Goal: Feedback & Contribution: Contribute content

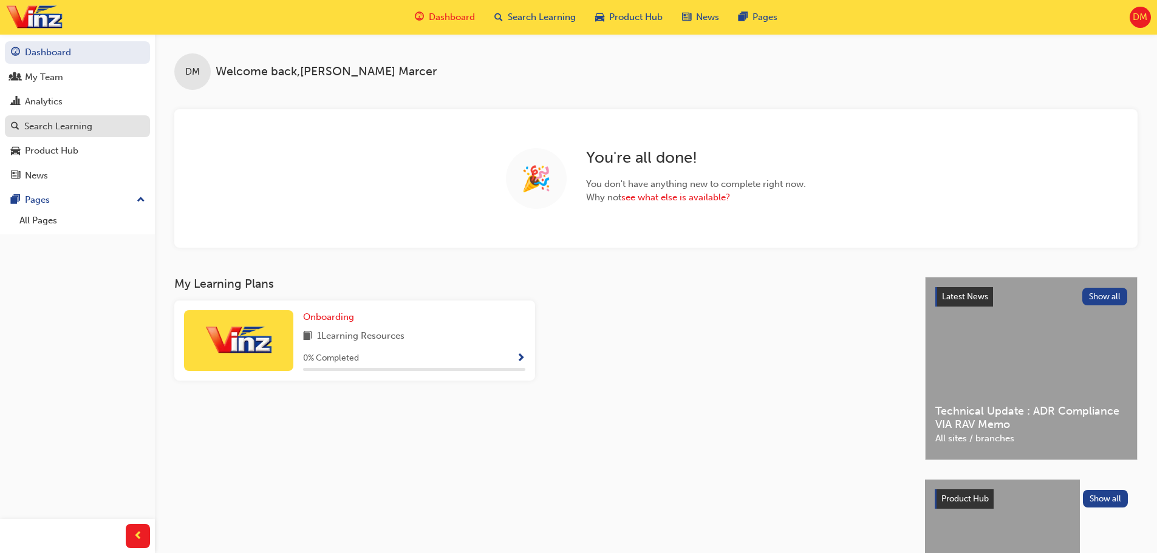
click at [85, 122] on div "Search Learning" at bounding box center [58, 127] width 68 height 14
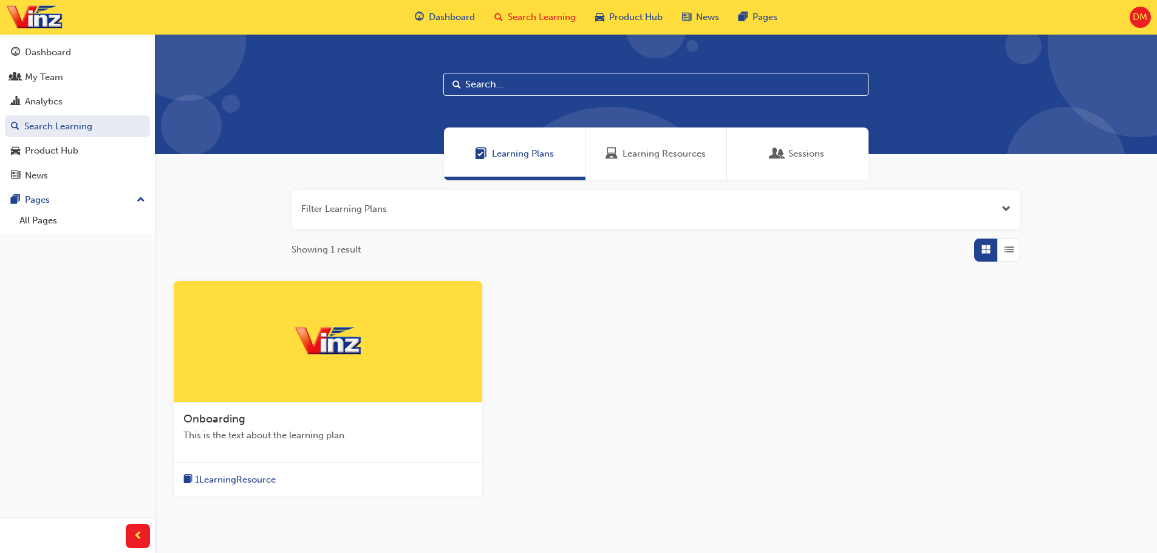
click at [691, 152] on span "Learning Resources" at bounding box center [664, 154] width 83 height 14
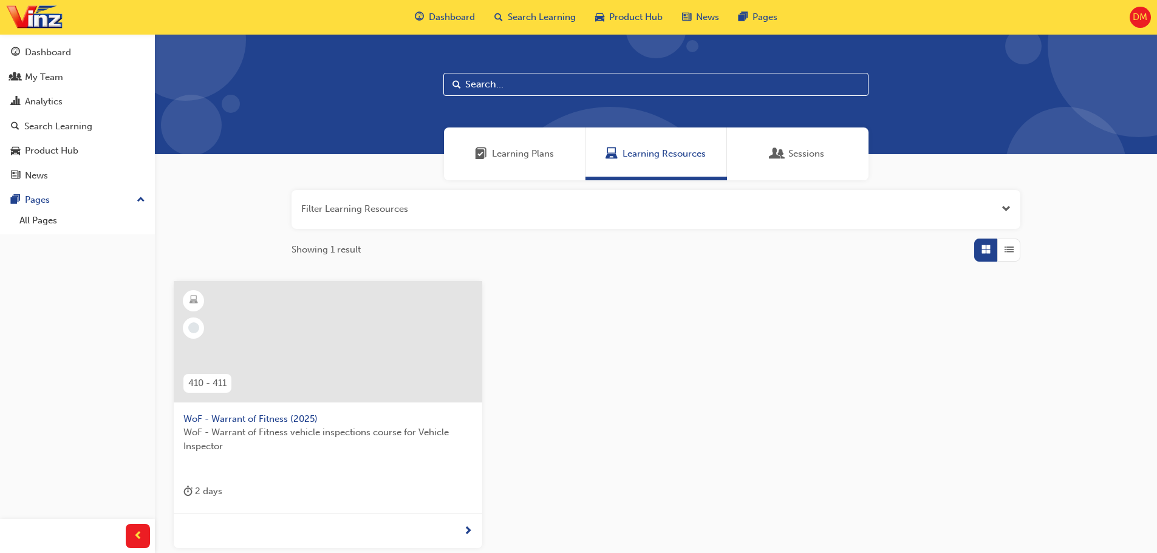
click at [1139, 18] on span "DM" at bounding box center [1140, 17] width 15 height 14
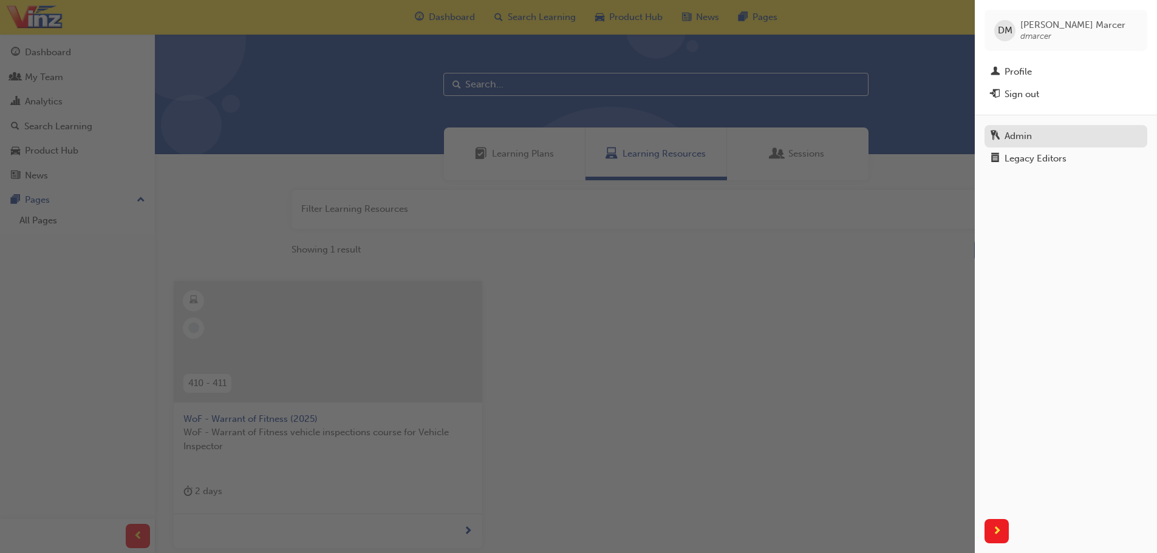
click at [1037, 134] on div "Admin" at bounding box center [1066, 136] width 151 height 15
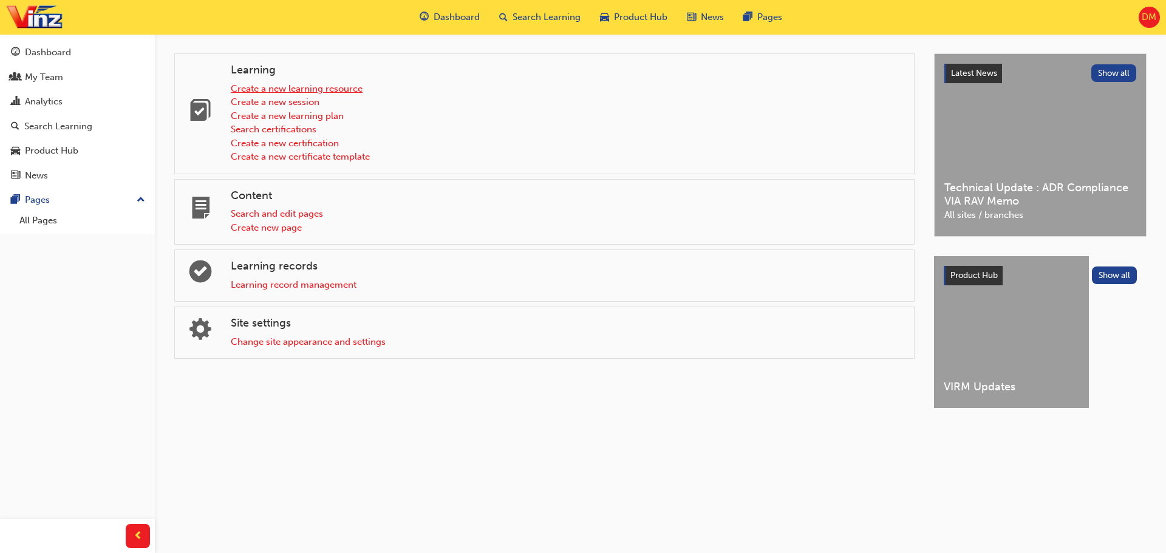
click at [345, 91] on link "Create a new learning resource" at bounding box center [297, 88] width 132 height 11
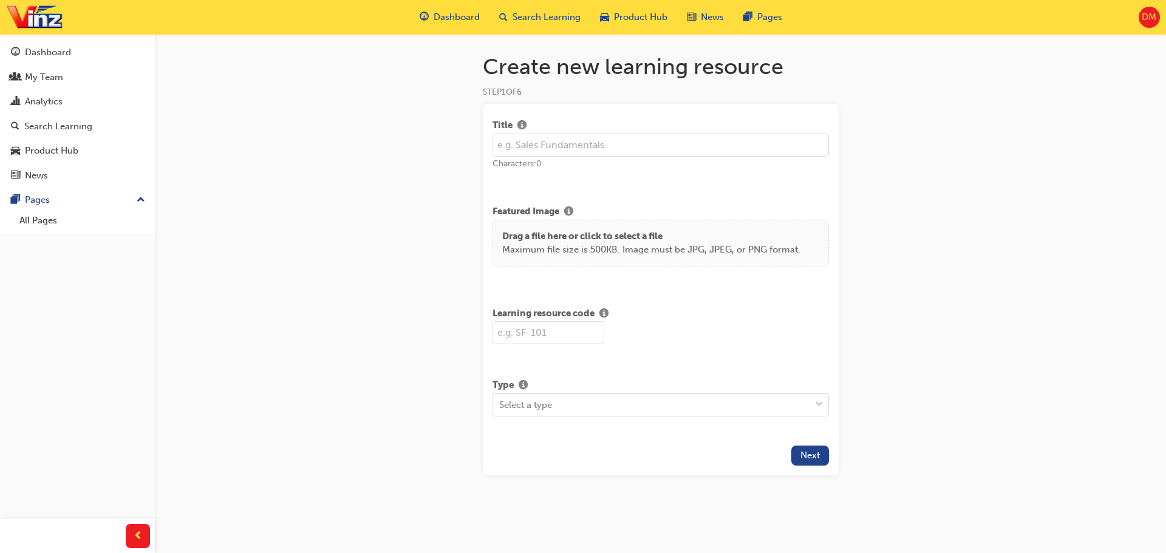
click at [545, 146] on input "text" at bounding box center [661, 145] width 337 height 23
type input "WoF Assessment"
click at [617, 251] on p "Maximum file size is 500KB. Image must be JPG, JPEG, or PNG format." at bounding box center [651, 250] width 298 height 14
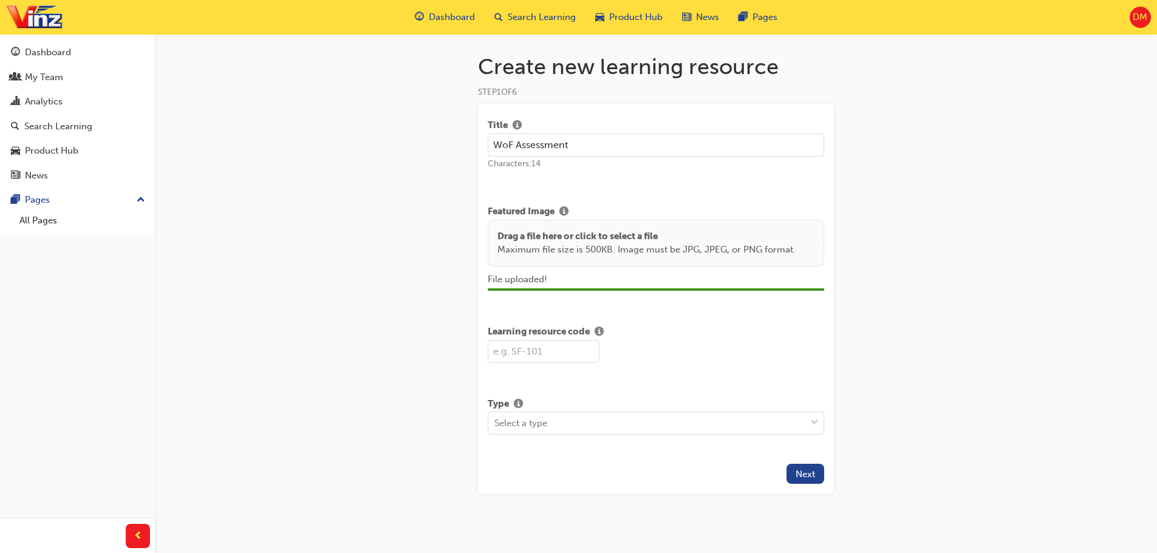
click at [550, 355] on input "text" at bounding box center [544, 351] width 112 height 23
type input "410-411"
click at [815, 423] on span "down-icon" at bounding box center [814, 423] width 9 height 16
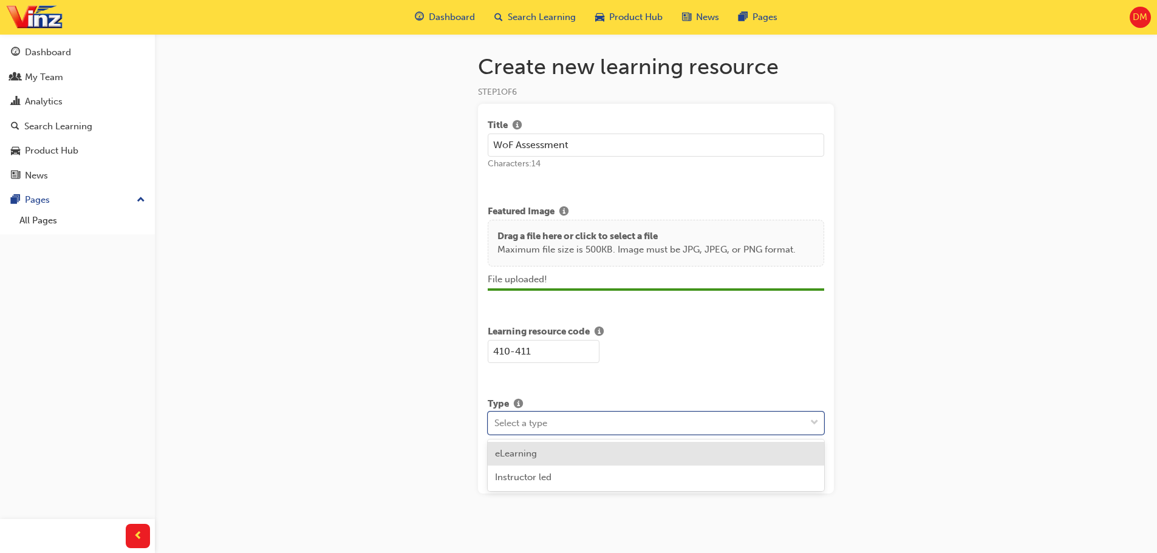
click at [550, 454] on div "eLearning" at bounding box center [656, 454] width 337 height 24
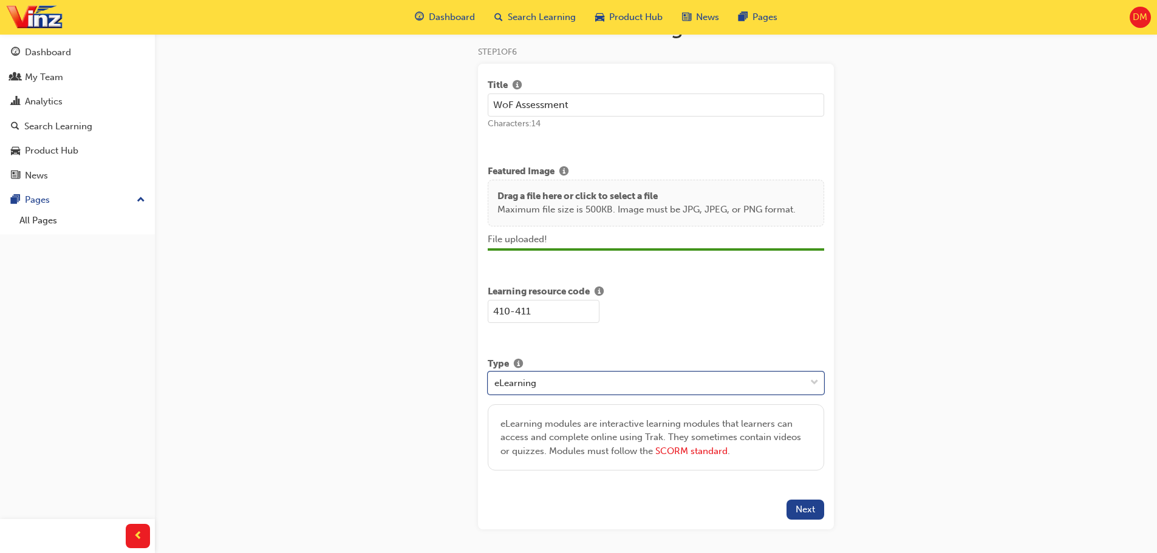
scroll to position [86, 0]
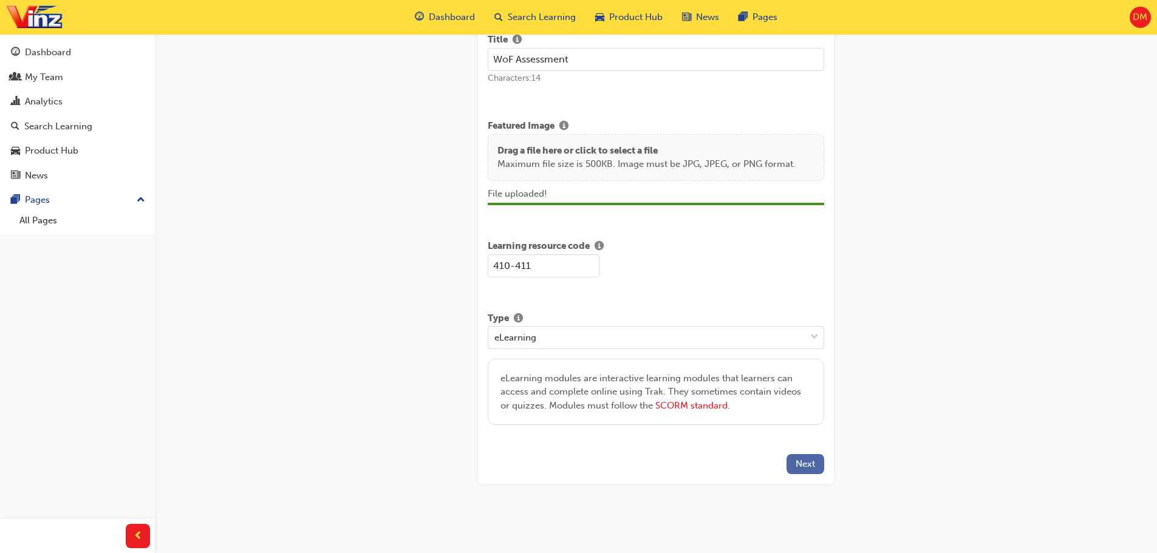
click at [805, 468] on span "Next" at bounding box center [805, 464] width 19 height 11
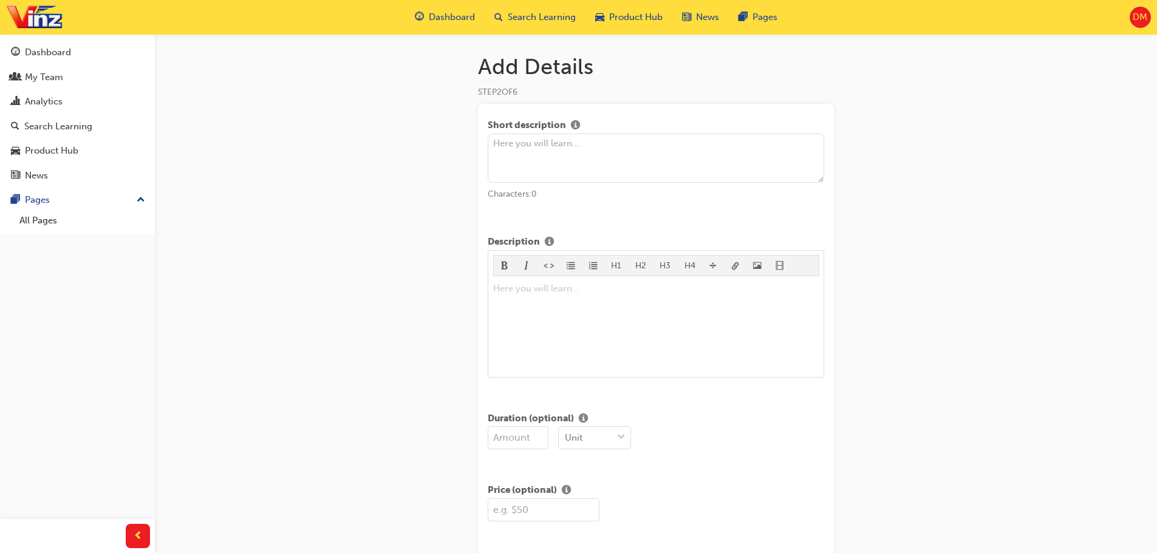
click at [566, 146] on textarea at bounding box center [656, 159] width 337 height 50
type textarea "WoF assessments"
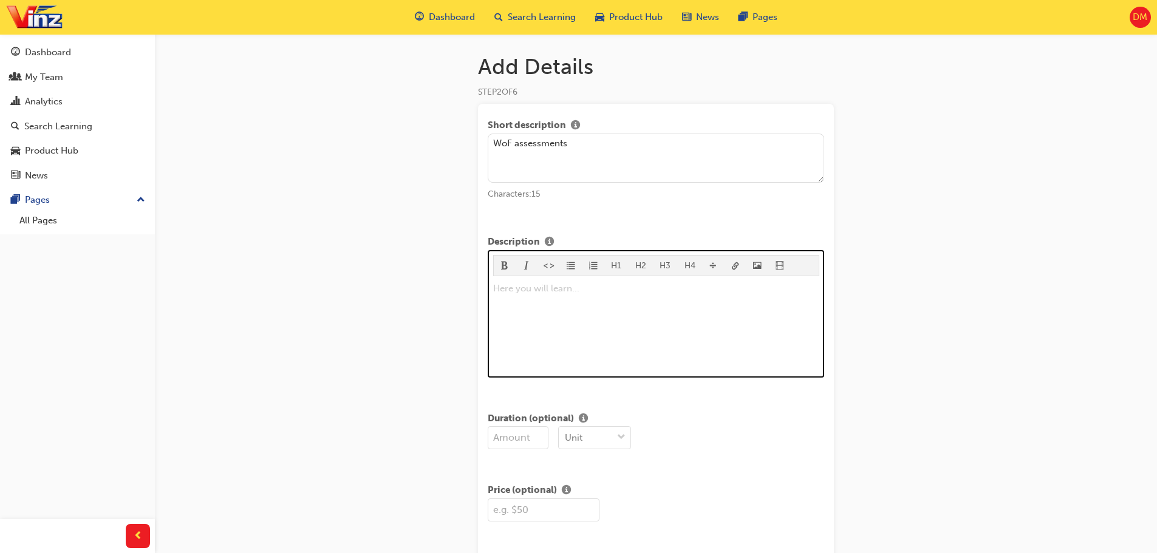
click at [576, 300] on div "Here you will learn... ﻿" at bounding box center [656, 326] width 326 height 91
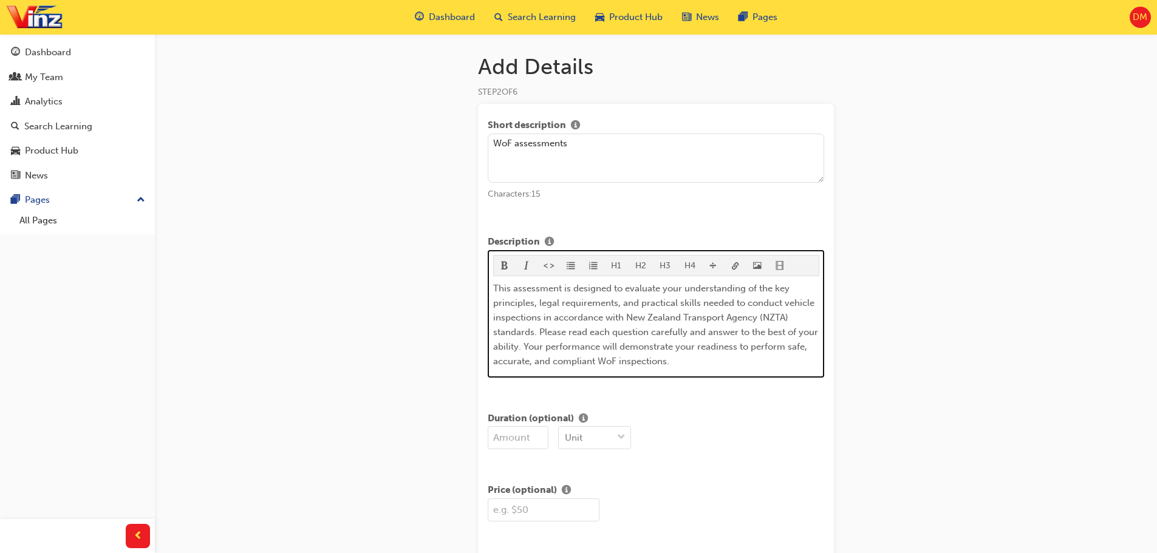
click at [609, 358] on span "This assessment is designed to evaluate your understanding of the key principle…" at bounding box center [656, 325] width 327 height 84
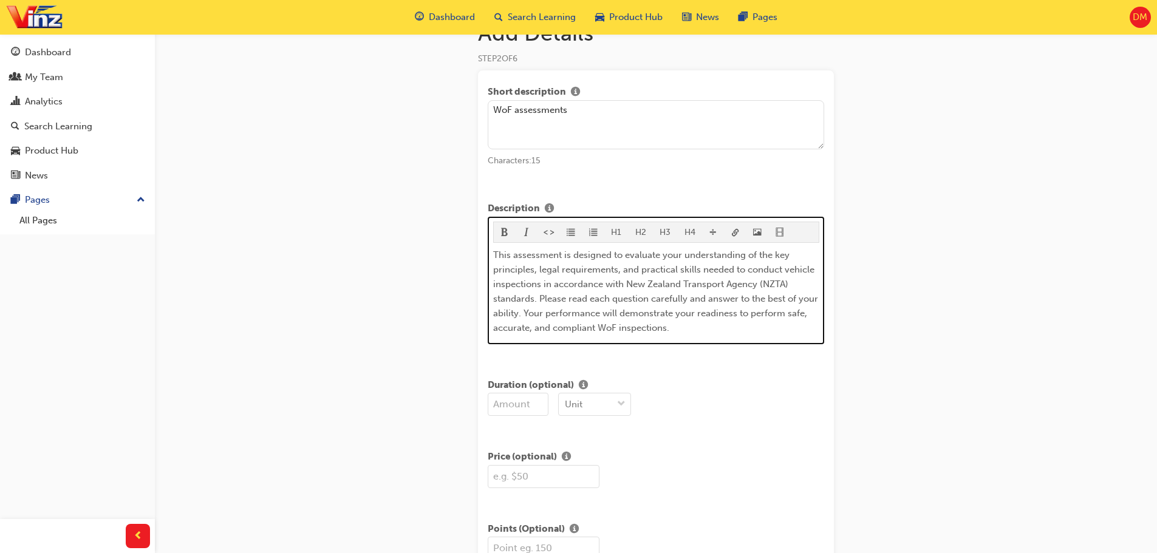
scroll to position [121, 0]
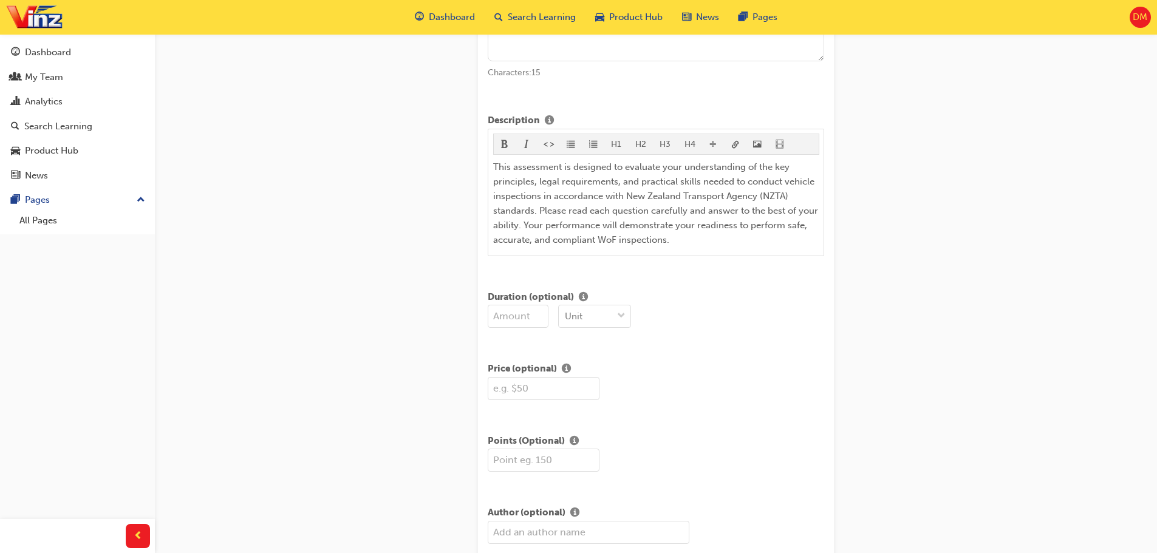
click at [524, 321] on input "number" at bounding box center [518, 316] width 61 height 23
type input "30"
click at [622, 315] on span "down-icon" at bounding box center [621, 317] width 9 height 16
click at [600, 350] on div "Mins" at bounding box center [594, 347] width 73 height 24
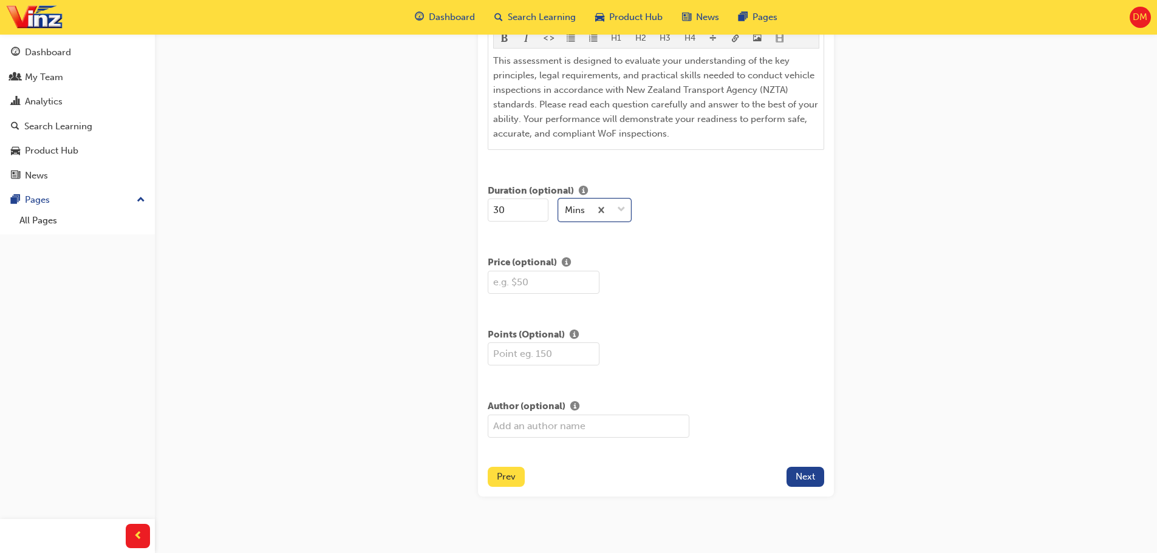
scroll to position [241, 0]
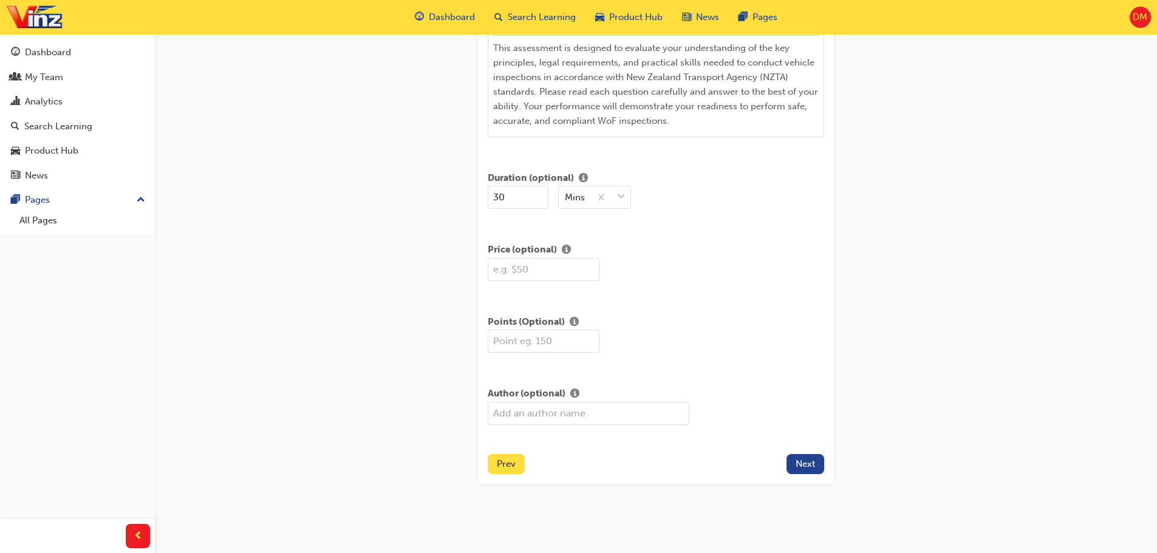
click at [570, 409] on input "text" at bounding box center [589, 413] width 202 height 23
type input "[PERSON_NAME]"
click at [796, 463] on span "Next" at bounding box center [805, 464] width 19 height 11
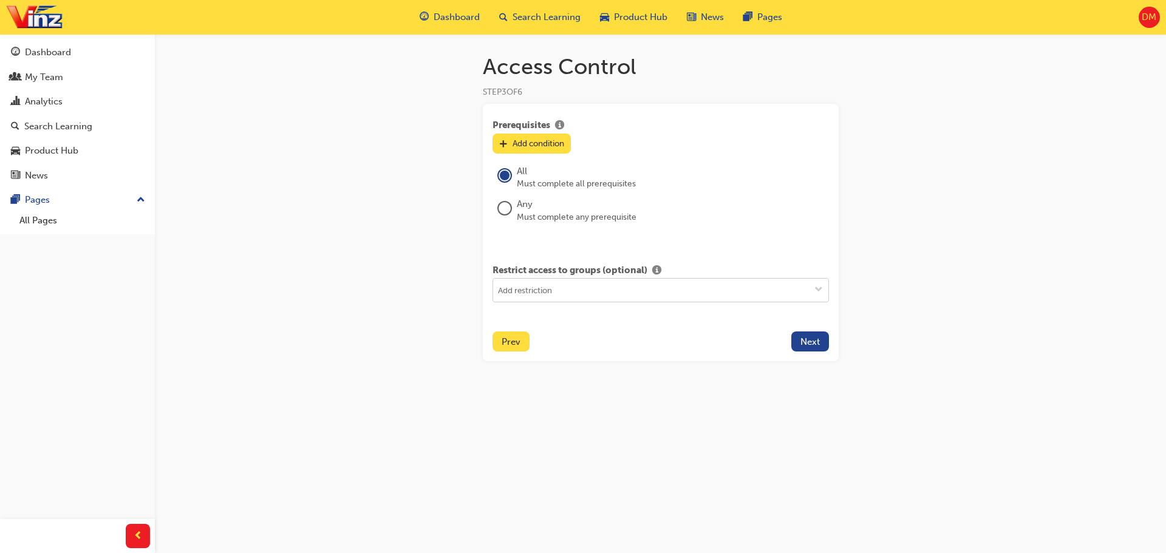
click at [821, 289] on span "down-icon" at bounding box center [819, 290] width 9 height 10
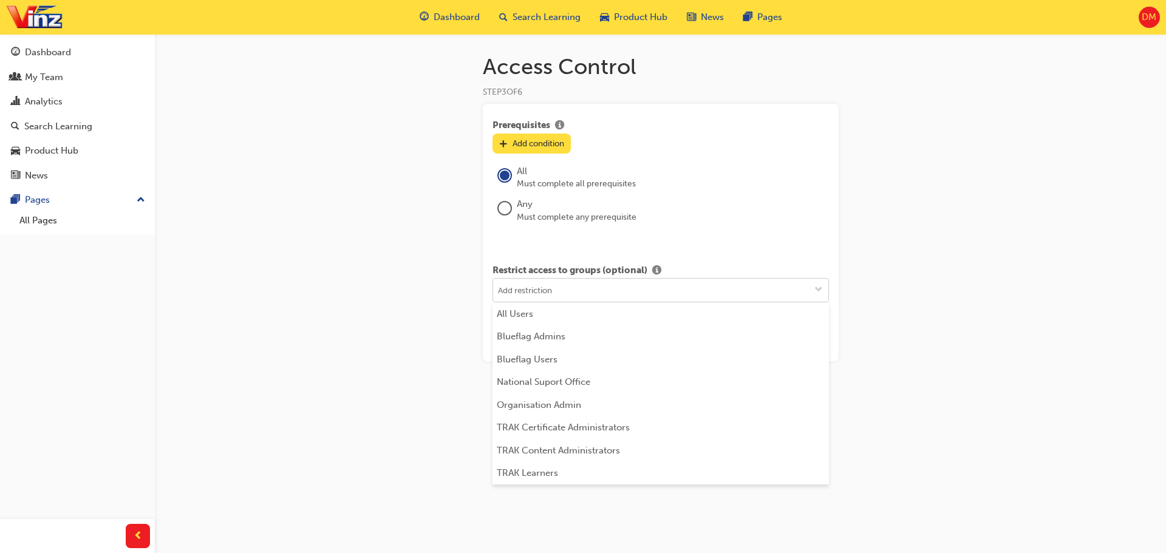
click at [821, 289] on span "down-icon" at bounding box center [819, 290] width 9 height 10
click at [911, 314] on div "Access Control STEP 3 OF 6 Prerequisites Add condition All Must complete all pr…" at bounding box center [583, 276] width 1166 height 553
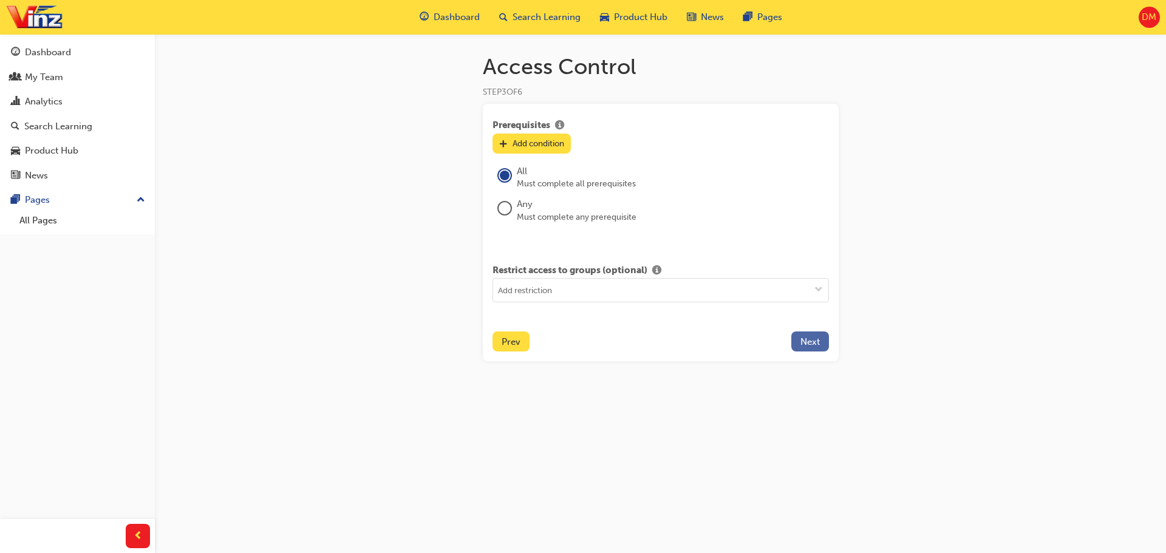
click at [813, 343] on span "Next" at bounding box center [810, 342] width 19 height 11
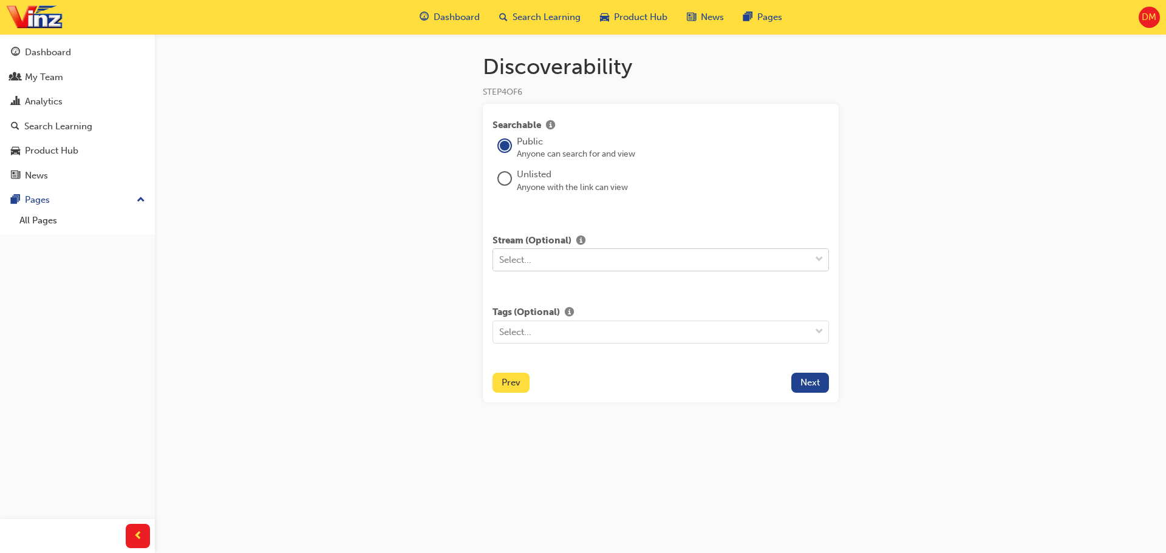
click at [818, 260] on span "down-icon" at bounding box center [819, 260] width 9 height 16
click at [819, 256] on span "down-icon" at bounding box center [819, 260] width 9 height 16
click at [878, 270] on div "Discoverability STEP 4 OF 6 Searchable Public Anyone can search for and view Un…" at bounding box center [583, 276] width 1166 height 553
click at [812, 384] on span "Next" at bounding box center [810, 382] width 19 height 11
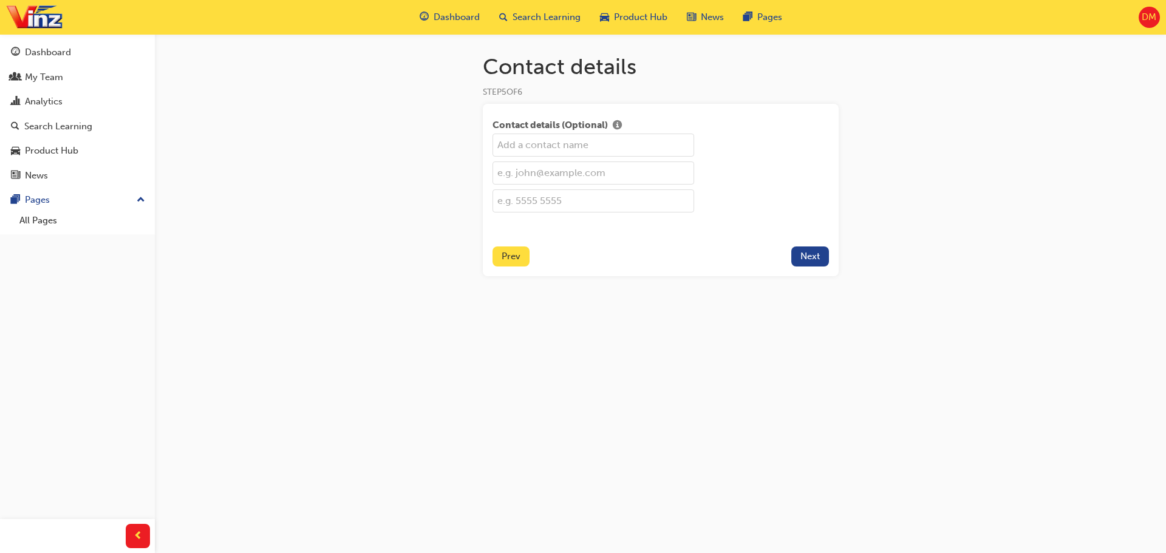
click at [583, 150] on input "text" at bounding box center [594, 145] width 202 height 23
type input "[PERSON_NAME]"
click at [572, 174] on input "text" at bounding box center [594, 173] width 202 height 23
type input "[EMAIL_ADDRESS][DOMAIN_NAME]"
click at [572, 204] on input "text" at bounding box center [594, 201] width 202 height 23
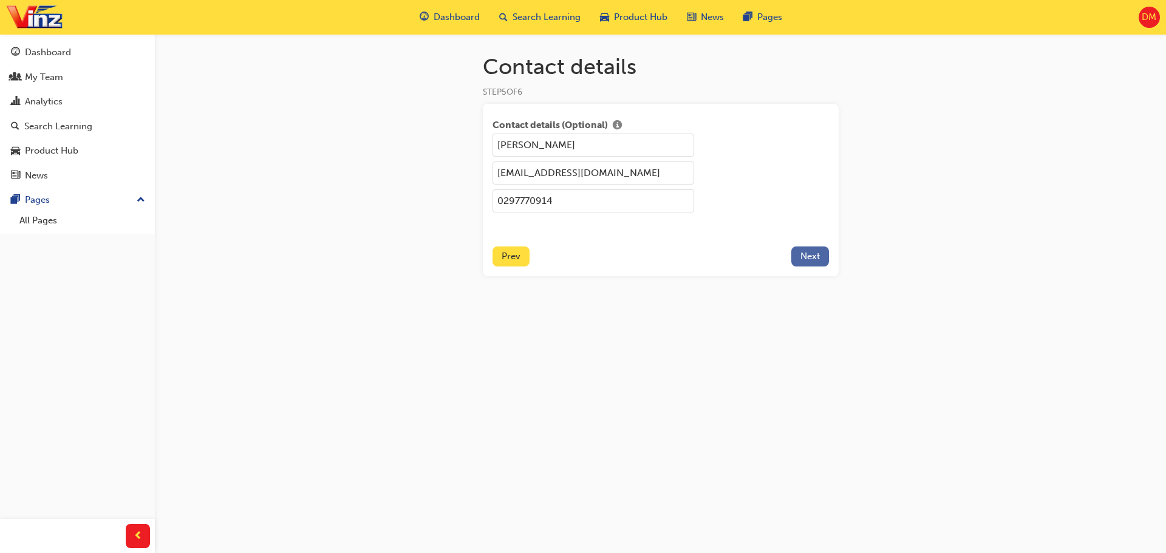
type input "0297770914"
click at [808, 261] on span "Next" at bounding box center [810, 256] width 19 height 11
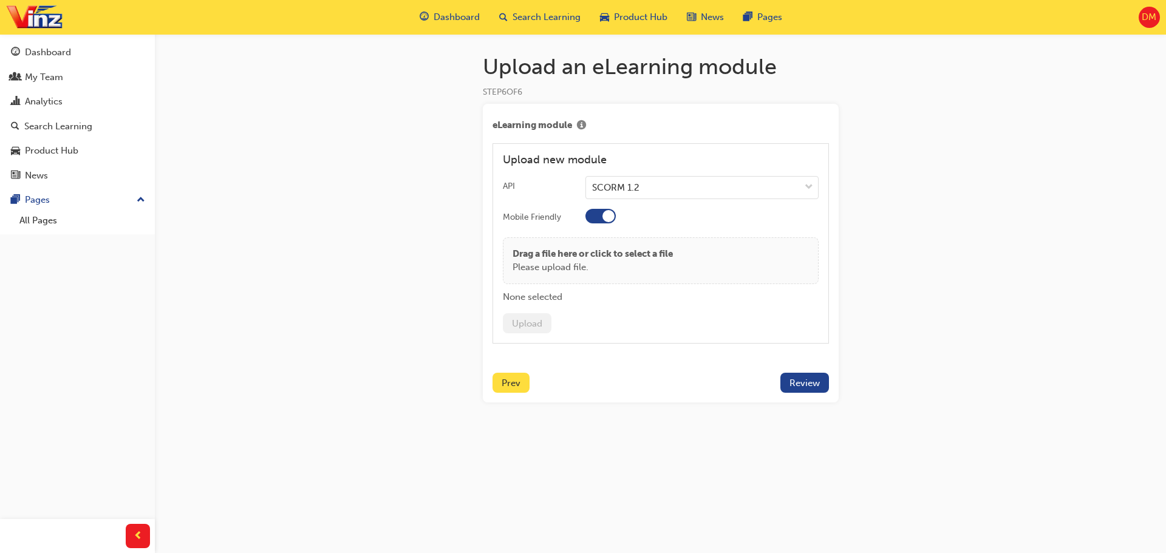
click at [593, 220] on div at bounding box center [601, 216] width 30 height 15
click at [637, 251] on p "Drag a file here or click to select a file" at bounding box center [593, 254] width 160 height 14
click at [540, 324] on button "Upload" at bounding box center [527, 323] width 49 height 20
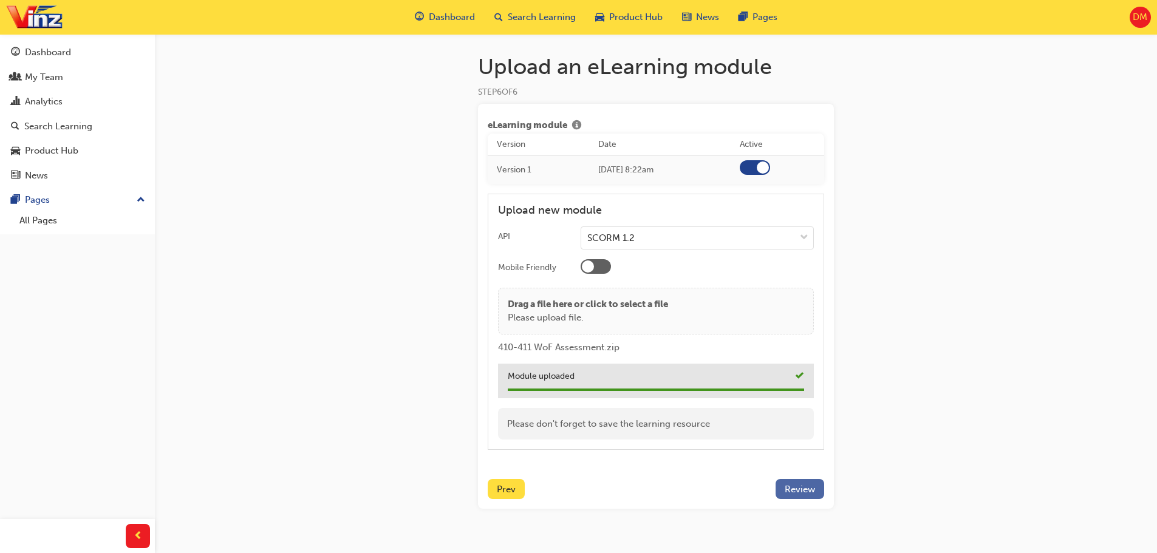
click at [810, 490] on span "Review" at bounding box center [800, 489] width 30 height 11
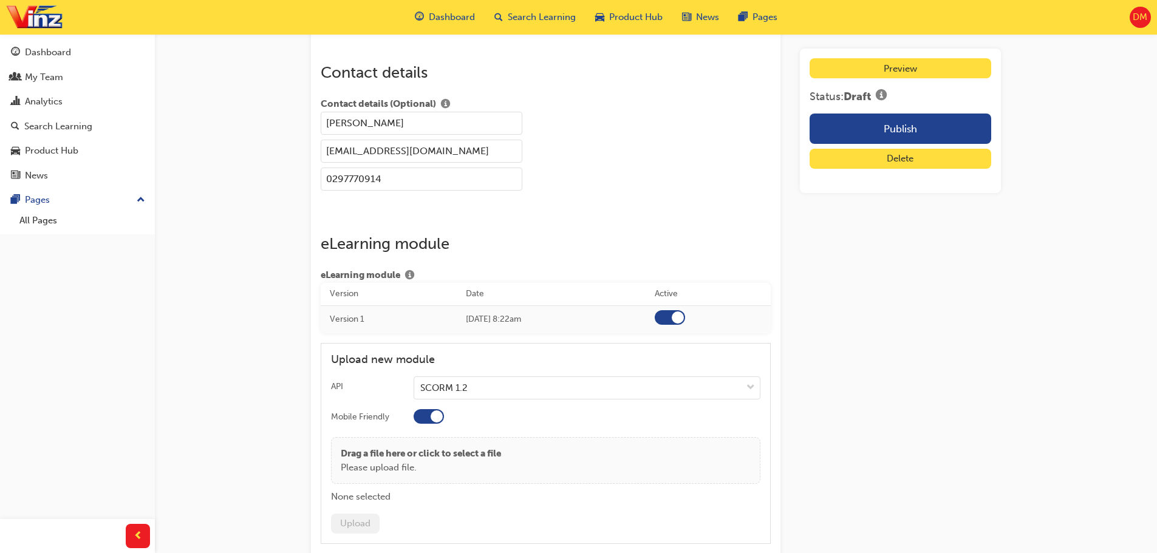
scroll to position [1519, 0]
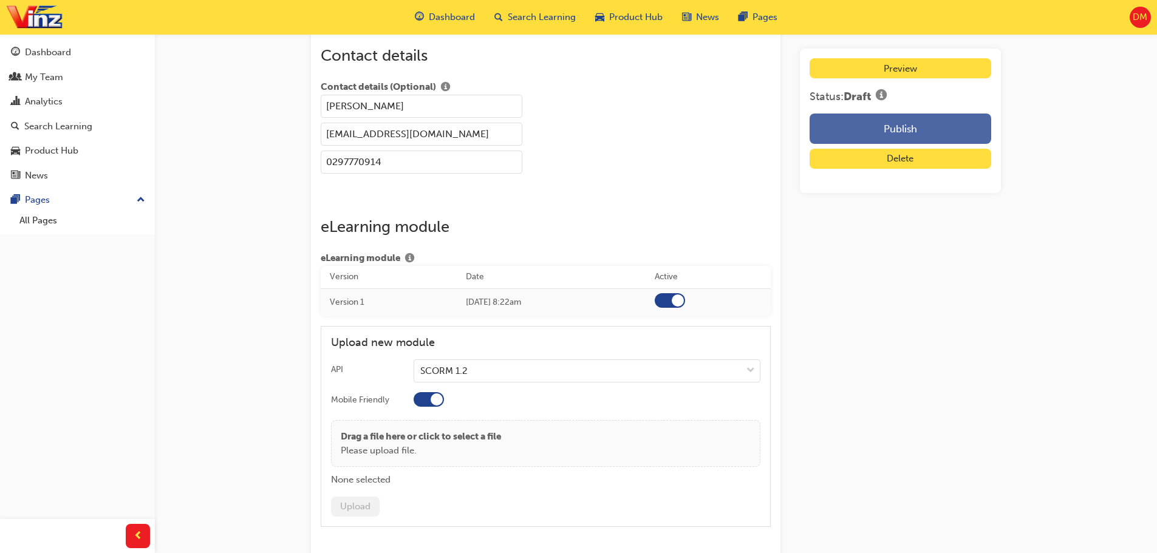
click at [904, 134] on button "Publish" at bounding box center [901, 129] width 182 height 30
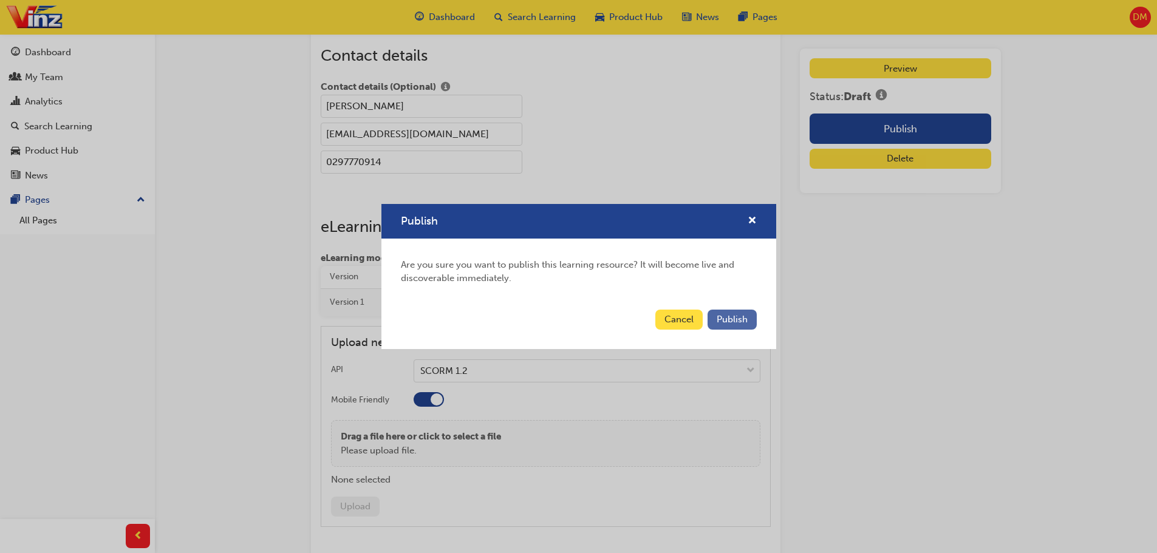
click at [735, 320] on span "Publish" at bounding box center [732, 319] width 31 height 11
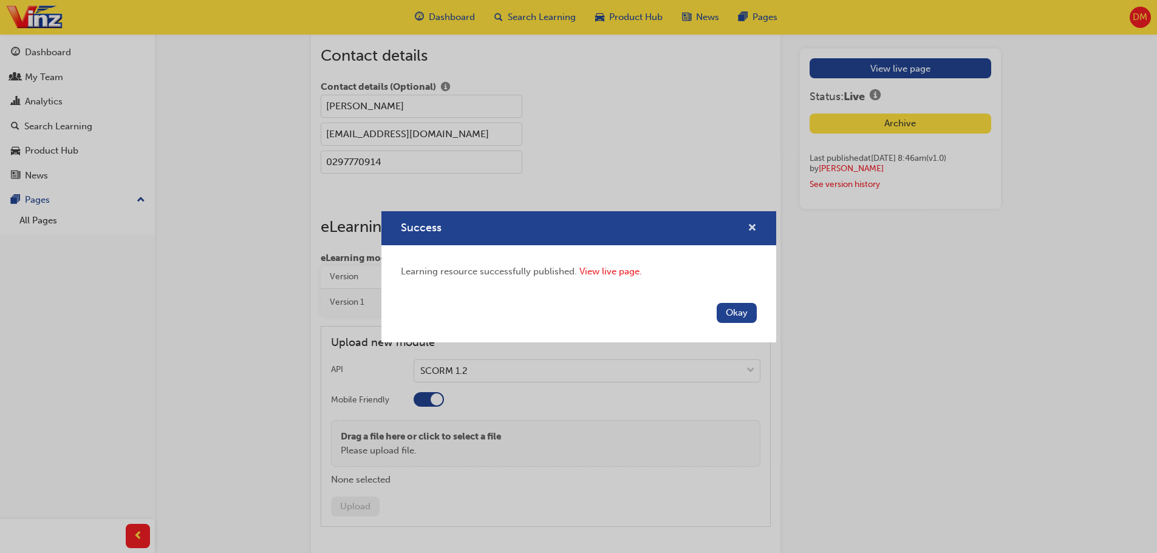
click at [753, 233] on span "cross-icon" at bounding box center [752, 229] width 9 height 11
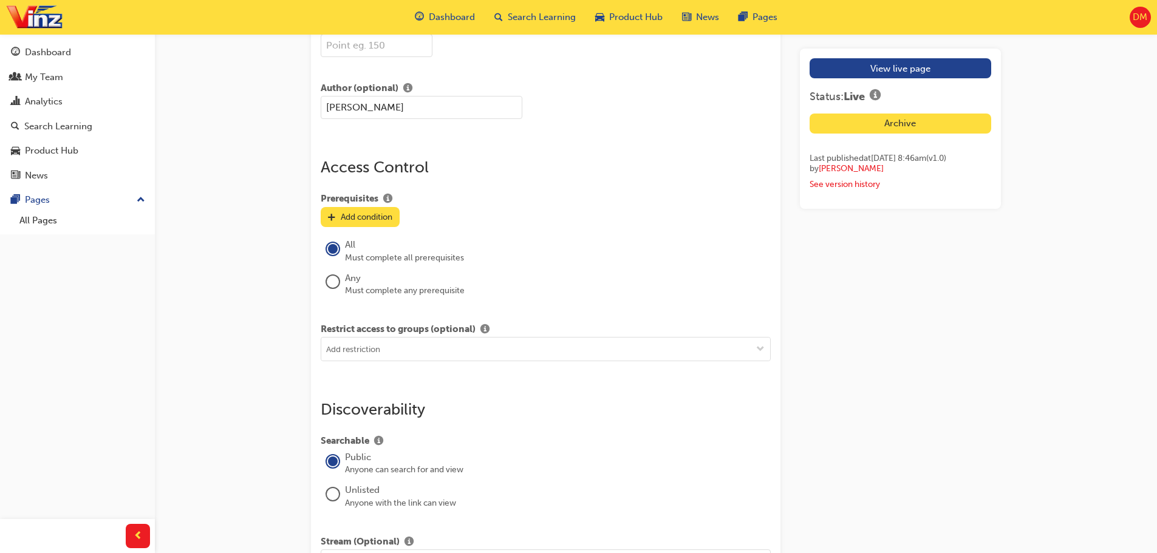
scroll to position [850, 0]
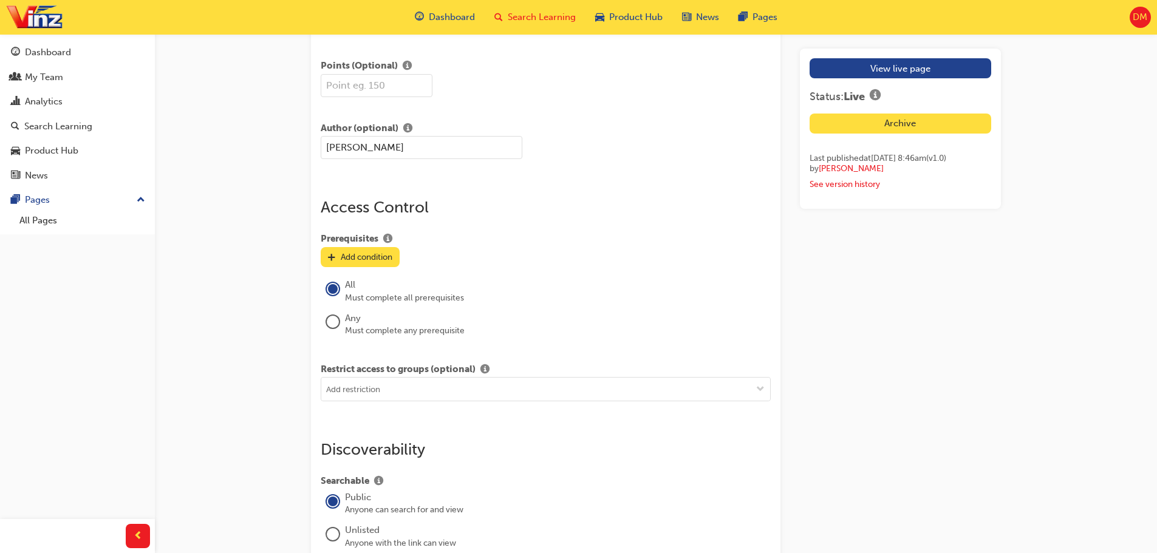
click at [533, 18] on span "Search Learning" at bounding box center [542, 17] width 68 height 14
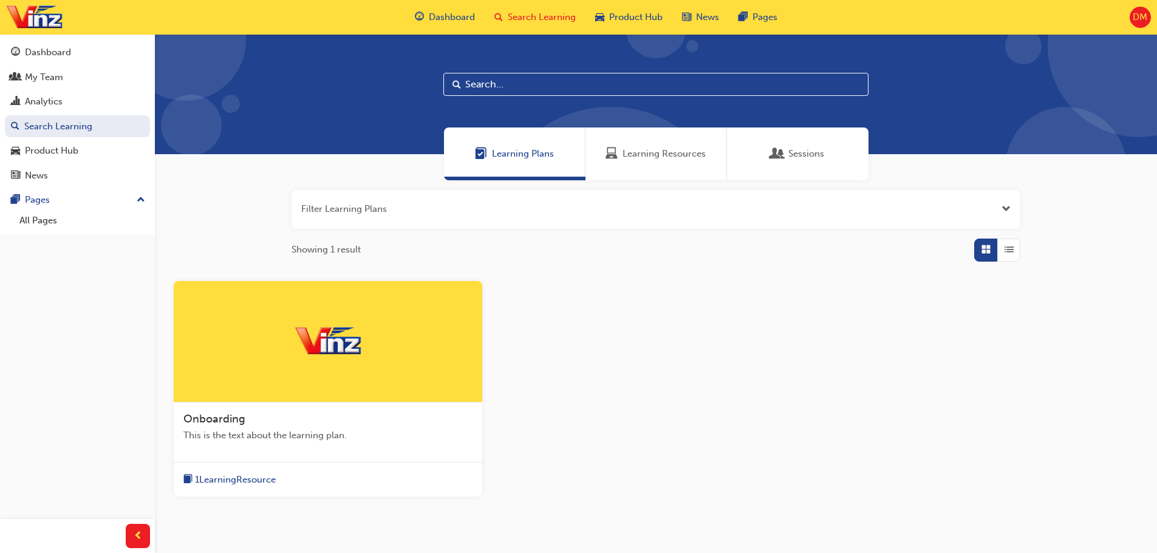
click at [669, 155] on span "Learning Resources" at bounding box center [664, 154] width 83 height 14
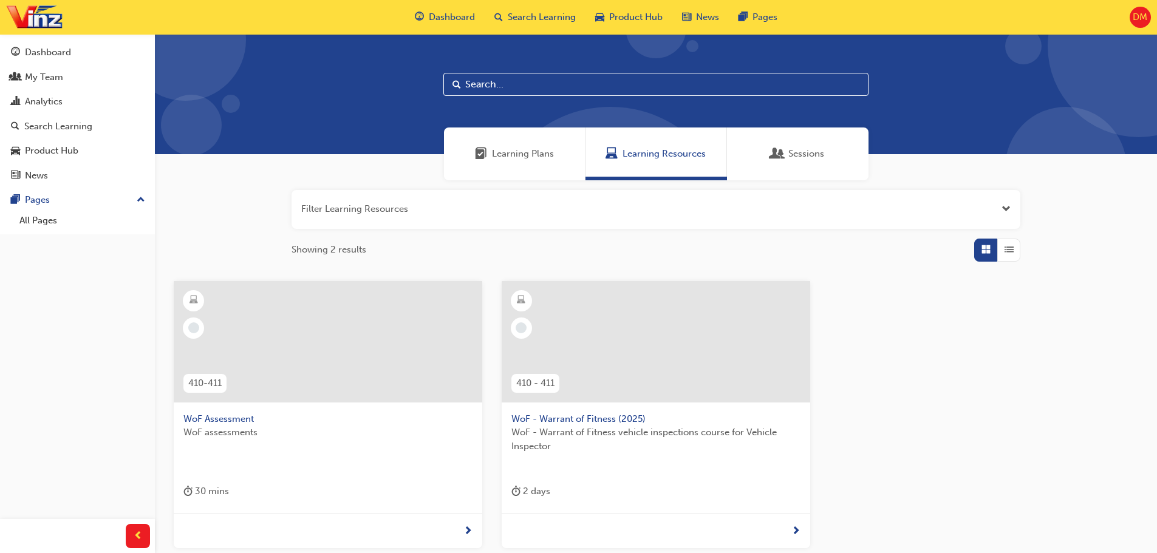
click at [1139, 15] on span "DM" at bounding box center [1140, 17] width 15 height 14
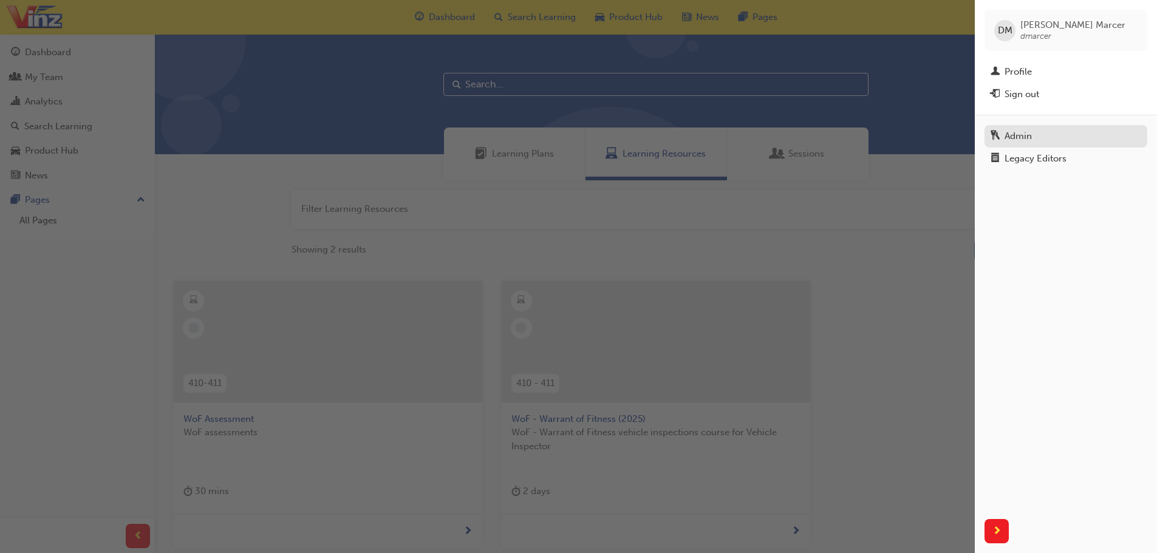
click at [1046, 142] on div "Admin" at bounding box center [1066, 136] width 151 height 15
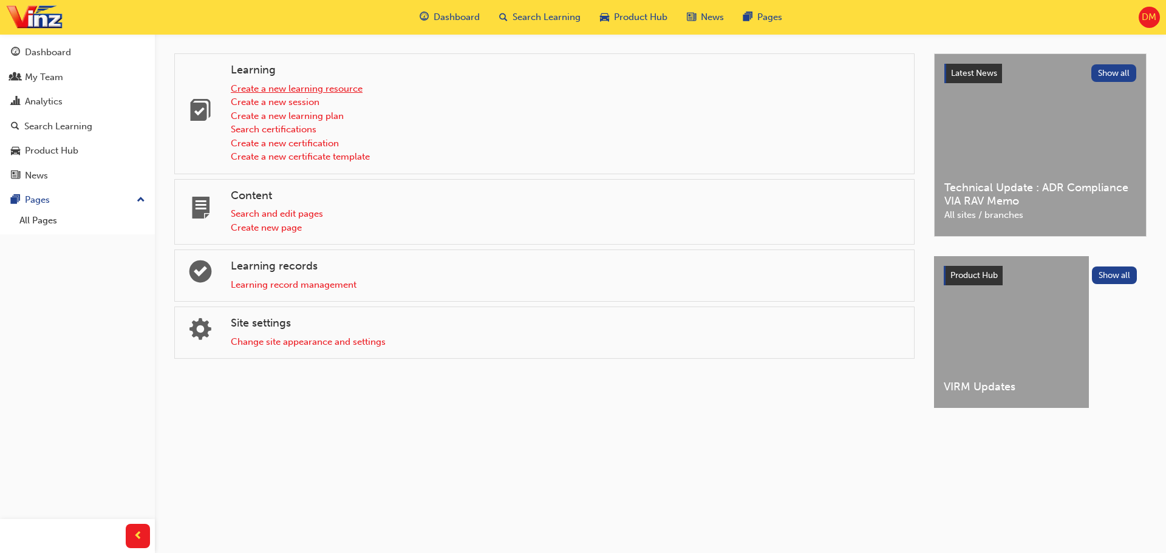
click at [352, 90] on link "Create a new learning resource" at bounding box center [297, 88] width 132 height 11
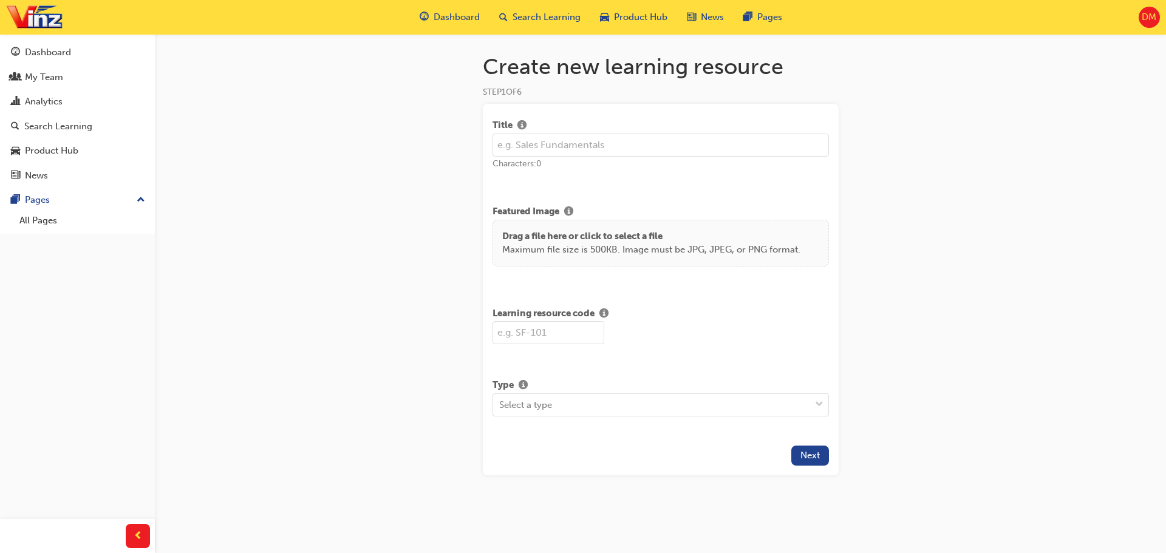
click at [589, 142] on input "text" at bounding box center [661, 145] width 337 height 23
click at [559, 146] on input "text" at bounding box center [661, 145] width 337 height 23
type input "WoF - Warrant of Fitness Inspections (2023)"
click at [624, 247] on p "Maximum file size is 500KB. Image must be JPG, JPEG, or PNG format." at bounding box center [651, 250] width 298 height 14
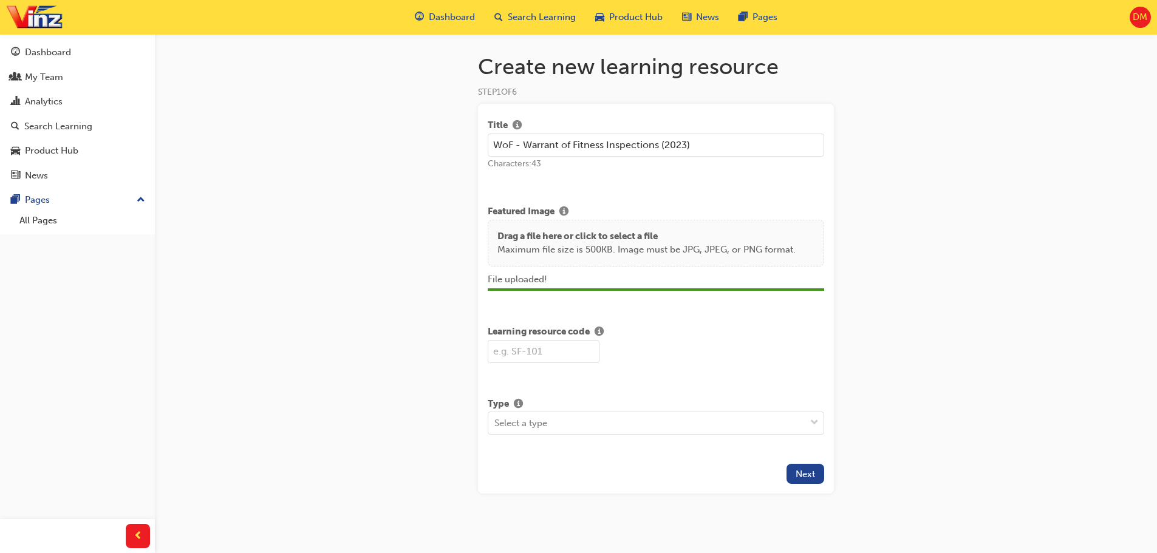
click at [527, 357] on input "text" at bounding box center [544, 351] width 112 height 23
type input "412"
click at [813, 423] on span "down-icon" at bounding box center [814, 423] width 9 height 16
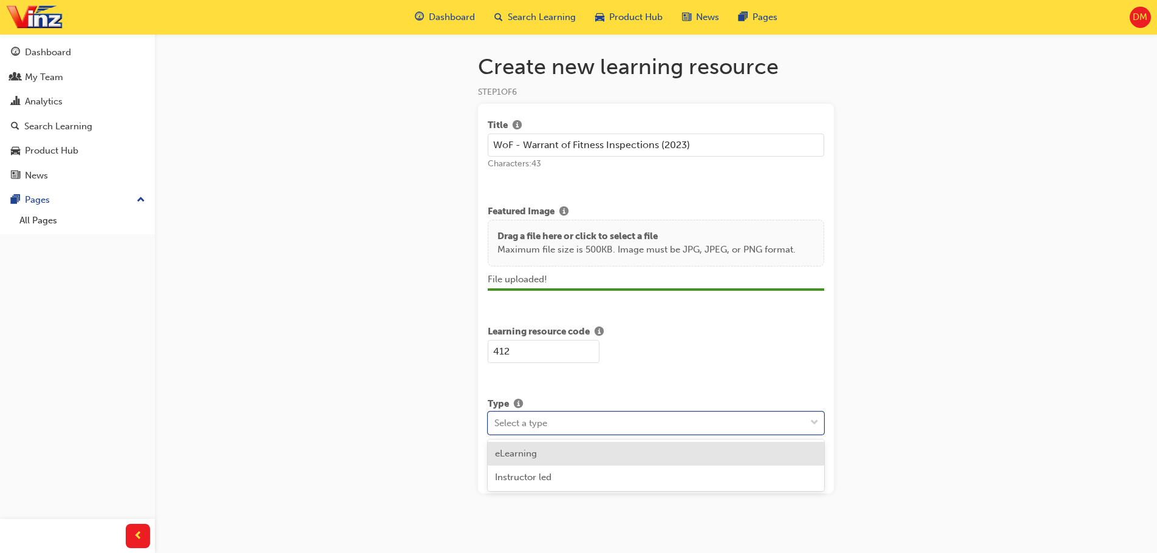
click at [549, 458] on div "eLearning" at bounding box center [656, 454] width 337 height 24
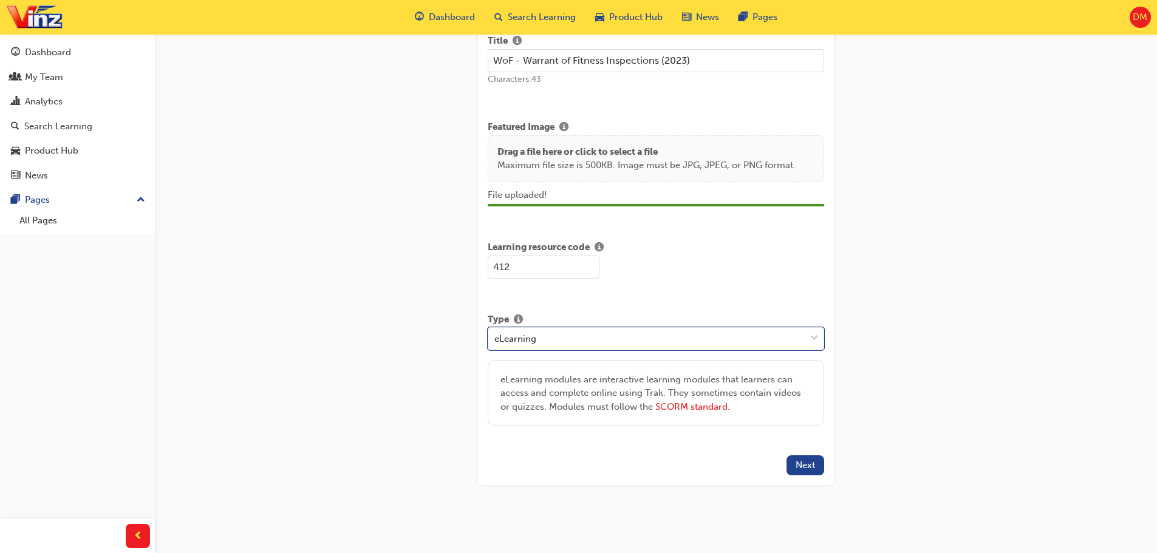
scroll to position [86, 0]
click at [803, 470] on button "Next" at bounding box center [806, 464] width 38 height 20
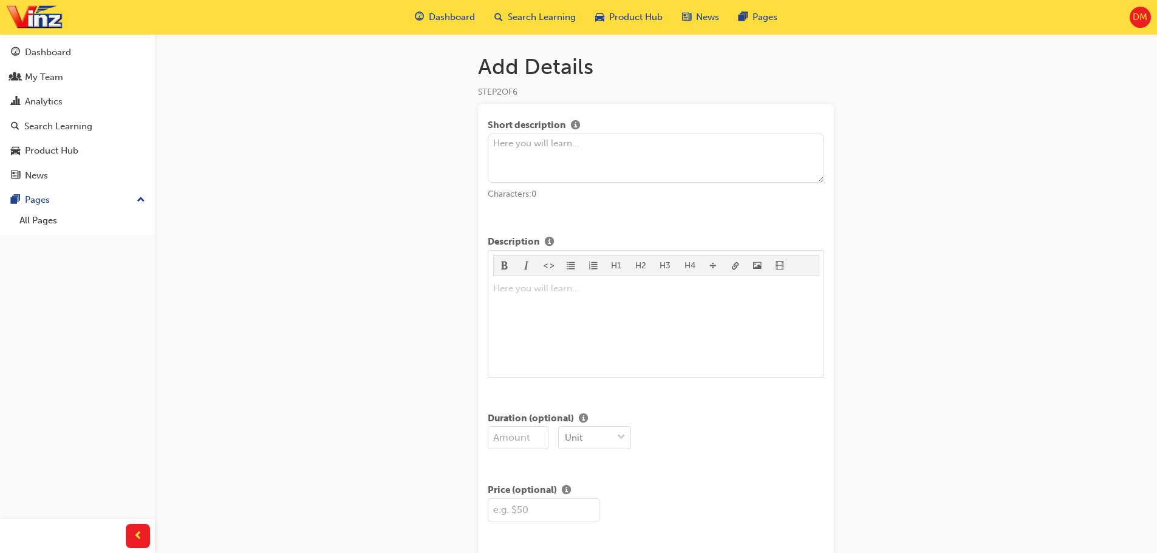
click at [560, 152] on textarea at bounding box center [656, 159] width 337 height 50
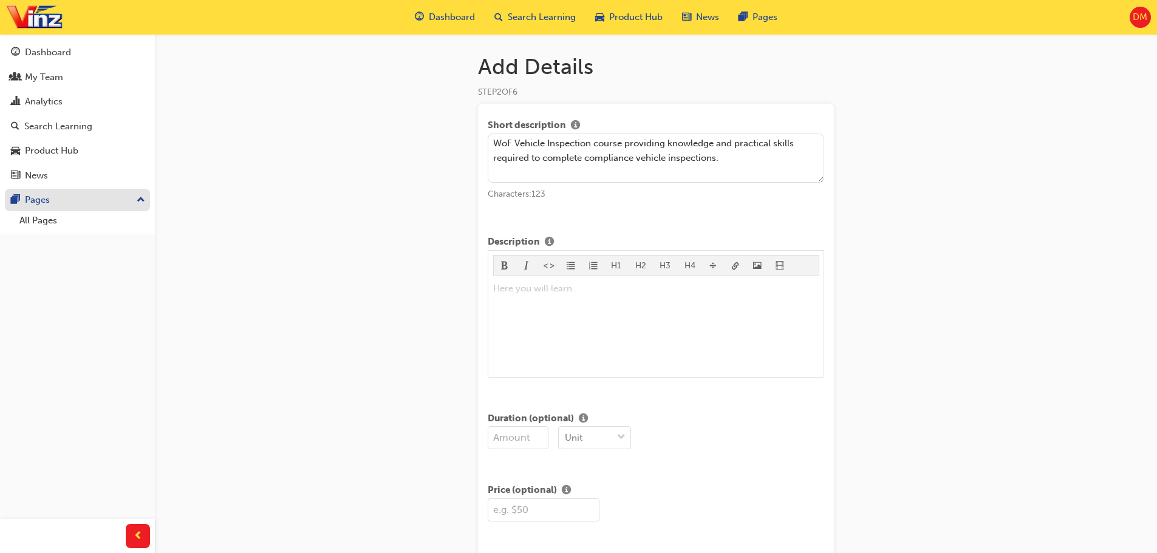
type textarea "WoF Vehicle Inspection course providing knowledge and practical skills required…"
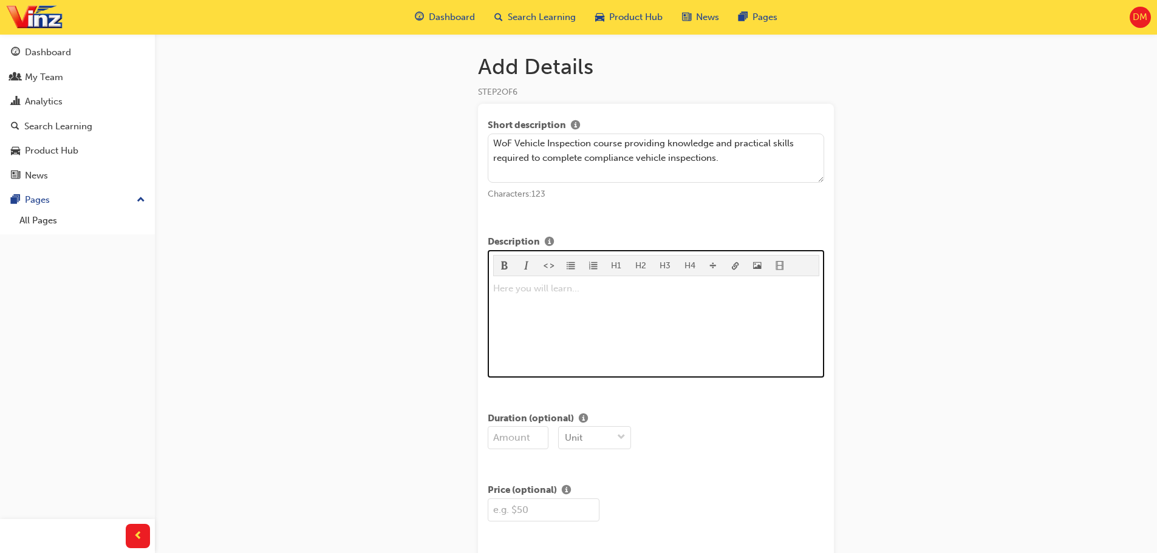
click at [594, 288] on p "Here you will learn... ﻿" at bounding box center [656, 288] width 326 height 15
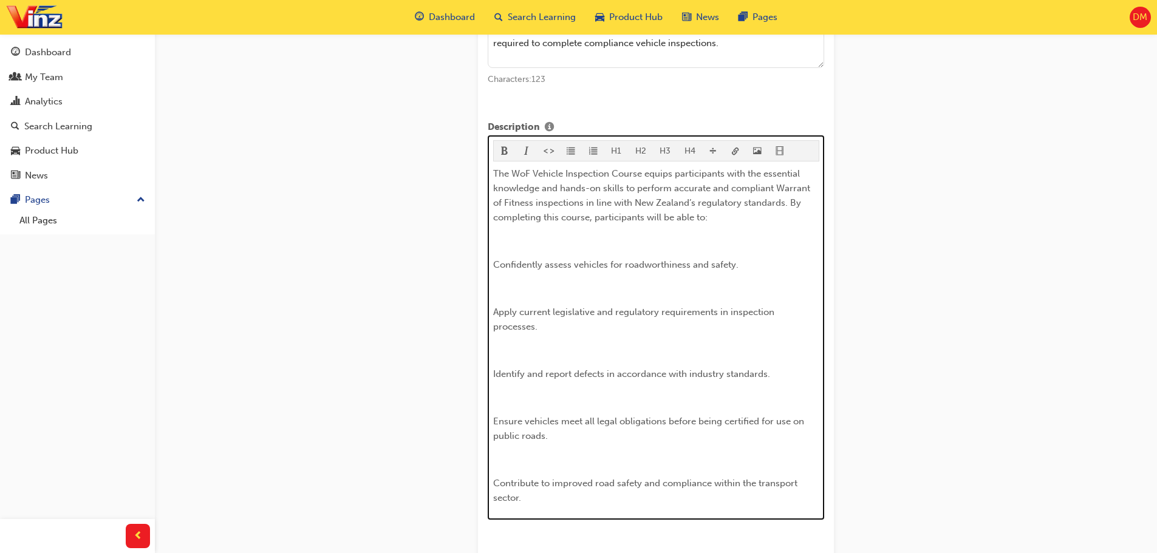
scroll to position [94, 0]
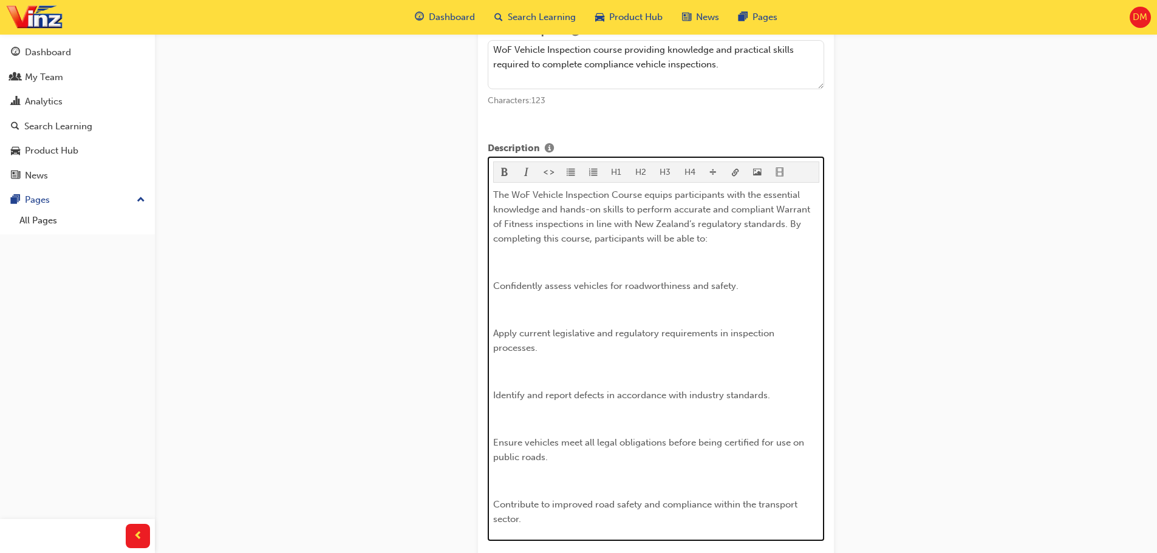
click at [578, 267] on p "﻿" at bounding box center [656, 262] width 326 height 15
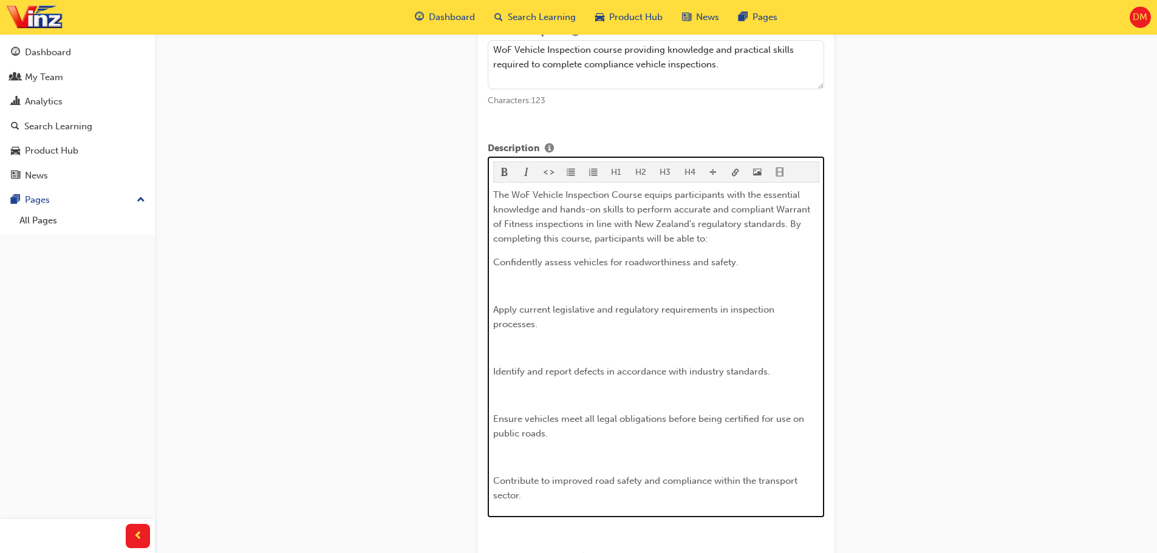
click at [567, 290] on p "﻿" at bounding box center [656, 286] width 326 height 15
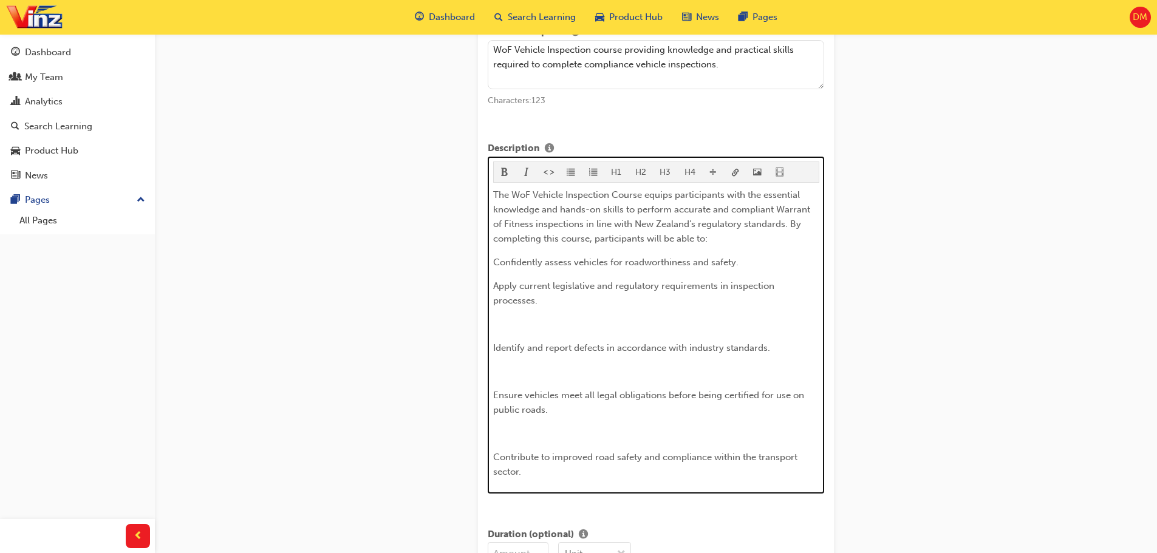
click at [552, 313] on div "The WoF Vehicle Inspection Course equips participants with the essential knowle…" at bounding box center [656, 334] width 326 height 292
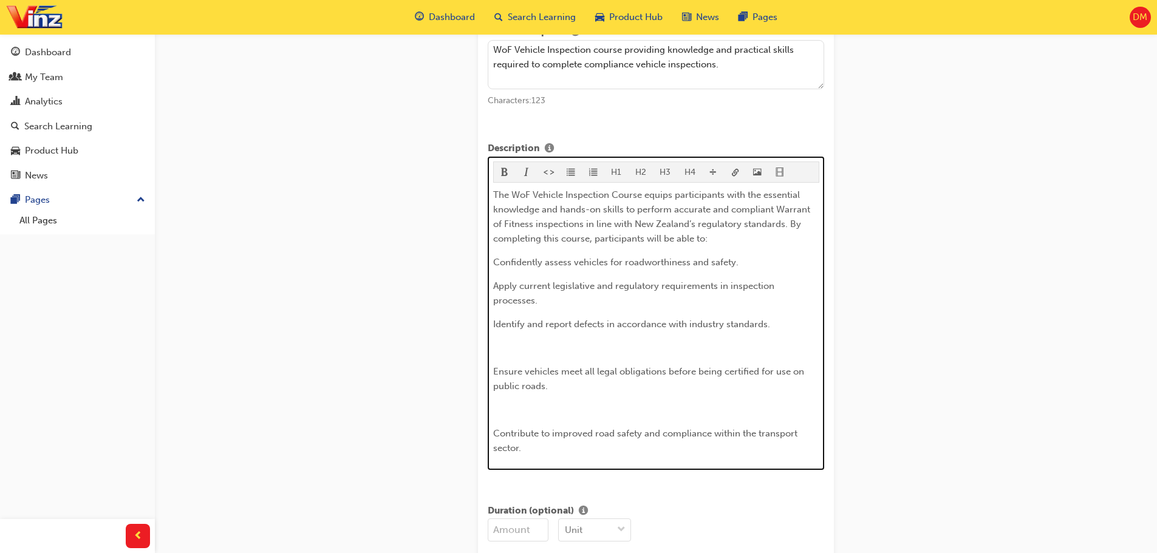
click at [551, 354] on p "﻿" at bounding box center [656, 348] width 326 height 15
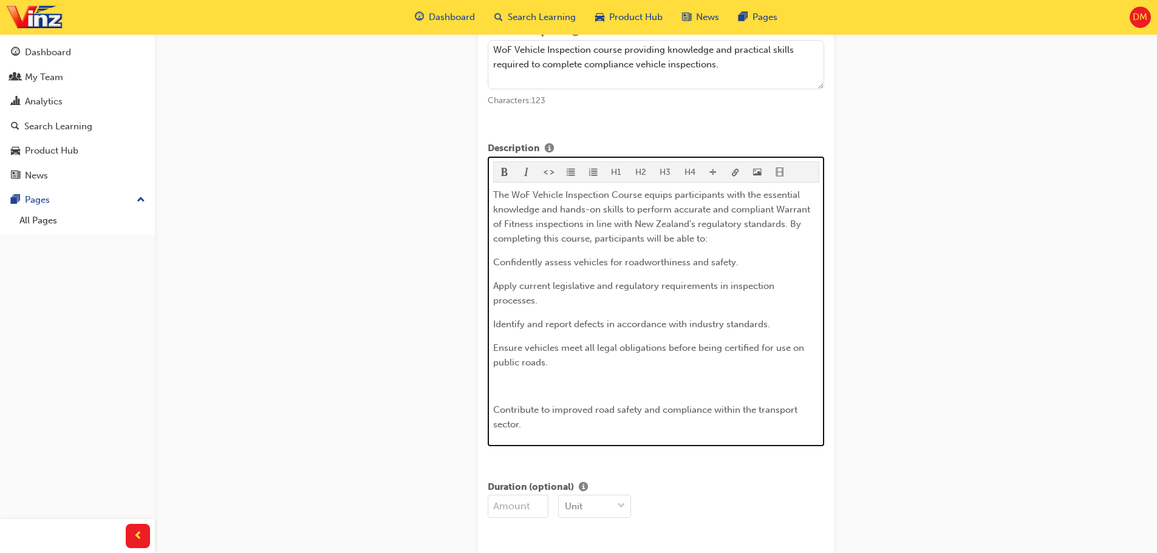
click at [521, 383] on p "﻿" at bounding box center [656, 386] width 326 height 15
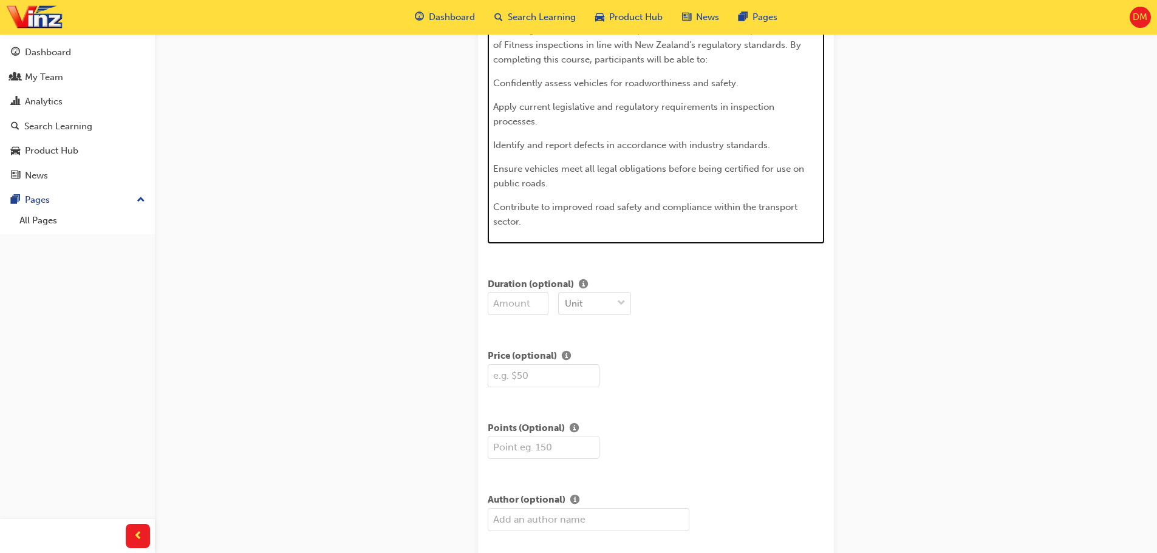
scroll to position [276, 0]
click at [531, 306] on input "number" at bounding box center [518, 300] width 61 height 23
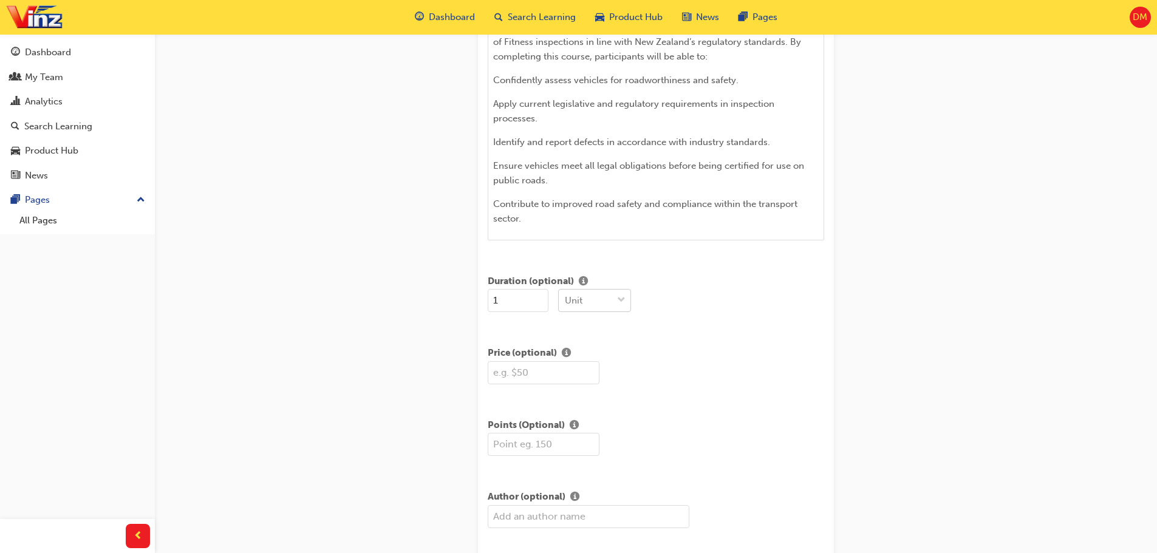
type input "1"
click at [626, 297] on div at bounding box center [621, 301] width 18 height 22
click at [604, 374] on div "Days" at bounding box center [594, 378] width 73 height 24
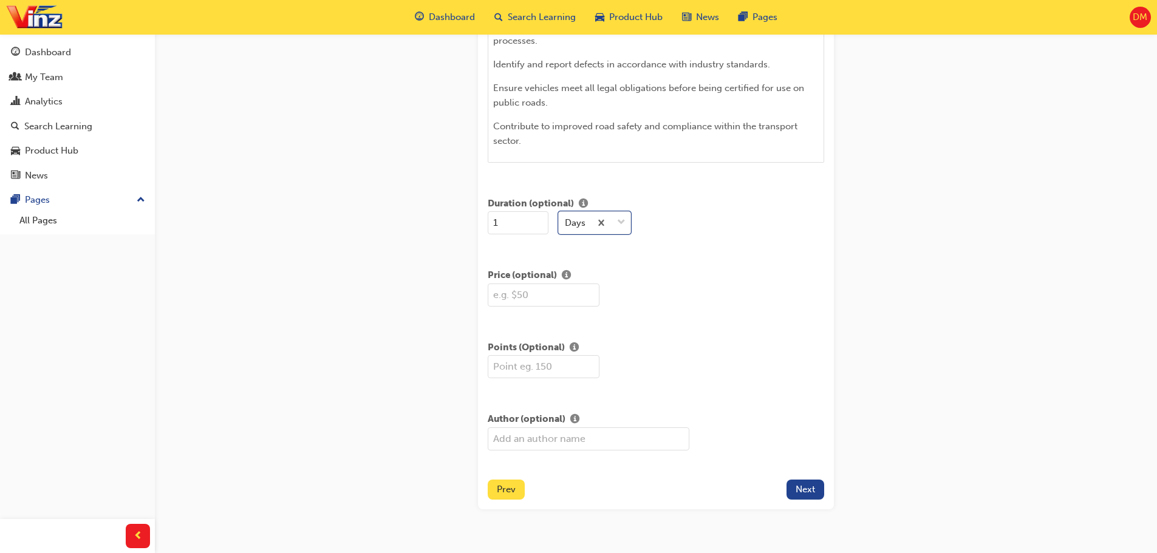
scroll to position [379, 0]
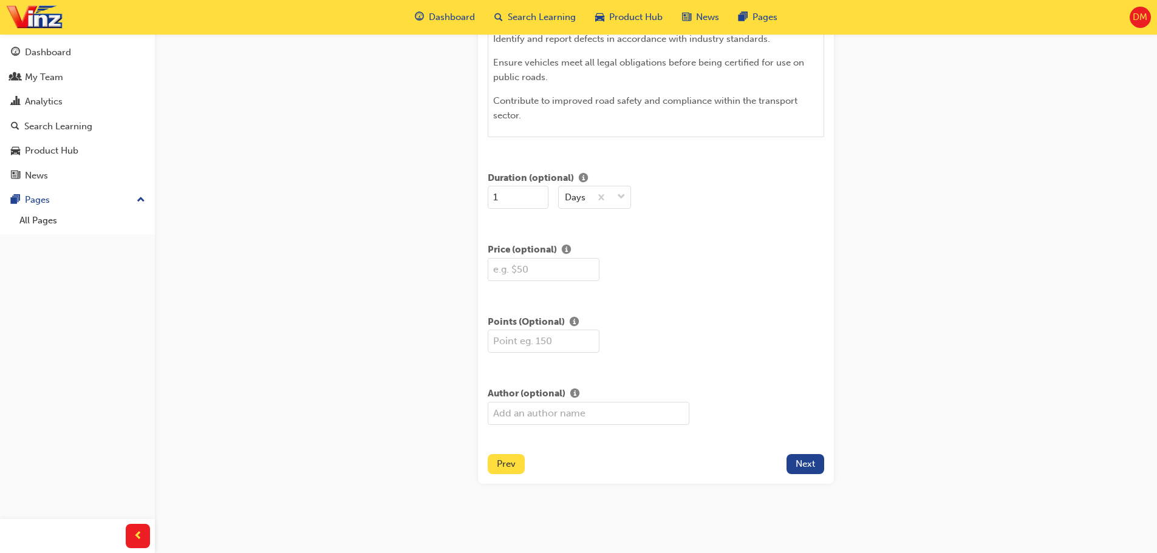
click at [564, 413] on input "text" at bounding box center [589, 413] width 202 height 23
type input "[PERSON_NAME]"
click at [810, 463] on span "Next" at bounding box center [805, 464] width 19 height 11
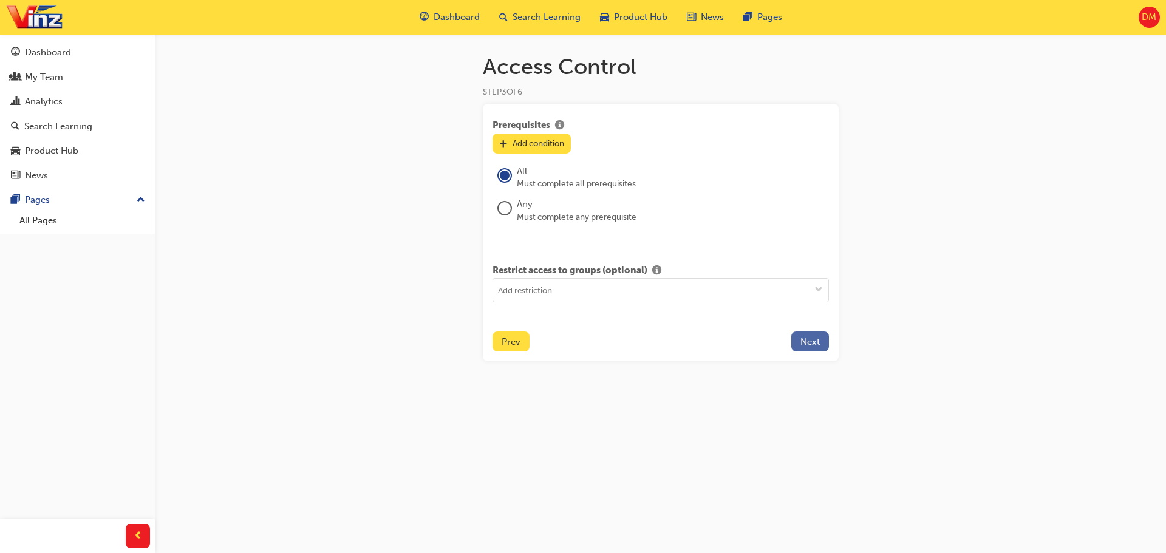
click at [809, 338] on span "Next" at bounding box center [810, 342] width 19 height 11
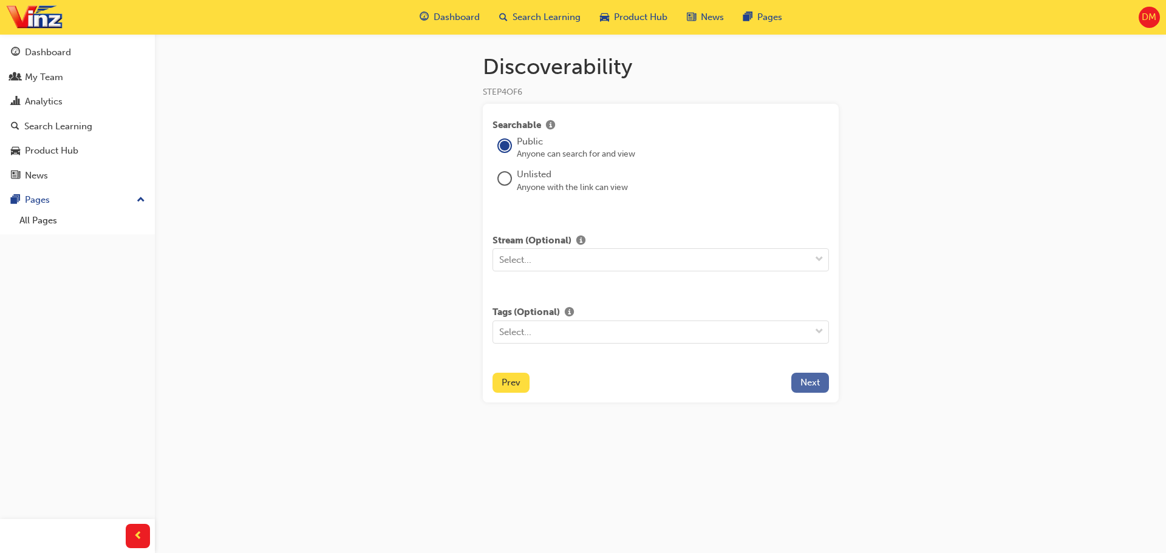
click at [814, 385] on span "Next" at bounding box center [810, 382] width 19 height 11
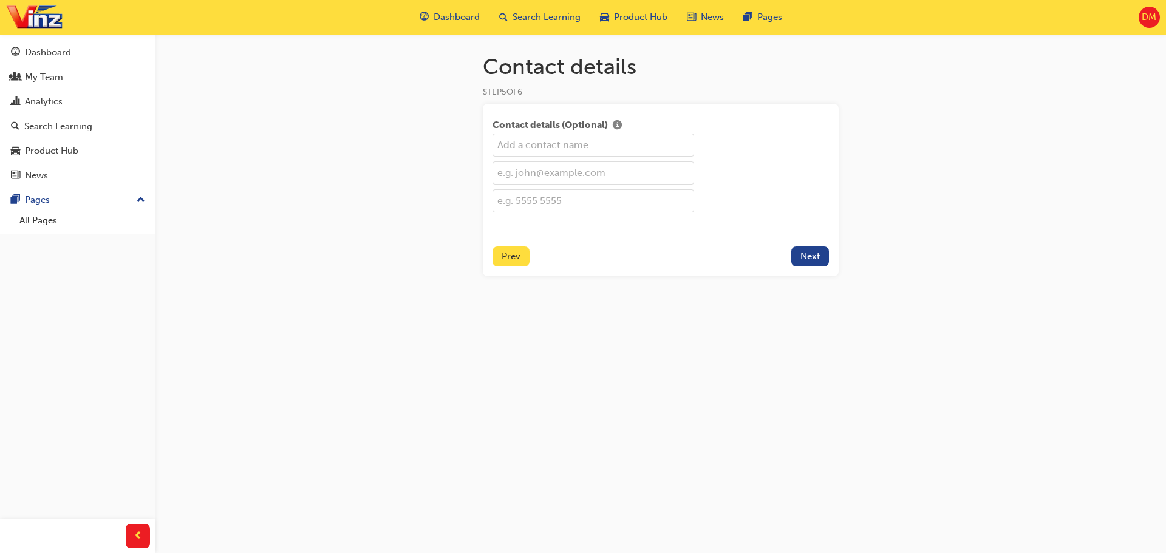
click at [556, 152] on input "text" at bounding box center [594, 145] width 202 height 23
type input "[PERSON_NAME]"
click at [557, 171] on input "text" at bounding box center [594, 173] width 202 height 23
type input "[EMAIL_ADDRESS][DOMAIN_NAME]"
click at [575, 197] on input "text" at bounding box center [594, 201] width 202 height 23
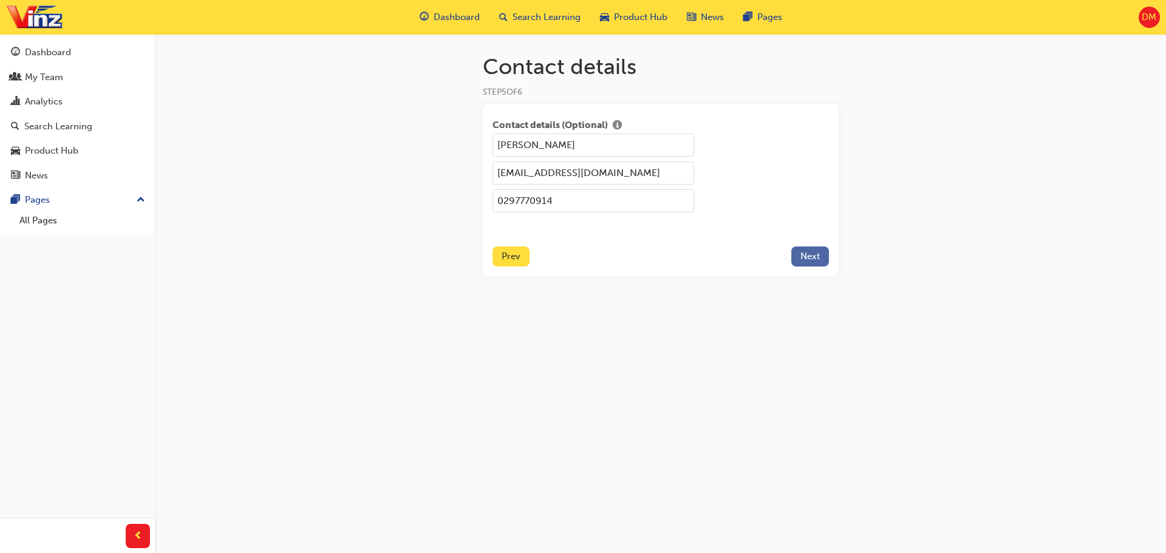
type input "0297770914"
click at [818, 258] on span "Next" at bounding box center [810, 256] width 19 height 11
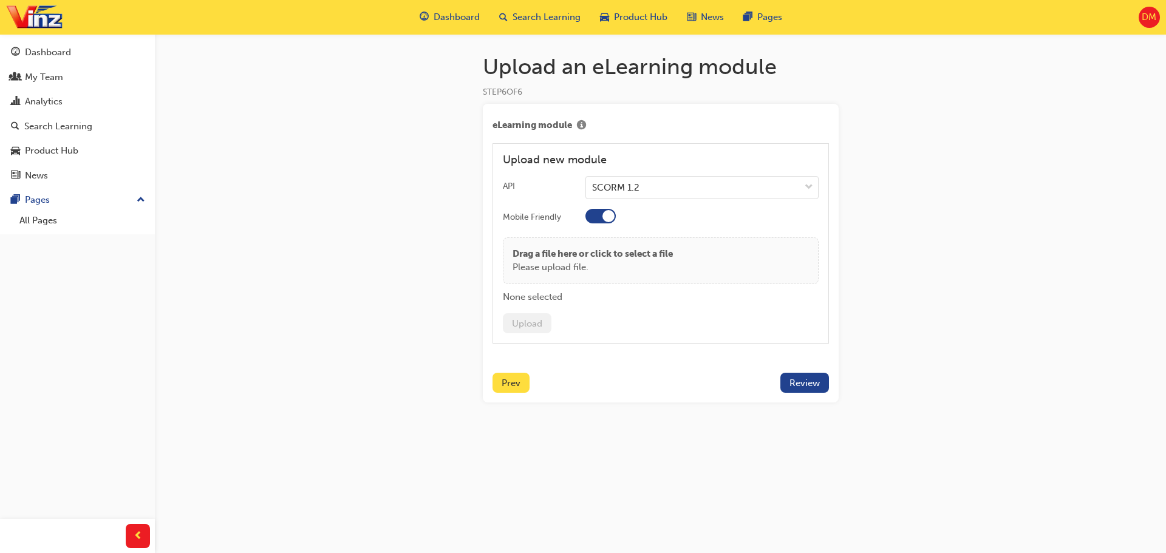
click at [592, 220] on div at bounding box center [601, 216] width 30 height 15
click at [809, 185] on span "down-icon" at bounding box center [809, 188] width 9 height 16
click at [593, 185] on input "API SCORM 1.2" at bounding box center [592, 187] width 1 height 10
click at [802, 184] on div at bounding box center [809, 188] width 18 height 22
click at [593, 184] on input "API 0 results available. Select is focused ,type to refine list, press Down to …" at bounding box center [592, 187] width 1 height 10
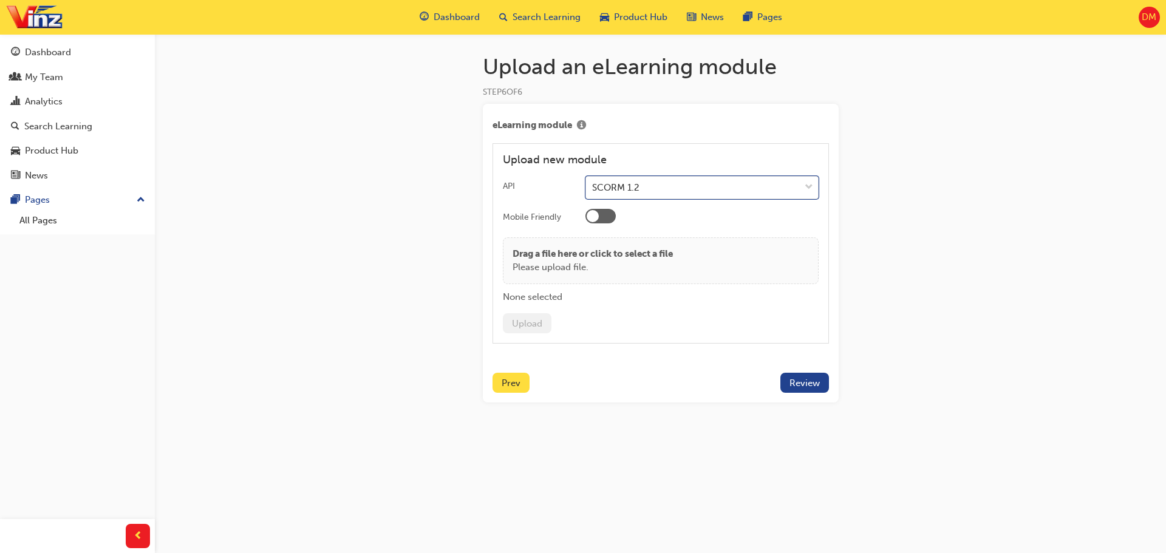
click at [615, 253] on p "Drag a file here or click to select a file" at bounding box center [593, 254] width 160 height 14
click at [530, 328] on button "Upload" at bounding box center [527, 323] width 49 height 20
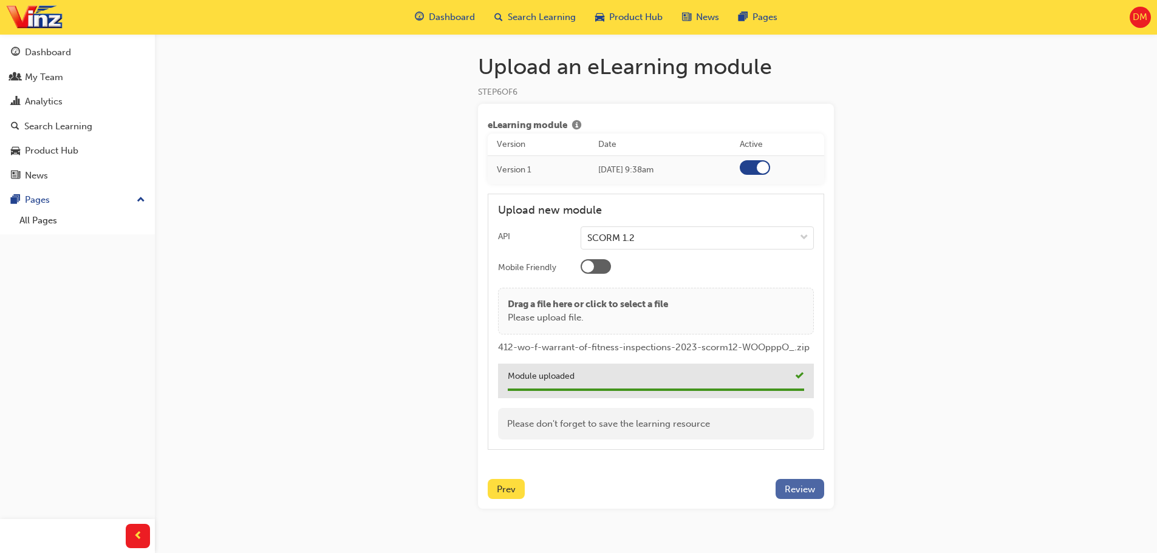
click at [815, 493] on button "Review" at bounding box center [800, 489] width 49 height 20
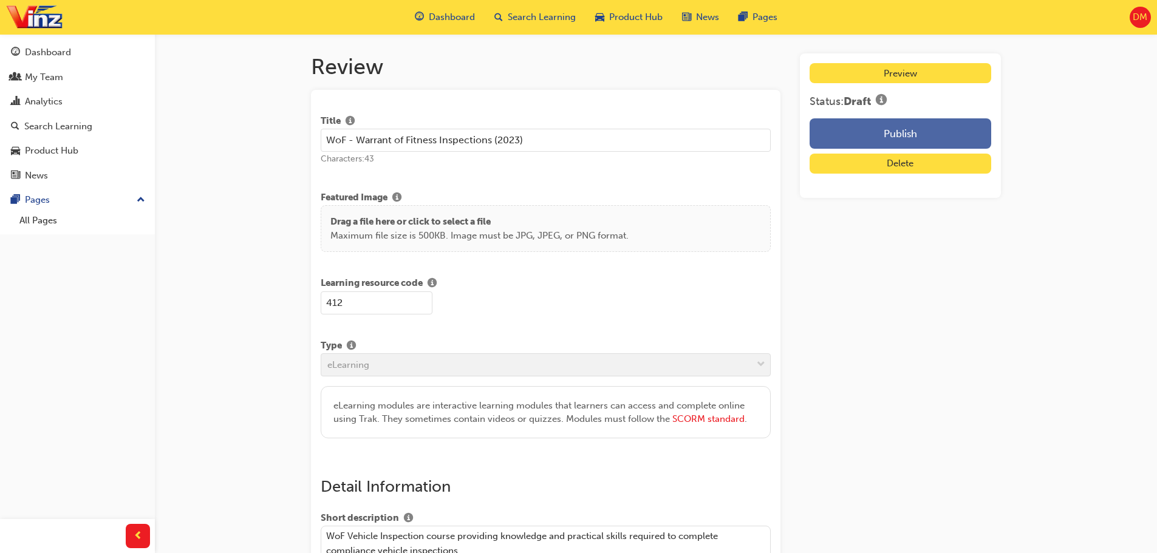
click at [948, 129] on button "Publish" at bounding box center [901, 133] width 182 height 30
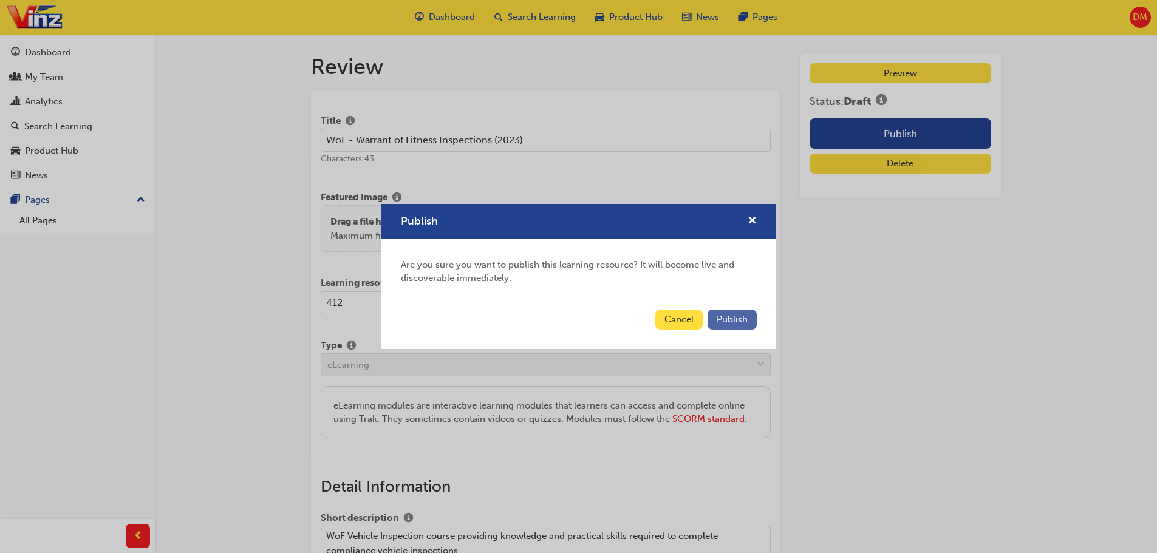
click at [743, 318] on span "Publish" at bounding box center [732, 319] width 31 height 11
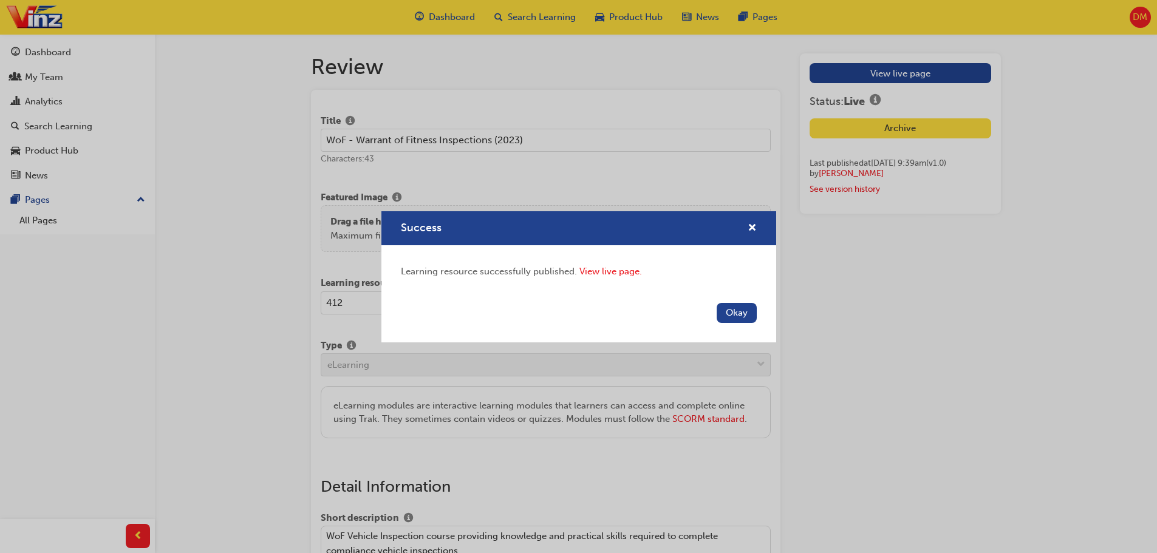
click at [1014, 318] on div "Success Learning resource successfully published. View live page. Okay" at bounding box center [578, 276] width 1157 height 553
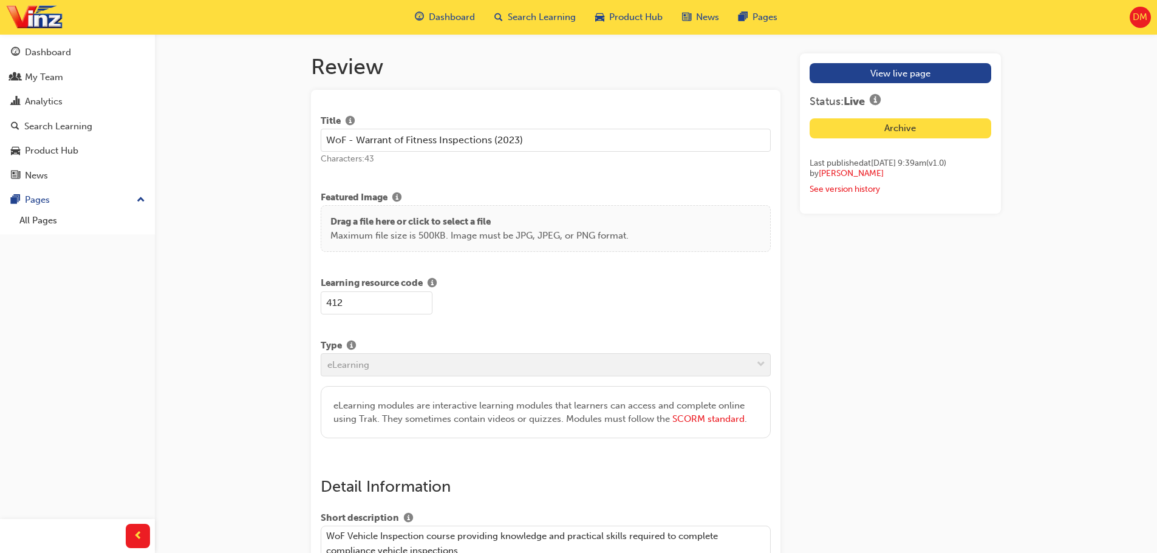
click at [1139, 17] on span "DM" at bounding box center [1140, 17] width 15 height 14
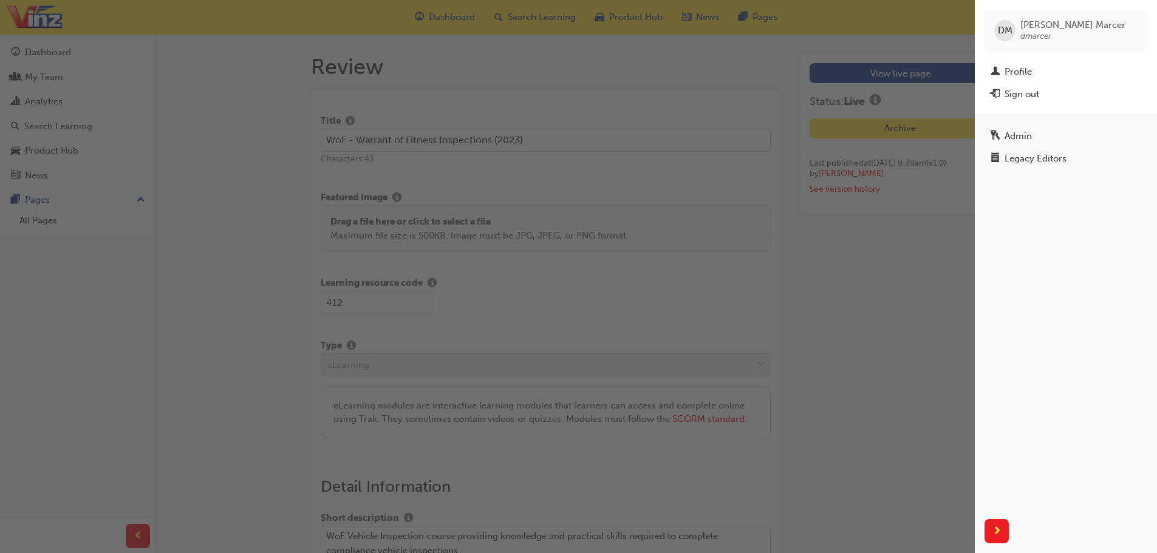
click at [1121, 26] on div "DM Debra Marcer dmarcer" at bounding box center [1066, 30] width 163 height 41
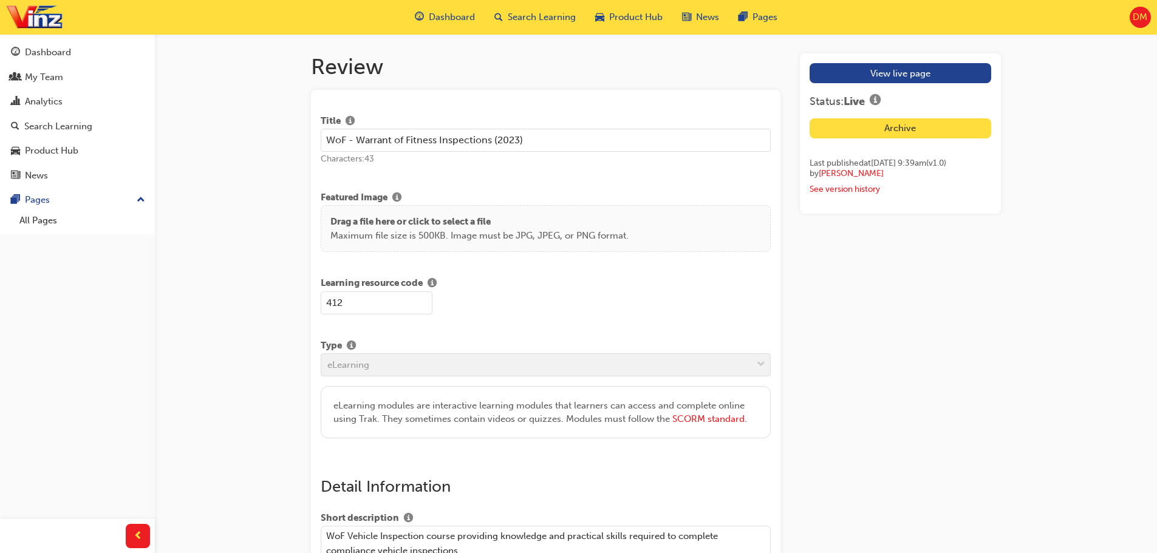
click at [1145, 24] on span "DM" at bounding box center [1140, 17] width 15 height 14
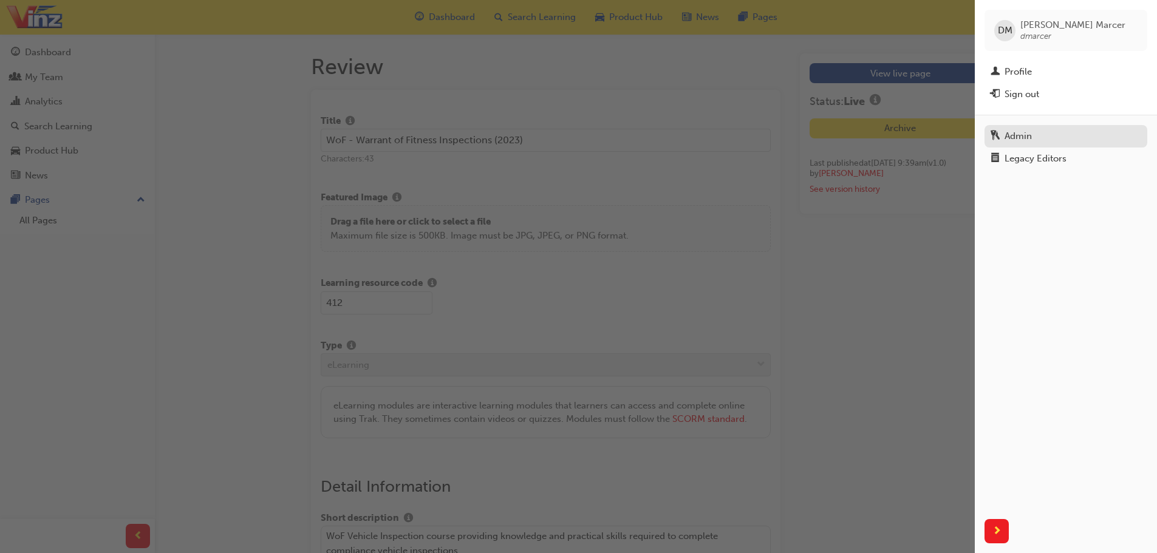
click at [1056, 143] on div "Admin" at bounding box center [1066, 136] width 151 height 15
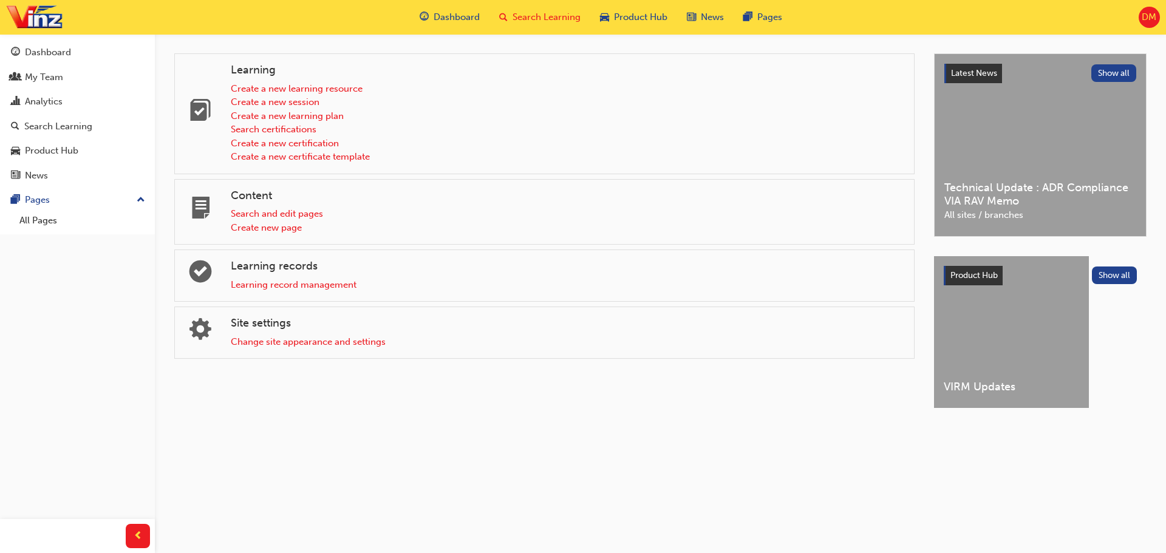
click at [565, 19] on span "Search Learning" at bounding box center [547, 17] width 68 height 14
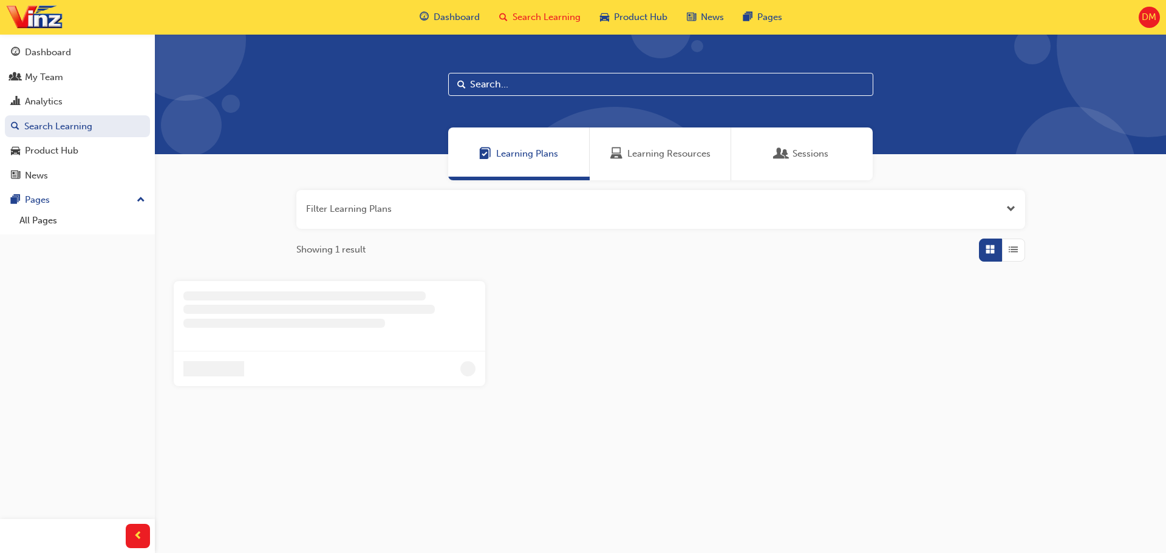
click at [653, 157] on span "Learning Resources" at bounding box center [668, 154] width 83 height 14
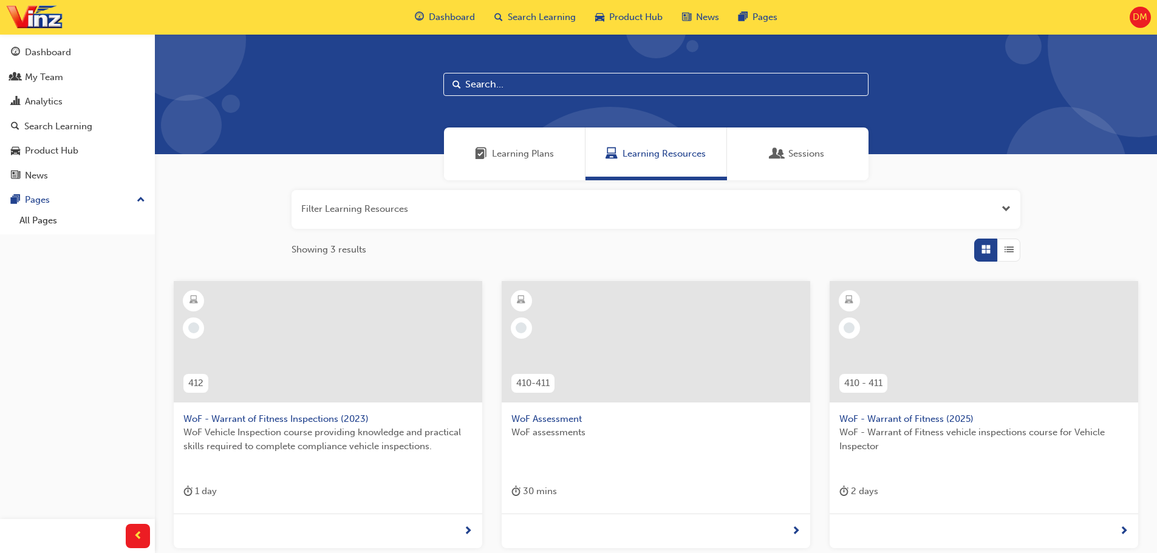
click at [511, 153] on span "Learning Plans" at bounding box center [523, 154] width 62 height 14
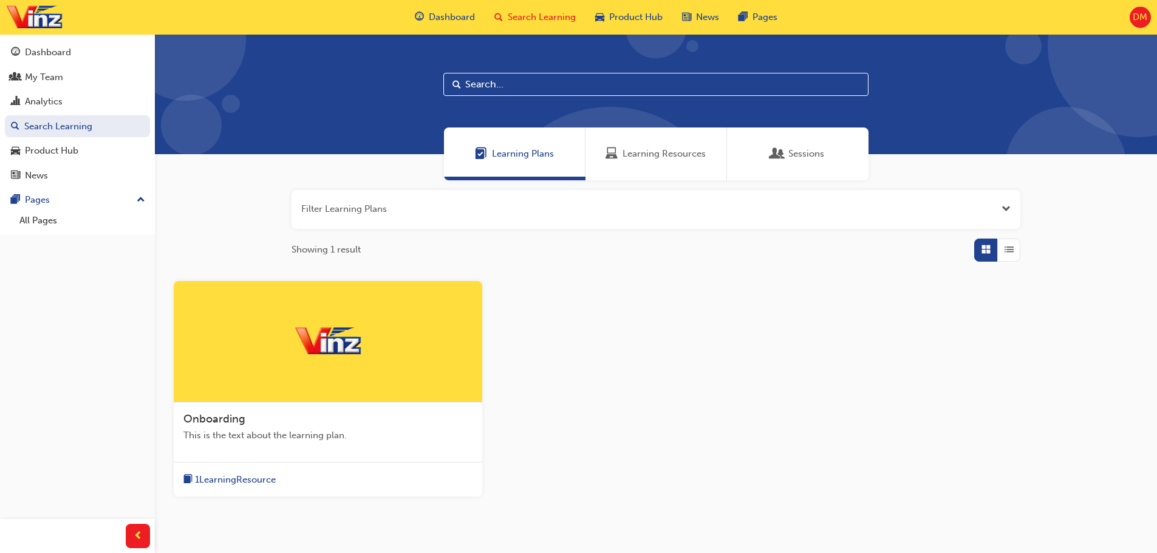
click at [1140, 16] on span "DM" at bounding box center [1140, 17] width 15 height 14
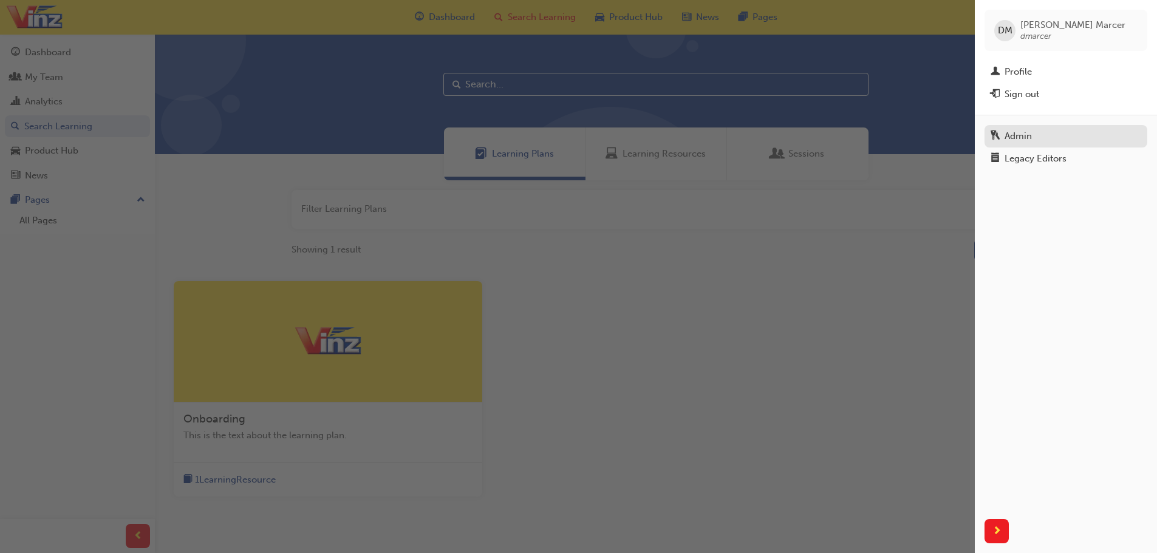
click at [1028, 137] on div "Admin" at bounding box center [1018, 136] width 27 height 14
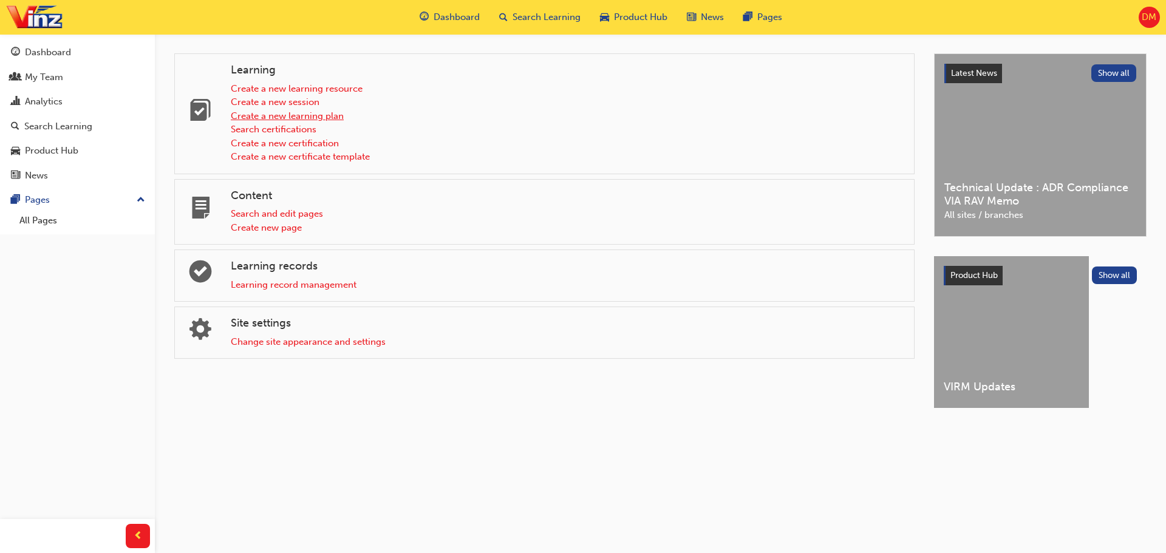
click at [324, 114] on link "Create a new learning plan" at bounding box center [287, 116] width 113 height 11
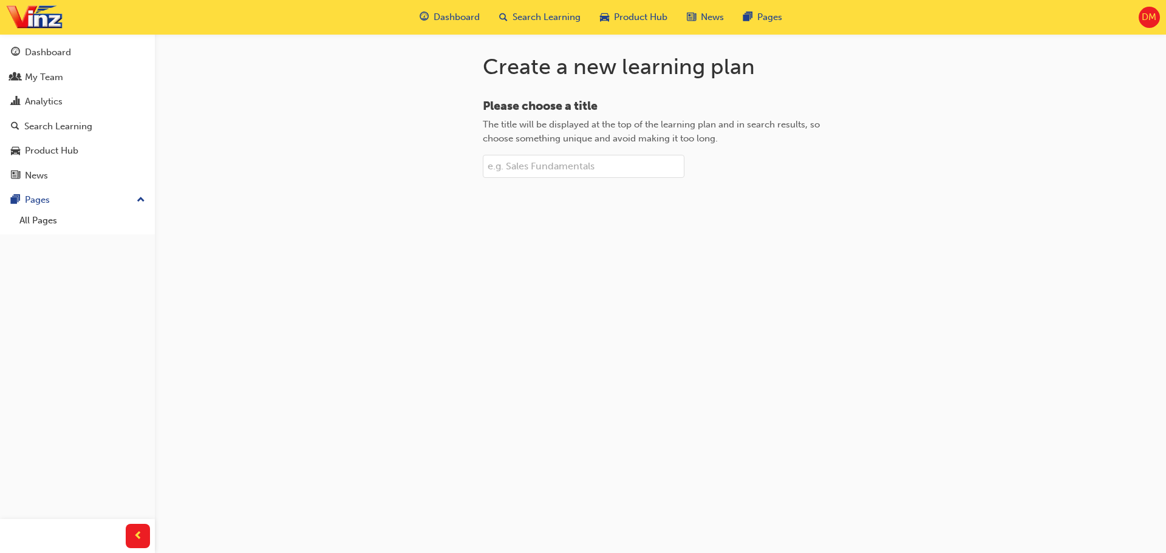
click at [532, 169] on input "Please choose a title The title will be displayed at the top of the learning pl…" at bounding box center [584, 166] width 202 height 23
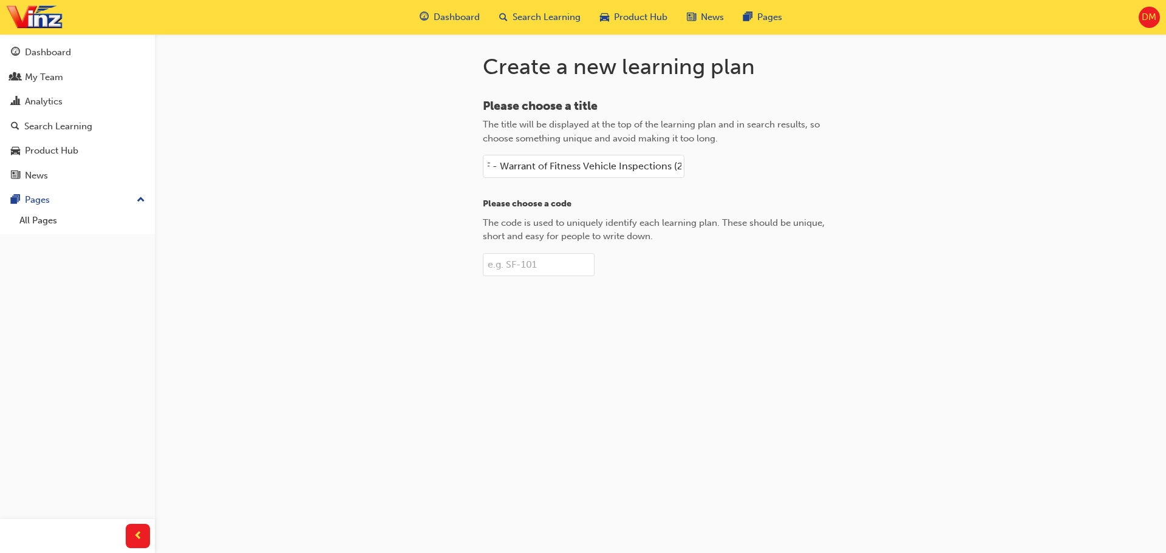
scroll to position [0, 21]
type input "WoF - Warrant of Fitness Vehicle Inspections (2023)"
click at [559, 259] on input "Please choose a code The code is used to uniquely identify each learning plan. …" at bounding box center [539, 264] width 112 height 23
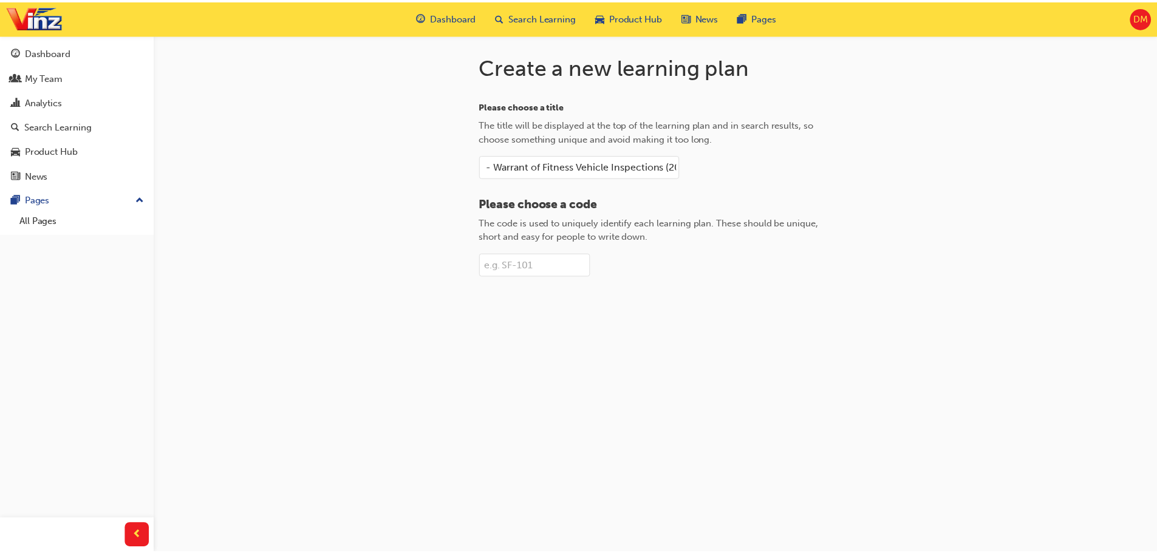
scroll to position [0, 0]
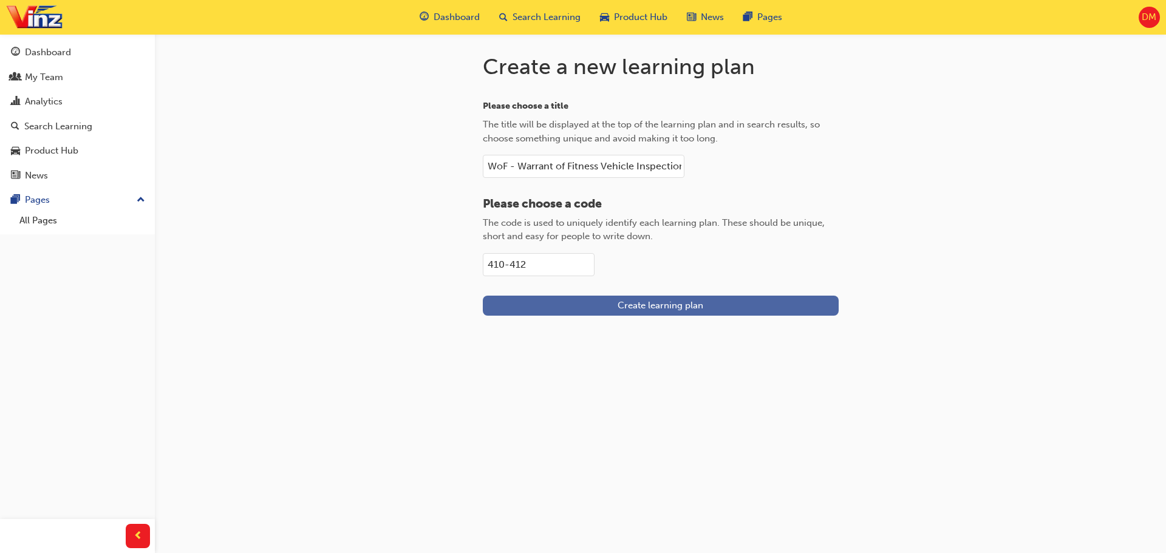
type input "410-412"
click at [700, 306] on span "Create learning plan" at bounding box center [661, 305] width 86 height 11
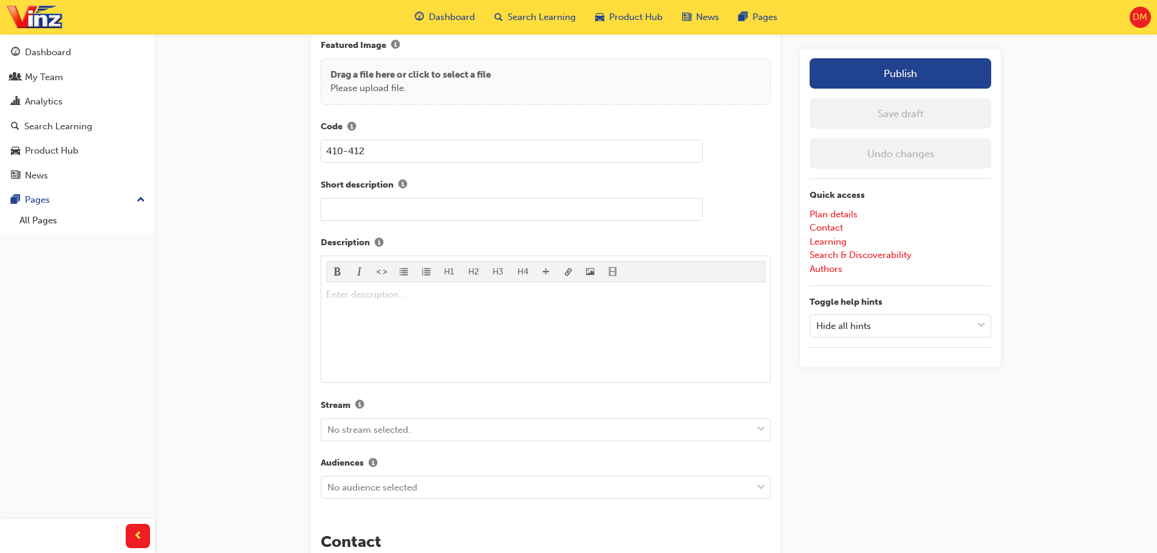
scroll to position [182, 0]
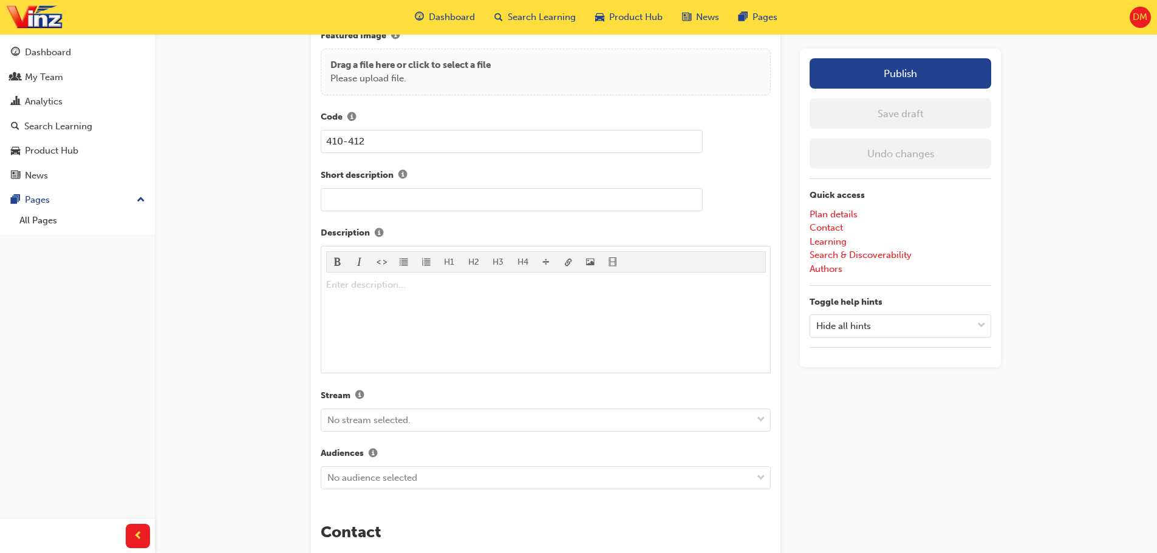
click at [426, 194] on input "text" at bounding box center [512, 199] width 382 height 23
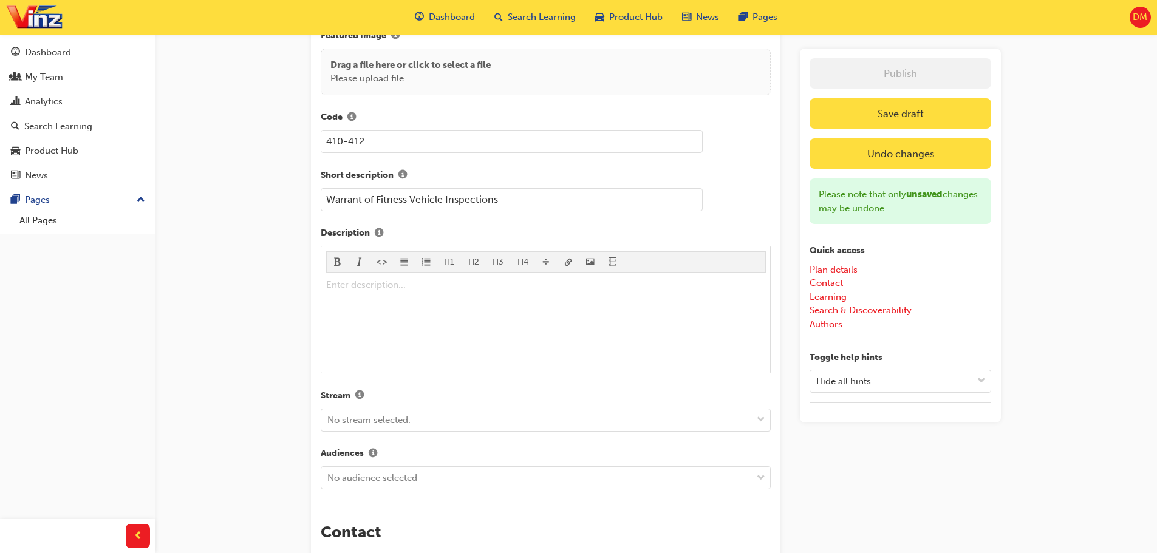
type input "Warrant of Fitness Vehicle Inspections"
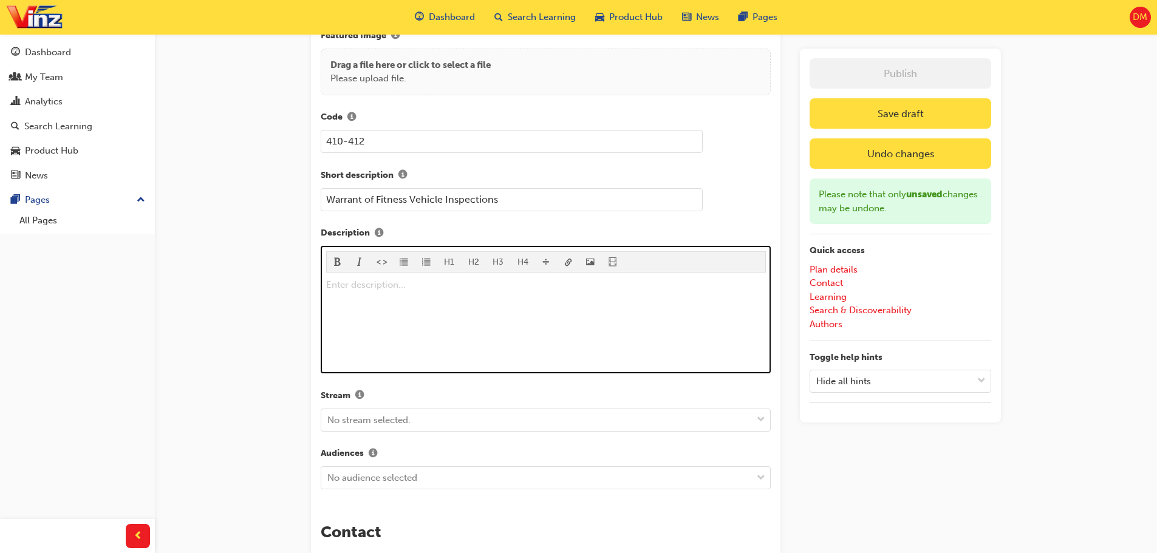
click at [375, 299] on div "Enter description... ﻿" at bounding box center [546, 323] width 440 height 91
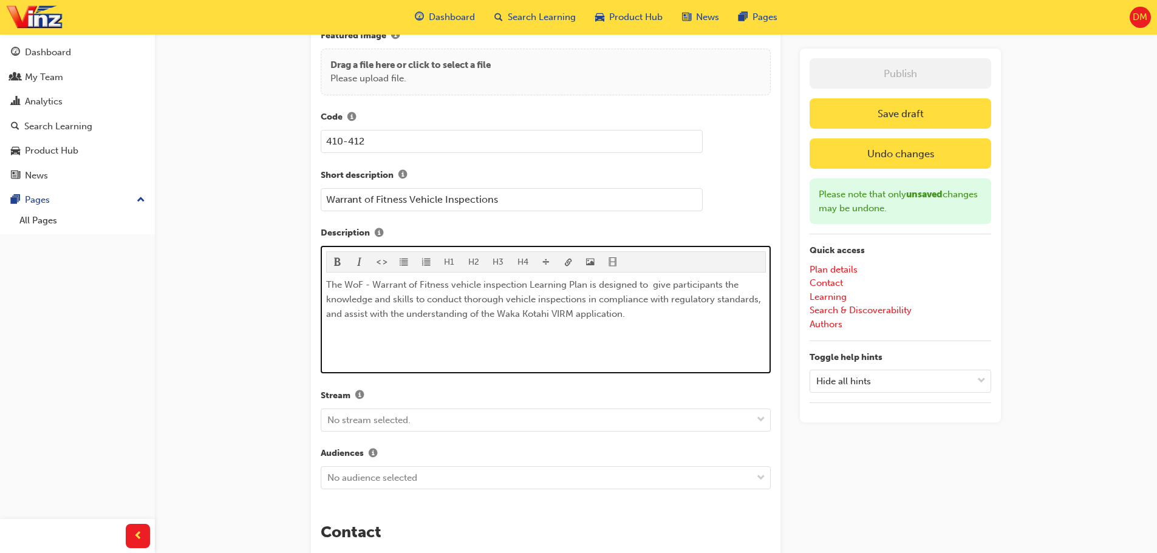
click at [381, 347] on div "The WoF - Warrant of Fitness vehicle inspection Learning Plan is designed to gi…" at bounding box center [546, 323] width 440 height 91
drag, startPoint x: 381, startPoint y: 347, endPoint x: 627, endPoint y: 322, distance: 247.3
click at [627, 322] on div "The WoF - Warrant of Fitness vehicle inspection Learning Plan is designed to gi…" at bounding box center [546, 323] width 440 height 91
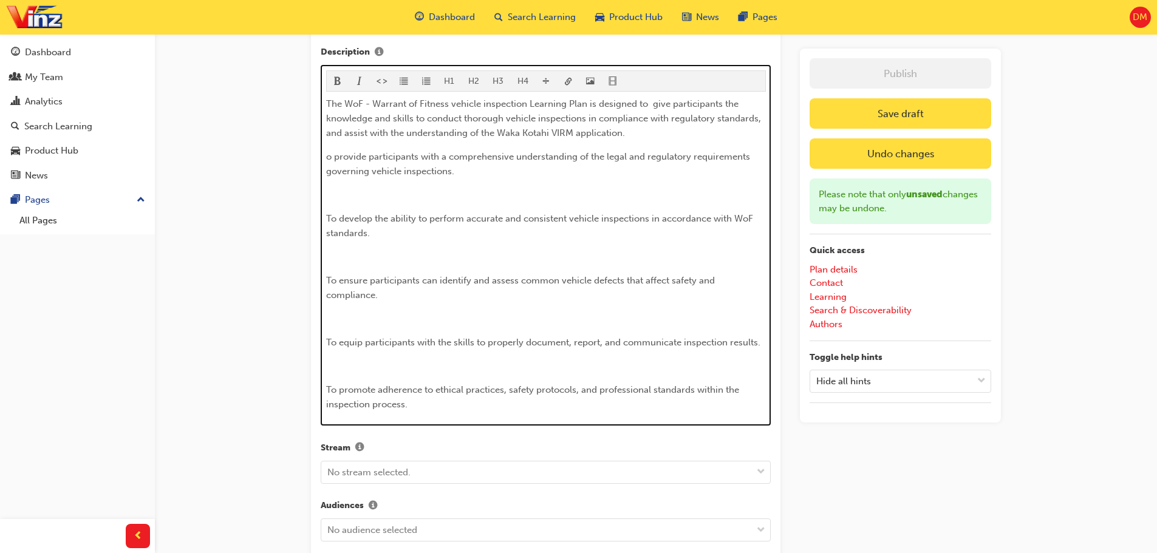
scroll to position [309, 0]
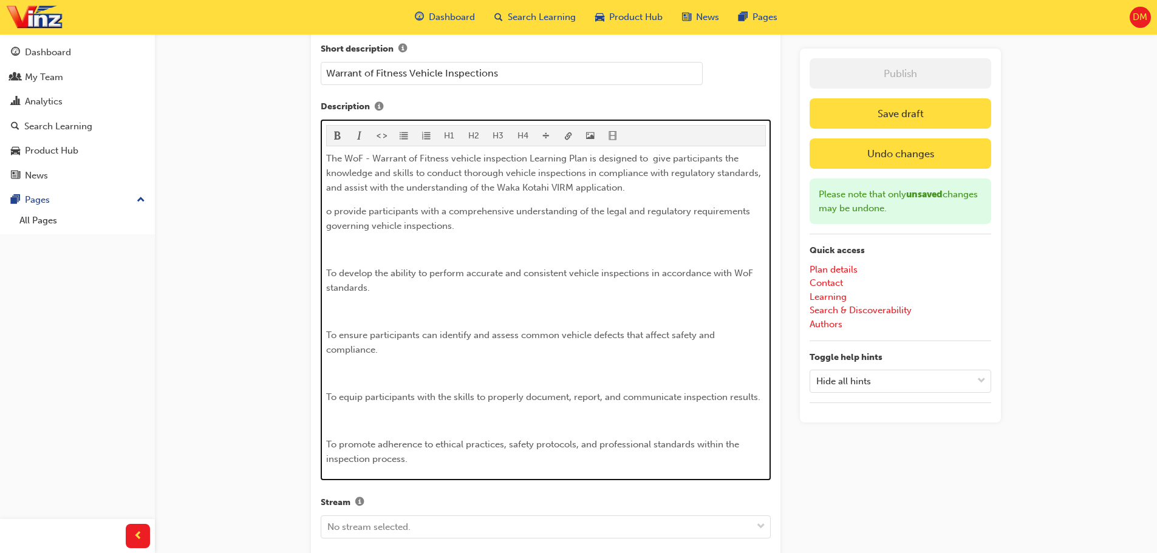
click at [374, 247] on p "﻿" at bounding box center [546, 249] width 440 height 15
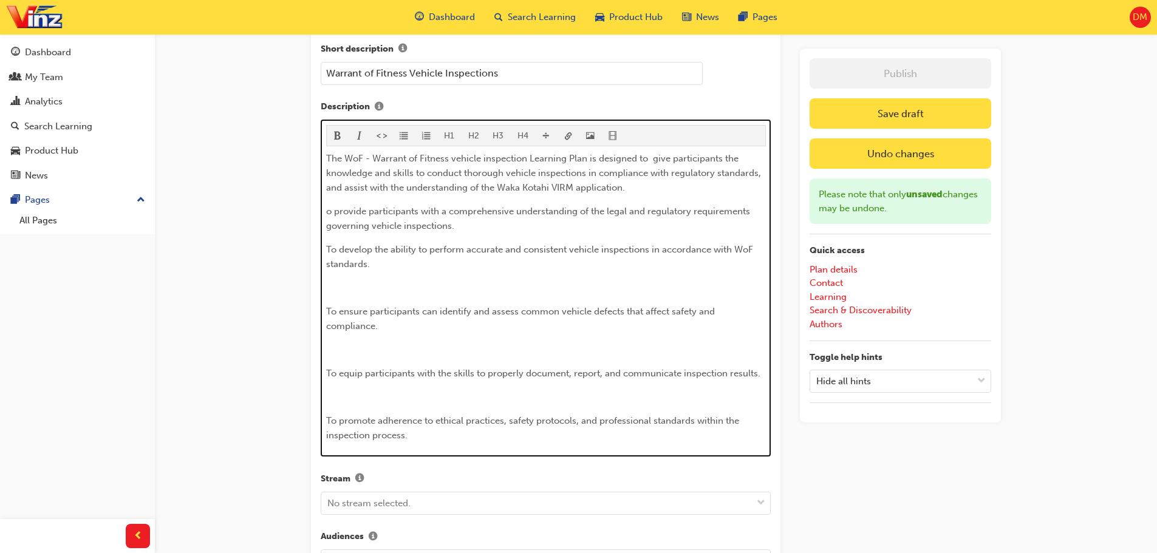
scroll to position [281, 0]
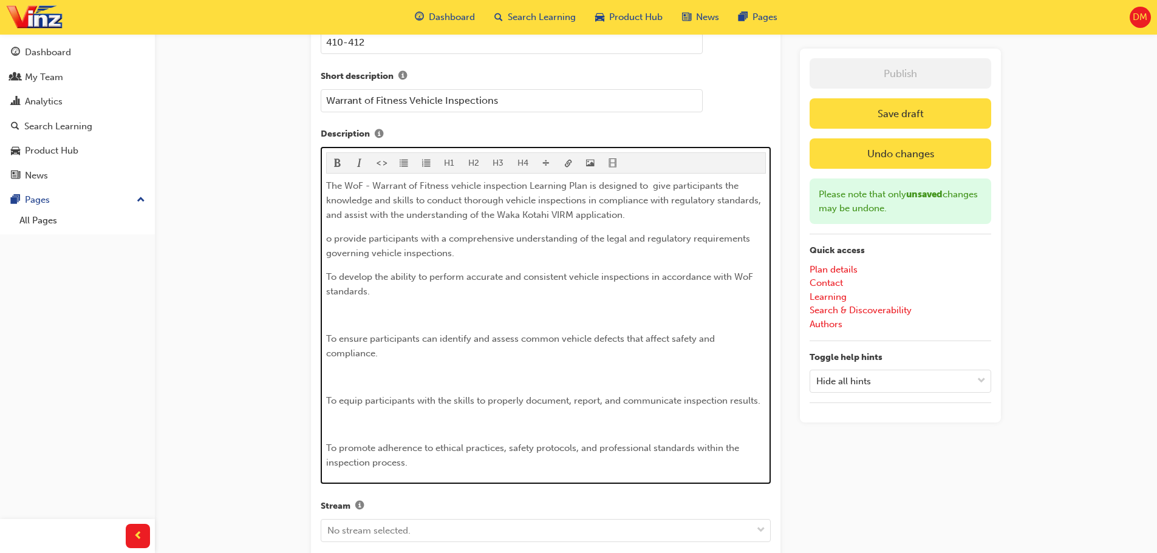
click at [327, 243] on span "o provide participants with a comprehensive understanding of the legal and regu…" at bounding box center [539, 246] width 426 height 26
click at [354, 304] on div "The WoF - Warrant of Fitness vehicle inspection Learning Plan is designed to gi…" at bounding box center [546, 325] width 440 height 292
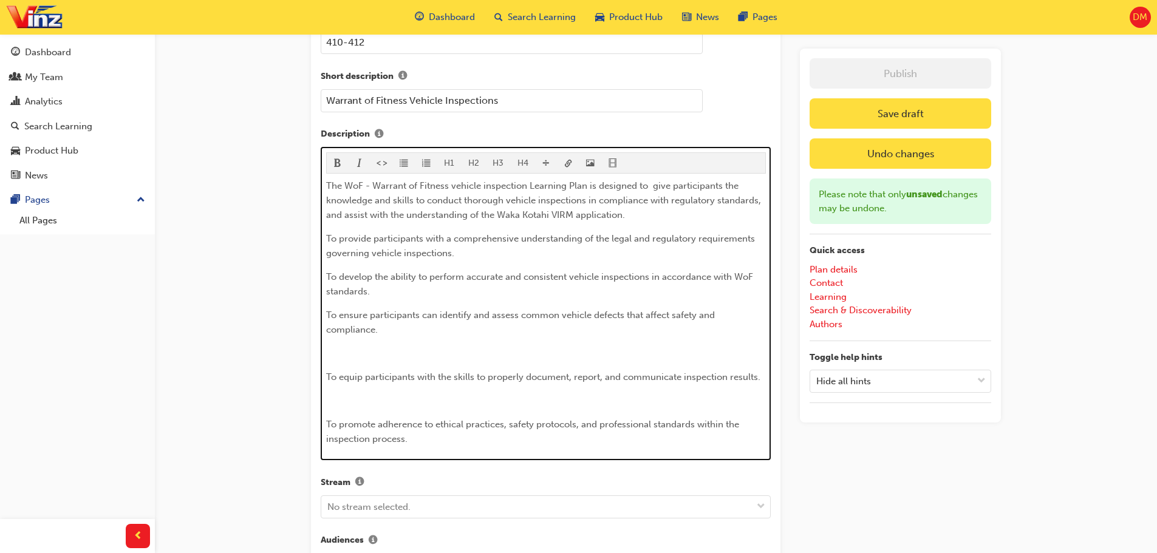
scroll to position [319, 0]
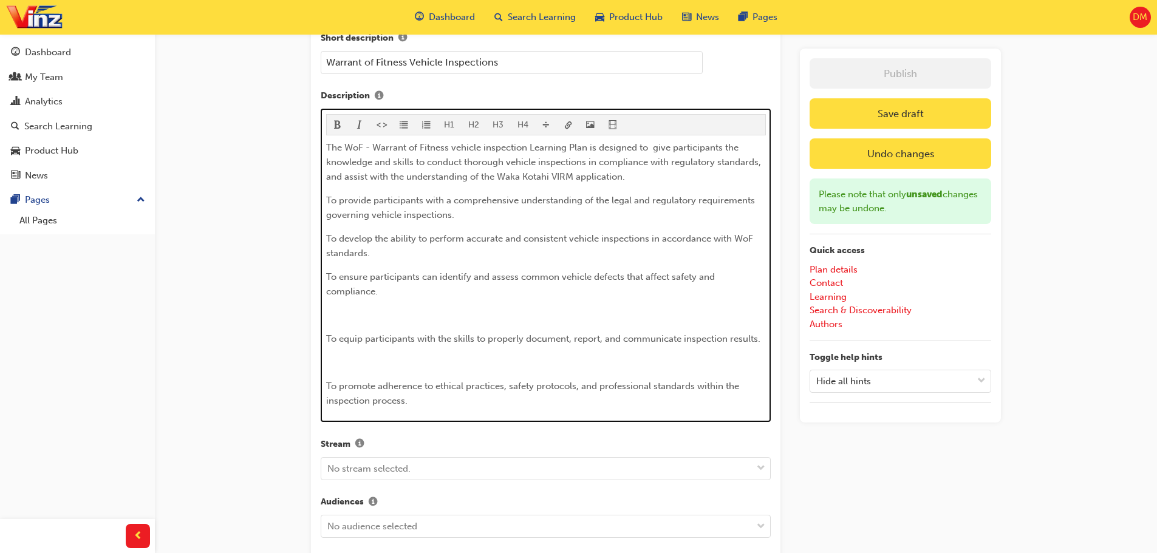
click at [350, 306] on div "The WoF - Warrant of Fitness vehicle inspection Learning Plan is designed to gi…" at bounding box center [546, 274] width 440 height 268
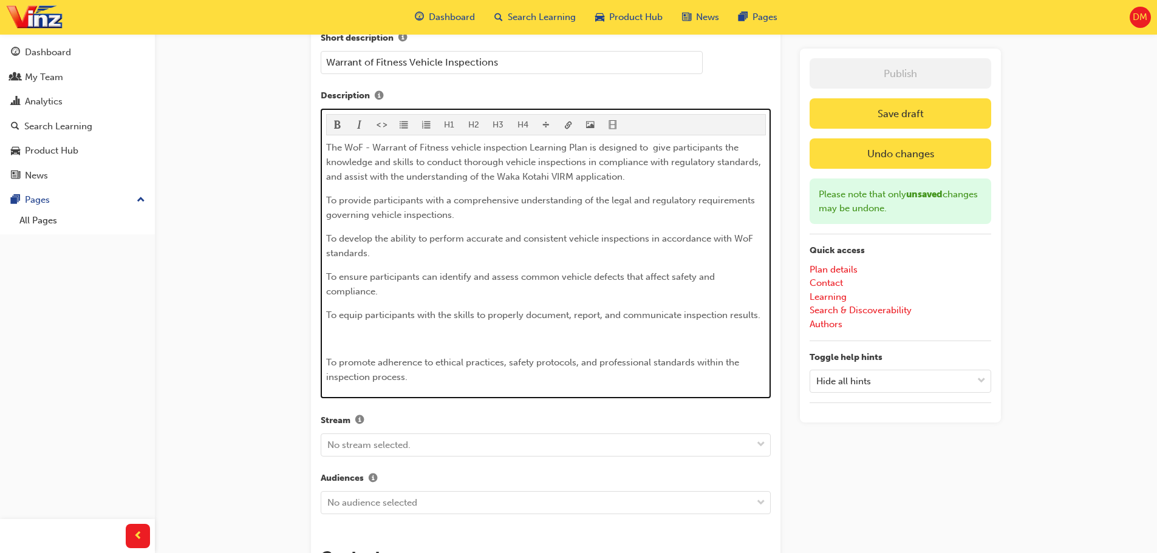
scroll to position [358, 0]
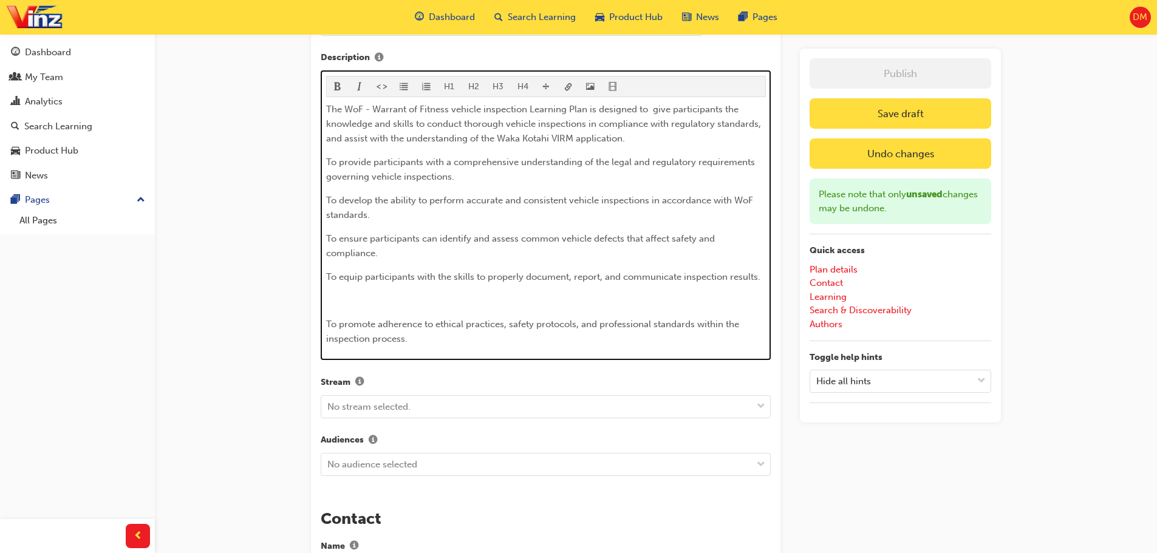
click at [346, 294] on p "﻿" at bounding box center [546, 300] width 440 height 15
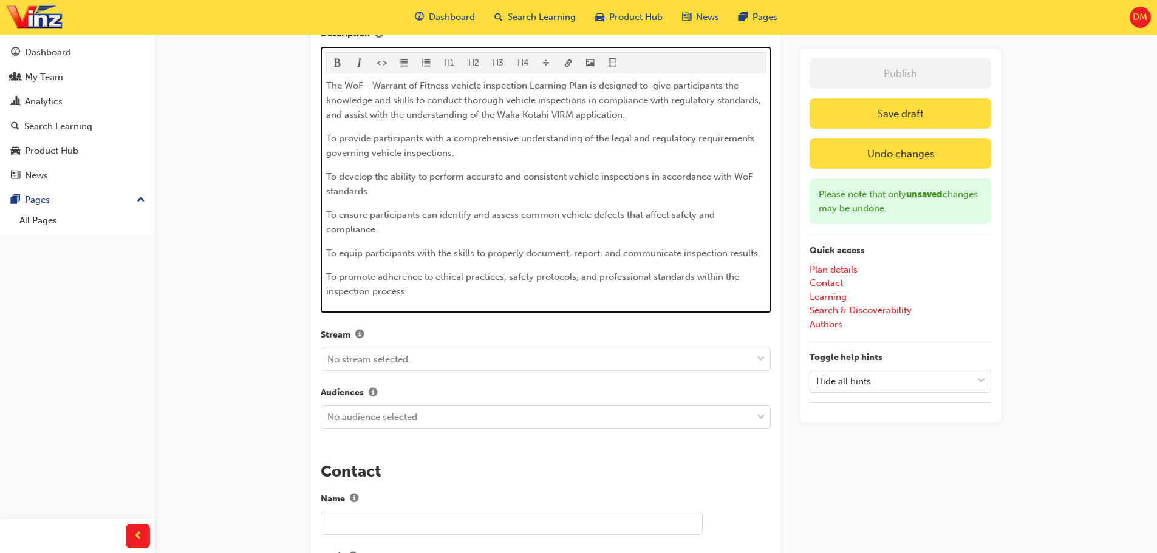
scroll to position [321, 0]
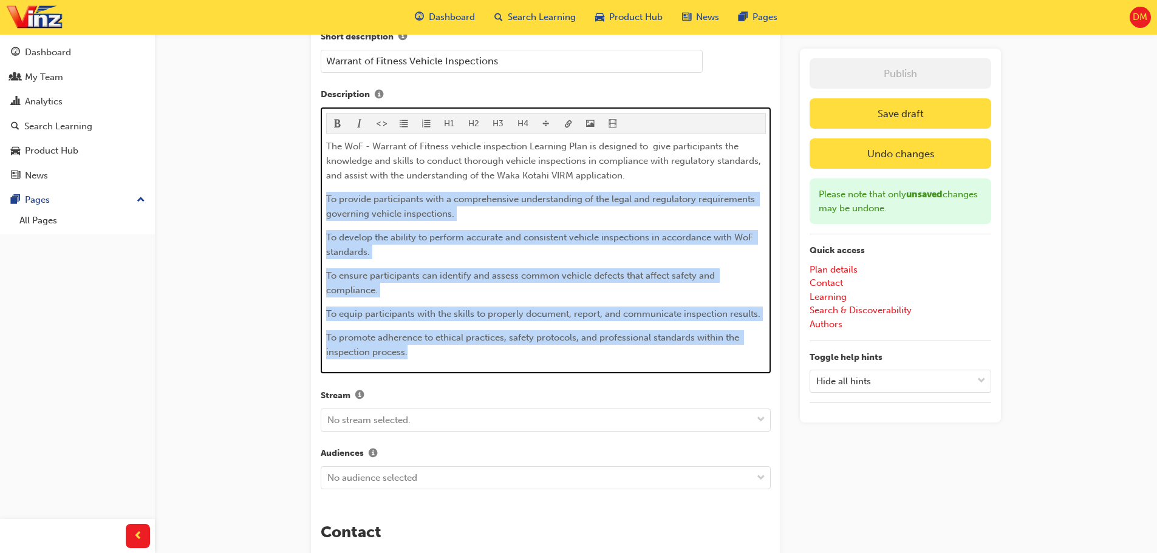
drag, startPoint x: 326, startPoint y: 201, endPoint x: 428, endPoint y: 350, distance: 180.8
click at [428, 350] on div "The WoF - Warrant of Fitness vehicle inspection Learning Plan is designed to gi…" at bounding box center [546, 249] width 440 height 220
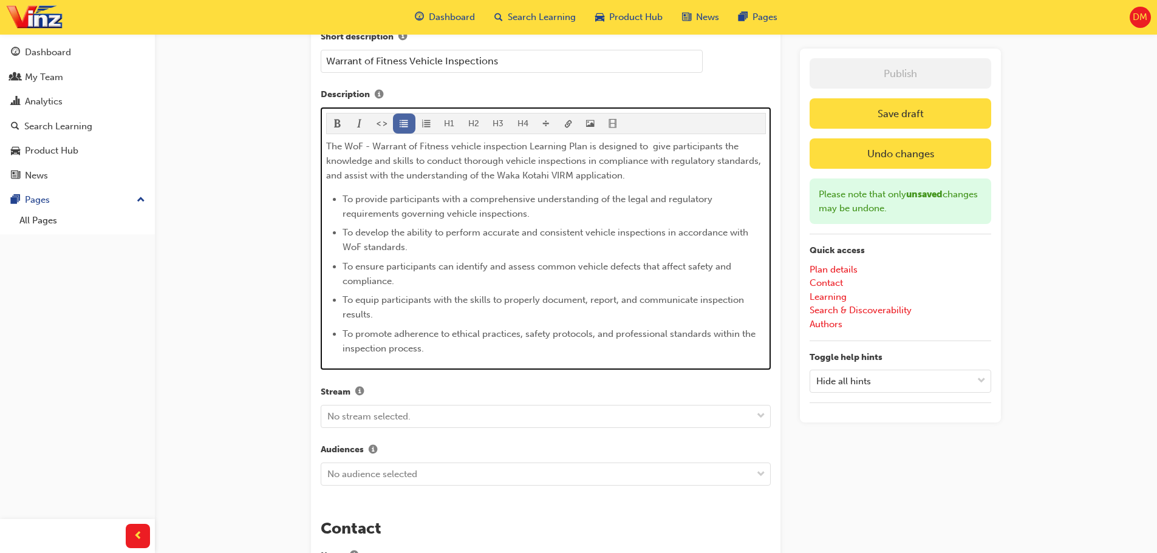
click at [405, 126] on span "format_ul-icon" at bounding box center [404, 125] width 9 height 10
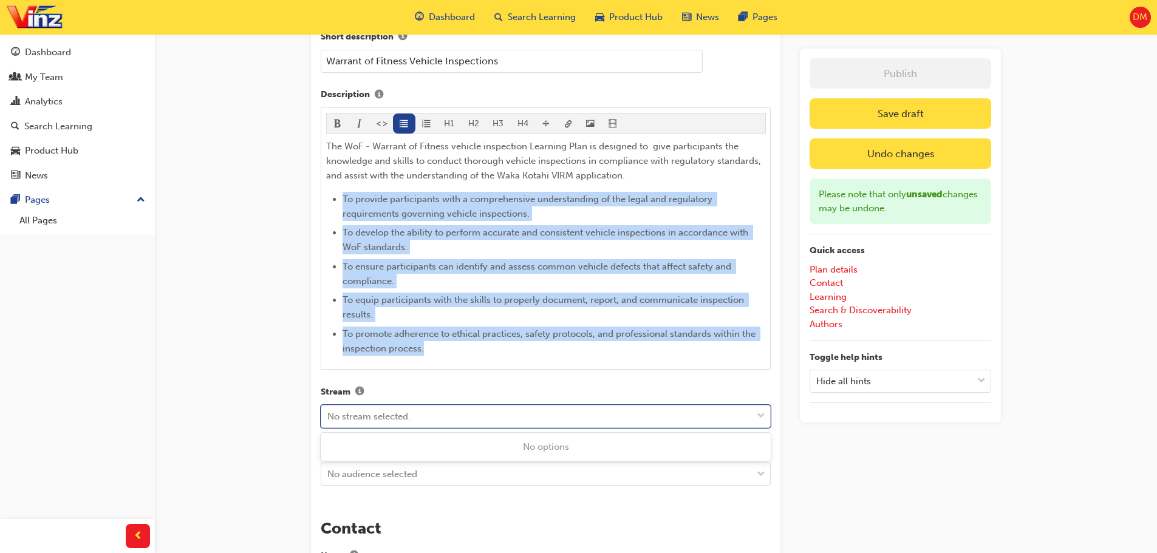
click at [464, 426] on div "No stream selected." at bounding box center [536, 416] width 431 height 21
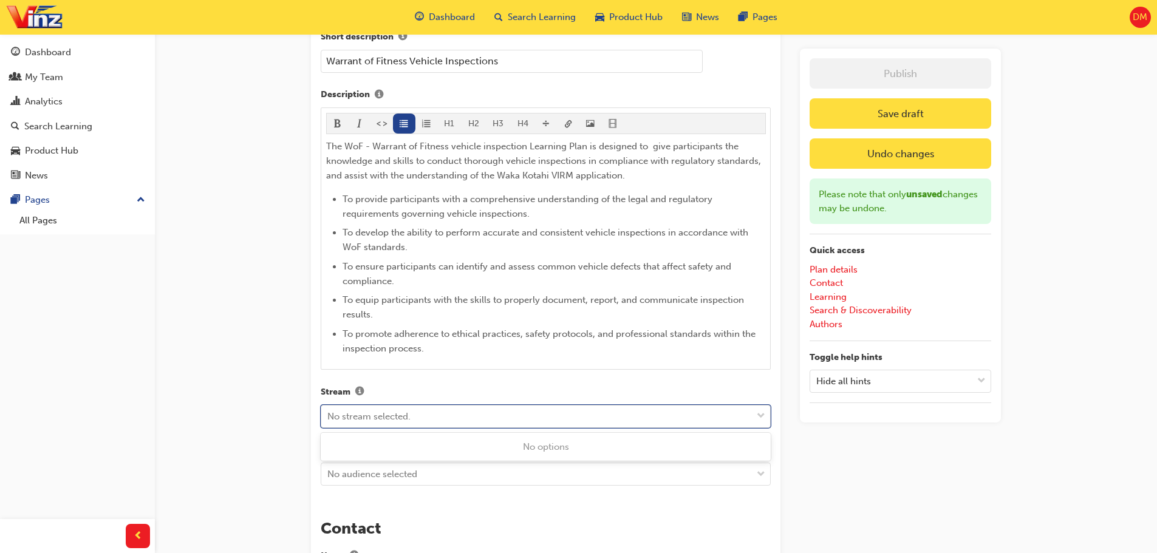
click at [763, 416] on span "down-icon" at bounding box center [761, 417] width 9 height 16
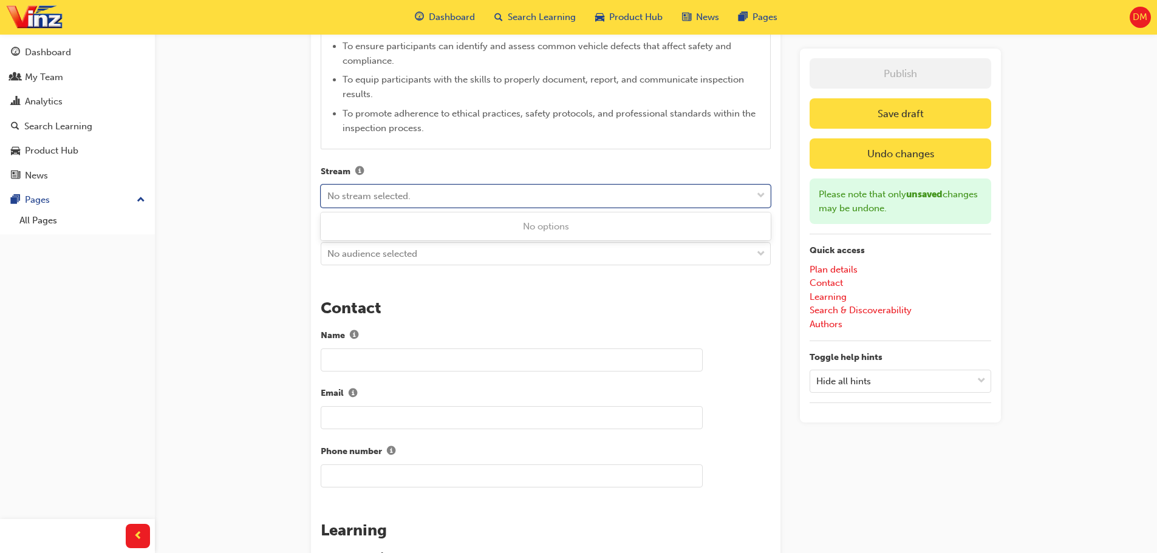
scroll to position [624, 0]
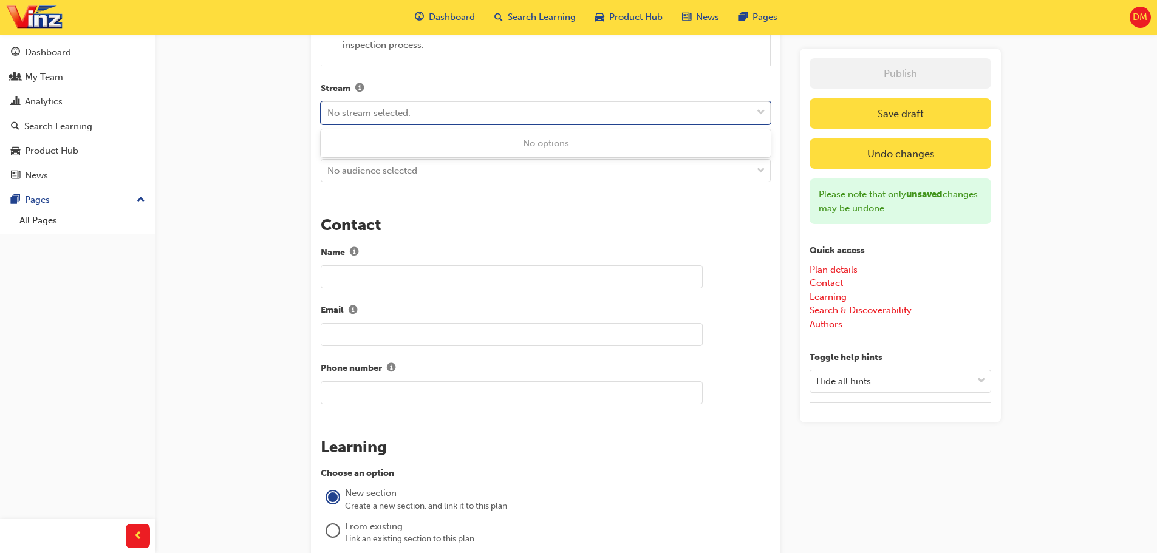
click at [392, 281] on input "text" at bounding box center [512, 276] width 382 height 23
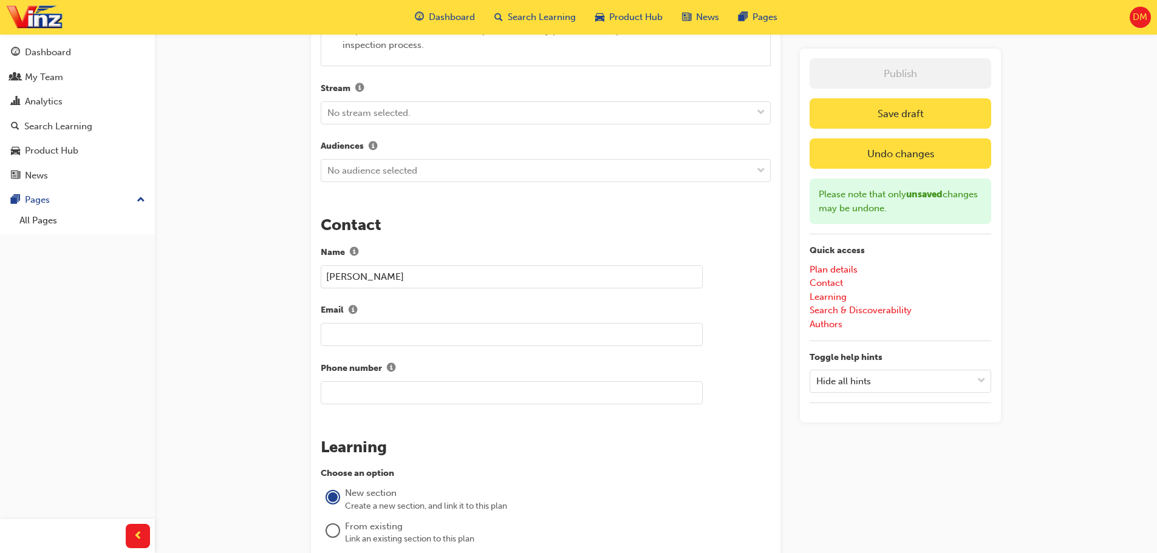
type input "[PERSON_NAME]"
click at [366, 331] on input "text" at bounding box center [512, 334] width 382 height 23
type input "[EMAIL_ADDRESS][DOMAIN_NAME]"
click at [401, 383] on input "text" at bounding box center [512, 392] width 382 height 23
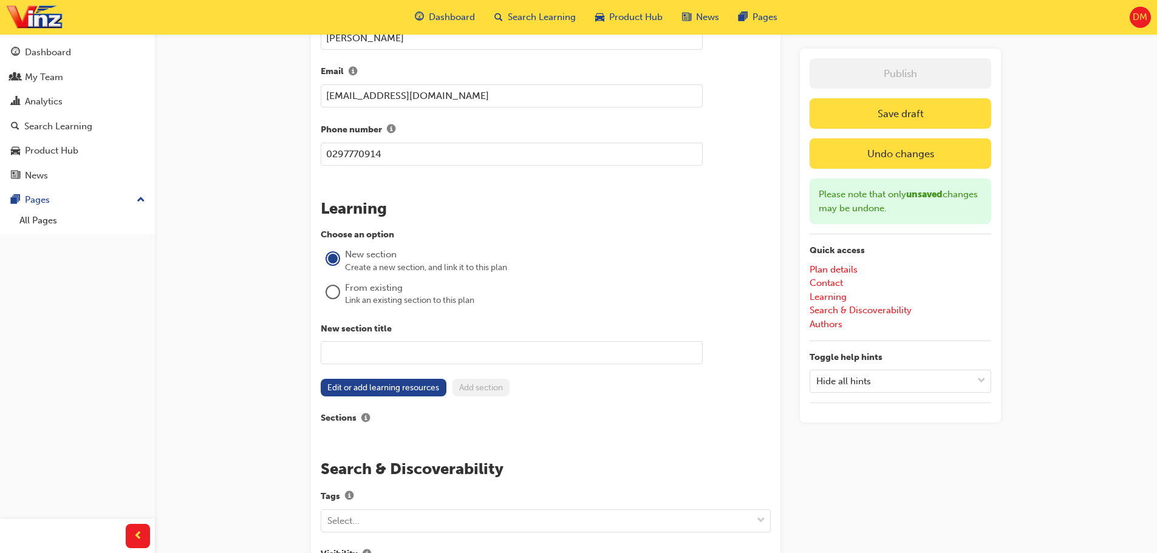
scroll to position [867, 0]
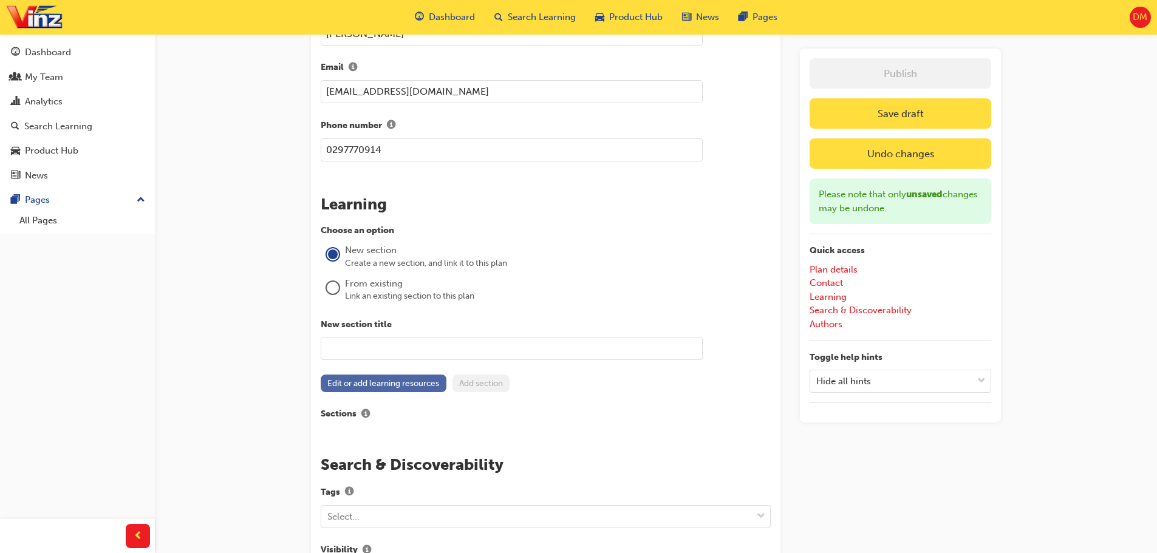
type input "0297770914"
click at [405, 381] on button "Edit or add learning resources" at bounding box center [384, 384] width 126 height 18
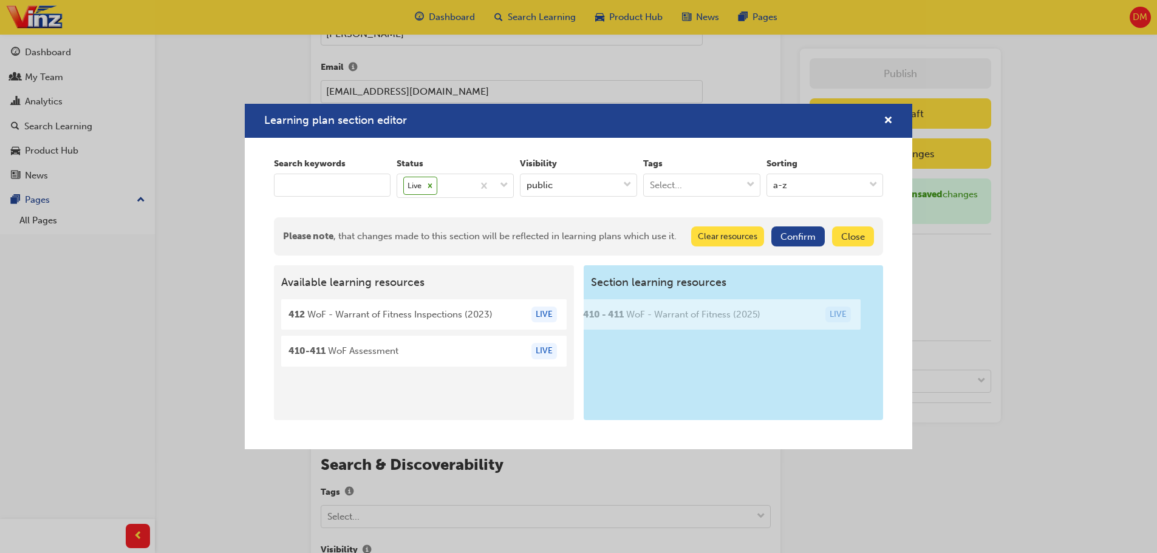
drag, startPoint x: 487, startPoint y: 320, endPoint x: 786, endPoint y: 320, distance: 299.5
click at [786, 320] on div "Available learning resources 410 - 411 WoF - Warrant of Fitness (2025) LIVE 412…" at bounding box center [579, 342] width 610 height 155
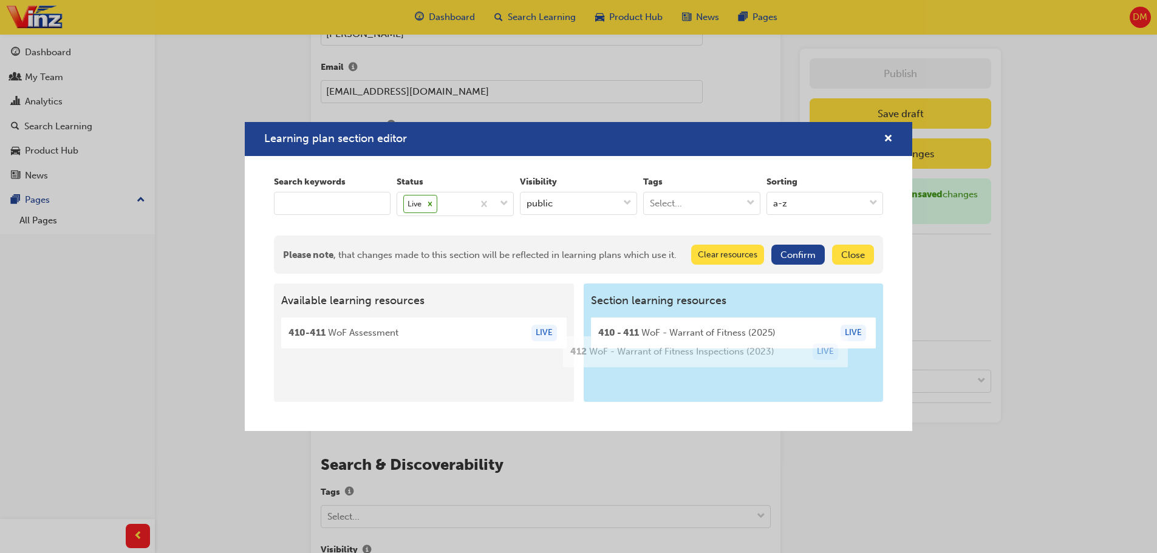
drag, startPoint x: 463, startPoint y: 340, endPoint x: 751, endPoint y: 364, distance: 289.0
click at [751, 364] on div "Available learning resources 412 WoF - Warrant of Fitness Inspections (2023) LI…" at bounding box center [579, 343] width 610 height 118
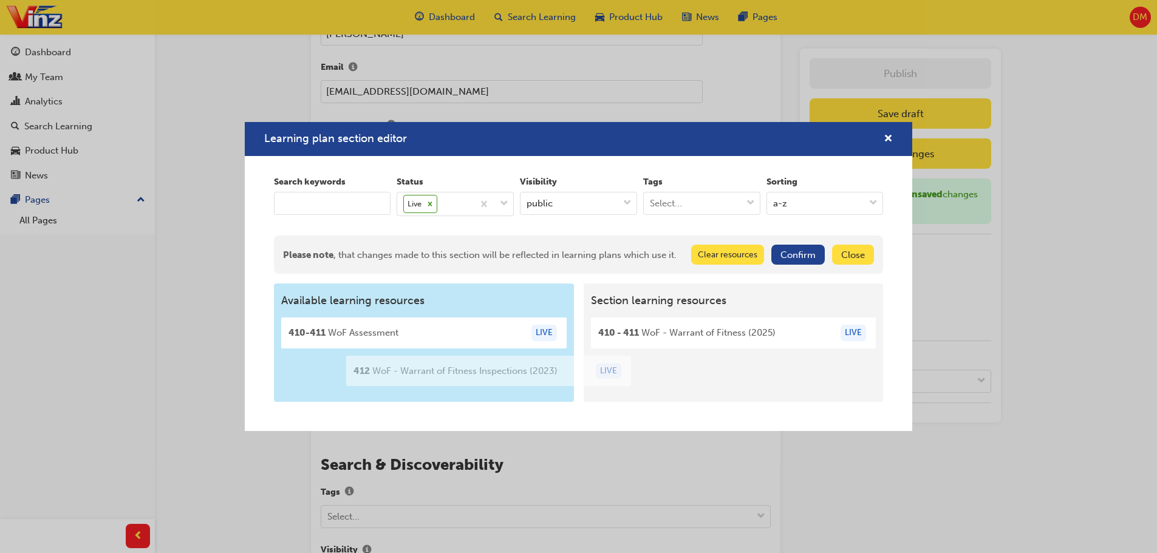
drag, startPoint x: 765, startPoint y: 371, endPoint x: 501, endPoint y: 371, distance: 264.2
click at [501, 371] on div "Available learning resources 410-411 WoF Assessment LIVE Section learning resou…" at bounding box center [579, 343] width 610 height 118
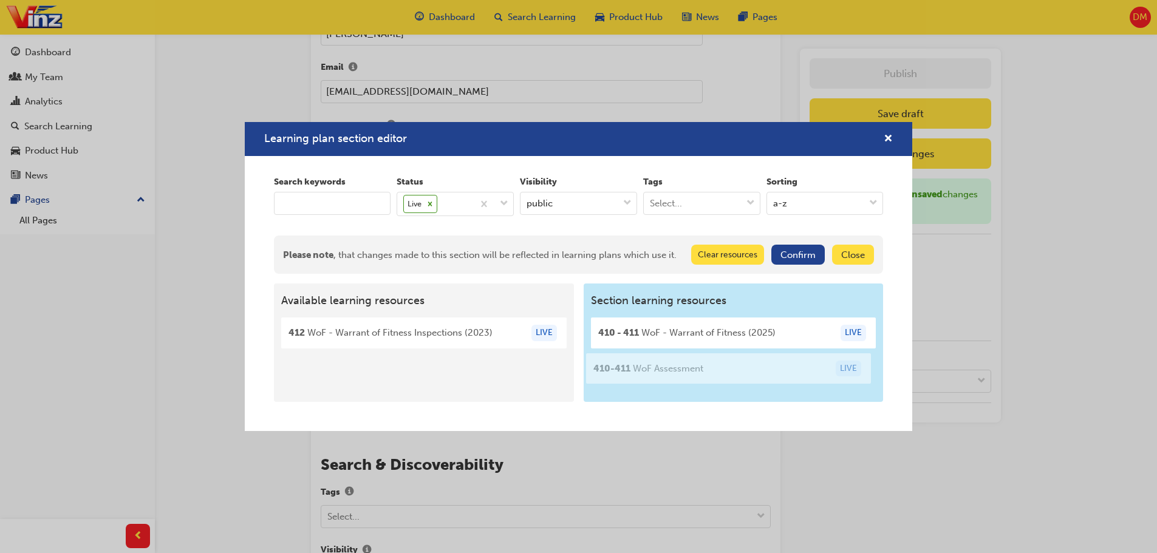
drag, startPoint x: 448, startPoint y: 372, endPoint x: 757, endPoint y: 374, distance: 309.2
click at [757, 374] on div "Available learning resources 412 WoF - Warrant of Fitness Inspections (2023) LI…" at bounding box center [579, 343] width 610 height 118
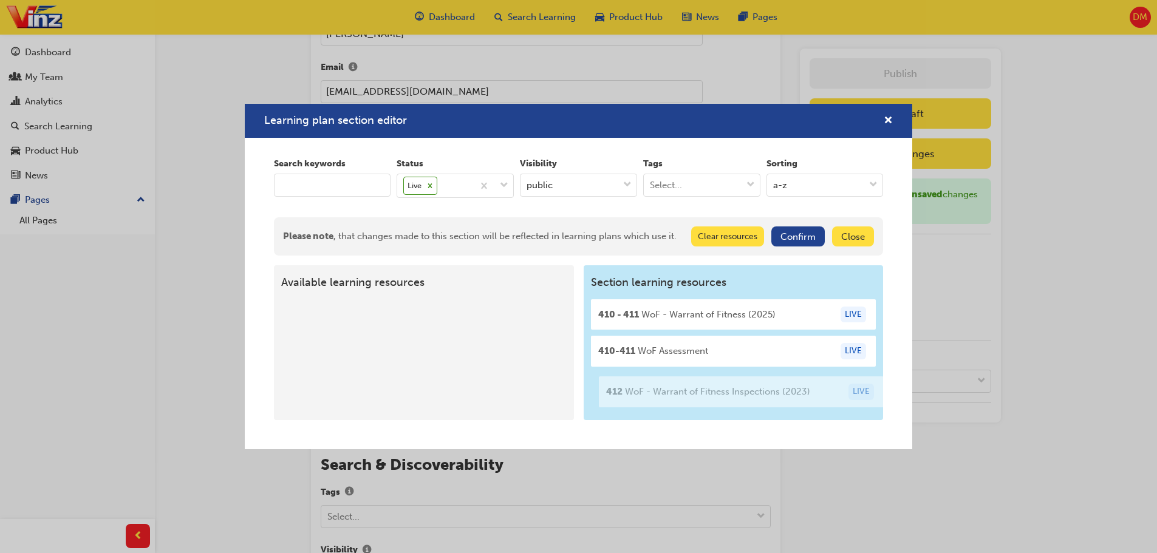
drag, startPoint x: 428, startPoint y: 330, endPoint x: 748, endPoint y: 395, distance: 326.0
click at [748, 395] on div "Available learning resources 412 WoF - Warrant of Fitness Inspections (2023) LI…" at bounding box center [579, 342] width 610 height 155
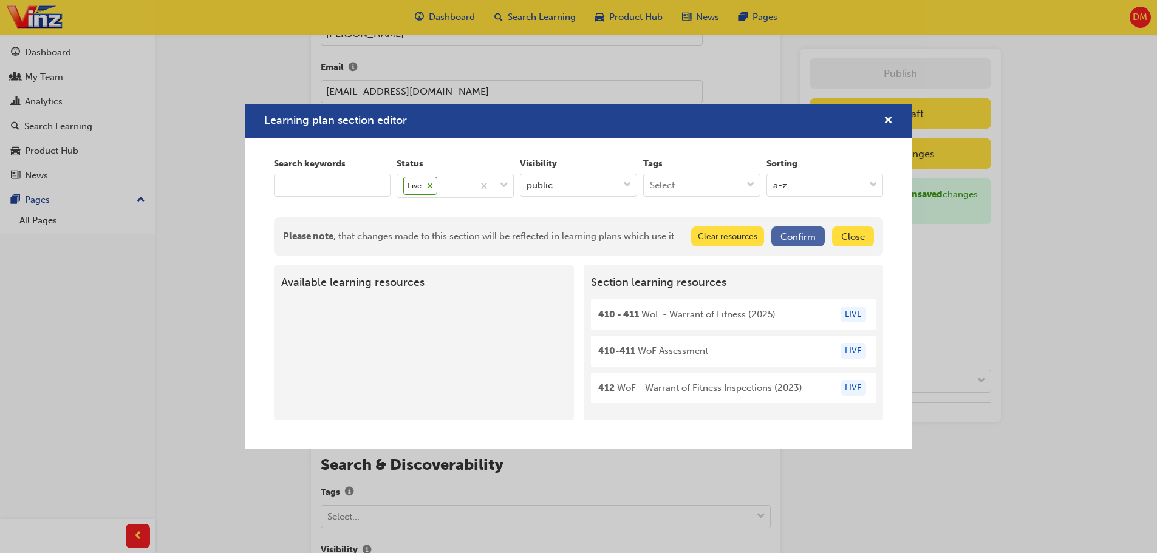
click at [806, 237] on button "Confirm" at bounding box center [797, 237] width 53 height 20
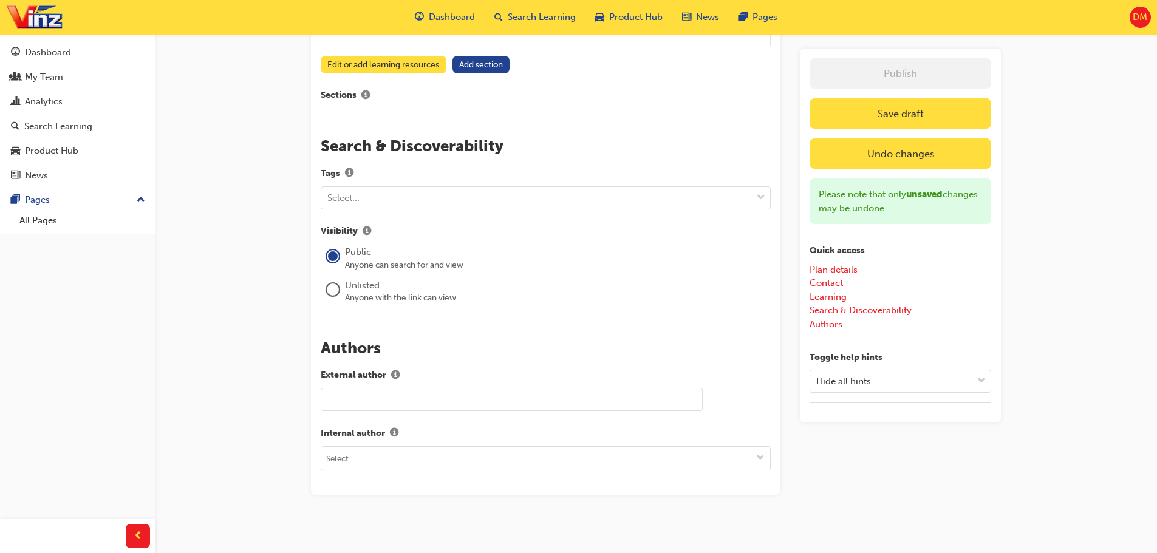
scroll to position [1331, 0]
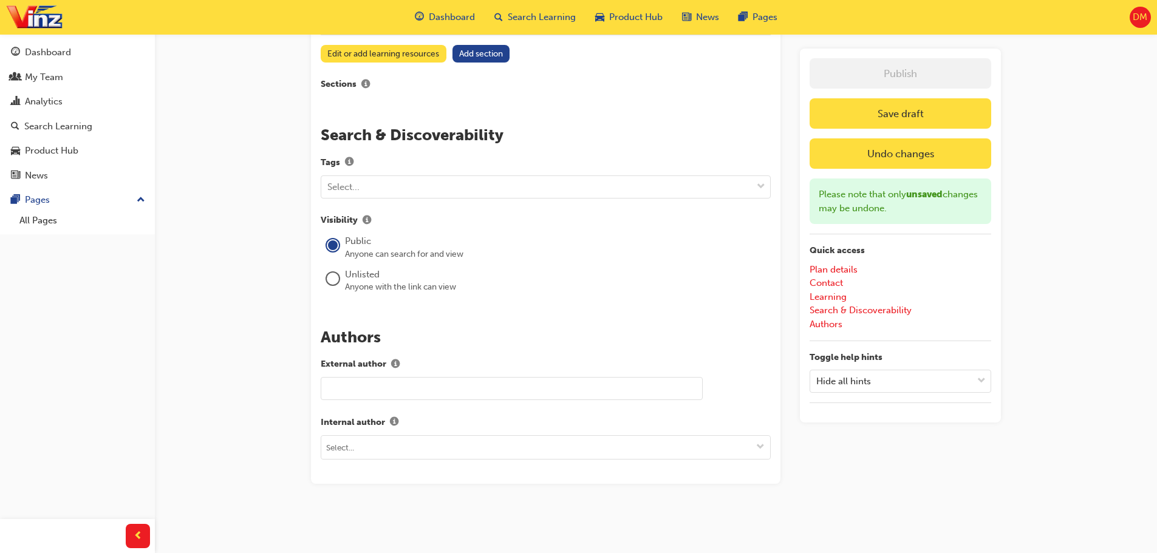
click at [507, 390] on input "text" at bounding box center [512, 388] width 382 height 23
type input "[PERSON_NAME]"
click at [429, 447] on input at bounding box center [545, 447] width 449 height 23
type input "e"
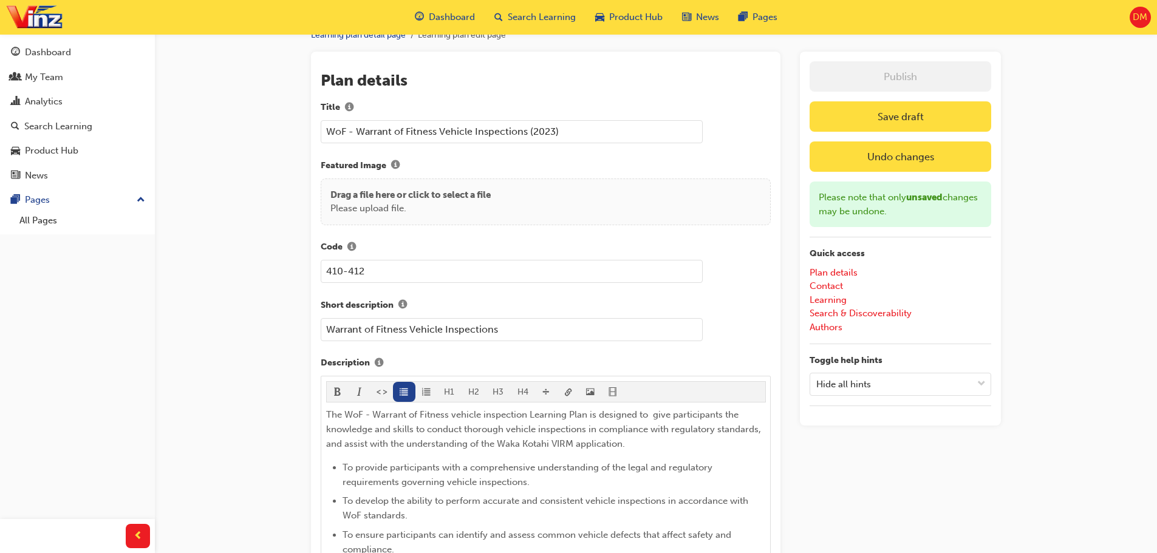
scroll to position [0, 0]
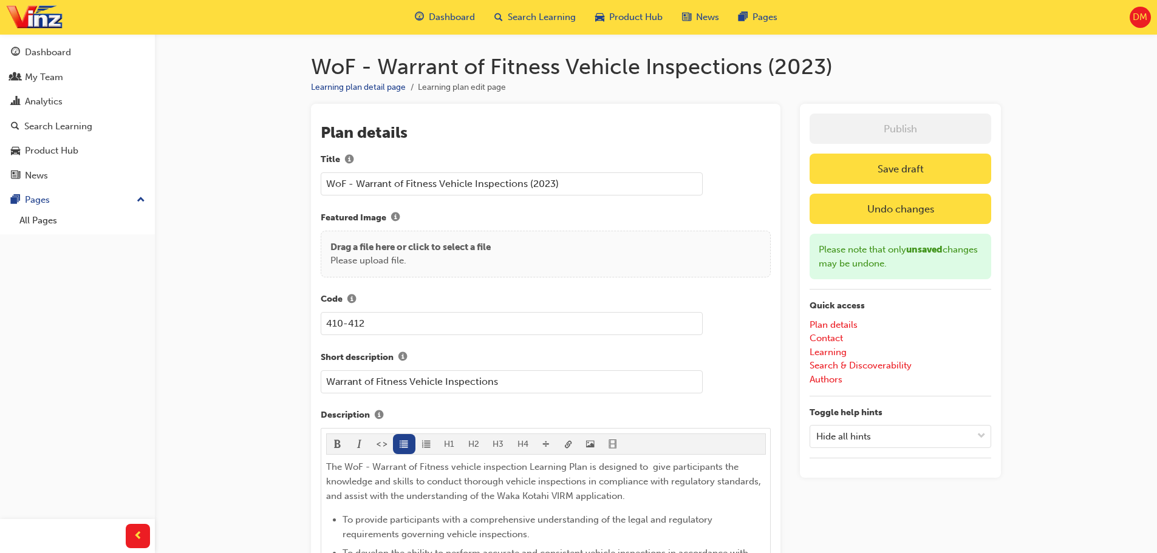
type input "[PERSON_NAME]"
click at [462, 250] on p "Drag a file here or click to select a file" at bounding box center [410, 248] width 160 height 14
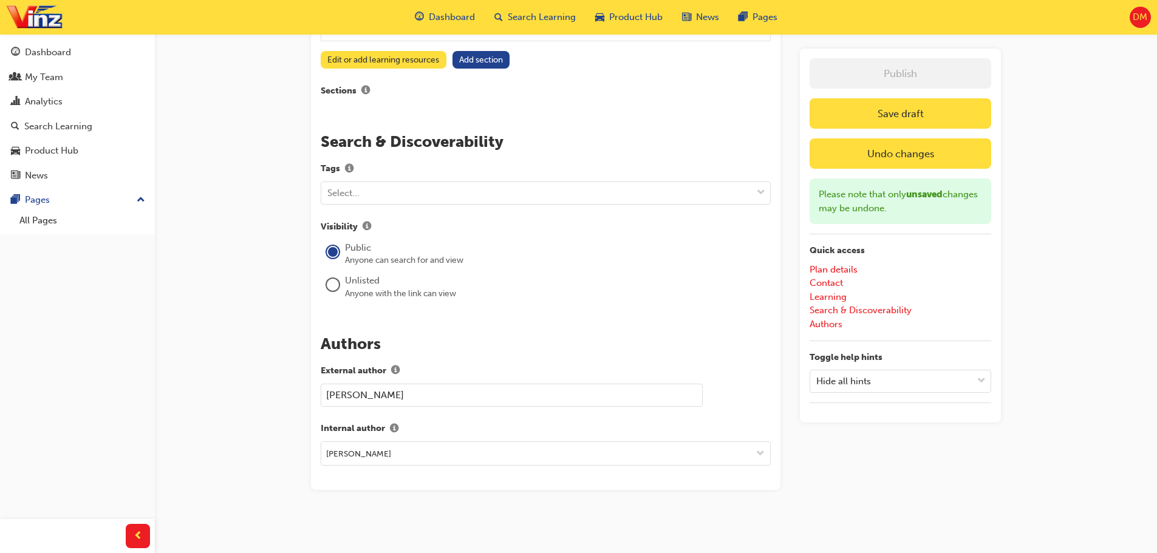
scroll to position [1355, 0]
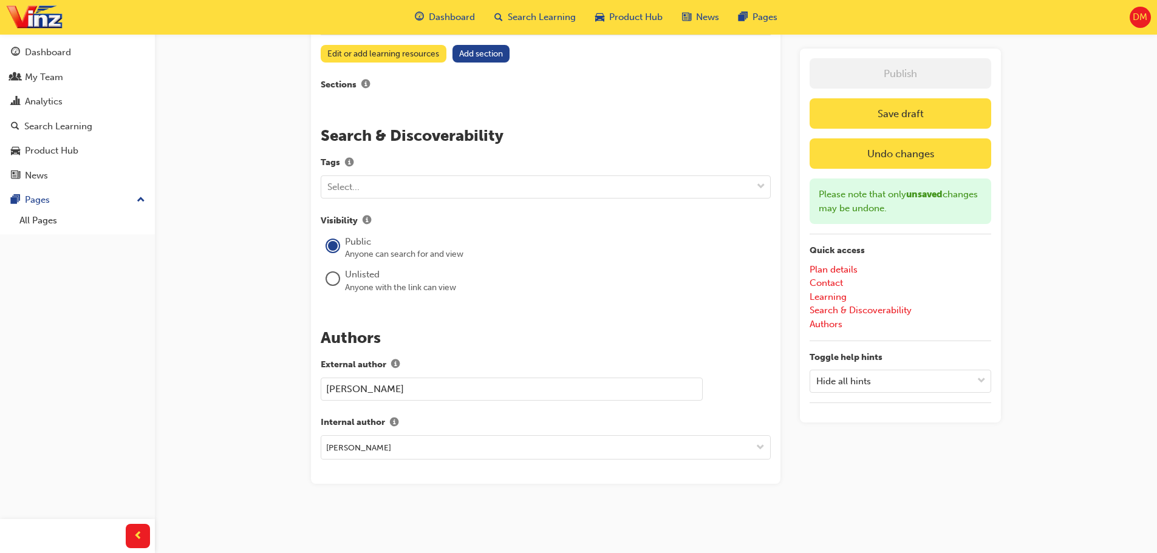
click at [937, 119] on button "Save draft" at bounding box center [901, 113] width 182 height 30
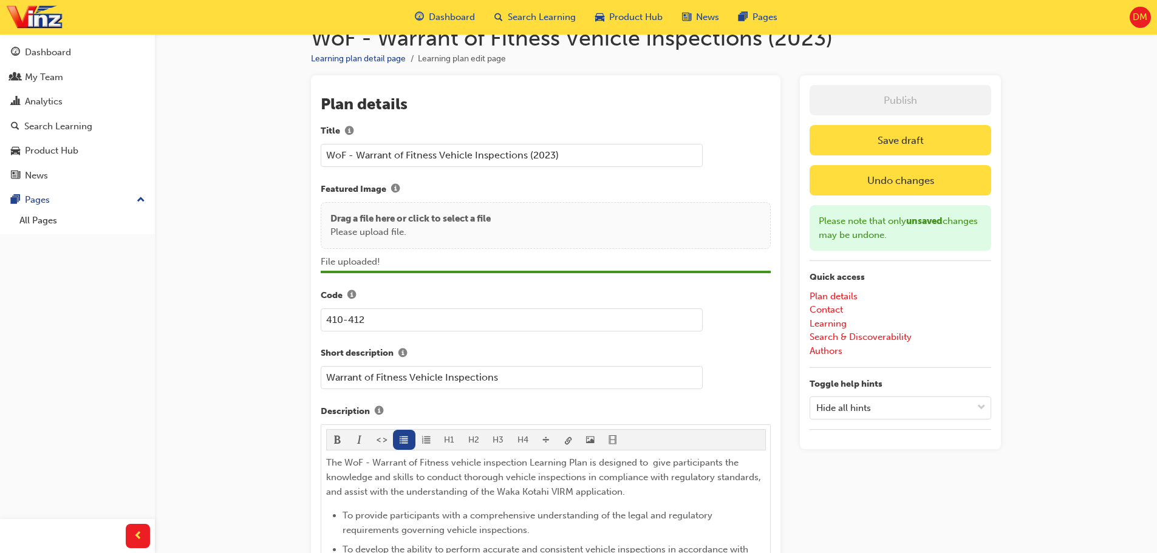
scroll to position [0, 0]
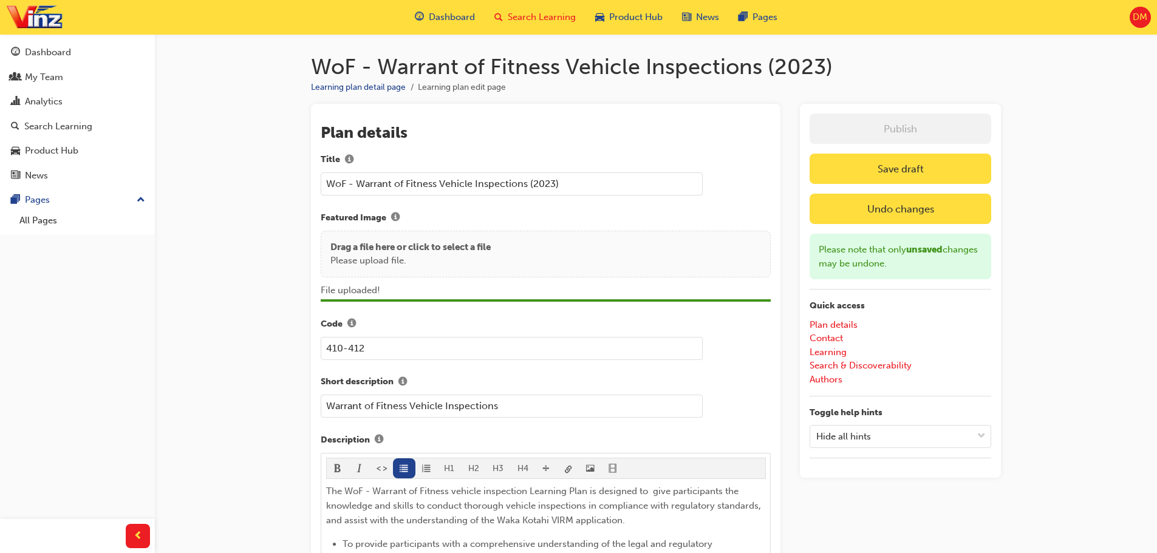
click at [550, 16] on span "Search Learning" at bounding box center [542, 17] width 68 height 14
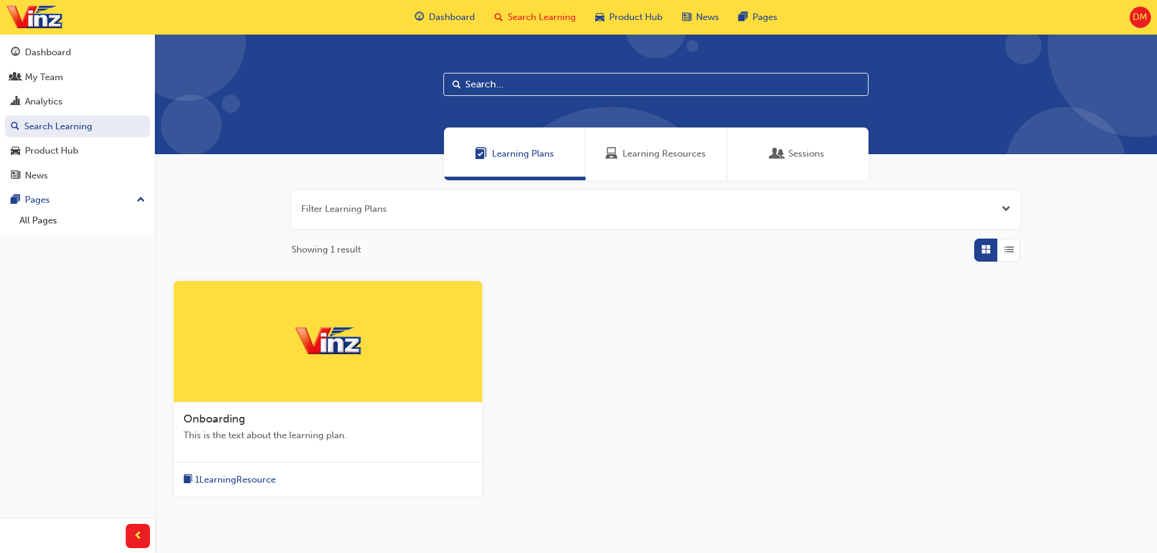
click at [538, 157] on span "Learning Plans" at bounding box center [523, 154] width 62 height 14
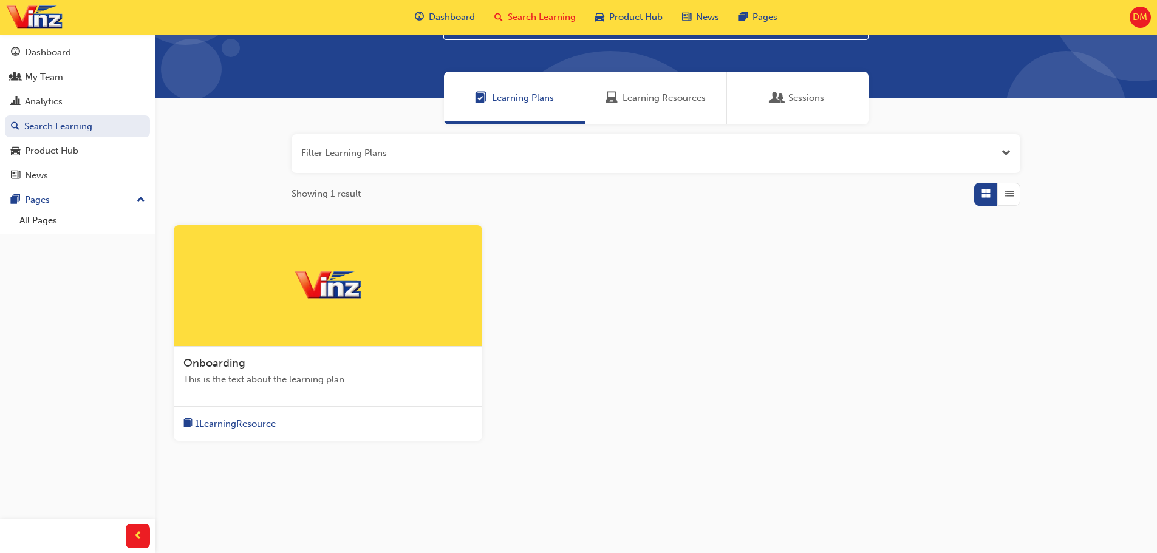
scroll to position [61, 0]
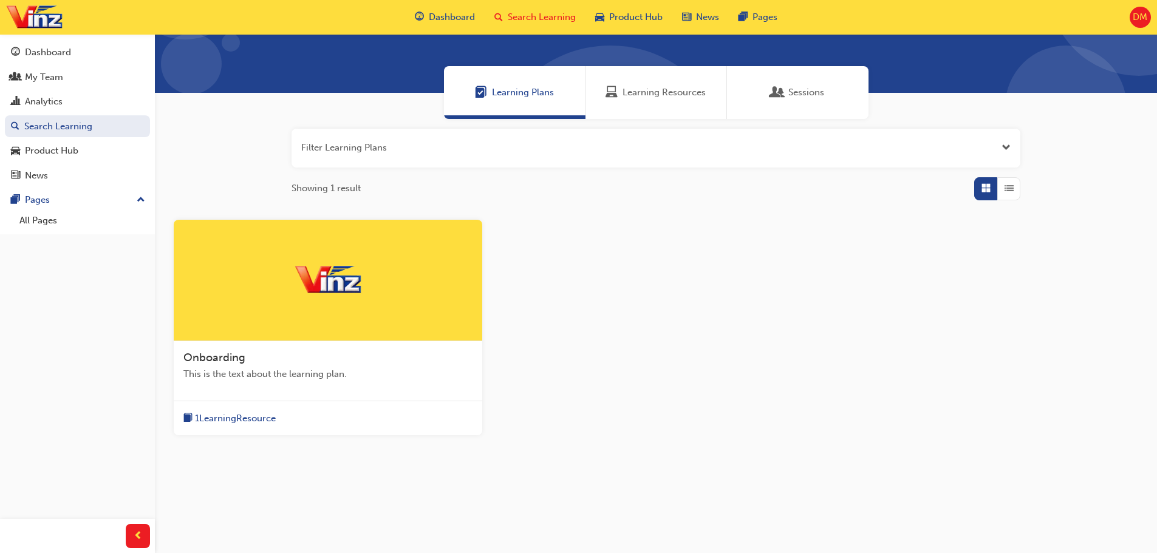
click at [691, 95] on span "Learning Resources" at bounding box center [664, 93] width 83 height 14
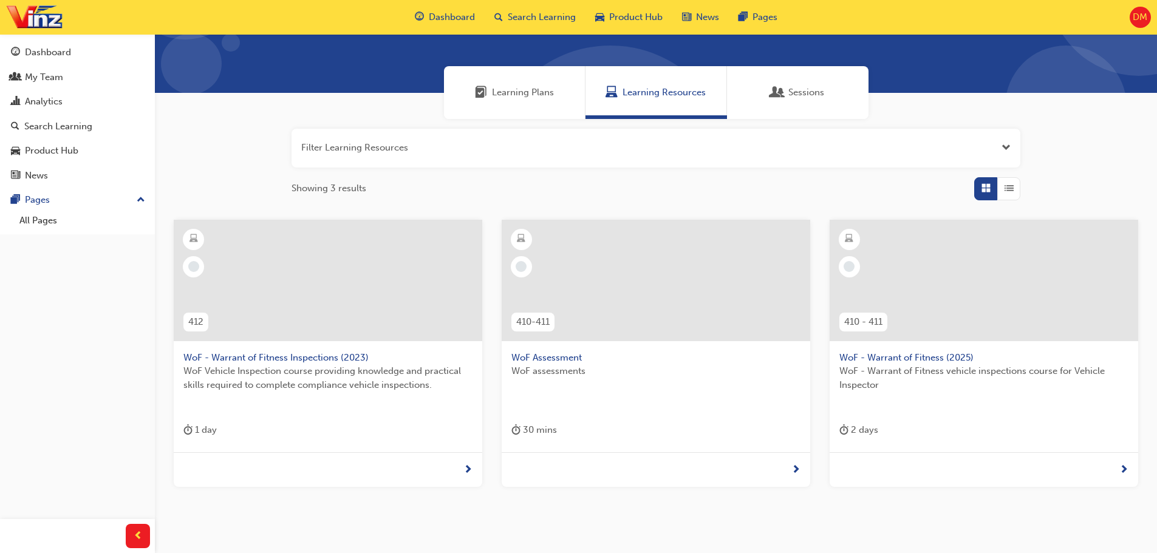
click at [547, 94] on span "Learning Plans" at bounding box center [523, 93] width 62 height 14
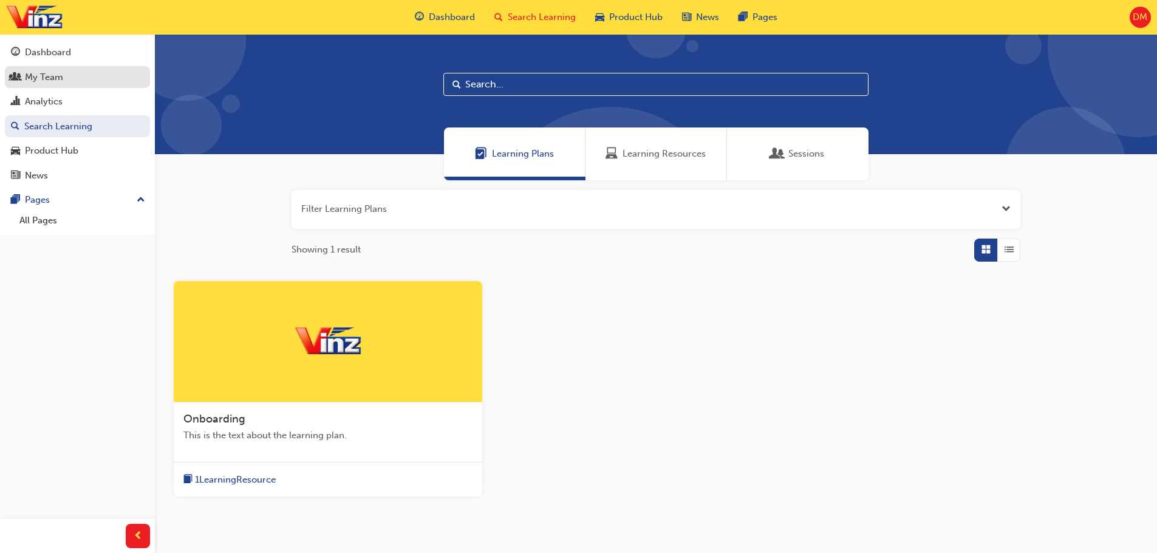
click at [74, 83] on div "My Team" at bounding box center [77, 77] width 133 height 15
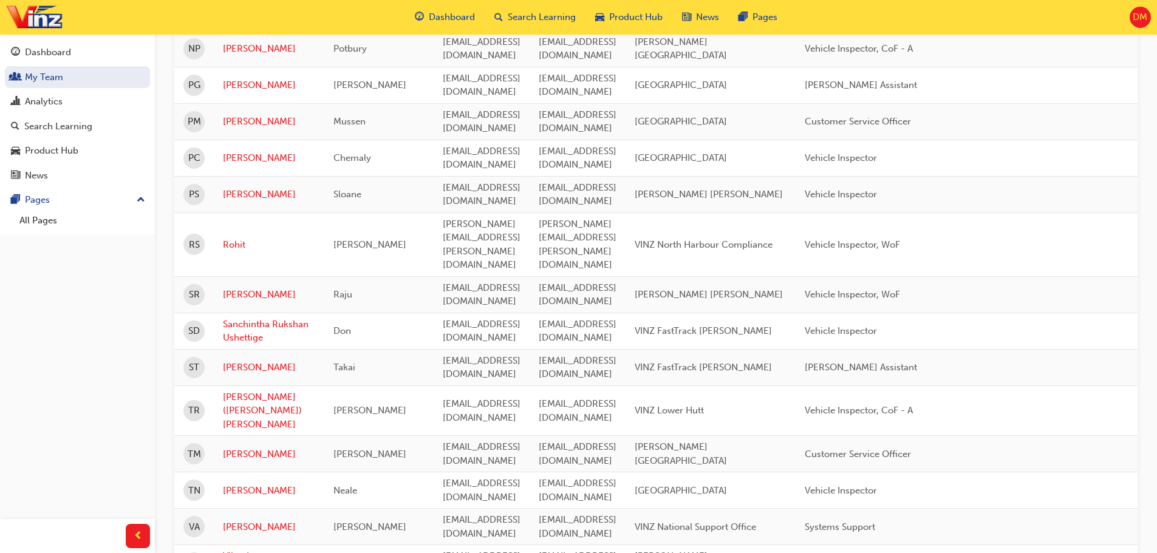
scroll to position [1225, 0]
click at [239, 519] on link "[PERSON_NAME]" at bounding box center [269, 526] width 92 height 14
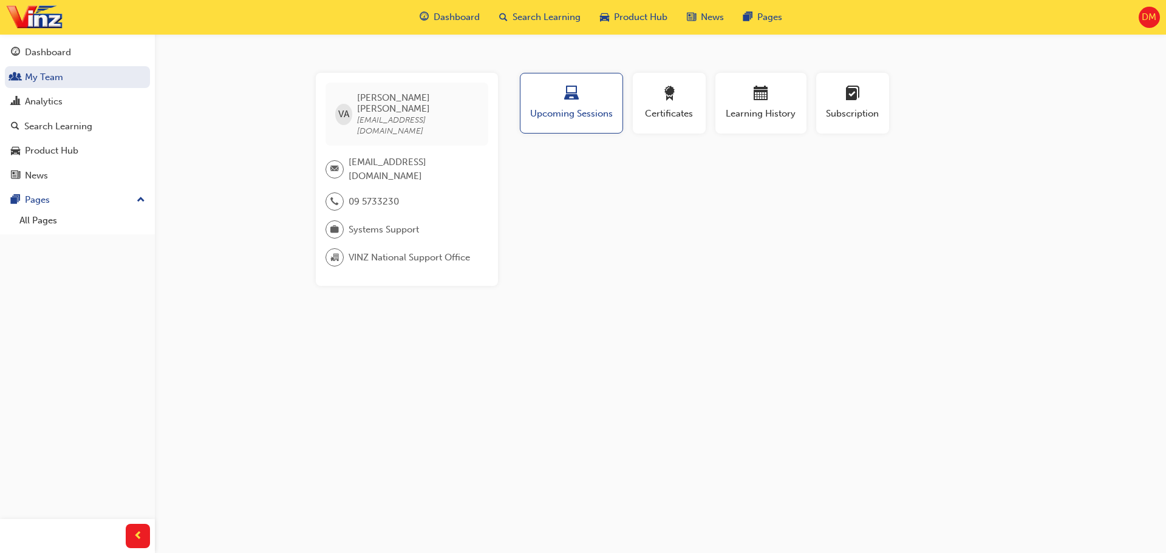
click at [1150, 22] on span "DM" at bounding box center [1149, 17] width 15 height 14
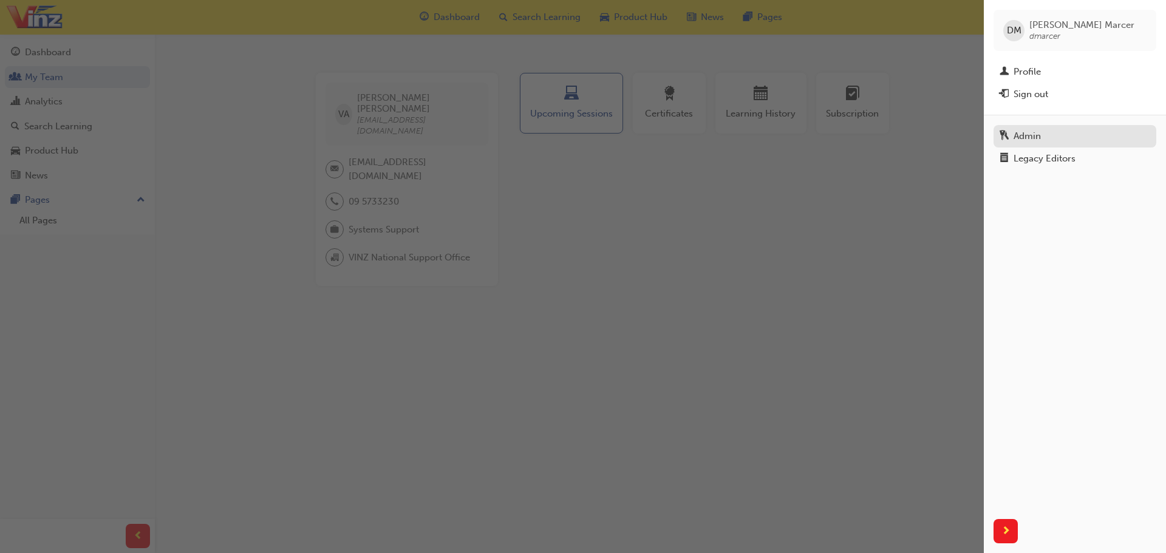
click at [1043, 139] on div "Admin" at bounding box center [1075, 136] width 151 height 15
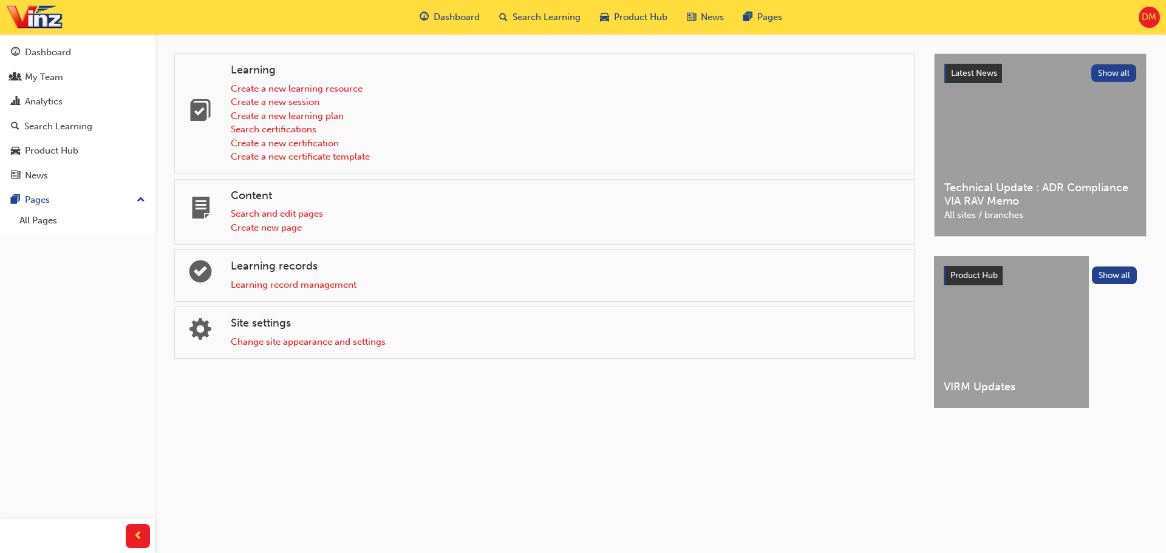
click at [607, 139] on div "Create a new certification" at bounding box center [568, 144] width 674 height 14
click at [81, 128] on div "Search Learning" at bounding box center [58, 127] width 68 height 14
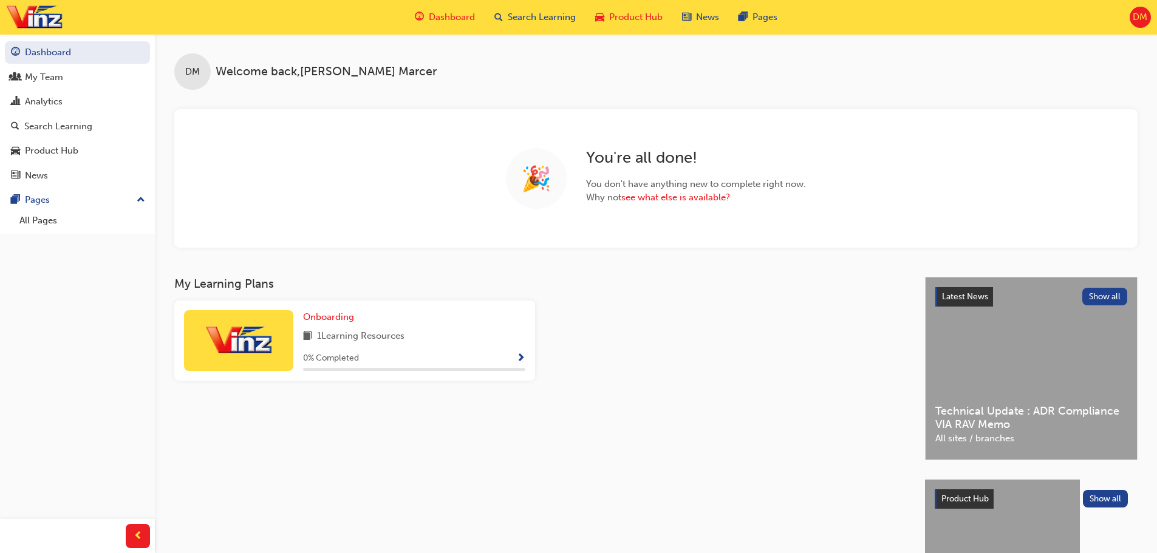
click at [640, 18] on span "Product Hub" at bounding box center [635, 17] width 53 height 14
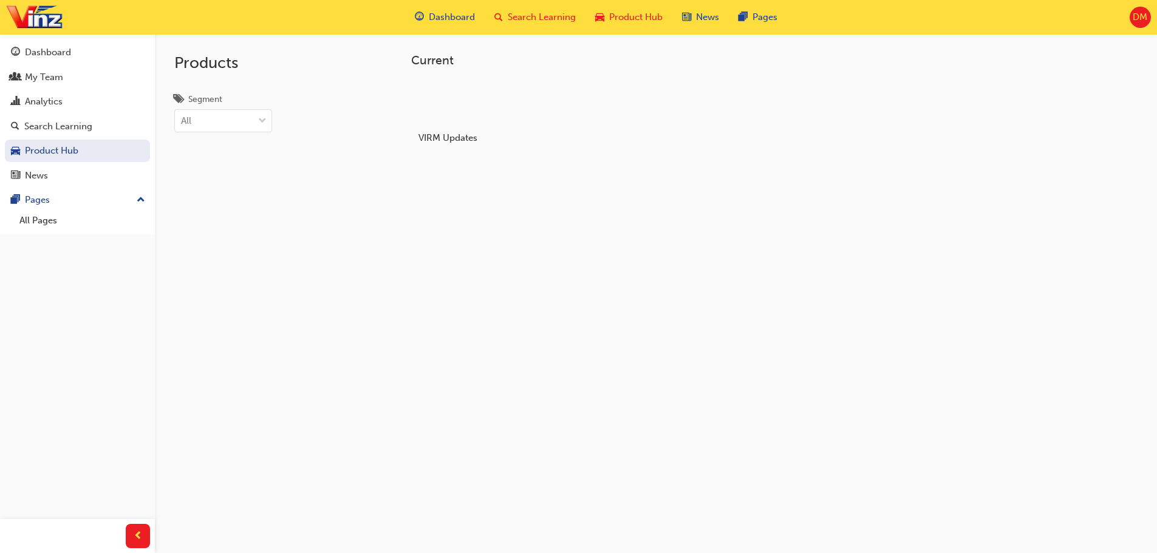
click at [558, 17] on span "Search Learning" at bounding box center [542, 17] width 68 height 14
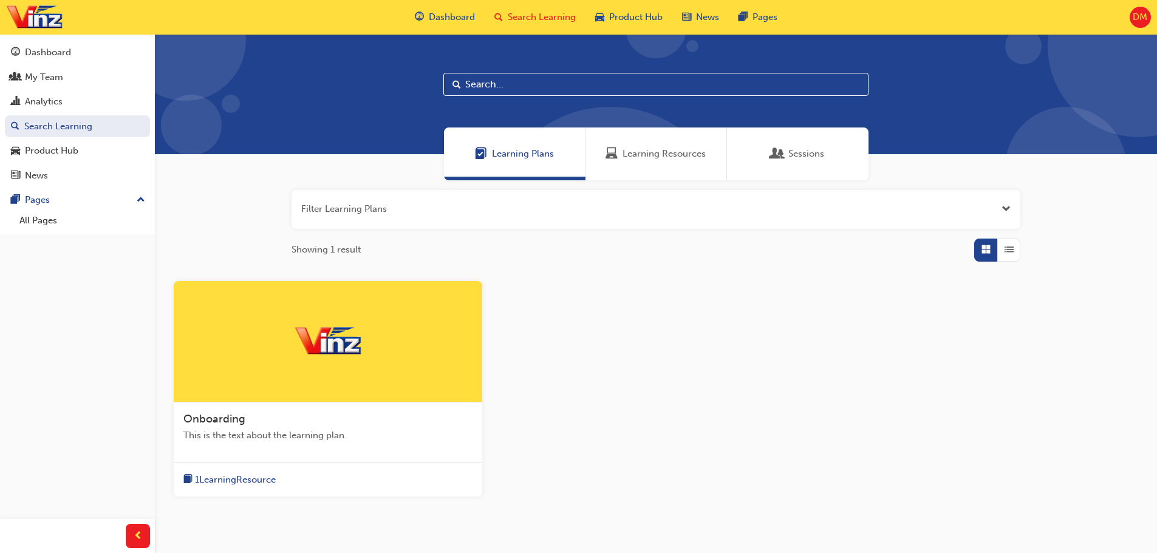
click at [654, 157] on span "Learning Resources" at bounding box center [664, 154] width 83 height 14
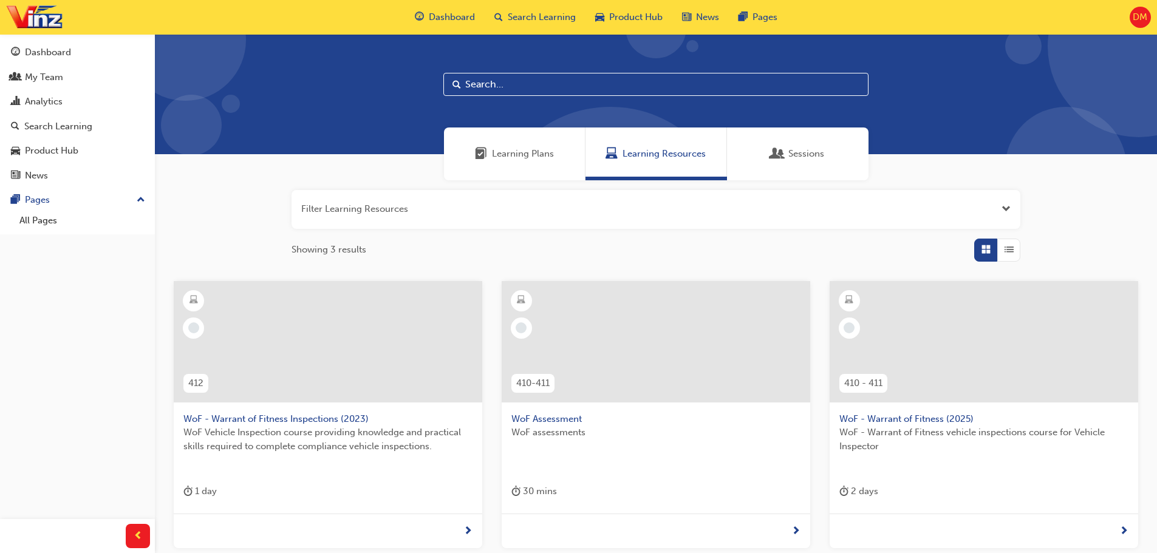
click at [495, 155] on span "Learning Plans" at bounding box center [523, 154] width 62 height 14
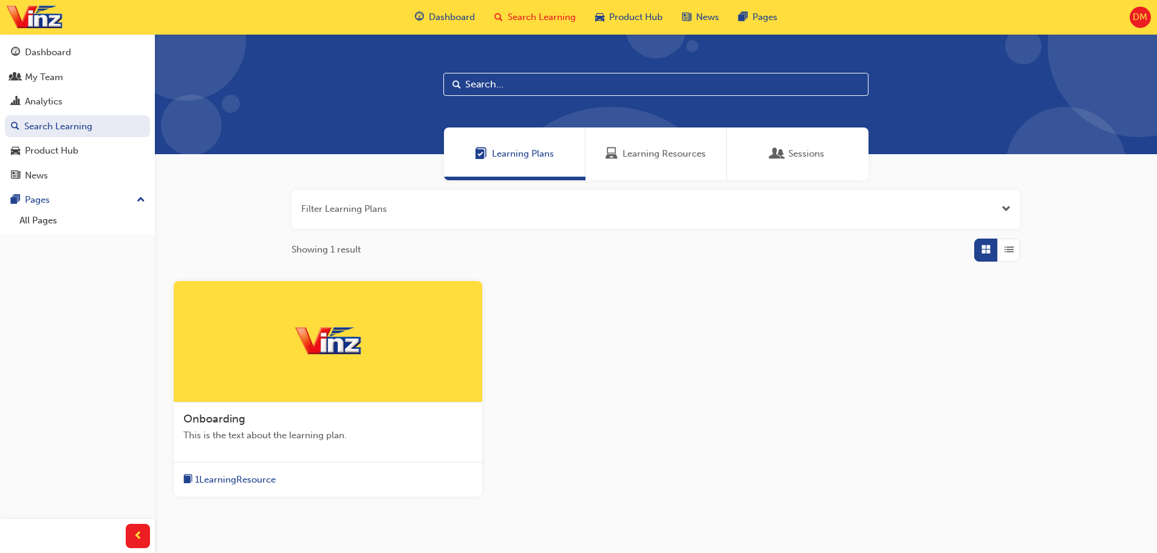
click at [499, 84] on input "text" at bounding box center [655, 84] width 425 height 23
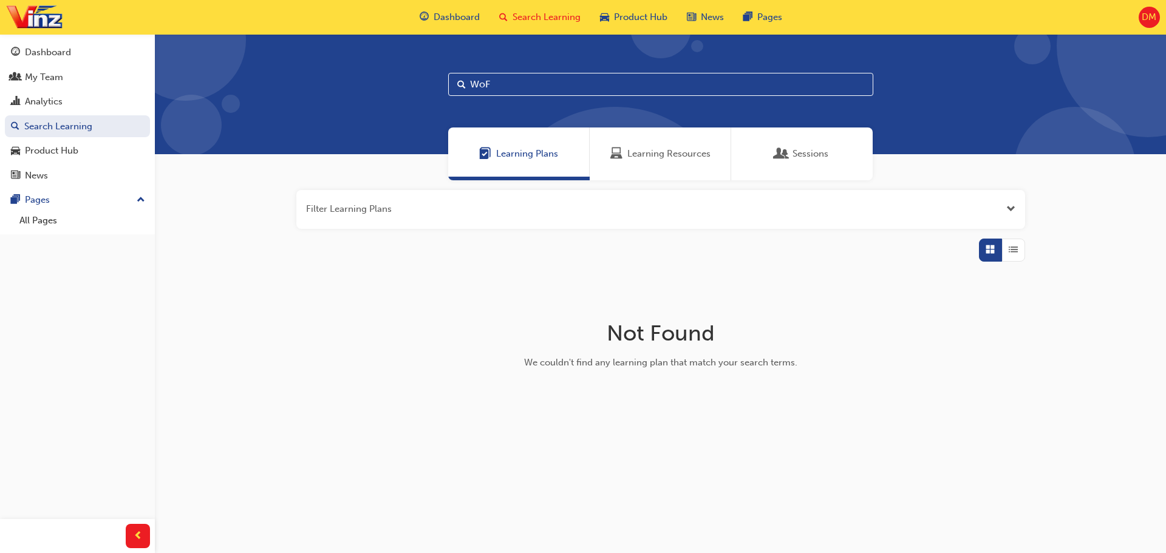
click at [1014, 210] on span "Open the filter" at bounding box center [1010, 209] width 9 height 14
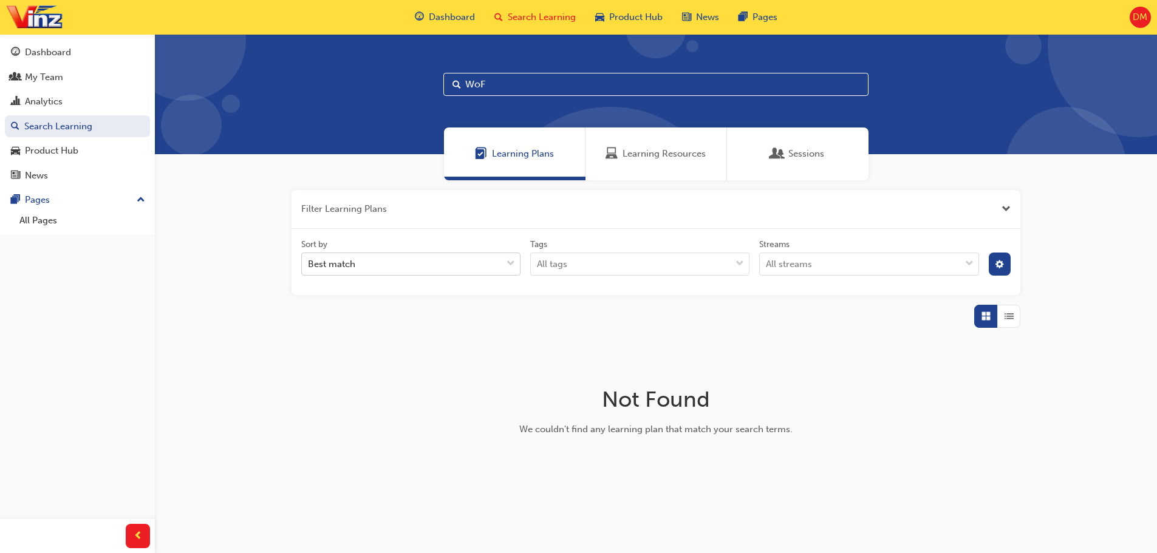
click at [507, 261] on span "down-icon" at bounding box center [511, 264] width 9 height 16
click at [309, 261] on input "Sort by Best match" at bounding box center [308, 264] width 1 height 10
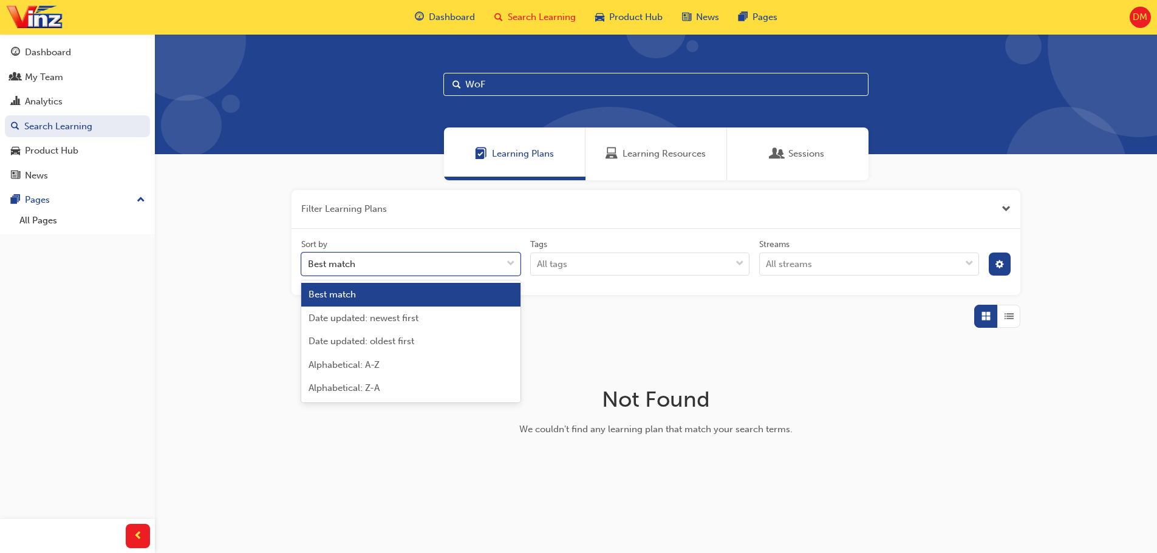
click at [586, 299] on div "Filter Learning Plans Sort by option Best match focused, 1 of 5. 5 results avai…" at bounding box center [656, 259] width 729 height 138
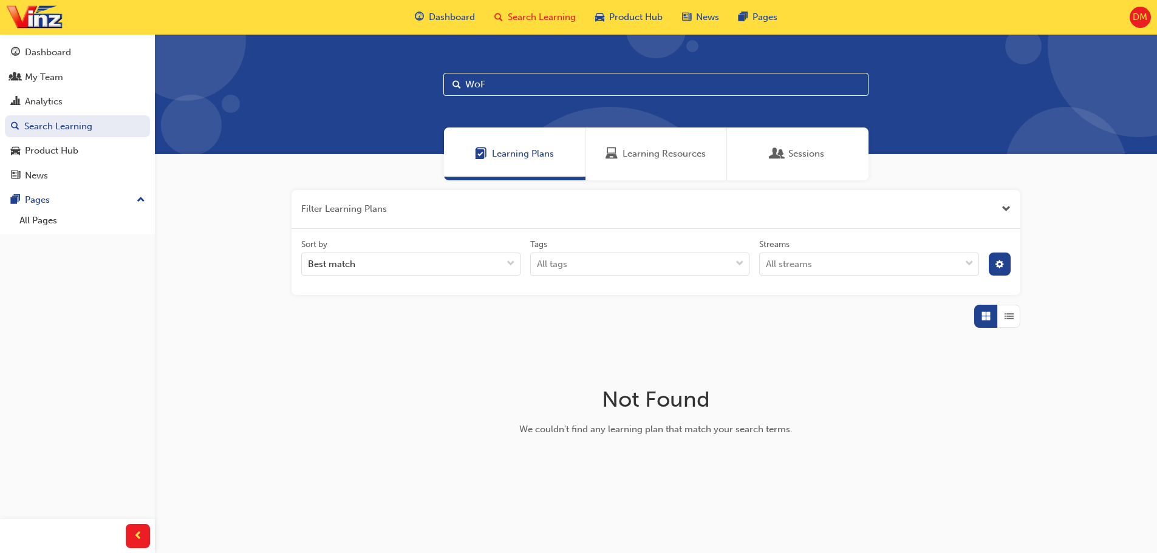
click at [501, 91] on input "WoF" at bounding box center [655, 84] width 425 height 23
drag, startPoint x: 497, startPoint y: 87, endPoint x: 462, endPoint y: 84, distance: 35.4
click at [461, 84] on input "WoF" at bounding box center [655, 84] width 425 height 23
type input "Warrant of fitness"
click at [55, 61] on link "Dashboard" at bounding box center [77, 52] width 145 height 22
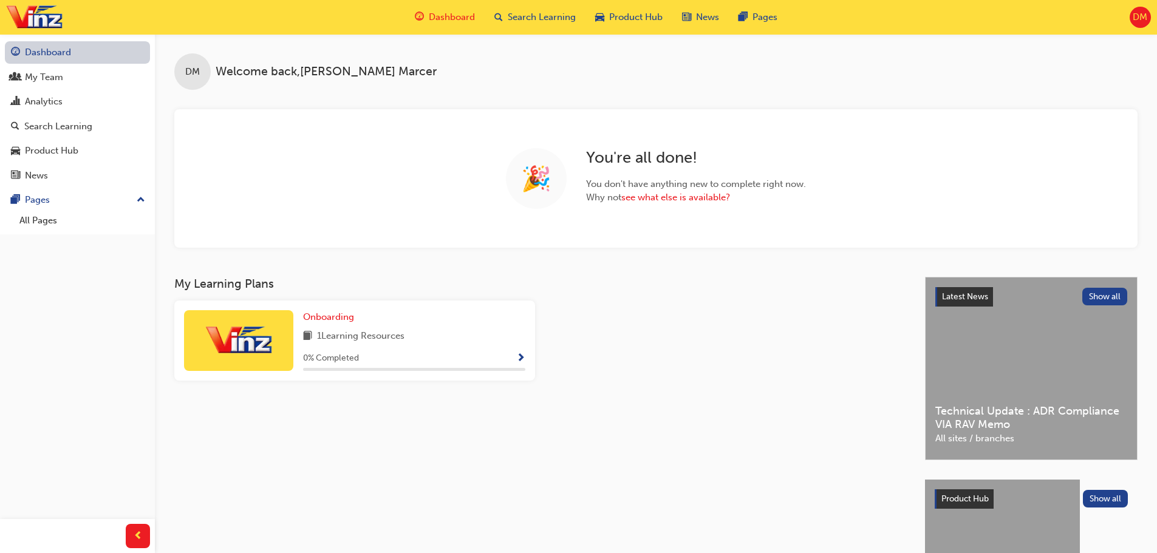
click at [55, 61] on link "Dashboard" at bounding box center [77, 52] width 145 height 22
click at [680, 200] on link "see what else is available?" at bounding box center [675, 197] width 109 height 11
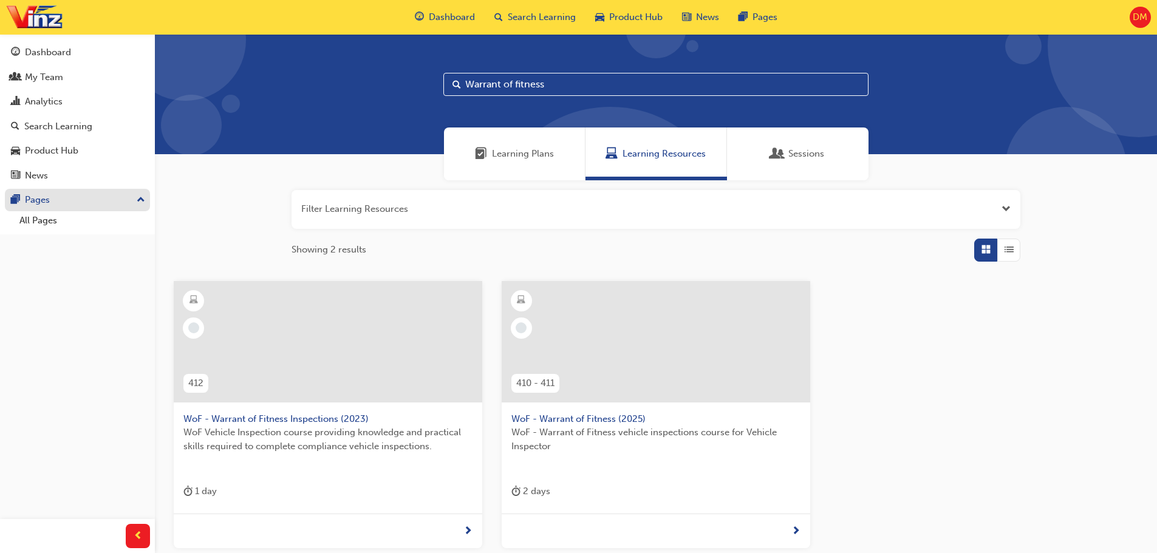
click at [46, 197] on div "Pages" at bounding box center [37, 200] width 25 height 14
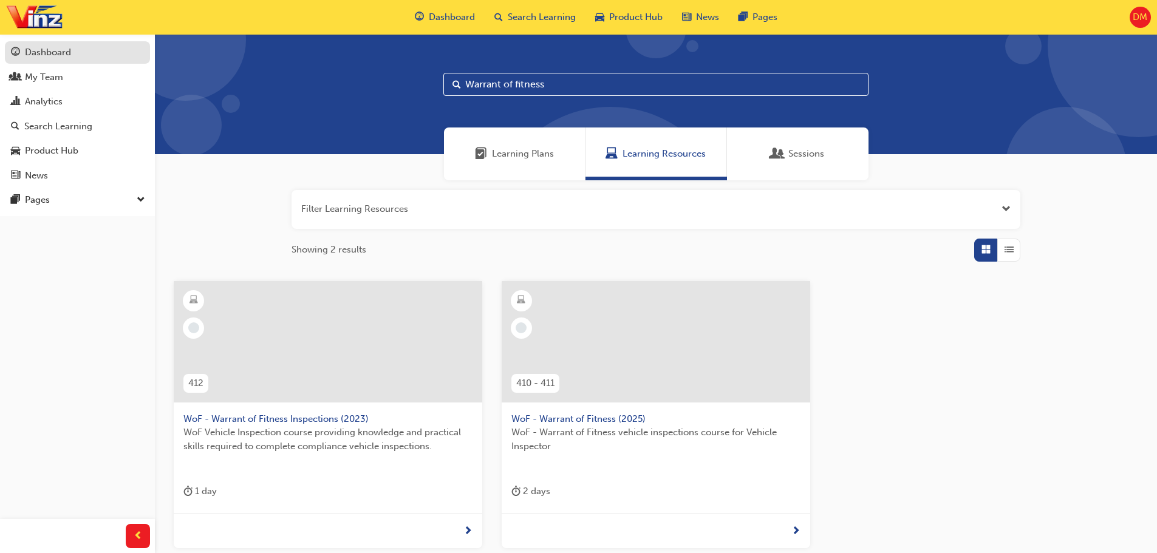
click at [68, 59] on div "Dashboard" at bounding box center [48, 53] width 46 height 14
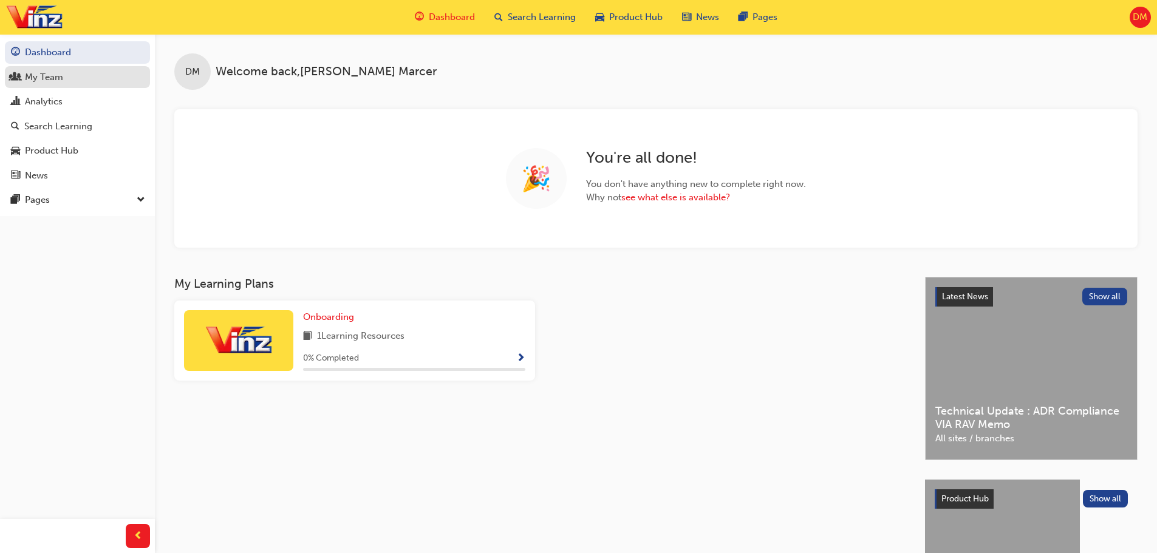
click at [44, 81] on div "My Team" at bounding box center [44, 77] width 38 height 14
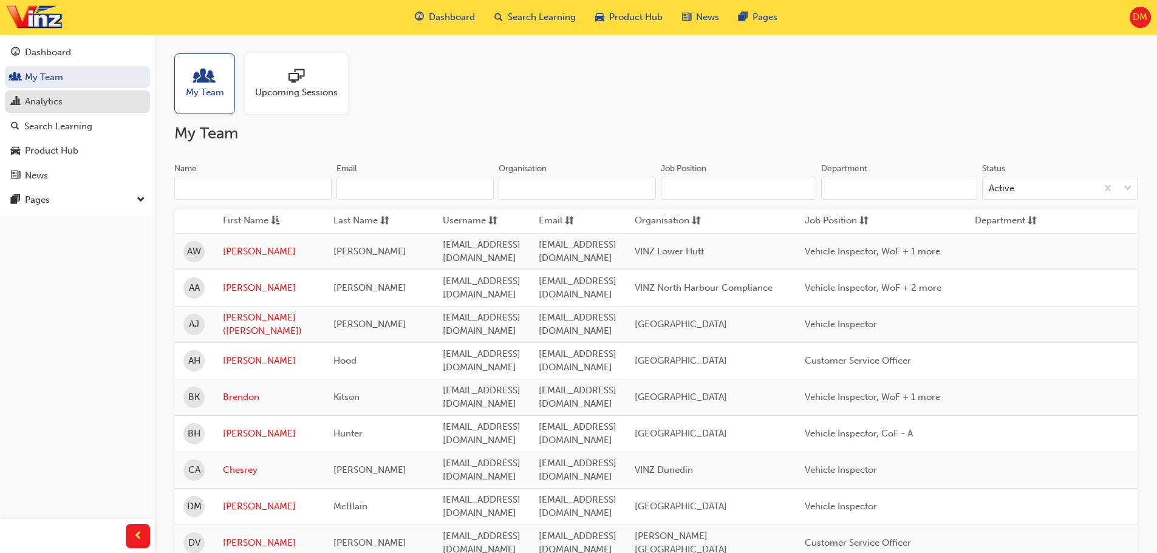
click at [54, 101] on div "Analytics" at bounding box center [44, 102] width 38 height 14
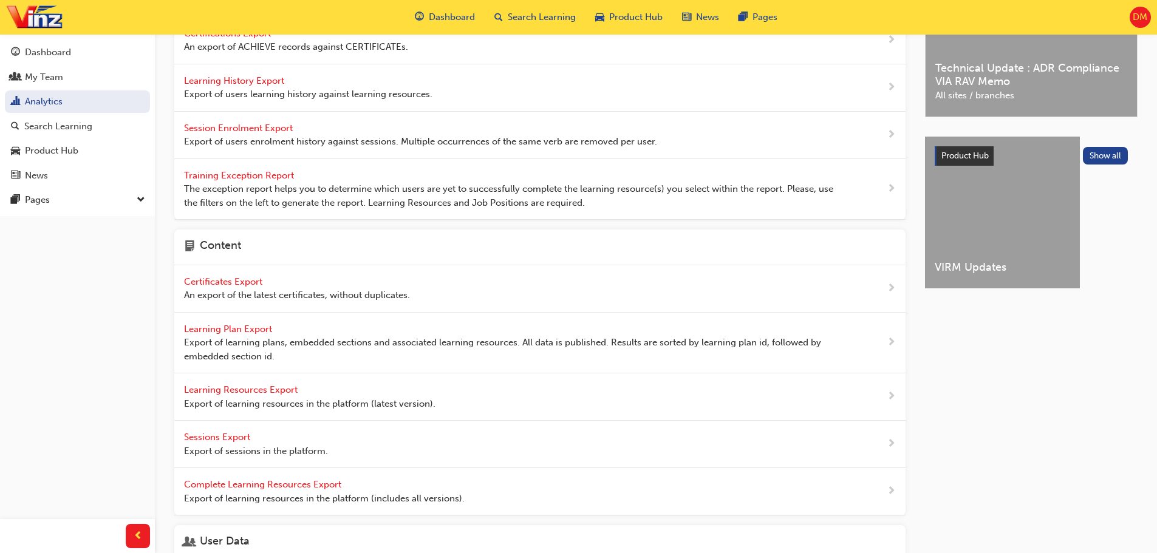
scroll to position [121, 0]
click at [889, 340] on span "next-icon" at bounding box center [891, 340] width 9 height 15
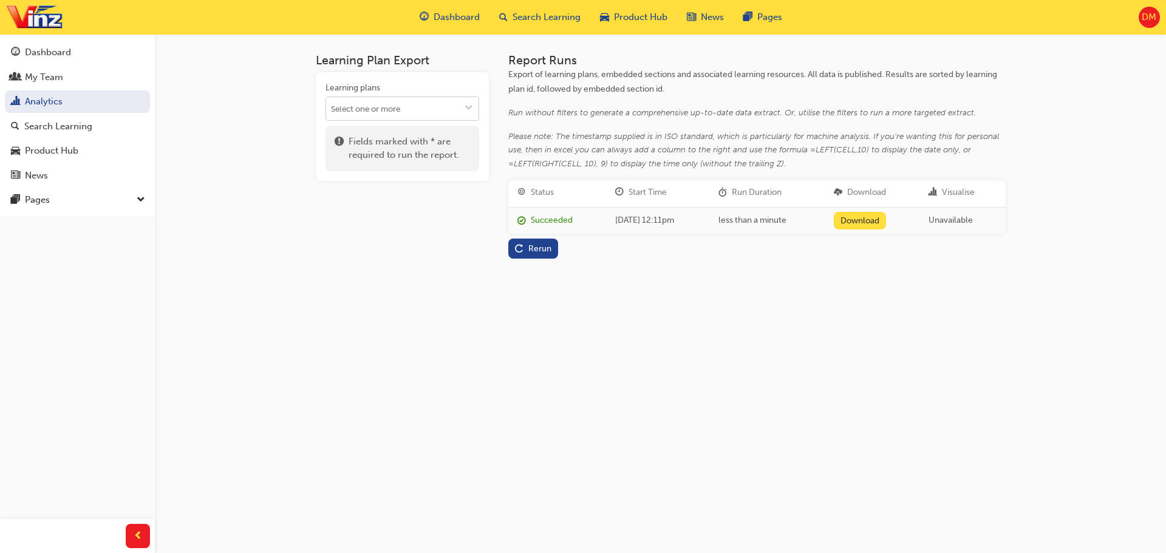
click at [471, 108] on span "down-icon" at bounding box center [469, 109] width 9 height 10
type input "wof"
click at [428, 134] on li "WoF - Warrant of Fitness Vehicle Inspections (2023) - 410-412" at bounding box center [403, 139] width 154 height 36
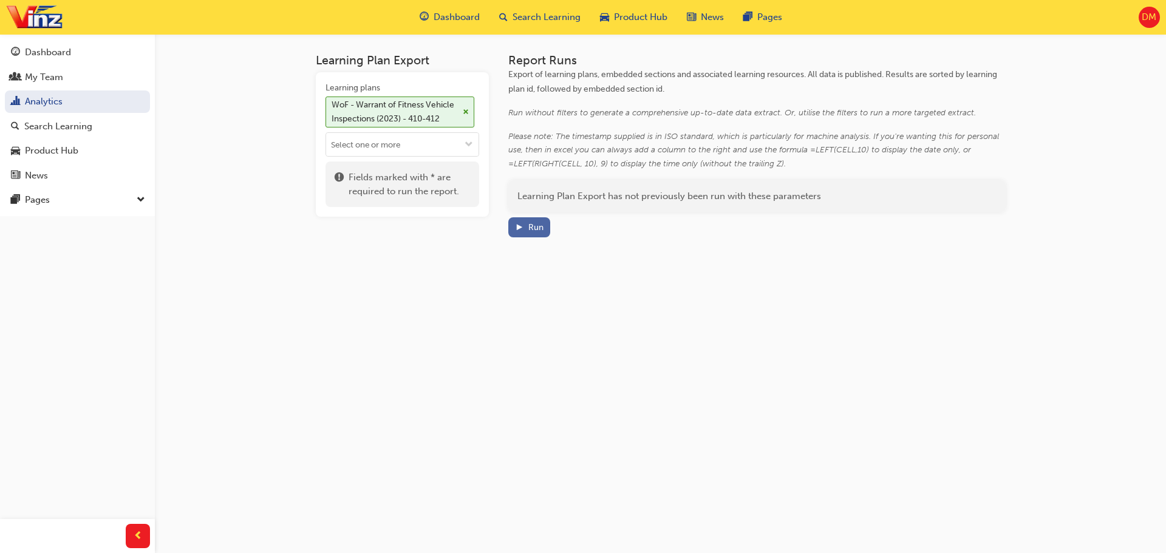
click at [536, 224] on div "Run" at bounding box center [535, 227] width 15 height 10
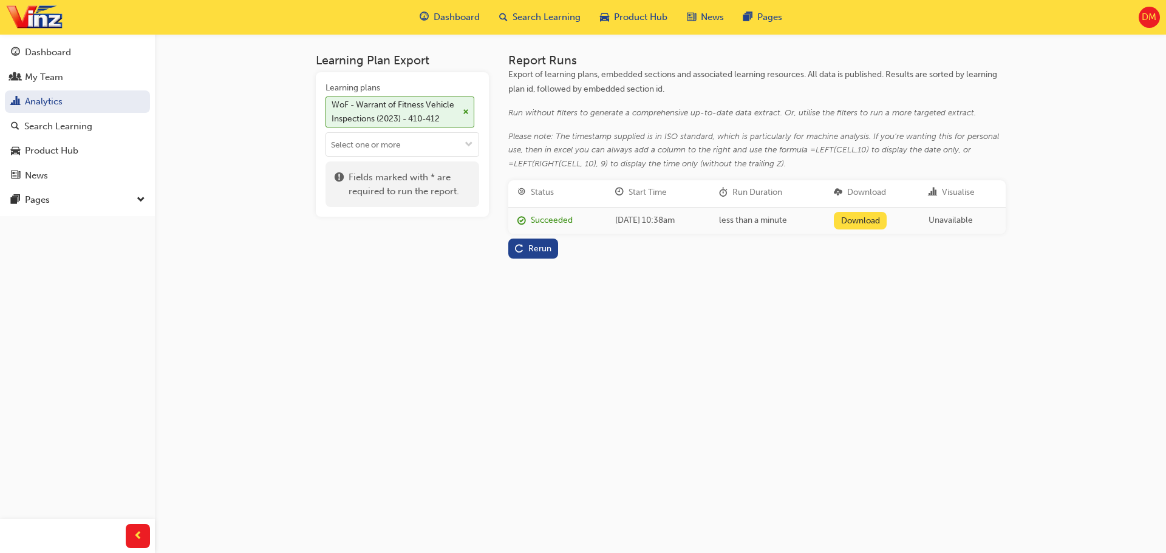
click at [887, 220] on link "Download" at bounding box center [860, 221] width 53 height 18
click at [779, 334] on div "Learning Plan Export Learning plans WoF - Warrant of Fitness Vehicle Inspection…" at bounding box center [583, 276] width 1166 height 553
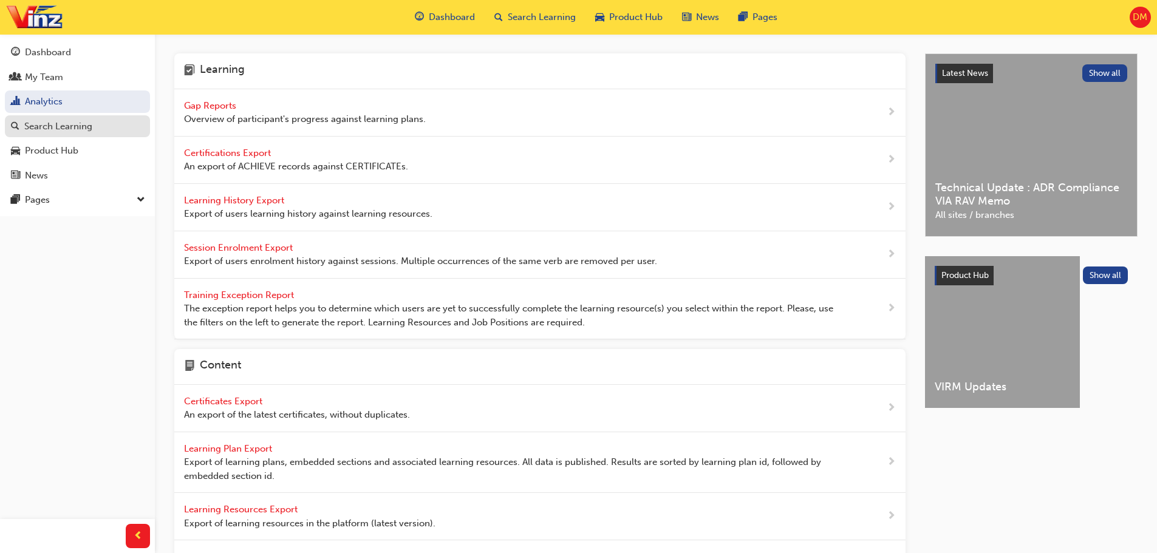
click at [66, 134] on link "Search Learning" at bounding box center [77, 126] width 145 height 22
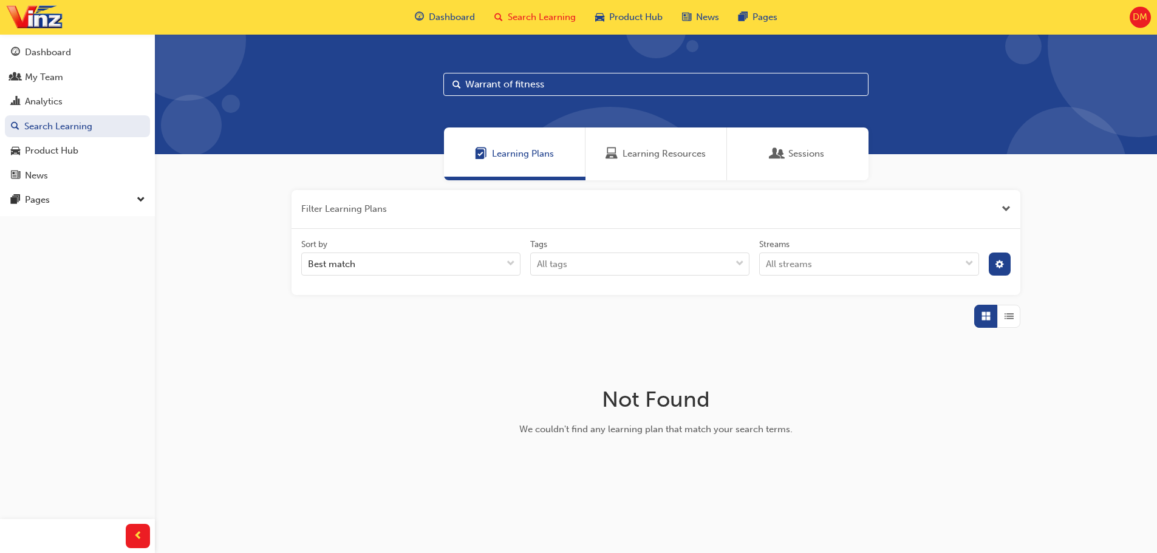
click at [572, 87] on input "Warrant of fitness" at bounding box center [655, 84] width 425 height 23
type input "W"
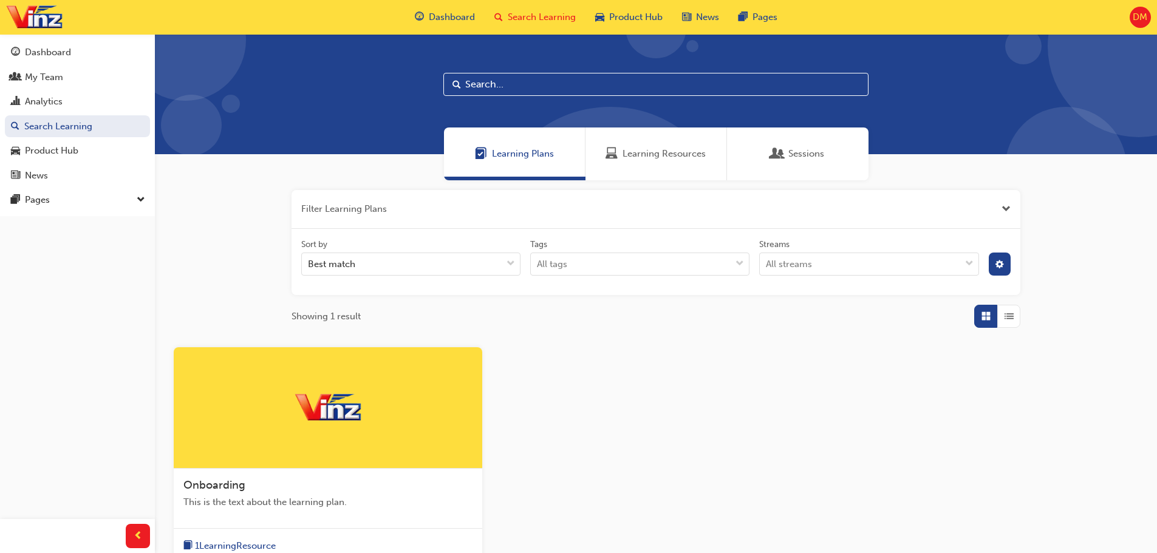
click at [1134, 18] on span "DM" at bounding box center [1140, 17] width 15 height 14
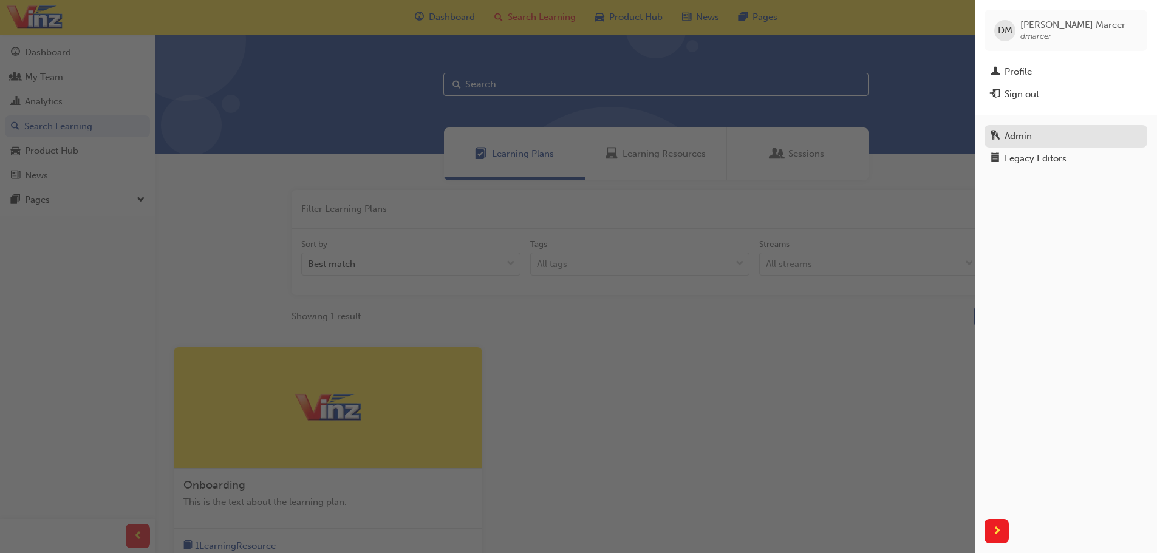
click at [1030, 132] on div "Admin" at bounding box center [1018, 136] width 27 height 14
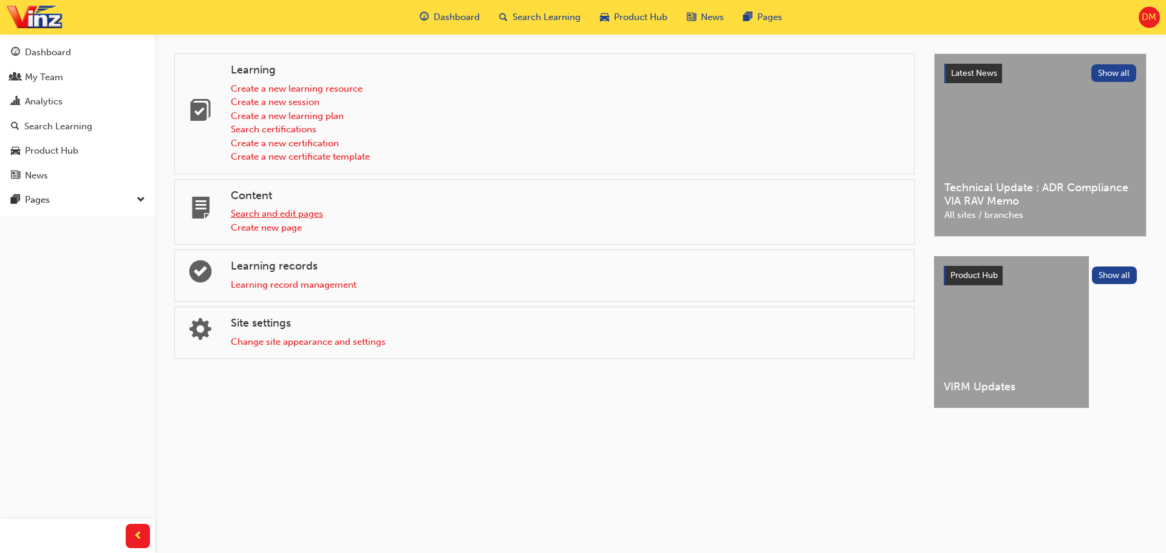
click at [280, 213] on link "Search and edit pages" at bounding box center [277, 213] width 92 height 11
click at [319, 282] on link "Learning record management" at bounding box center [294, 284] width 126 height 11
click at [371, 344] on link "Change site appearance and settings" at bounding box center [308, 342] width 155 height 11
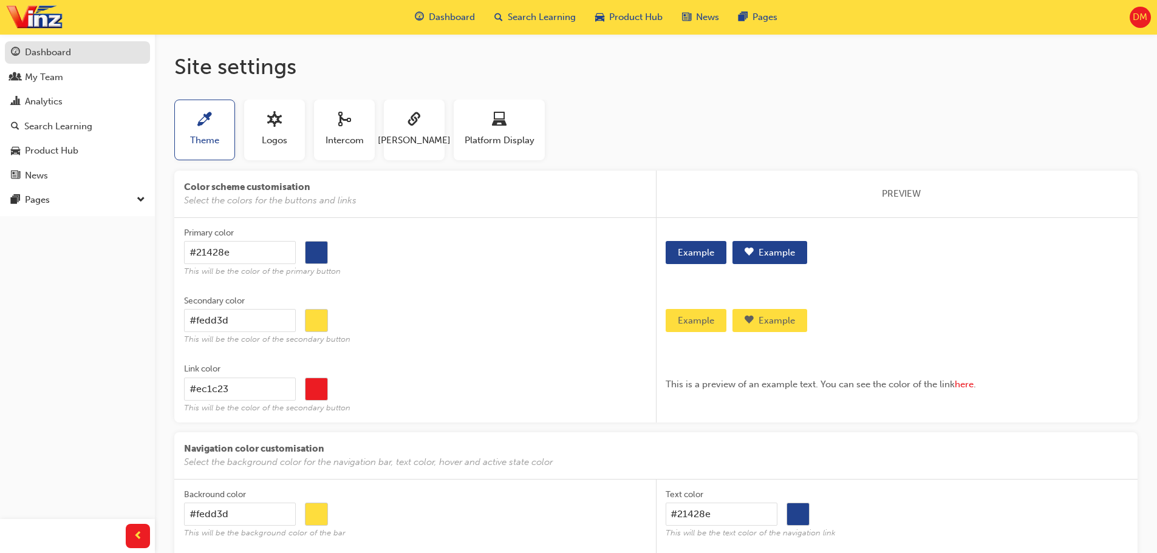
click at [73, 55] on div "Dashboard" at bounding box center [77, 52] width 133 height 15
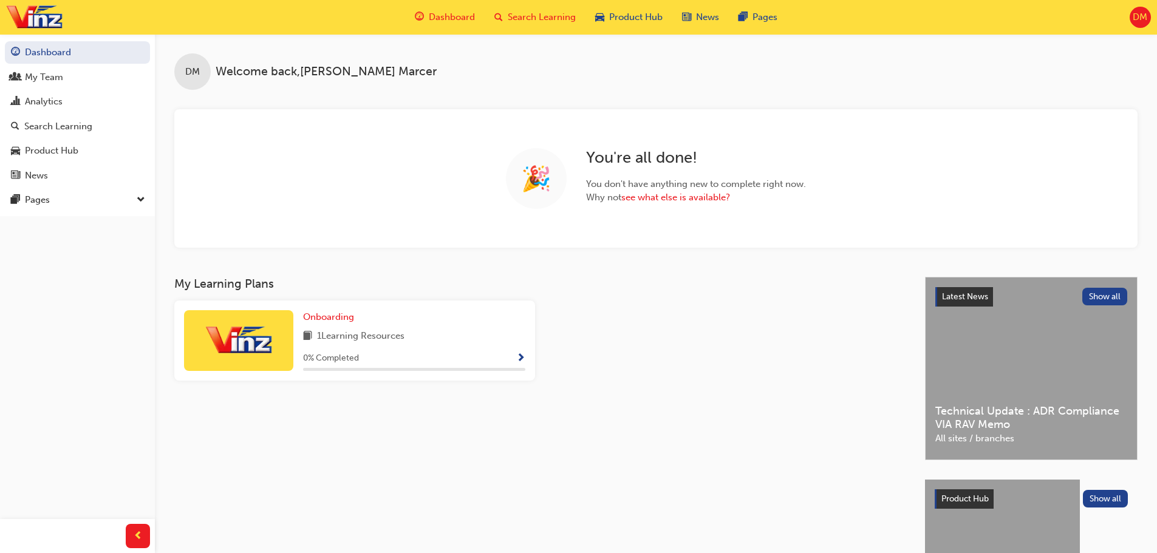
click at [564, 18] on span "Search Learning" at bounding box center [542, 17] width 68 height 14
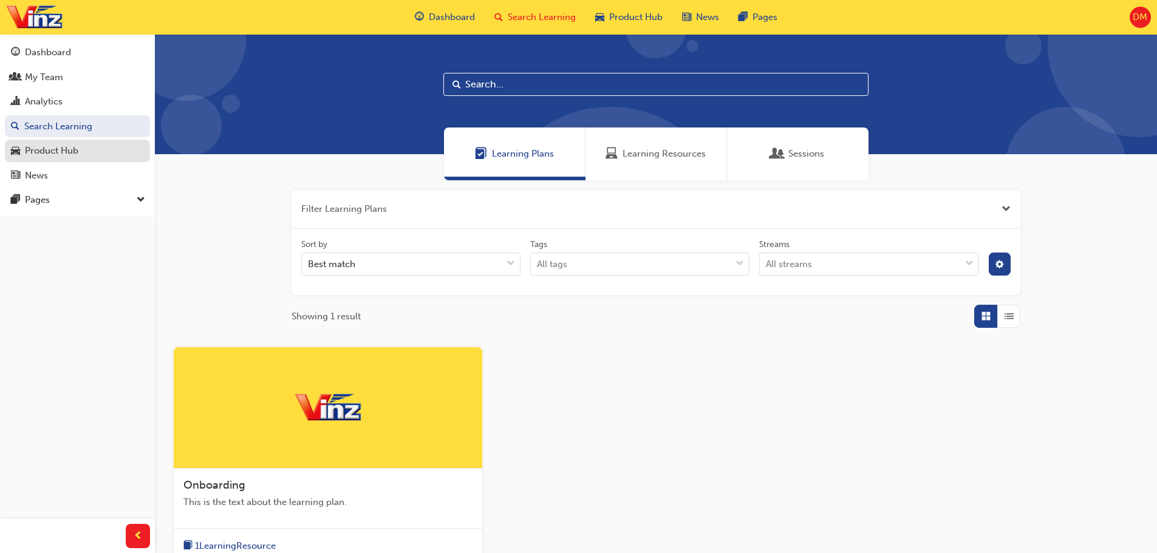
click at [66, 151] on div "Product Hub" at bounding box center [51, 151] width 53 height 14
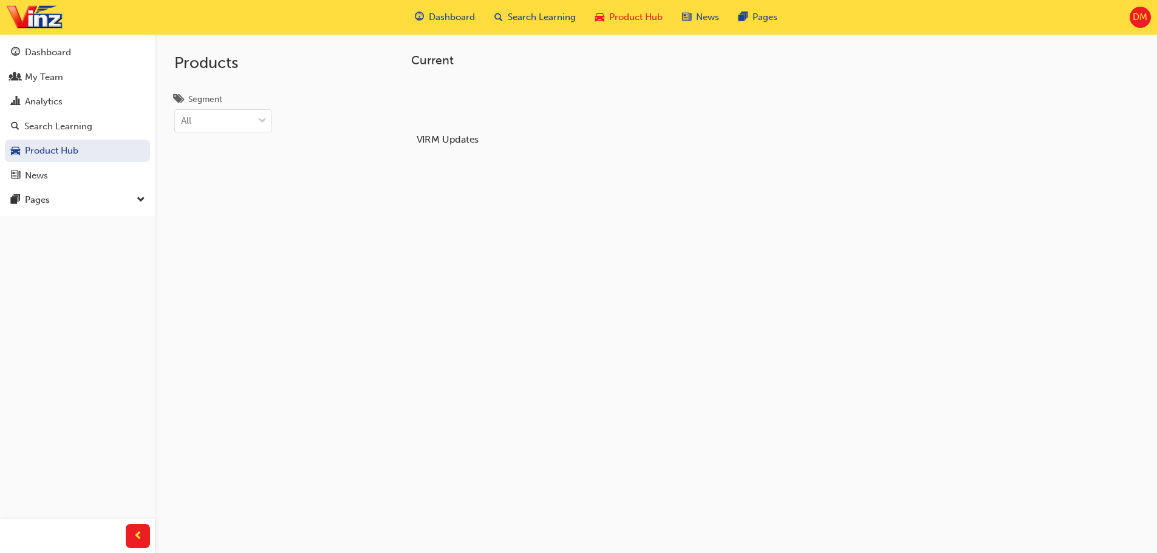
click at [457, 139] on h5 "VIRM Updates" at bounding box center [447, 140] width 67 height 12
click at [518, 19] on span "Search Learning" at bounding box center [542, 17] width 68 height 14
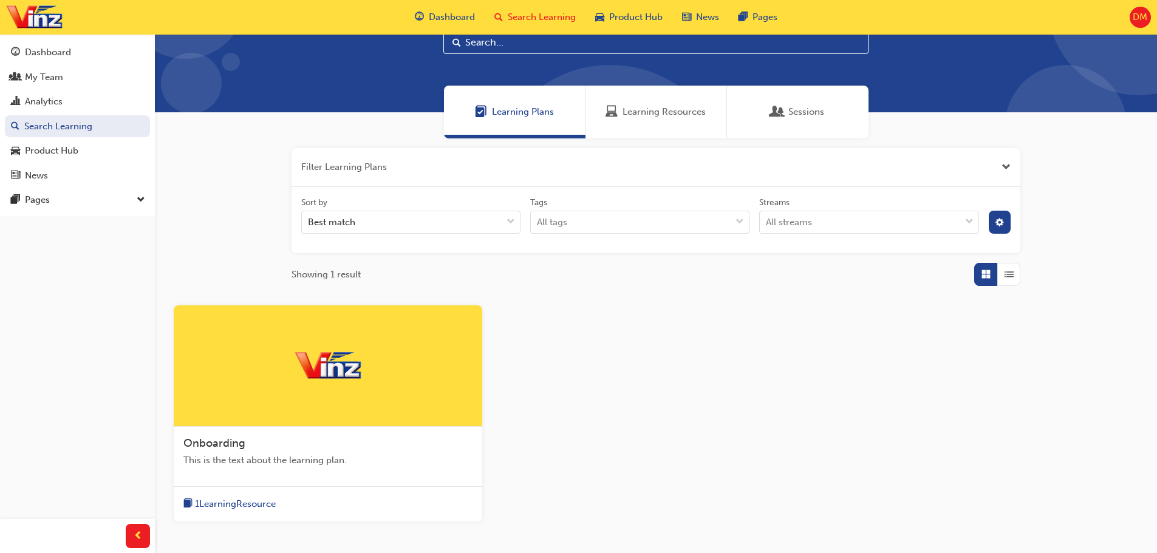
scroll to position [121, 0]
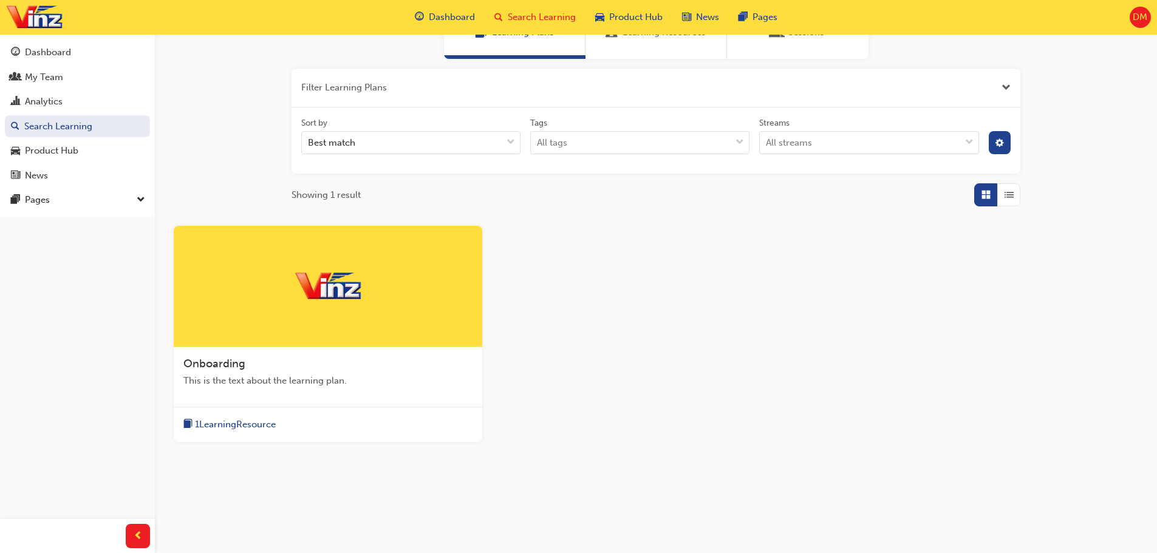
click at [271, 425] on span "1 Learning Resource" at bounding box center [235, 425] width 81 height 14
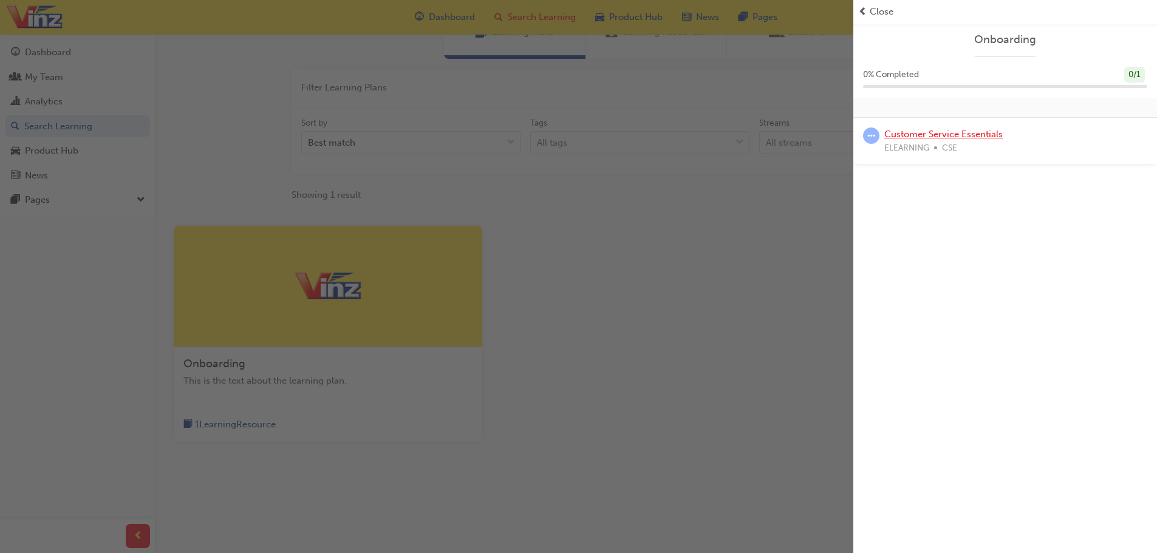
click at [923, 136] on link "Customer Service Essentials" at bounding box center [943, 134] width 118 height 11
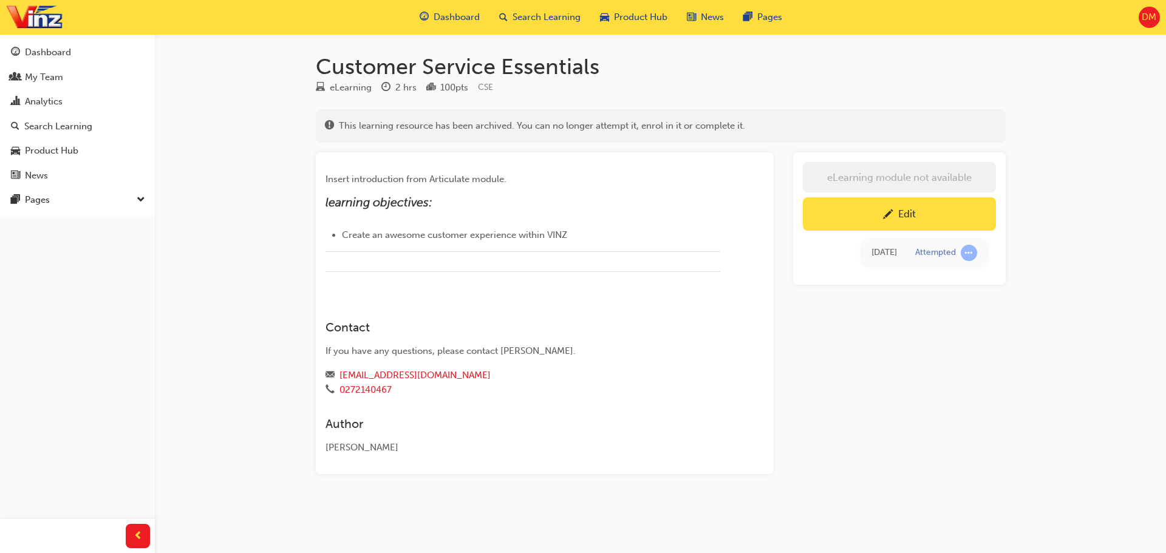
click at [899, 220] on div "Edit" at bounding box center [899, 214] width 175 height 15
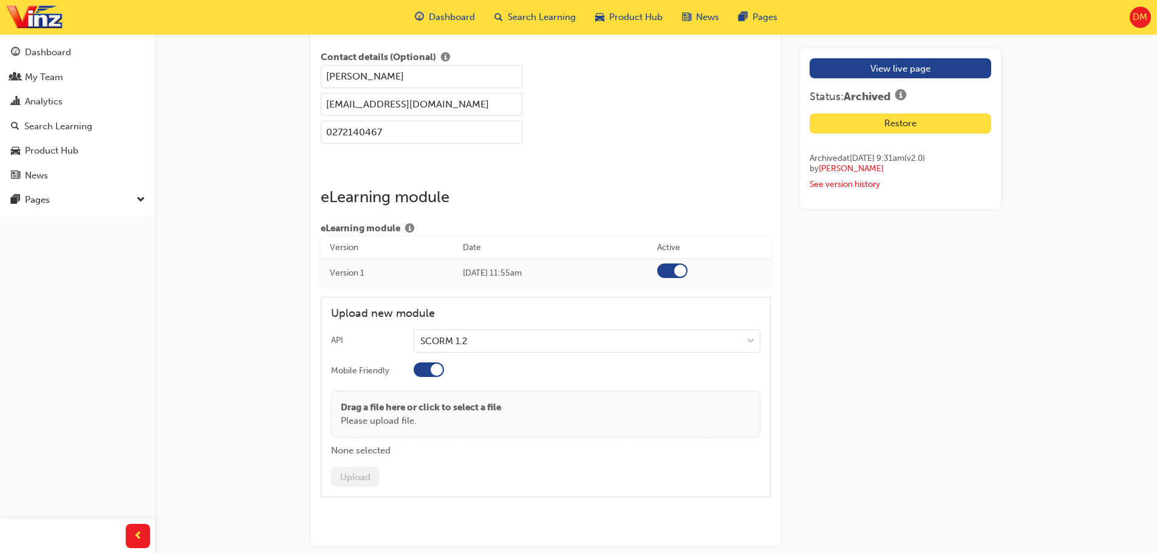
scroll to position [1639, 0]
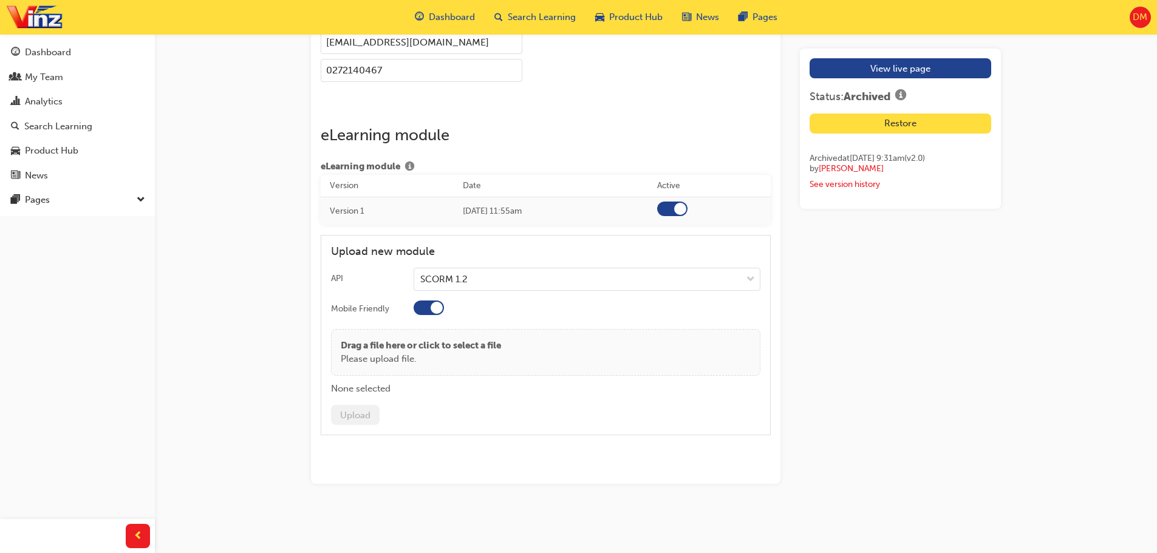
click at [420, 306] on div at bounding box center [429, 308] width 30 height 15
click at [683, 210] on div at bounding box center [672, 209] width 30 height 15
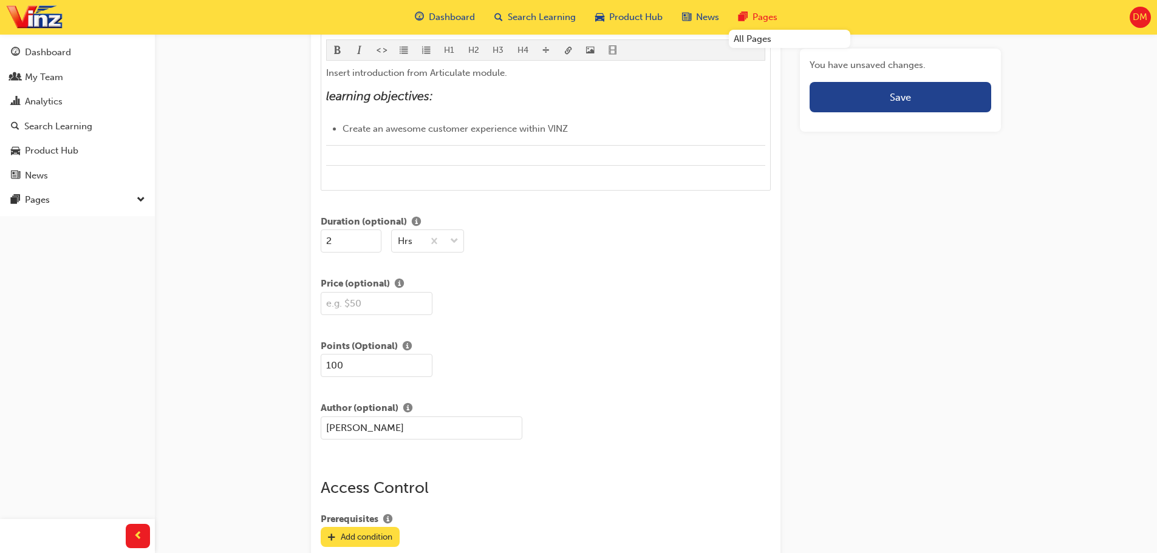
scroll to position [545, 0]
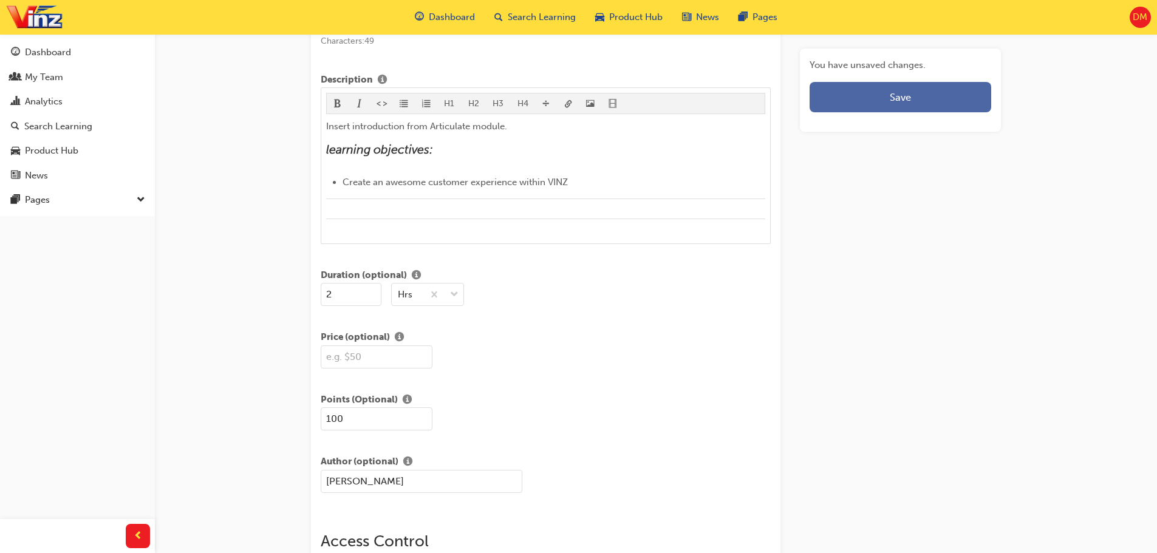
click at [932, 94] on button "Save" at bounding box center [901, 97] width 182 height 30
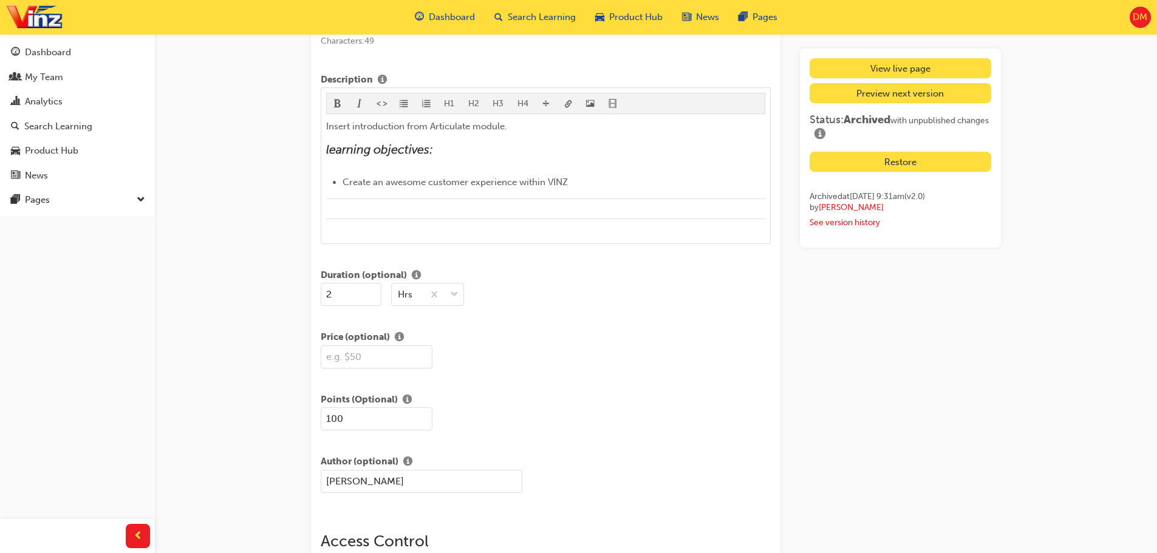
click at [1141, 18] on span "DM" at bounding box center [1140, 17] width 15 height 14
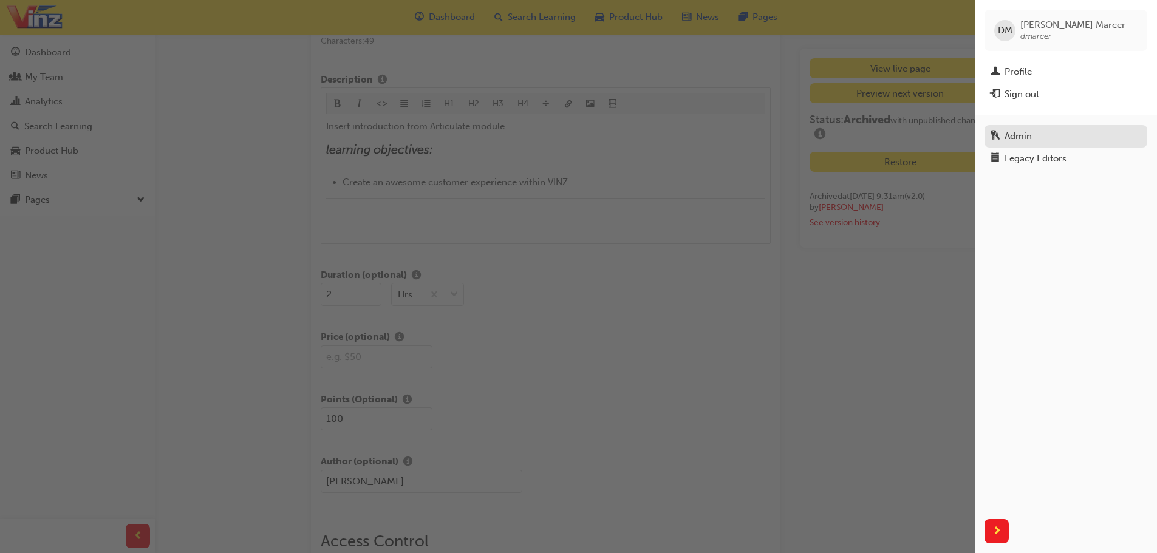
click at [1043, 134] on div "Admin" at bounding box center [1066, 136] width 151 height 15
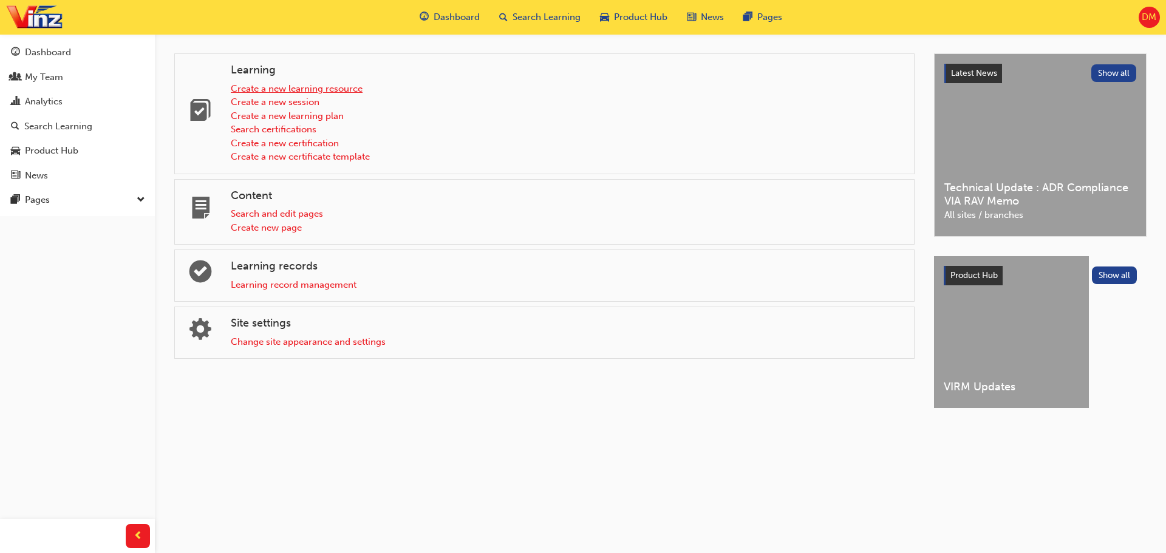
click at [337, 89] on link "Create a new learning resource" at bounding box center [297, 88] width 132 height 11
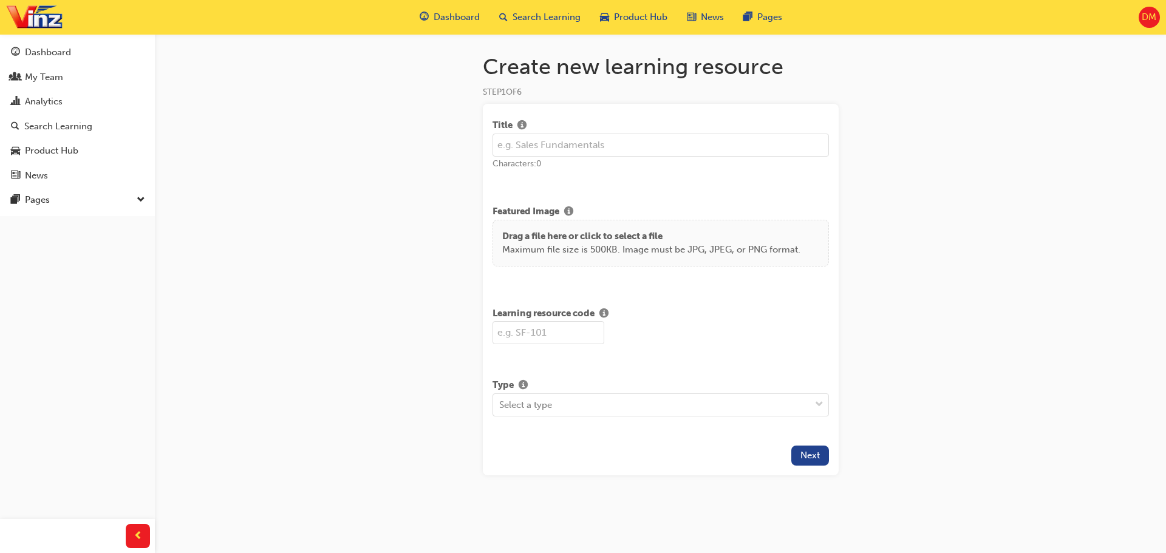
click at [613, 155] on input "text" at bounding box center [661, 145] width 337 height 23
type input "Customer Service Essentials"
click at [630, 242] on p "Drag a file here or click to select a file" at bounding box center [651, 237] width 298 height 14
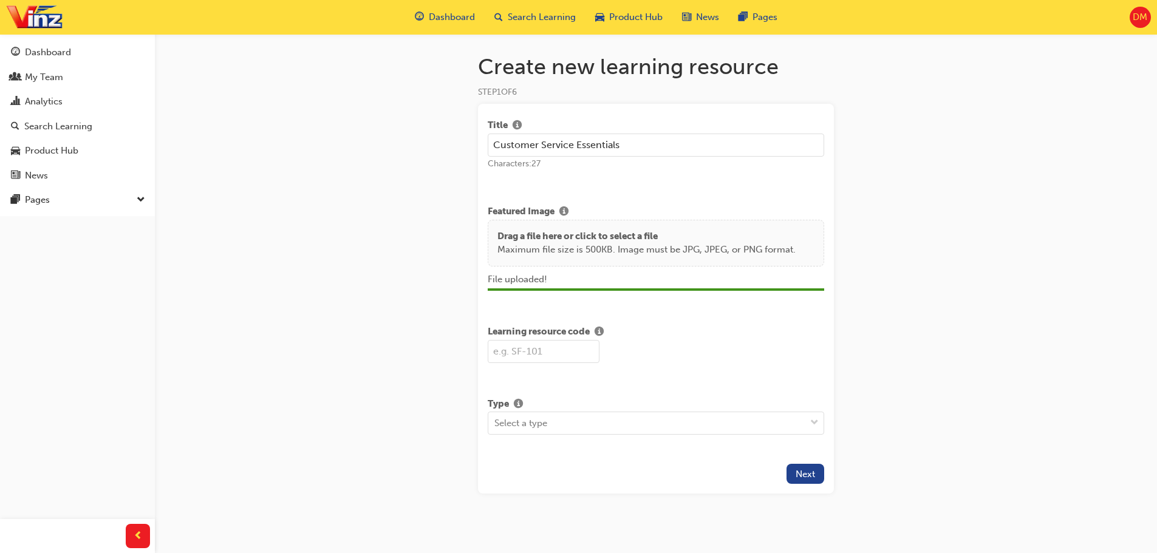
click at [521, 346] on input "text" at bounding box center [544, 351] width 112 height 23
type input "CS01"
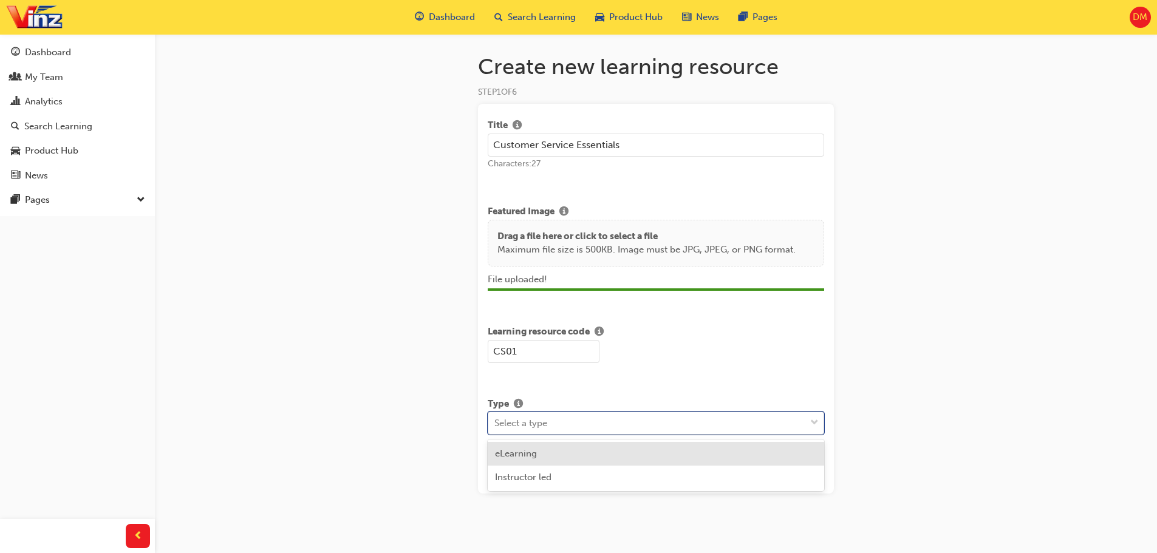
click at [816, 421] on span "down-icon" at bounding box center [814, 423] width 9 height 16
click at [533, 443] on div "eLearning" at bounding box center [656, 454] width 337 height 24
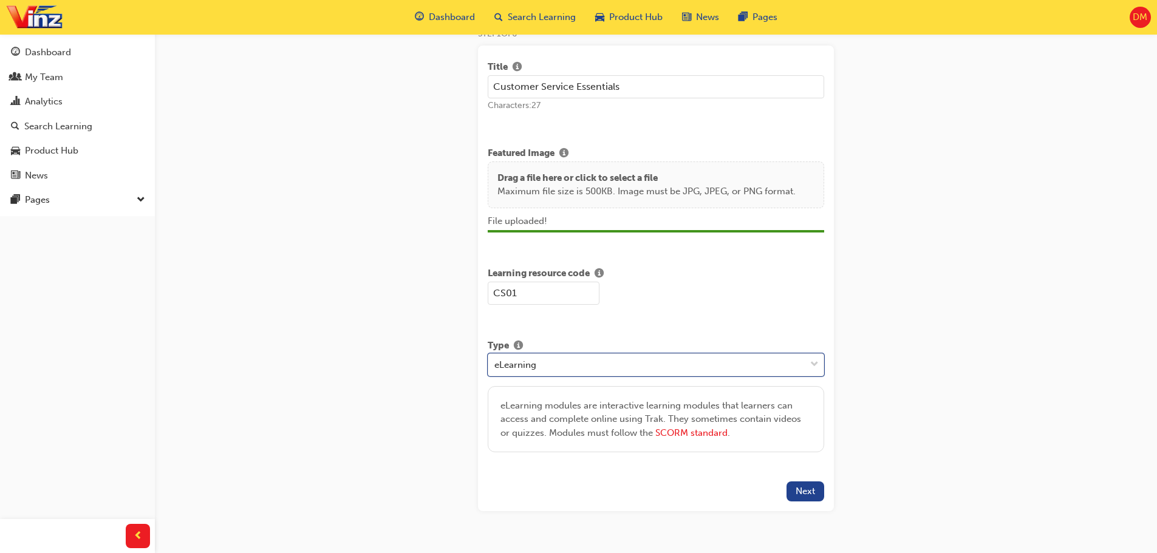
scroll to position [86, 0]
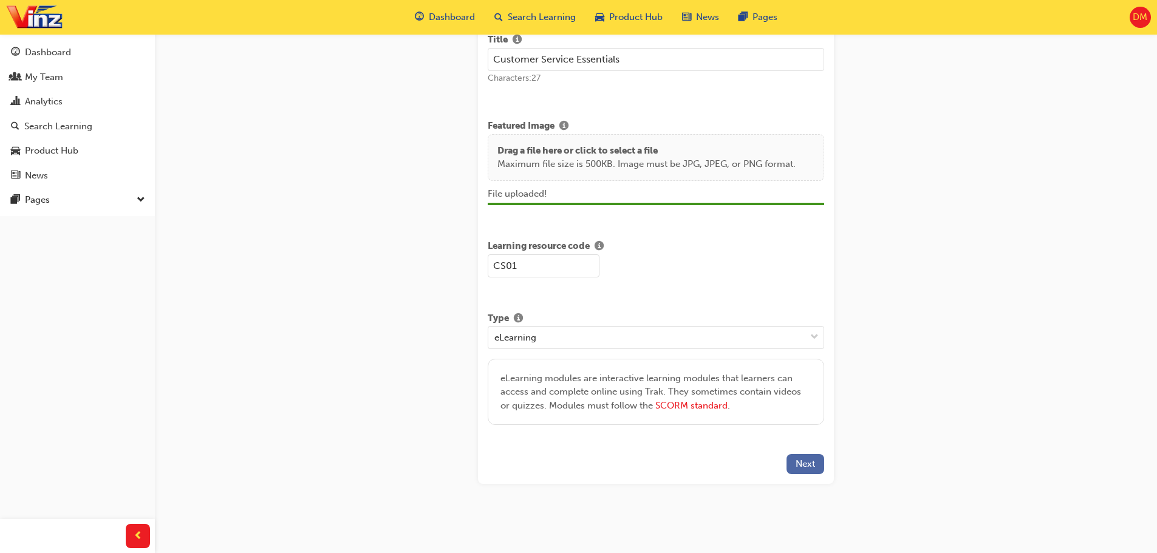
click at [800, 465] on span "Next" at bounding box center [805, 464] width 19 height 11
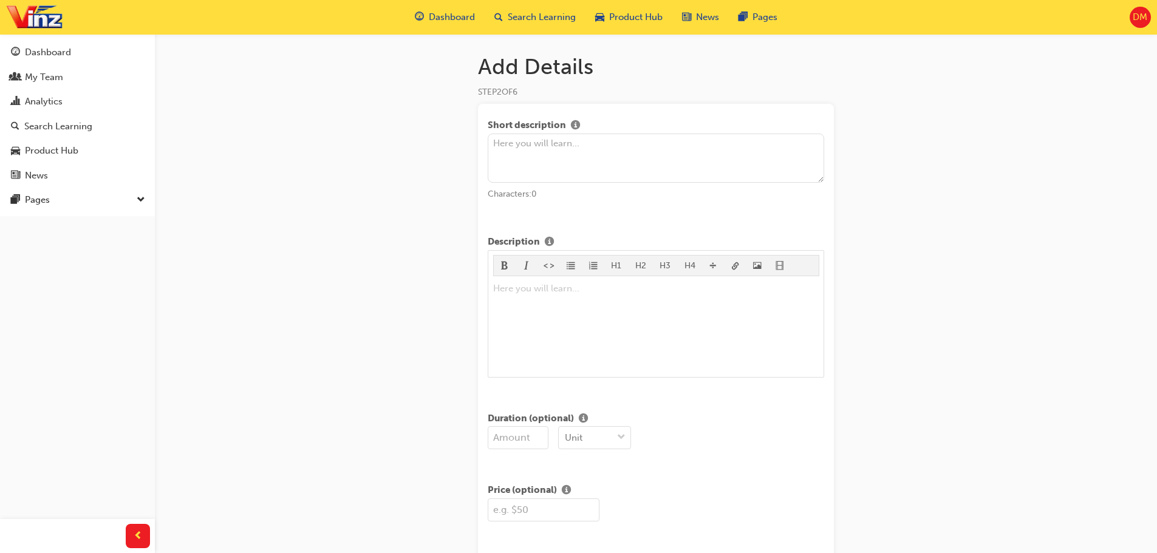
click at [565, 146] on textarea at bounding box center [656, 159] width 337 height 50
paste textarea "Learn essential customer service skills to enhance communication, resolve confl…"
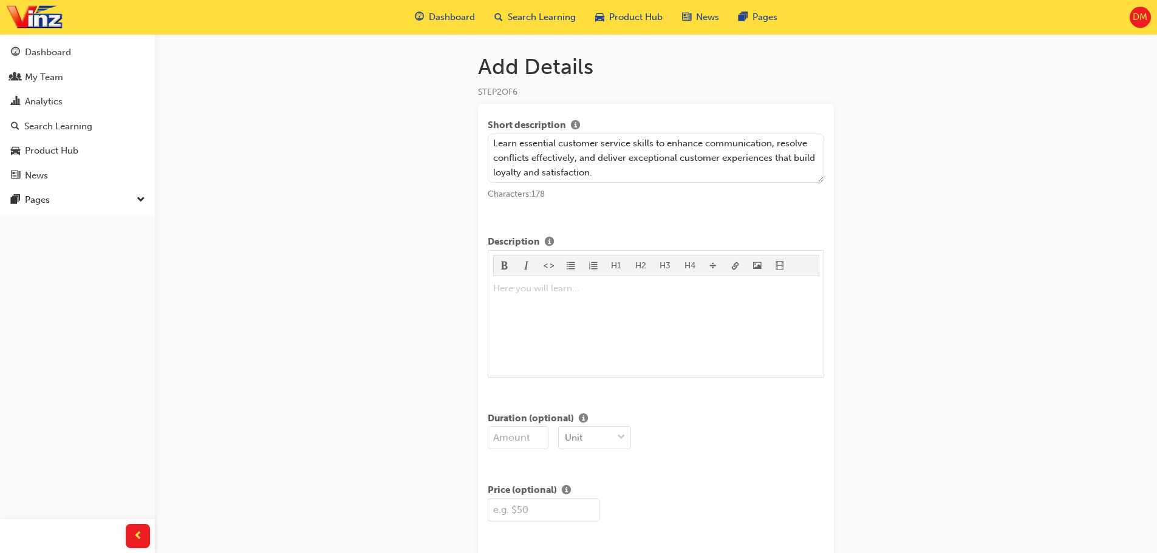
type textarea "Learn essential customer service skills to enhance communication, resolve confl…"
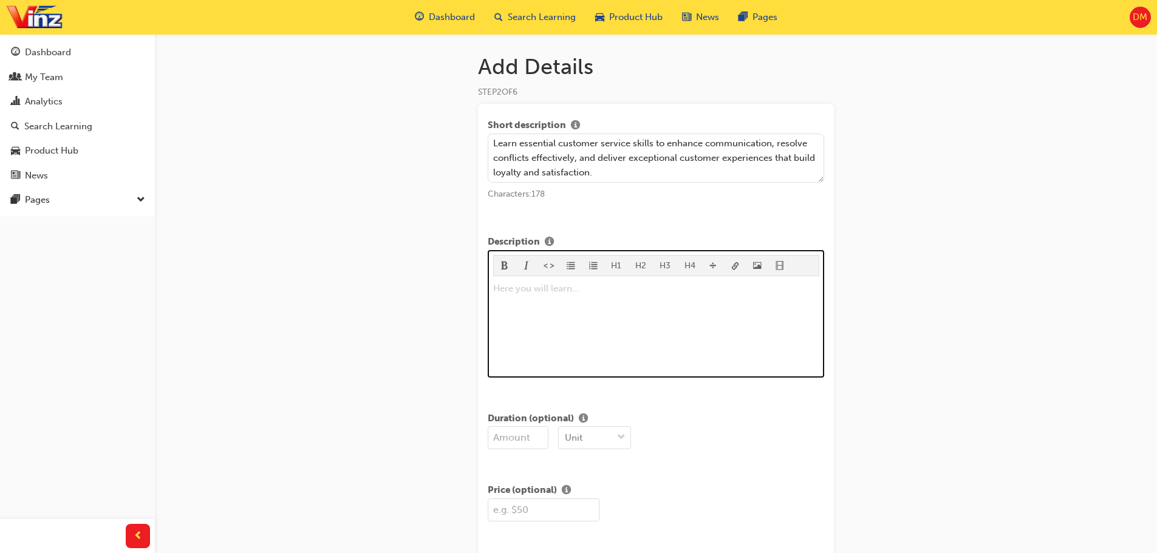
click at [536, 298] on div "Here you will learn... ﻿" at bounding box center [656, 326] width 326 height 91
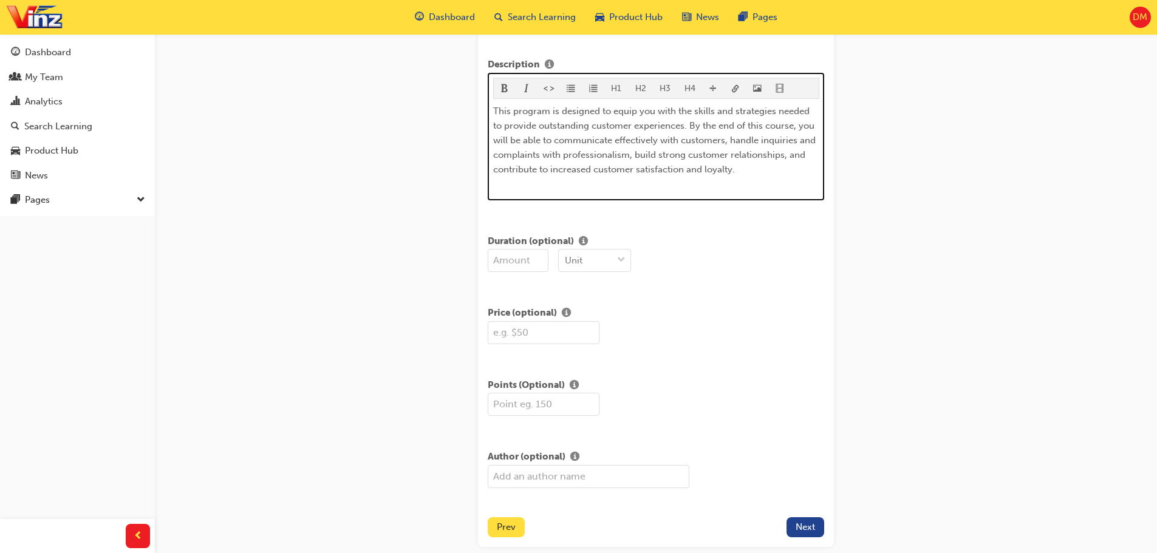
scroll to position [182, 0]
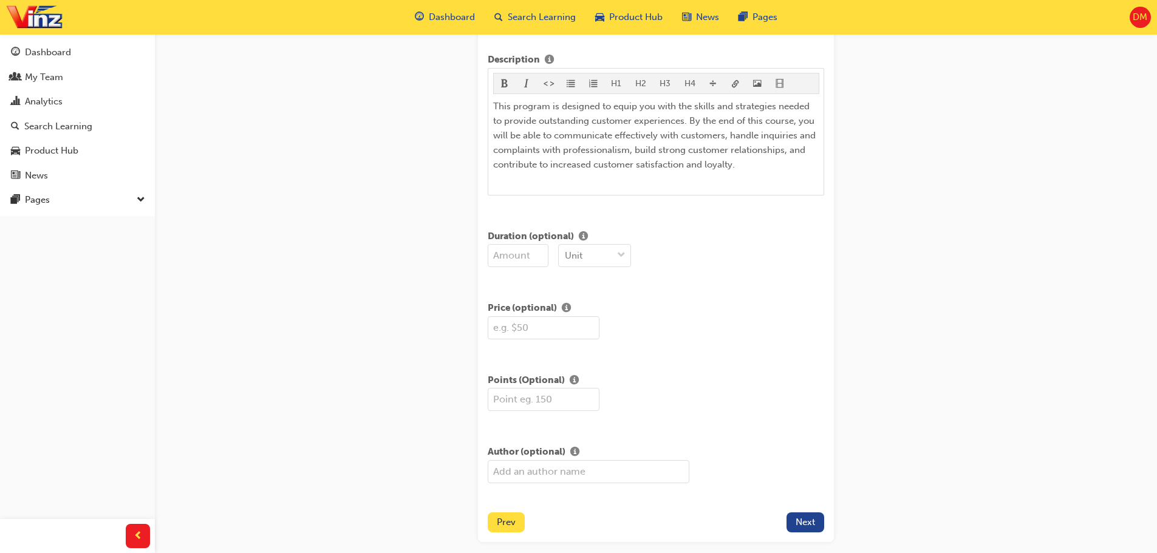
click at [523, 254] on input "number" at bounding box center [518, 255] width 61 height 23
type input "3"
click at [623, 255] on span "down-icon" at bounding box center [621, 256] width 9 height 16
click at [586, 306] on div "Hrs" at bounding box center [594, 310] width 73 height 24
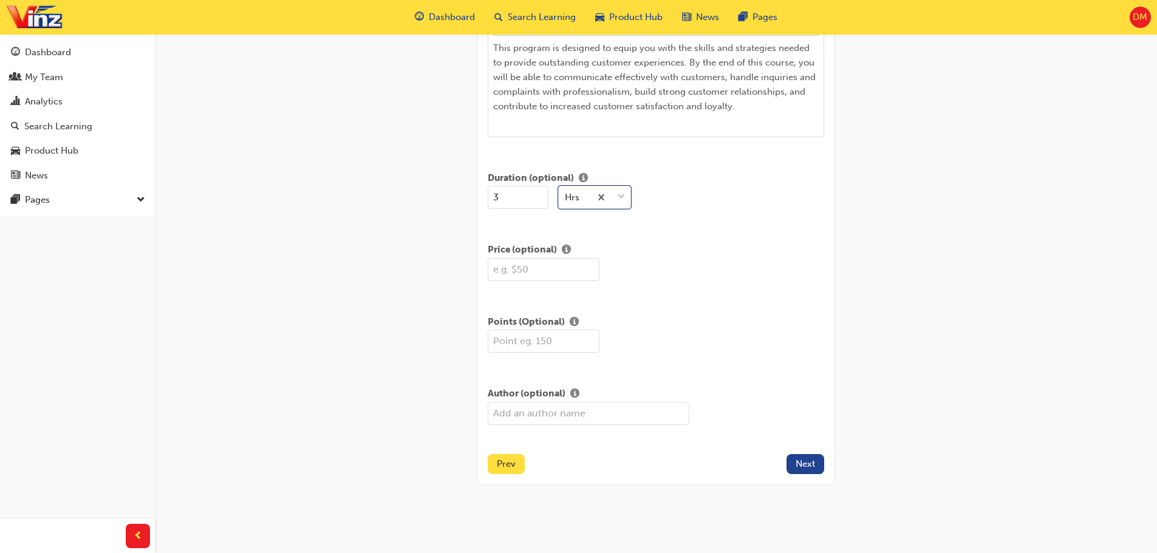
click at [577, 414] on input "text" at bounding box center [589, 413] width 202 height 23
type input "[PERSON_NAME]"
click at [809, 465] on span "Next" at bounding box center [805, 464] width 19 height 11
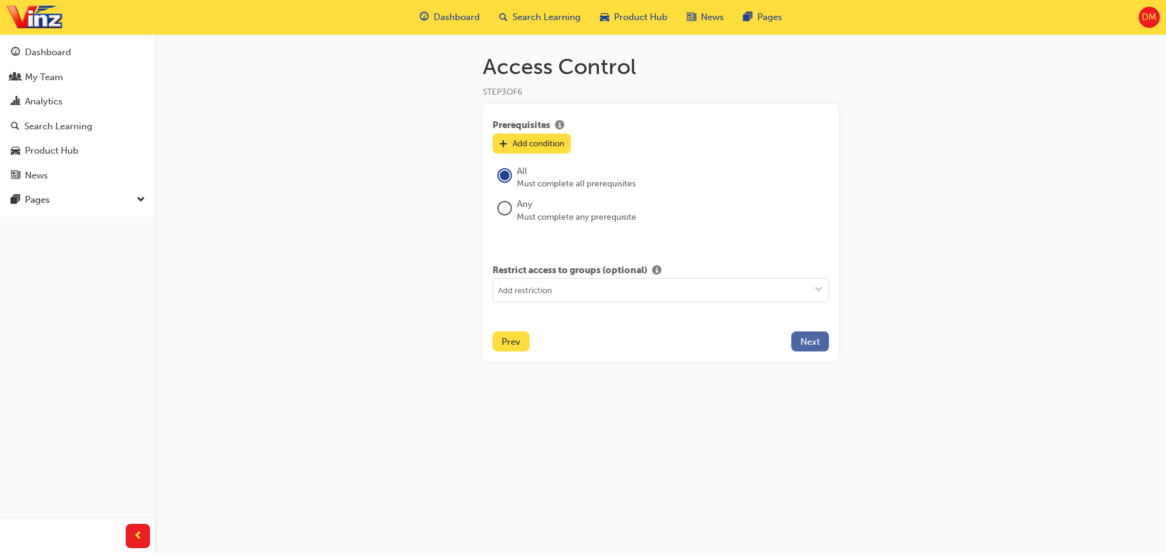
click at [813, 340] on span "Next" at bounding box center [810, 342] width 19 height 11
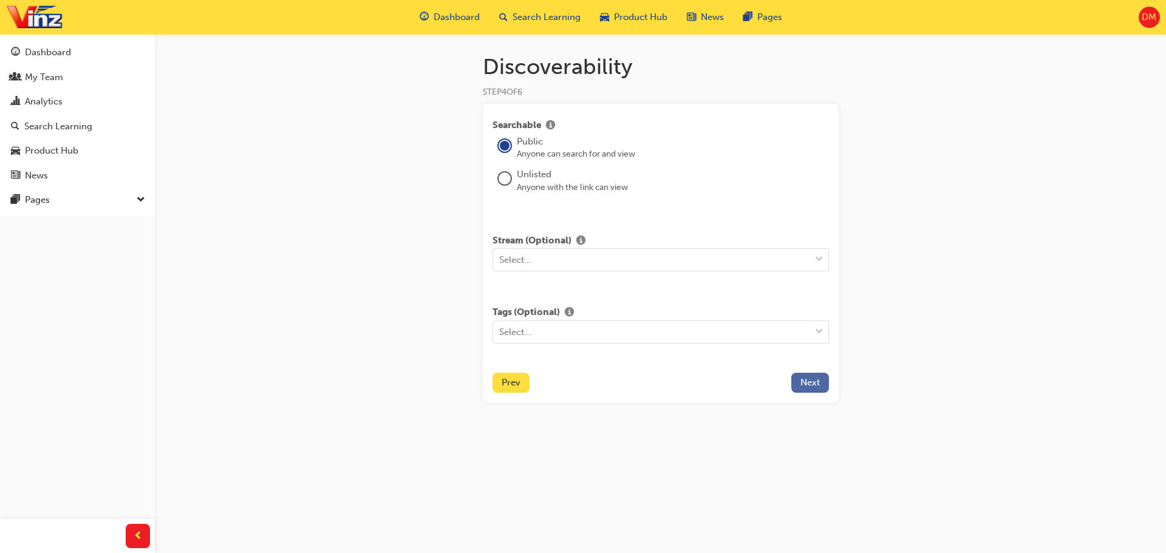
click at [811, 389] on button "Next" at bounding box center [810, 383] width 38 height 20
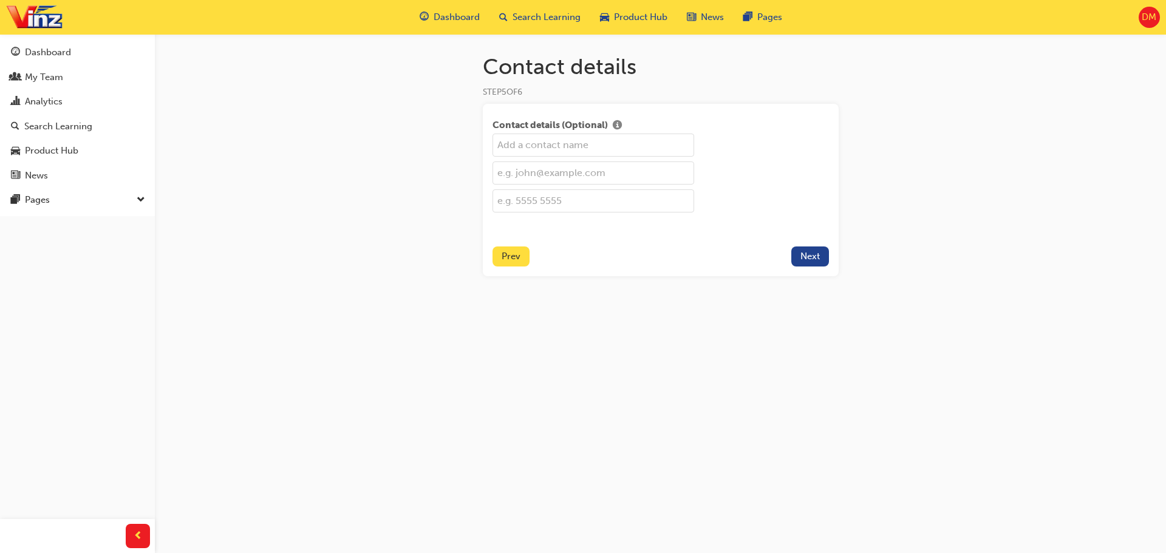
click at [603, 149] on input "text" at bounding box center [594, 145] width 202 height 23
type input "[PERSON_NAME]"
click at [586, 174] on input "text" at bounding box center [594, 173] width 202 height 23
type input "[EMAIL_ADDRESS][DOMAIN_NAME]"
click at [561, 200] on input "text" at bounding box center [594, 201] width 202 height 23
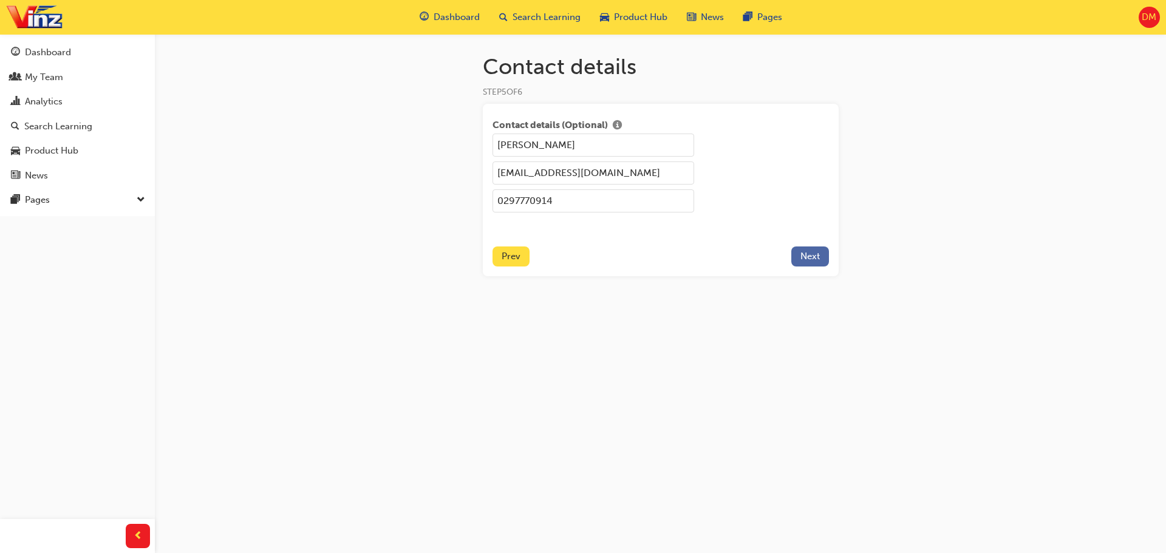
type input "0297770914"
click at [816, 259] on span "Next" at bounding box center [810, 256] width 19 height 11
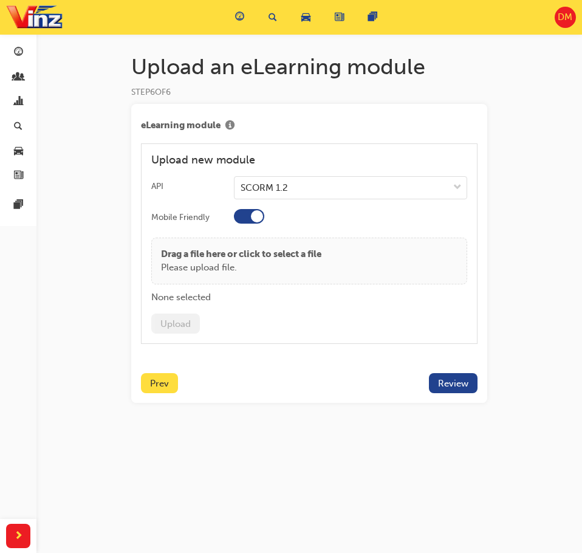
click at [239, 214] on div at bounding box center [249, 216] width 30 height 15
click at [221, 265] on p "Please upload file." at bounding box center [241, 268] width 160 height 14
click at [158, 318] on button "Upload" at bounding box center [175, 323] width 49 height 20
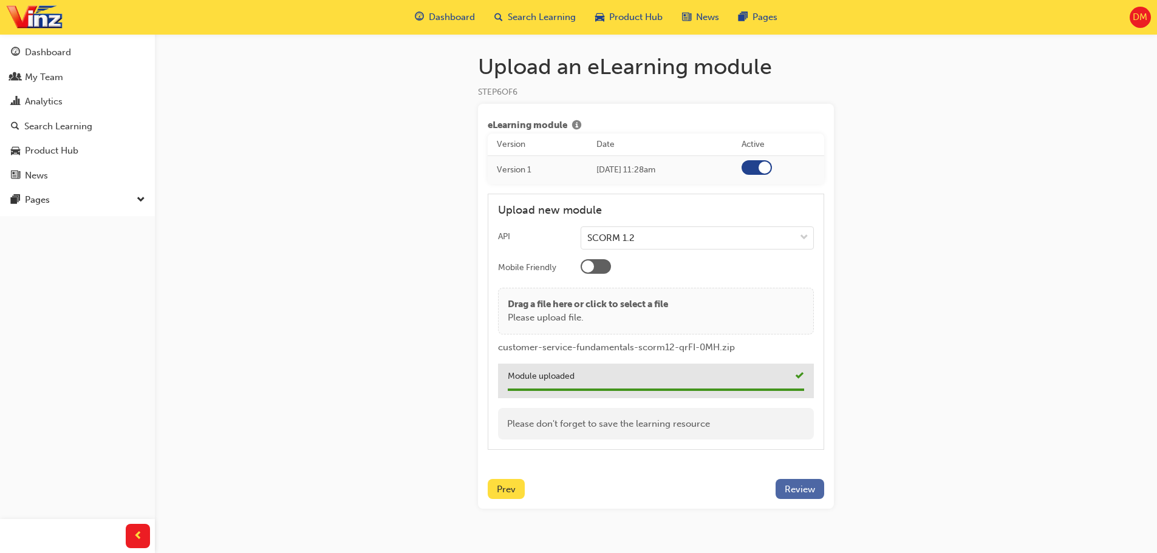
click at [799, 493] on span "Review" at bounding box center [800, 489] width 30 height 11
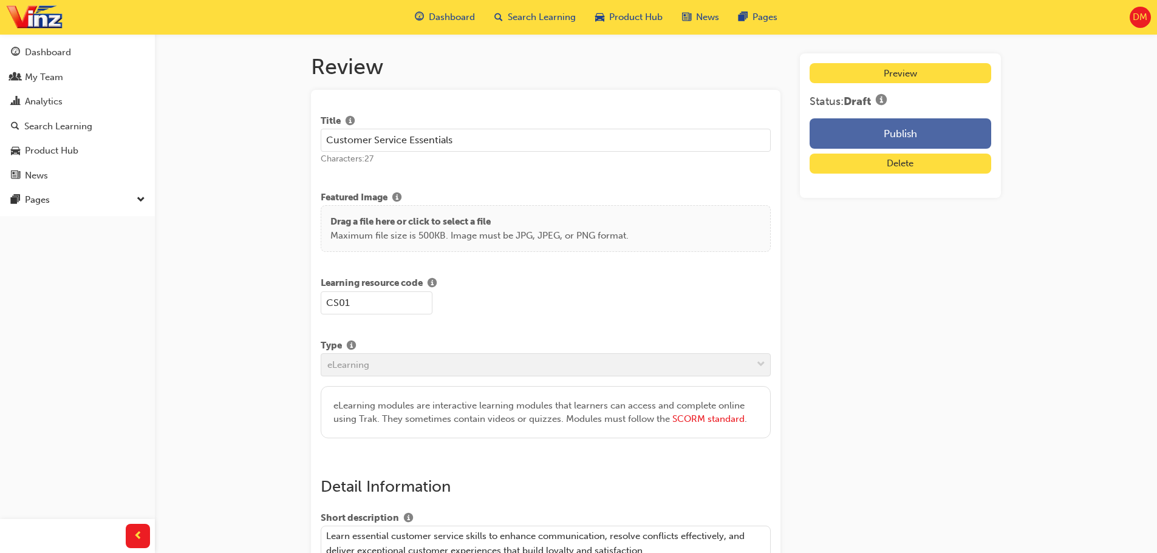
click at [925, 137] on button "Publish" at bounding box center [901, 133] width 182 height 30
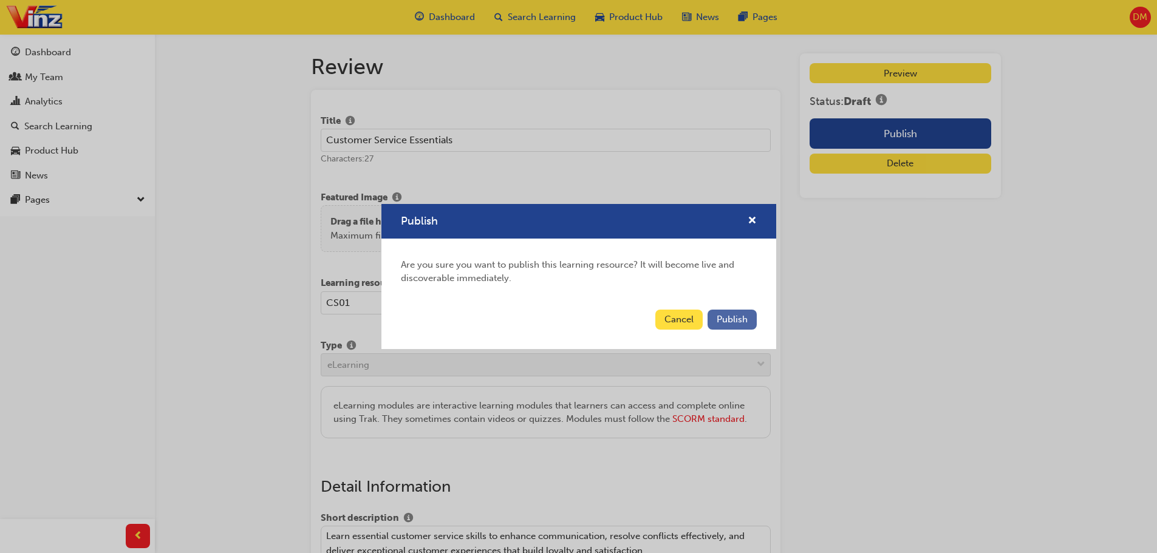
click at [734, 319] on span "Publish" at bounding box center [732, 319] width 31 height 11
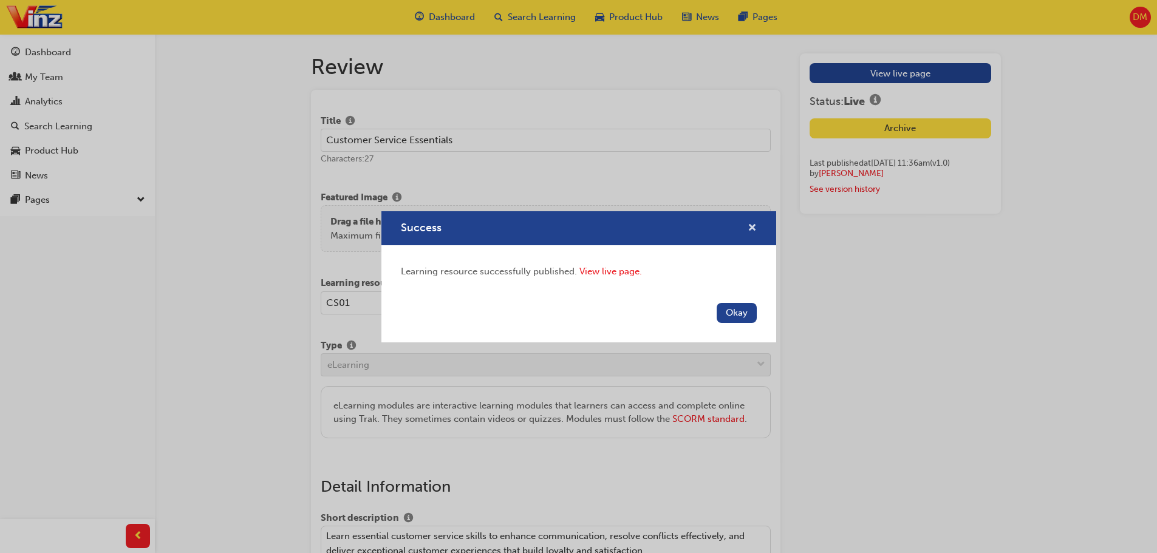
click at [753, 230] on span "cross-icon" at bounding box center [752, 229] width 9 height 11
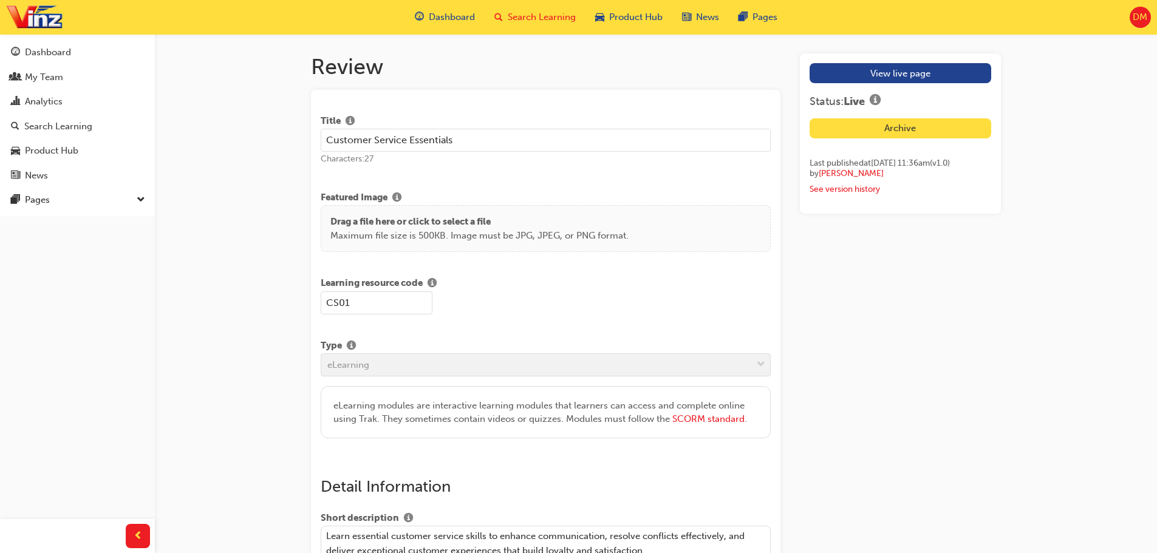
click at [539, 15] on span "Search Learning" at bounding box center [542, 17] width 68 height 14
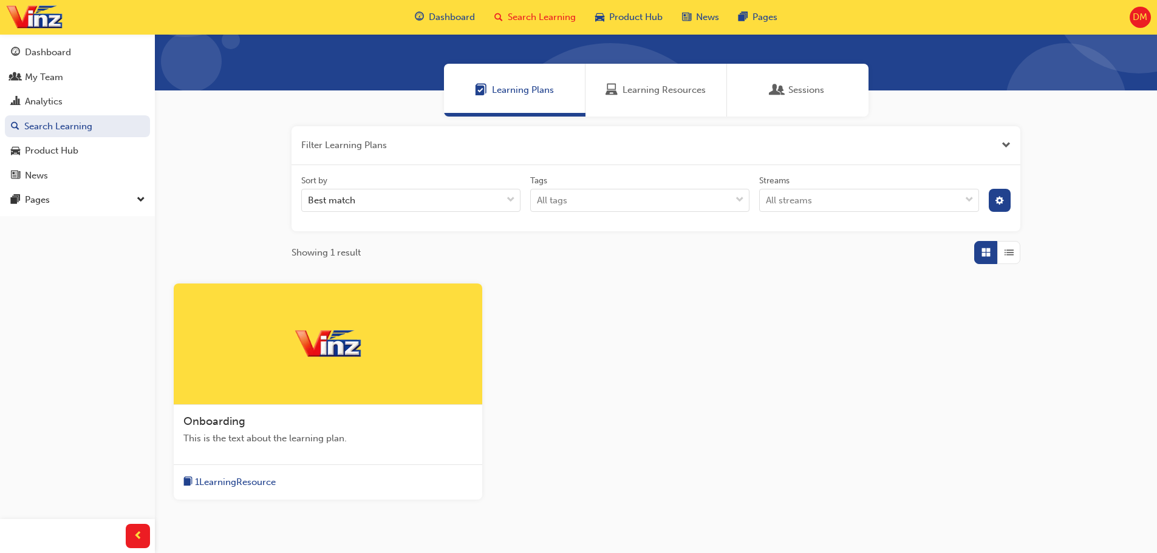
scroll to position [128, 0]
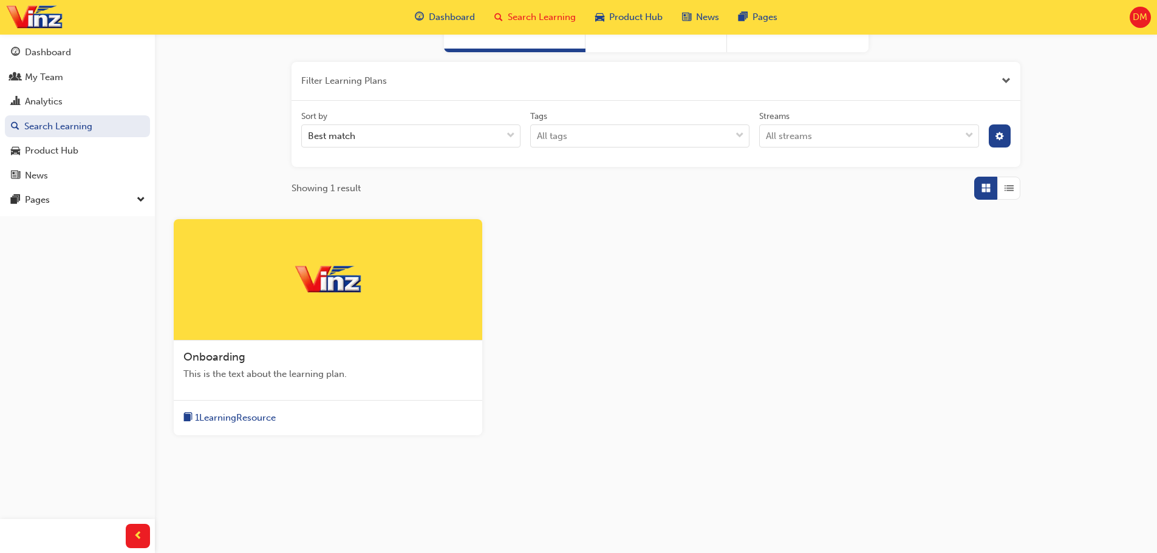
click at [254, 419] on span "1 Learning Resource" at bounding box center [235, 418] width 81 height 14
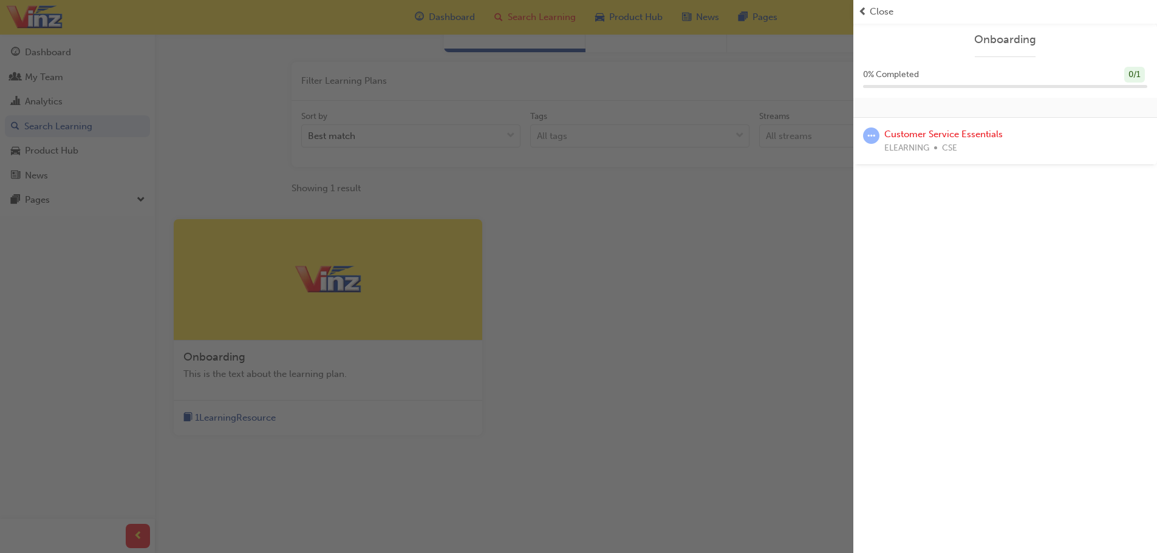
click at [1000, 346] on div "Onboarding 0 % Completed 0 / 1 Customer Service Essentials ELEARNING CSE" at bounding box center [1005, 276] width 304 height 553
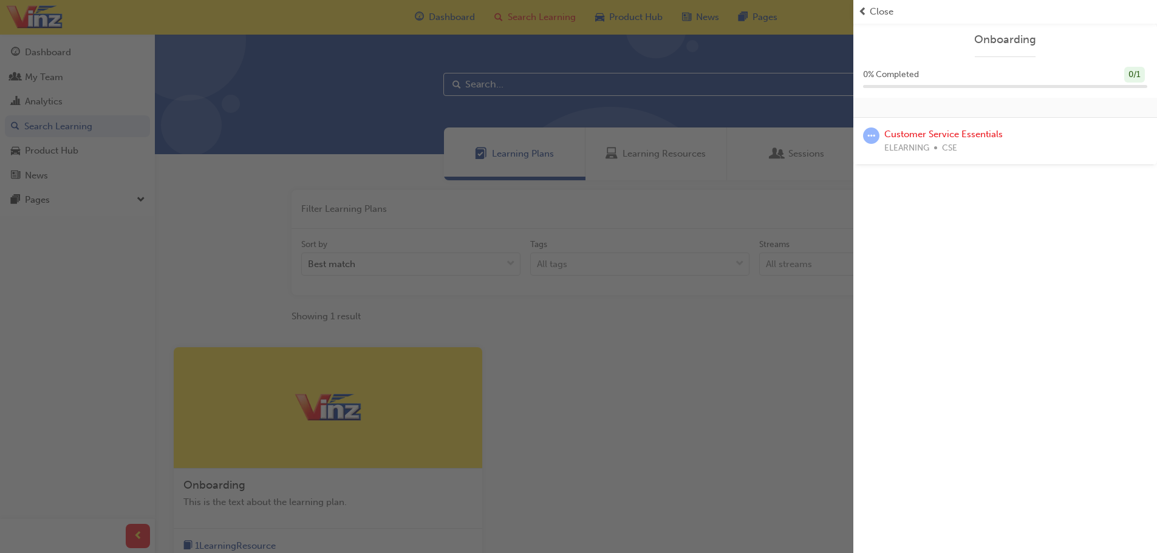
click at [914, 310] on div "Onboarding 0 % Completed 0 / 1 Customer Service Essentials ELEARNING CSE" at bounding box center [1005, 276] width 304 height 553
click at [1076, 174] on div "Onboarding 0 % Completed 0 / 1 Customer Service Essentials ELEARNING CSE" at bounding box center [1005, 276] width 304 height 553
click at [881, 13] on span "Close" at bounding box center [882, 12] width 24 height 14
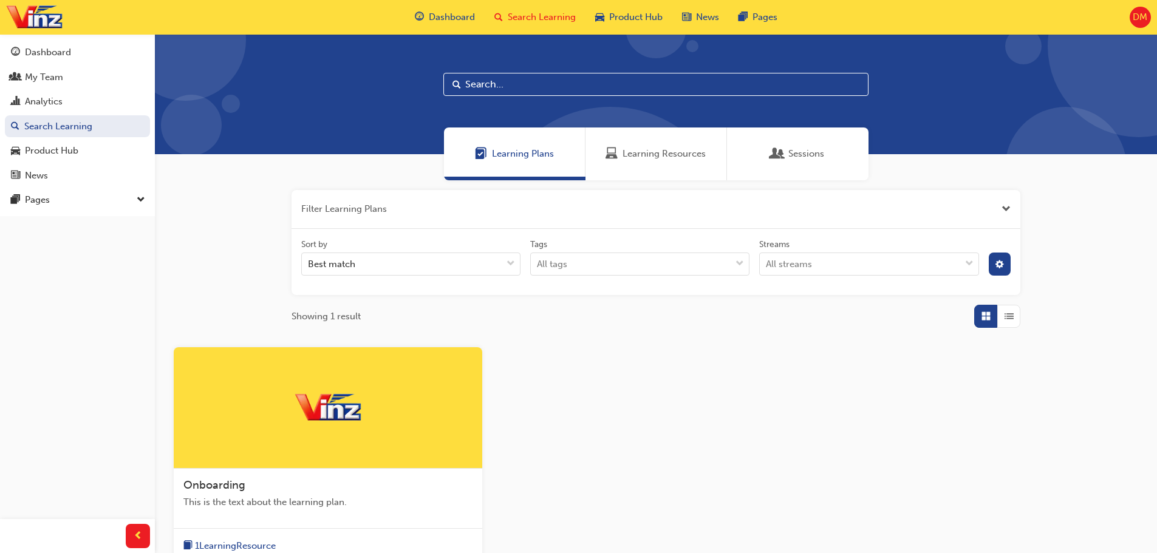
click at [217, 486] on span "Onboarding" at bounding box center [214, 485] width 62 height 13
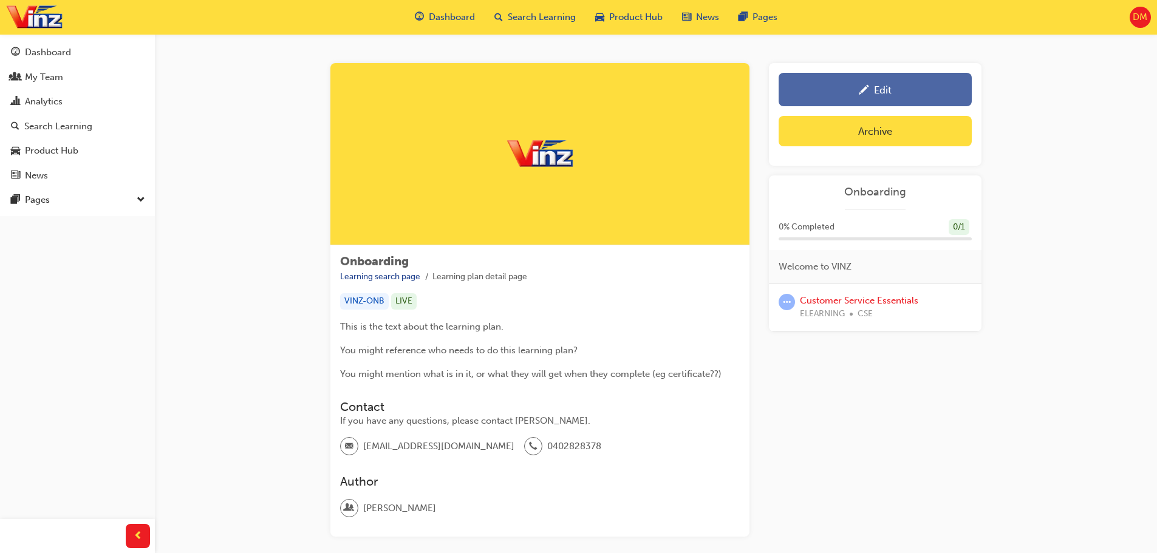
click at [870, 84] on div "Edit" at bounding box center [875, 89] width 175 height 15
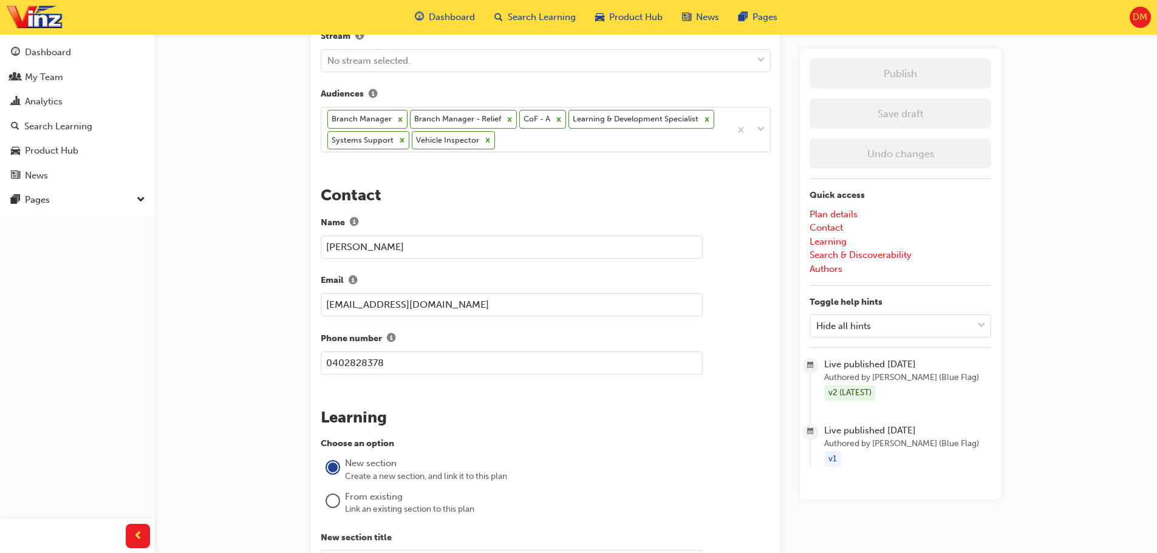
scroll to position [547, 0]
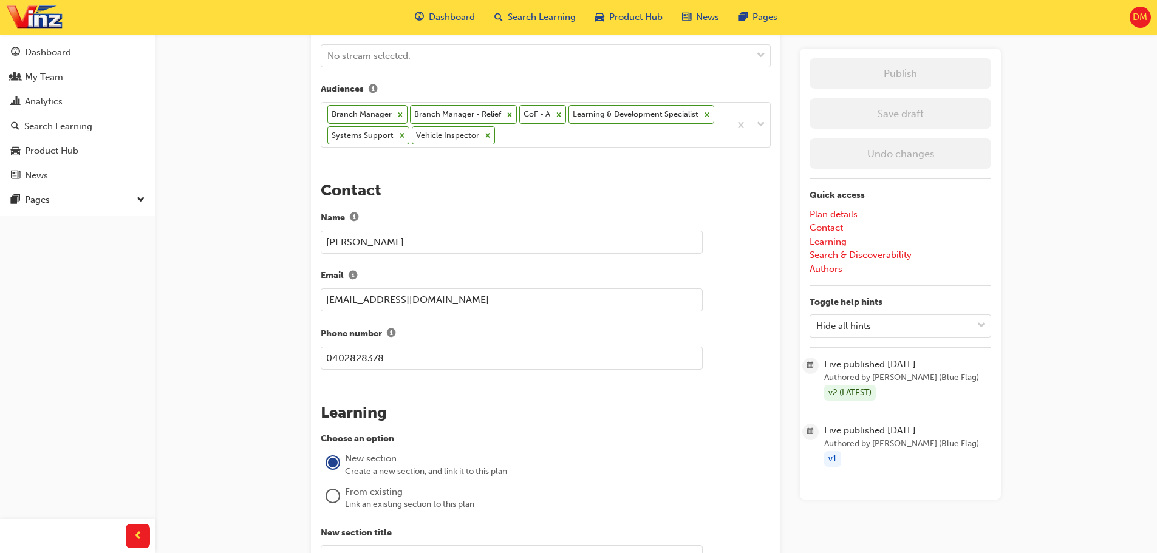
drag, startPoint x: 438, startPoint y: 241, endPoint x: 319, endPoint y: 241, distance: 119.1
click at [319, 241] on div "The recent updates to learning plan sections may require manual migration steps…" at bounding box center [546, 348] width 470 height 1582
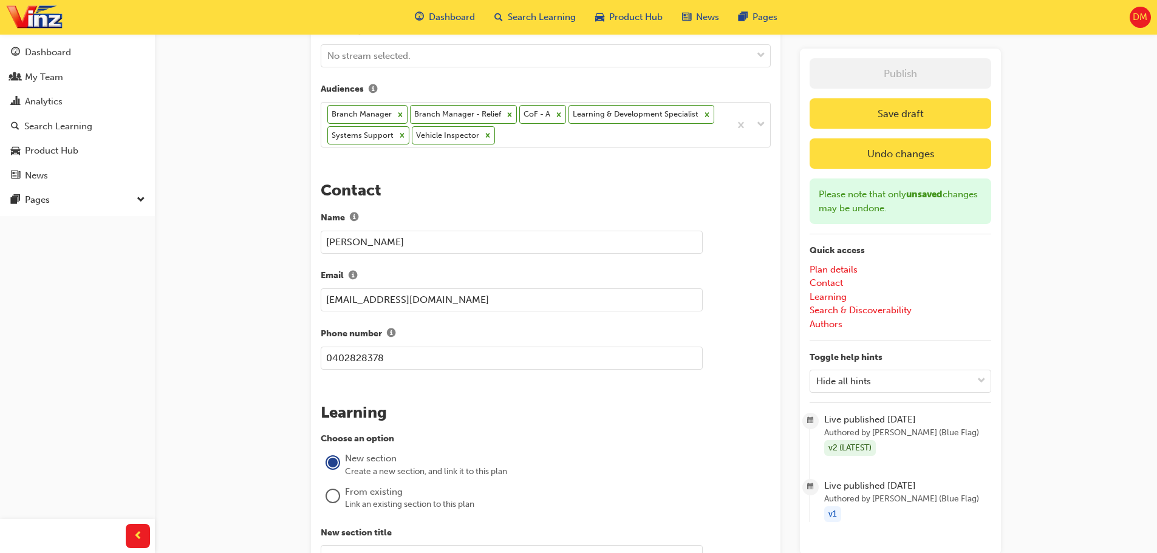
type input "[PERSON_NAME]"
click at [497, 301] on input "glennvanoosterom@gmail.com" at bounding box center [512, 300] width 382 height 23
drag, startPoint x: 487, startPoint y: 297, endPoint x: 321, endPoint y: 291, distance: 165.9
click at [321, 291] on input "glennvanoosterom@gmail.com" at bounding box center [512, 300] width 382 height 23
type input "D"
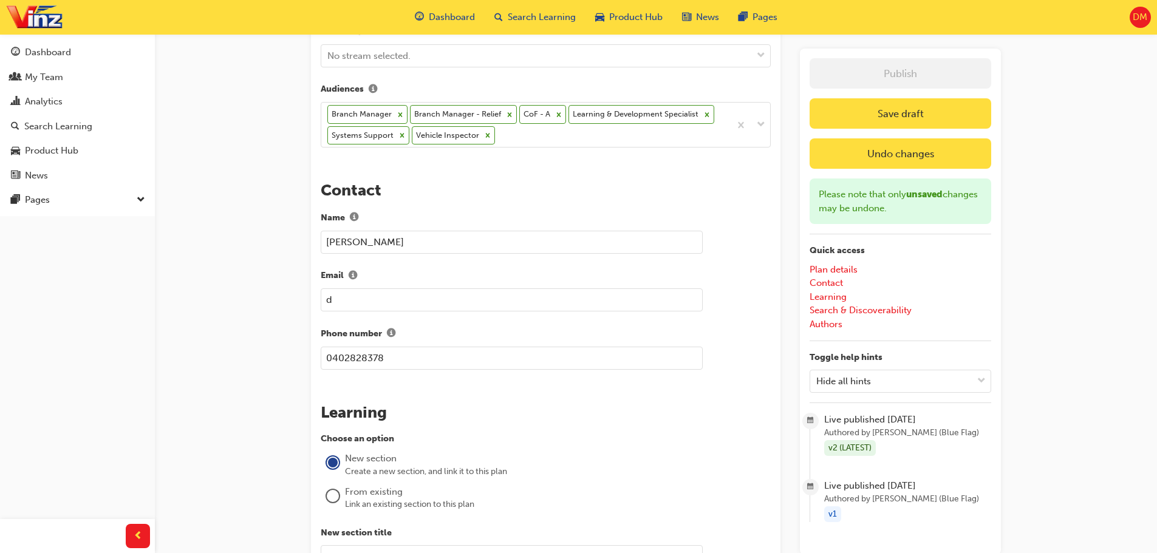
type input "d"
click at [406, 355] on input "0402828378" at bounding box center [512, 358] width 382 height 23
drag, startPoint x: 386, startPoint y: 350, endPoint x: 321, endPoint y: 353, distance: 65.0
click at [321, 353] on input "0402828378" at bounding box center [512, 358] width 382 height 23
type input "0297770914"
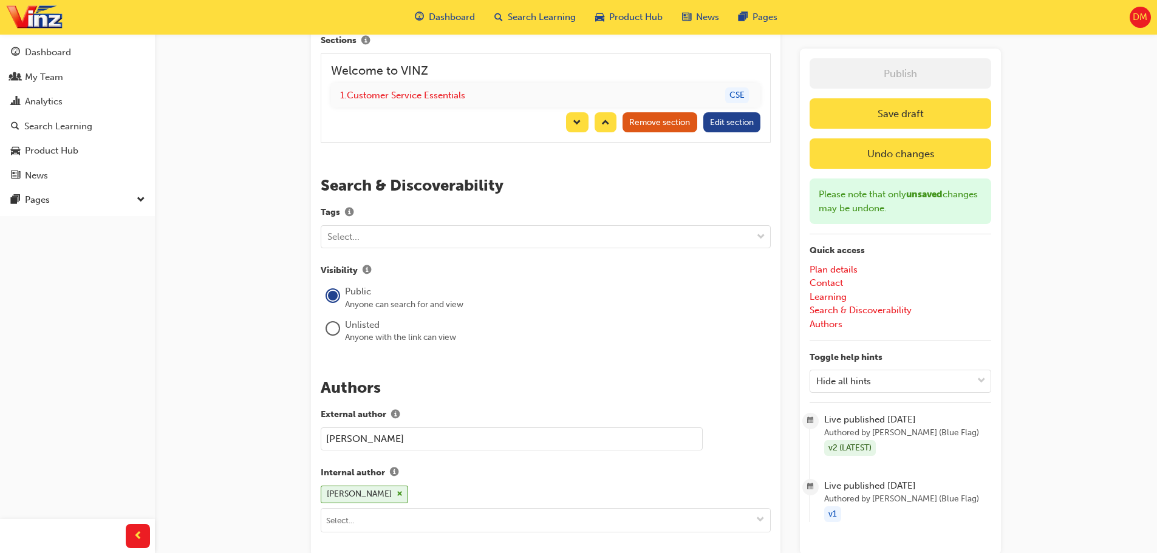
scroll to position [1154, 0]
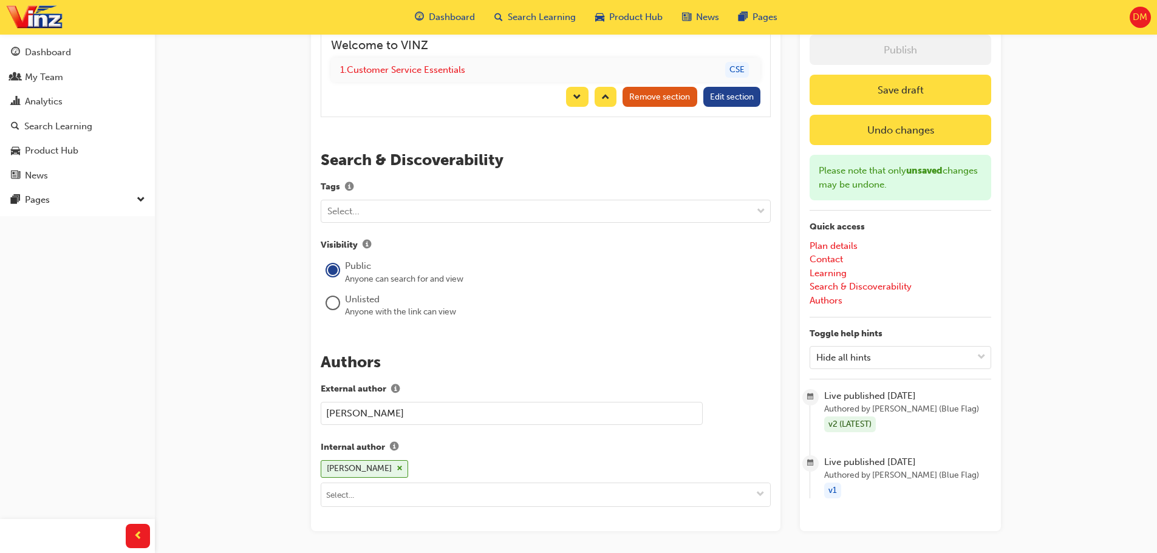
drag, startPoint x: 374, startPoint y: 409, endPoint x: 318, endPoint y: 405, distance: 56.0
type input "[PERSON_NAME]"
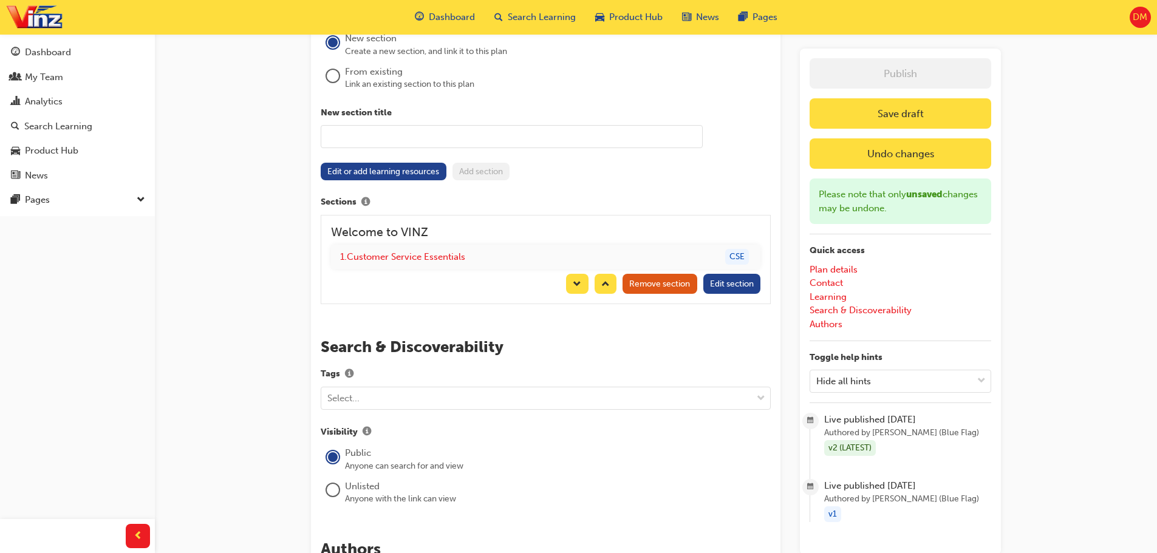
scroll to position [898, 0]
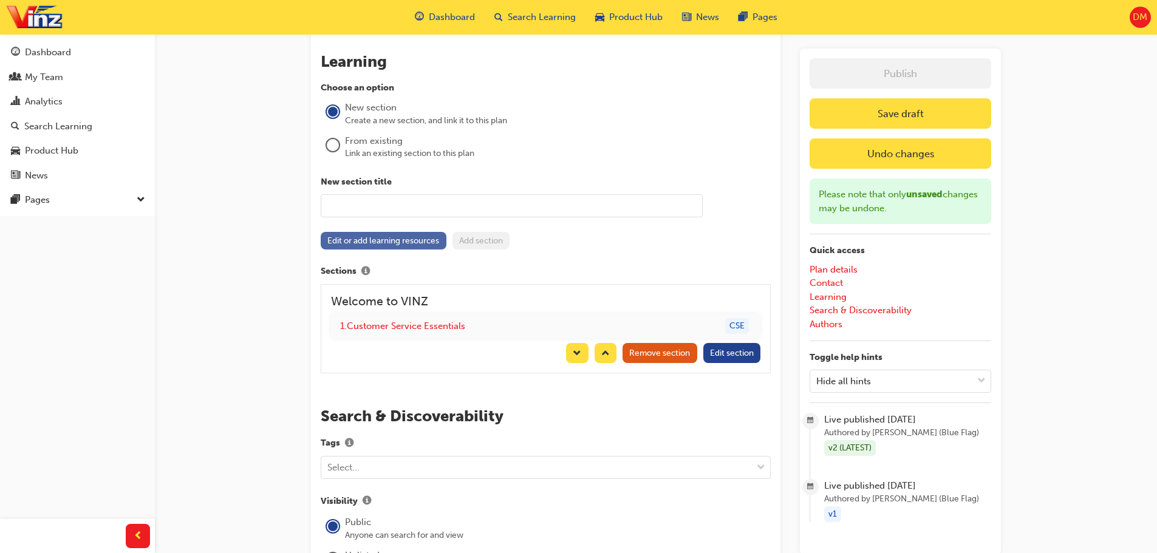
click at [417, 245] on button "Edit or add learning resources" at bounding box center [384, 241] width 126 height 18
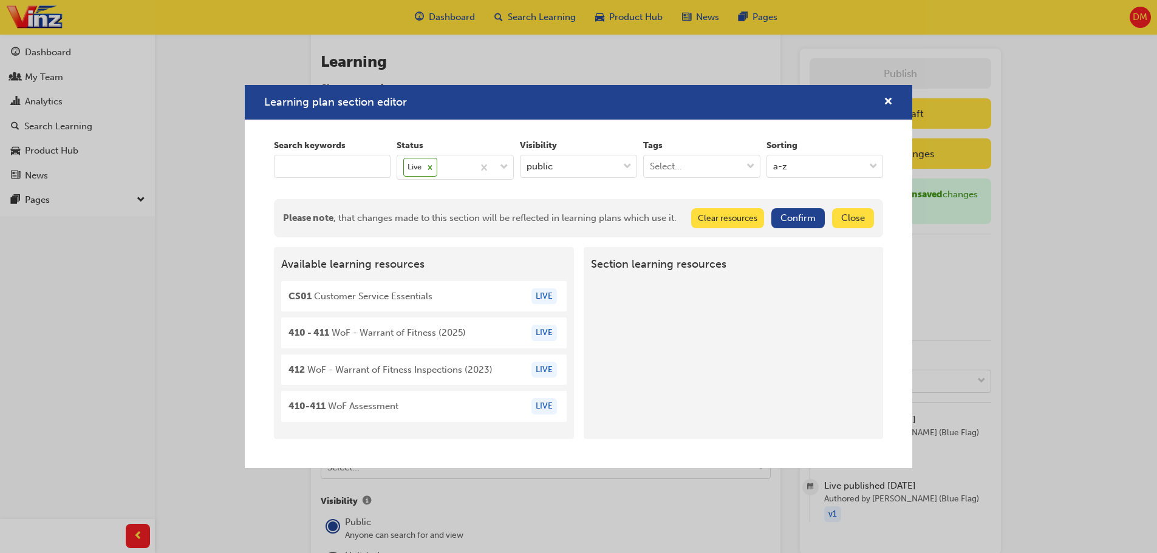
click at [479, 311] on div "CS01 Customer Service Essentials LIVE" at bounding box center [423, 296] width 285 height 31
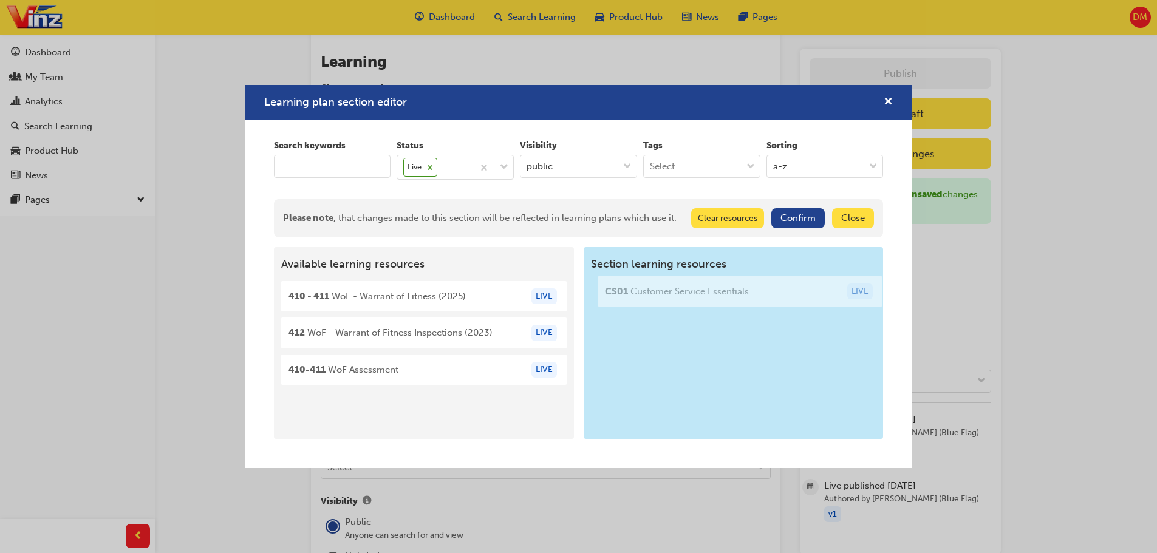
drag, startPoint x: 475, startPoint y: 307, endPoint x: 794, endPoint y: 302, distance: 319.5
click at [794, 302] on div "Available learning resources CS01 Customer Service Essentials LIVE 410 - 411 Wo…" at bounding box center [579, 343] width 610 height 192
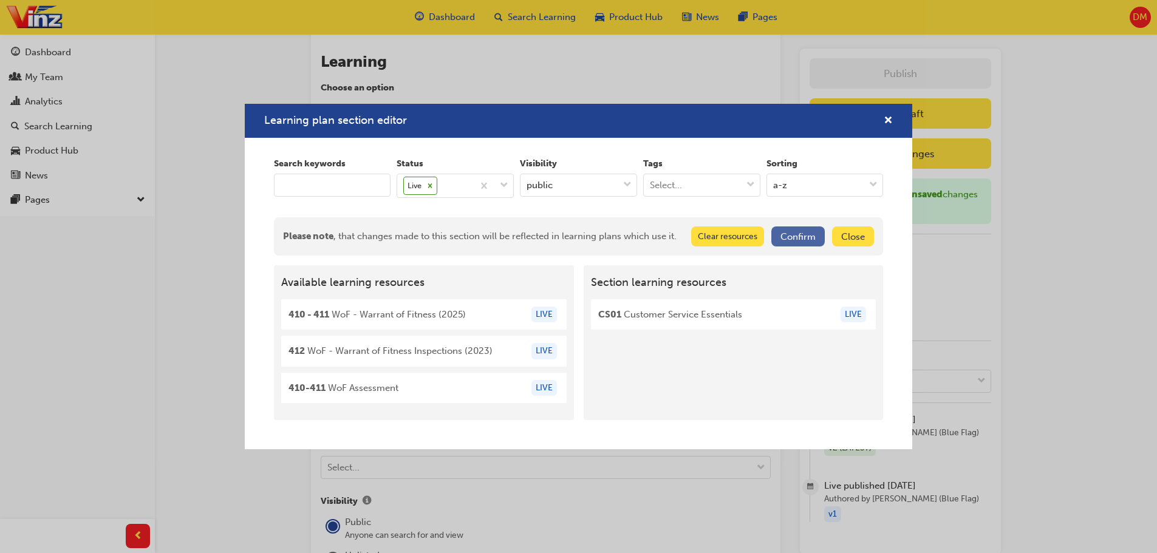
click at [789, 238] on button "Confirm" at bounding box center [797, 237] width 53 height 20
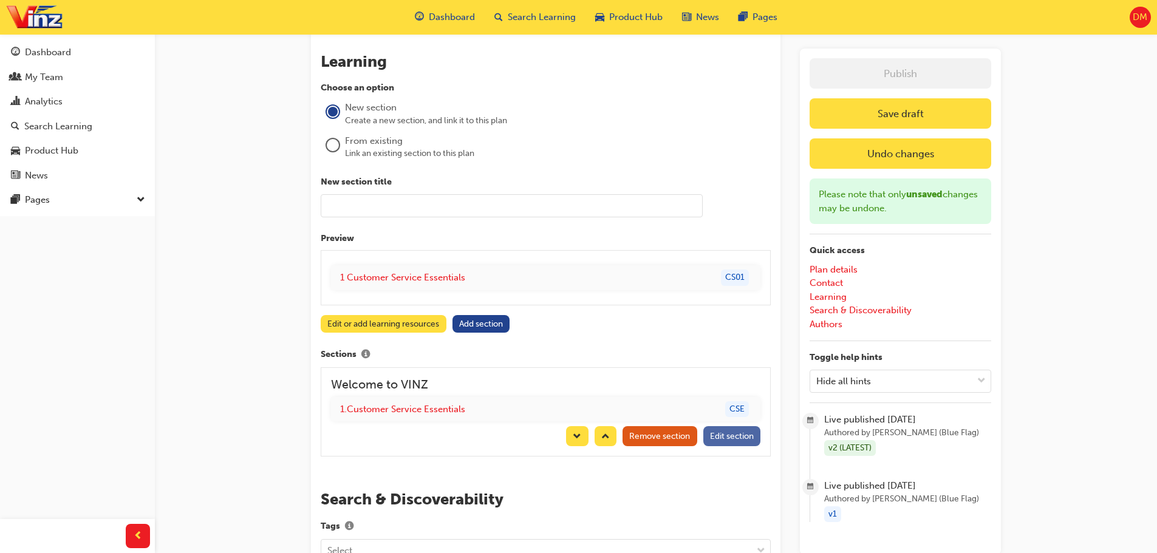
click at [729, 437] on span "Edit section" at bounding box center [732, 436] width 44 height 10
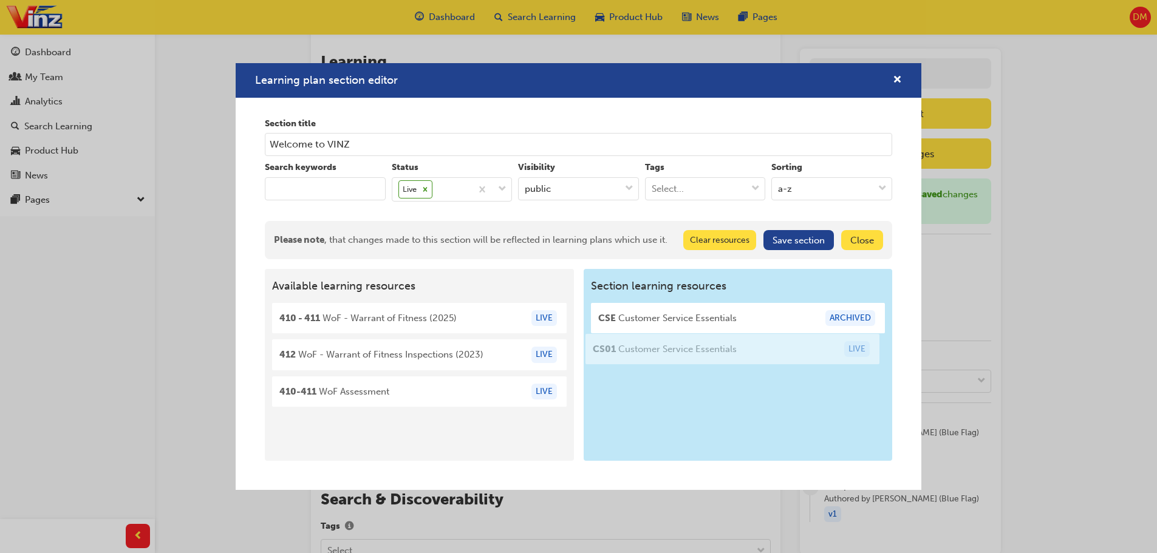
drag, startPoint x: 487, startPoint y: 318, endPoint x: 803, endPoint y: 350, distance: 318.2
click at [803, 350] on div "Available learning resources CS01 Customer Service Essentials LIVE 410 - 411 Wo…" at bounding box center [578, 365] width 627 height 192
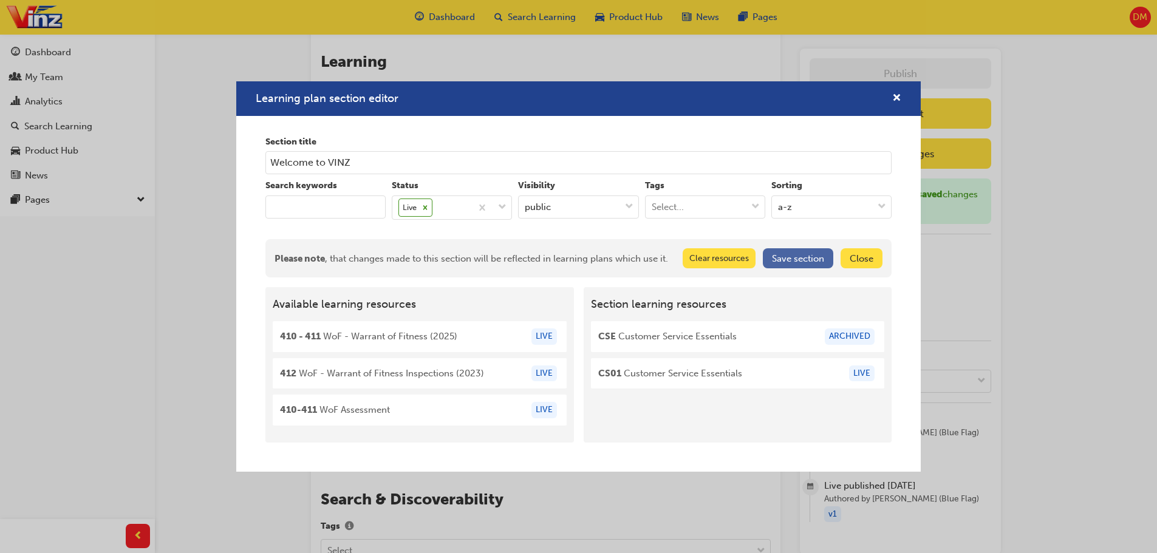
click at [804, 260] on button "Save section" at bounding box center [798, 258] width 70 height 20
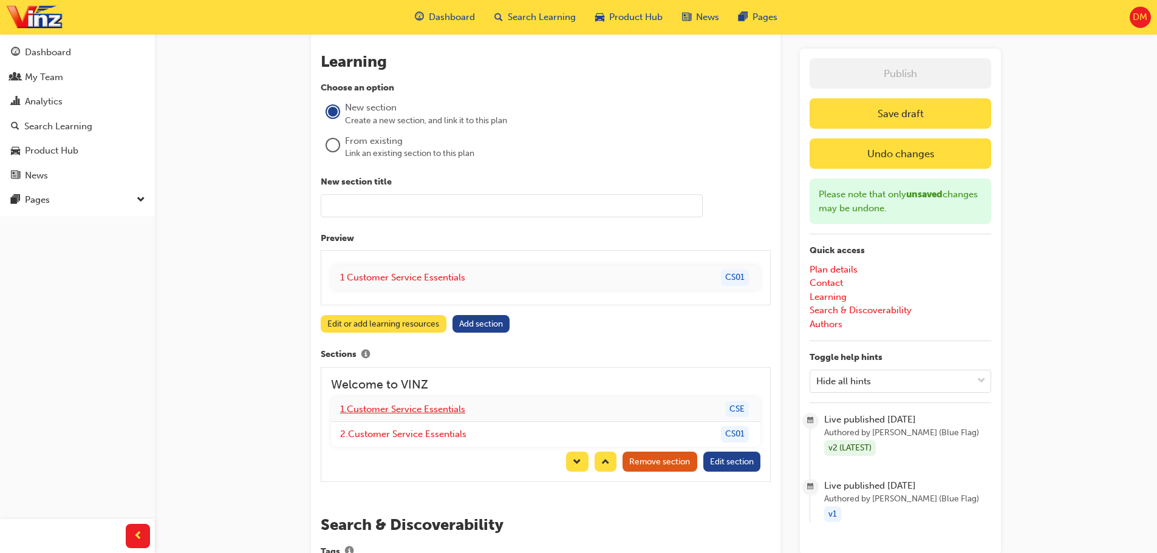
click at [454, 411] on link "1 . Customer Service Essentials" at bounding box center [402, 409] width 125 height 11
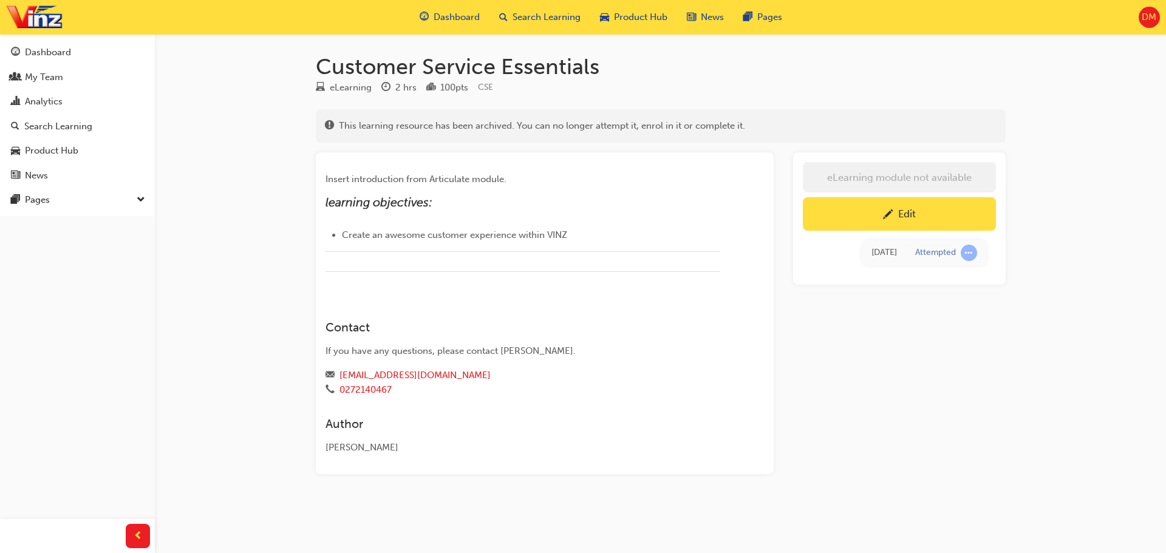
click at [901, 217] on div "Edit" at bounding box center [907, 214] width 18 height 12
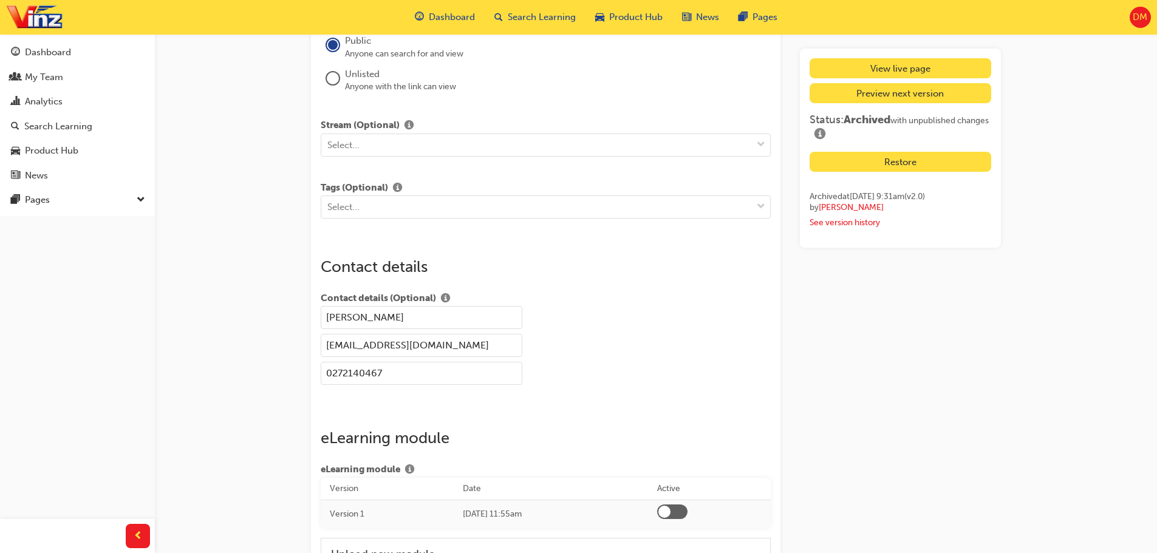
scroll to position [1397, 0]
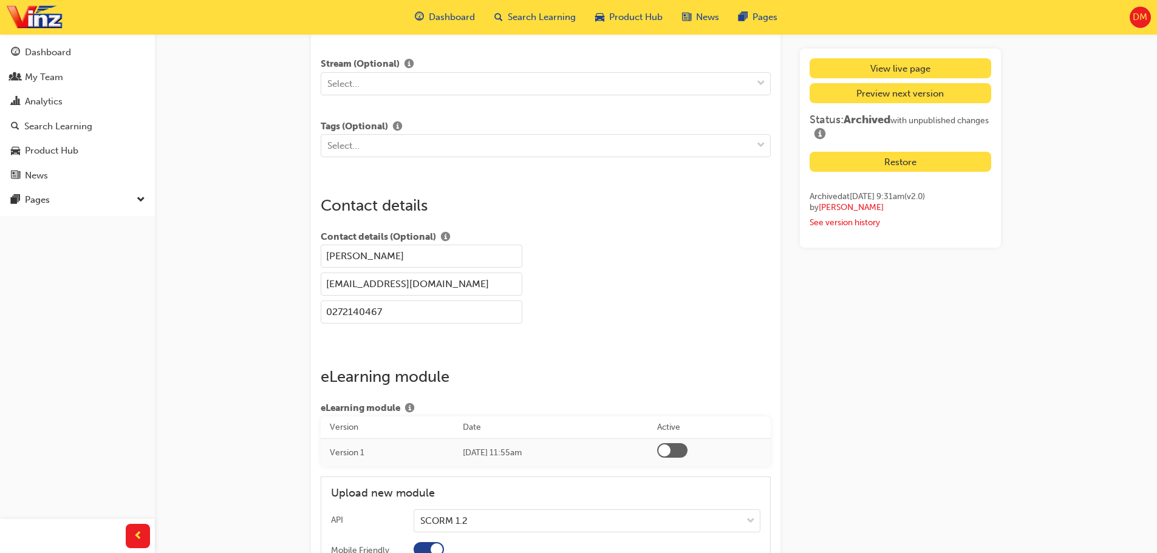
drag, startPoint x: 389, startPoint y: 255, endPoint x: 312, endPoint y: 255, distance: 76.5
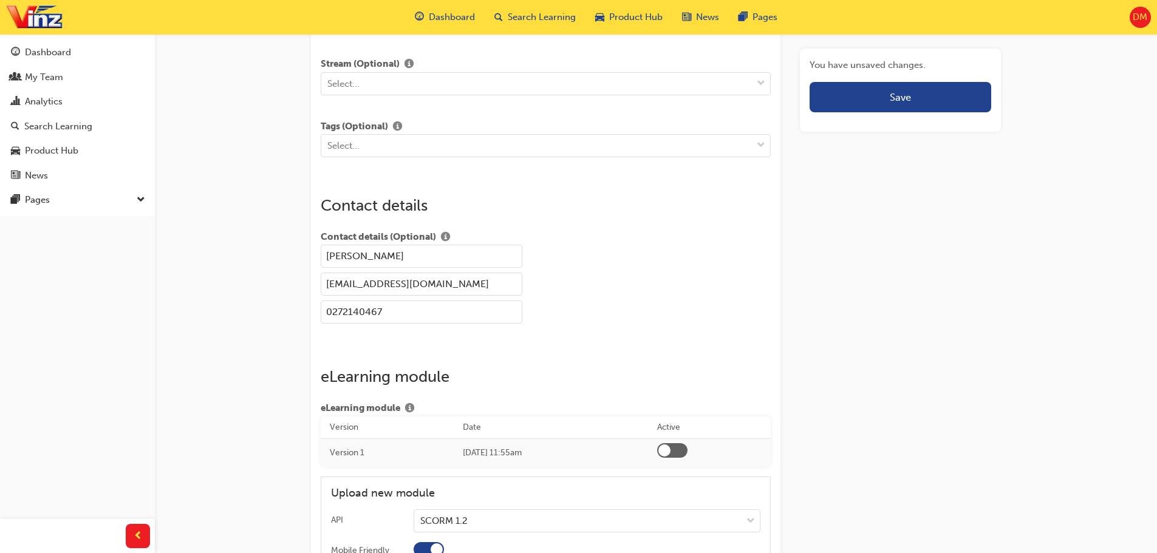
type input "[PERSON_NAME]"
drag, startPoint x: 344, startPoint y: 285, endPoint x: 323, endPoint y: 283, distance: 21.4
click at [323, 283] on input "vpoe@vinz.co.nz" at bounding box center [422, 284] width 202 height 23
type input "[EMAIL_ADDRESS][DOMAIN_NAME]"
drag, startPoint x: 398, startPoint y: 315, endPoint x: 314, endPoint y: 309, distance: 84.0
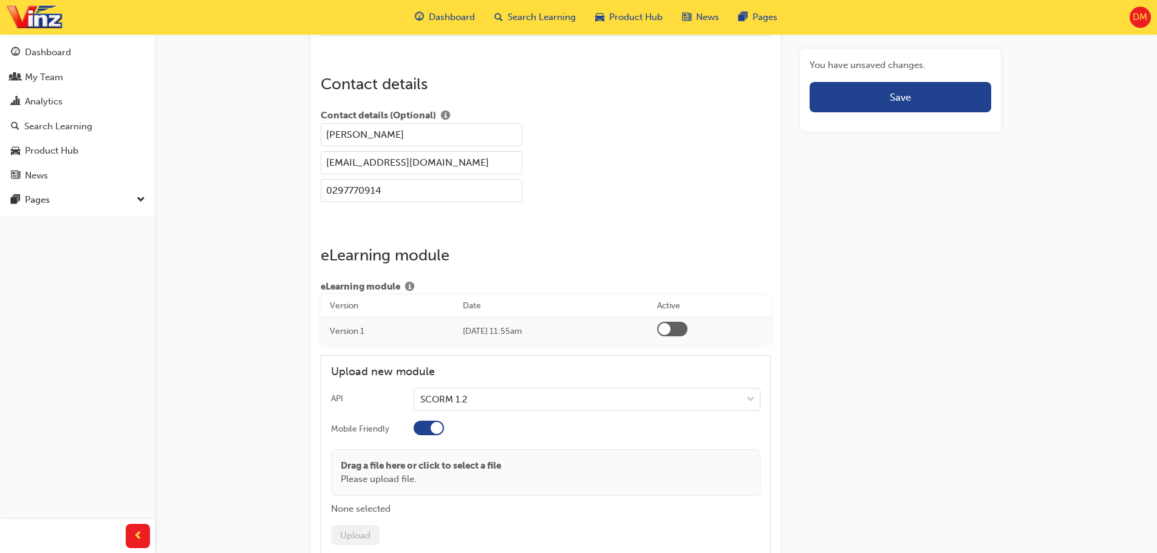
type input "0297770914"
click at [419, 426] on div at bounding box center [429, 428] width 30 height 15
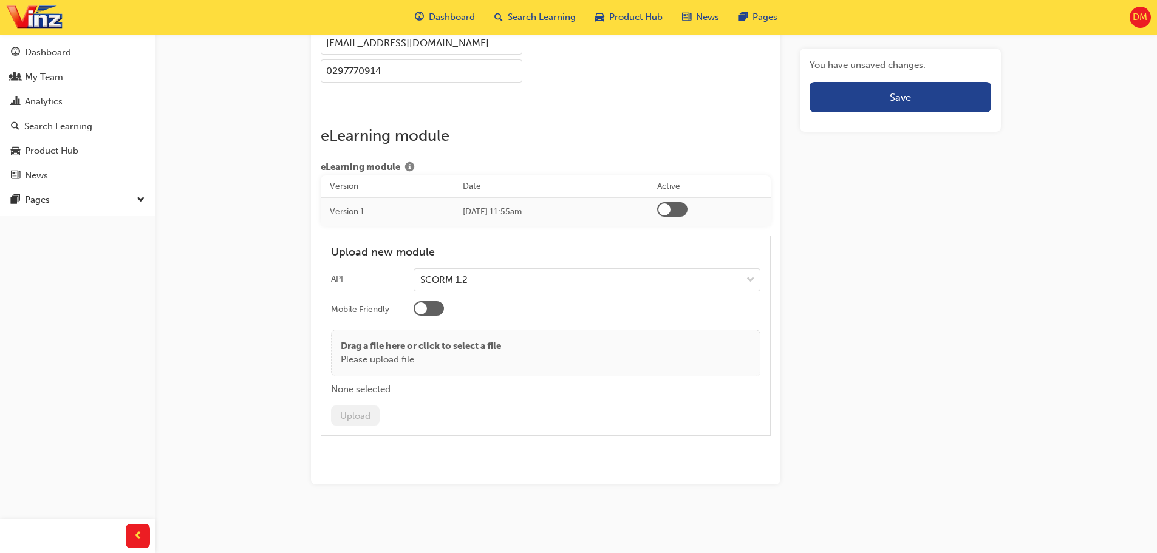
scroll to position [1639, 0]
click at [921, 100] on button "Save" at bounding box center [901, 97] width 182 height 30
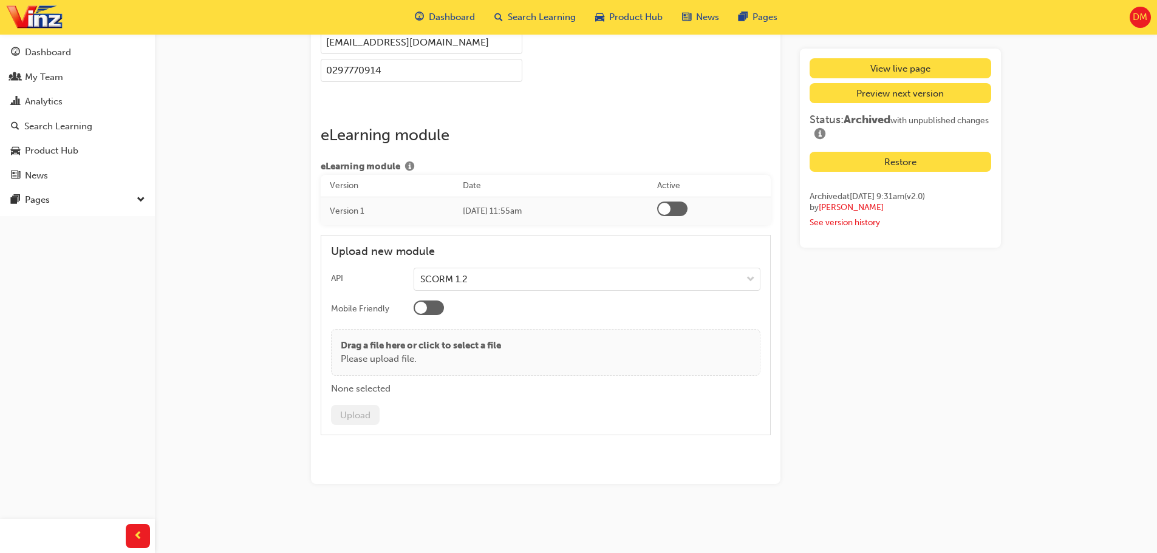
click at [931, 70] on link "View live page" at bounding box center [901, 68] width 182 height 20
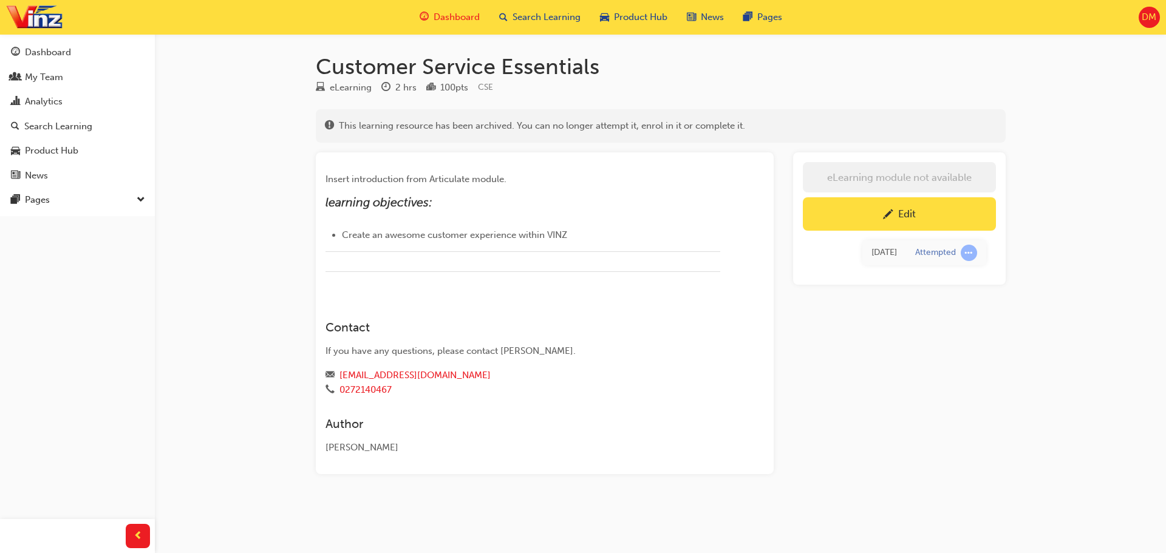
click at [465, 21] on span "Dashboard" at bounding box center [457, 17] width 46 height 14
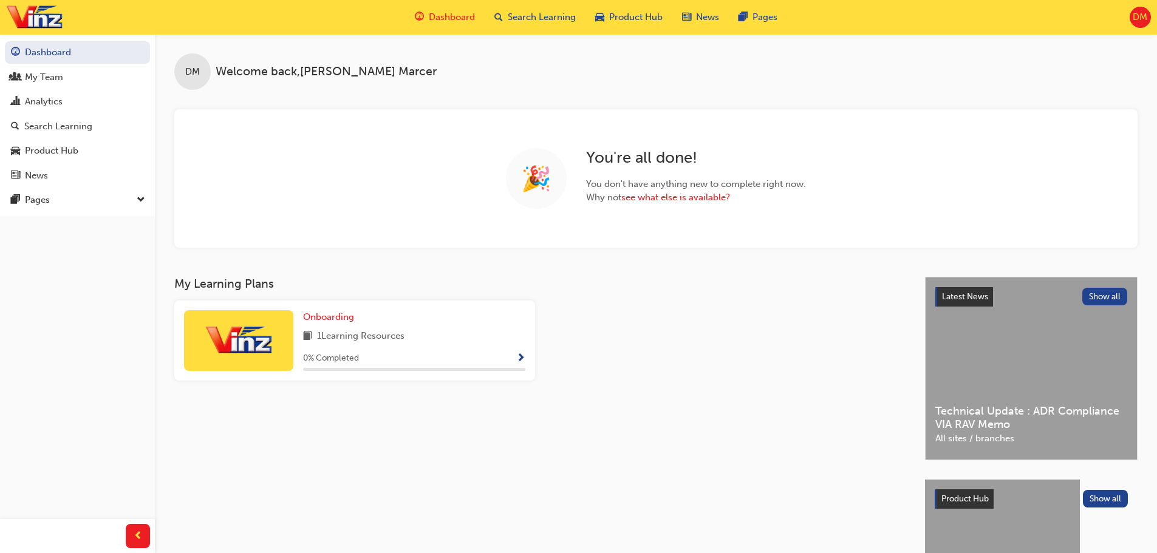
click at [264, 347] on img at bounding box center [238, 340] width 67 height 32
click at [519, 354] on span "Show Progress" at bounding box center [520, 359] width 9 height 11
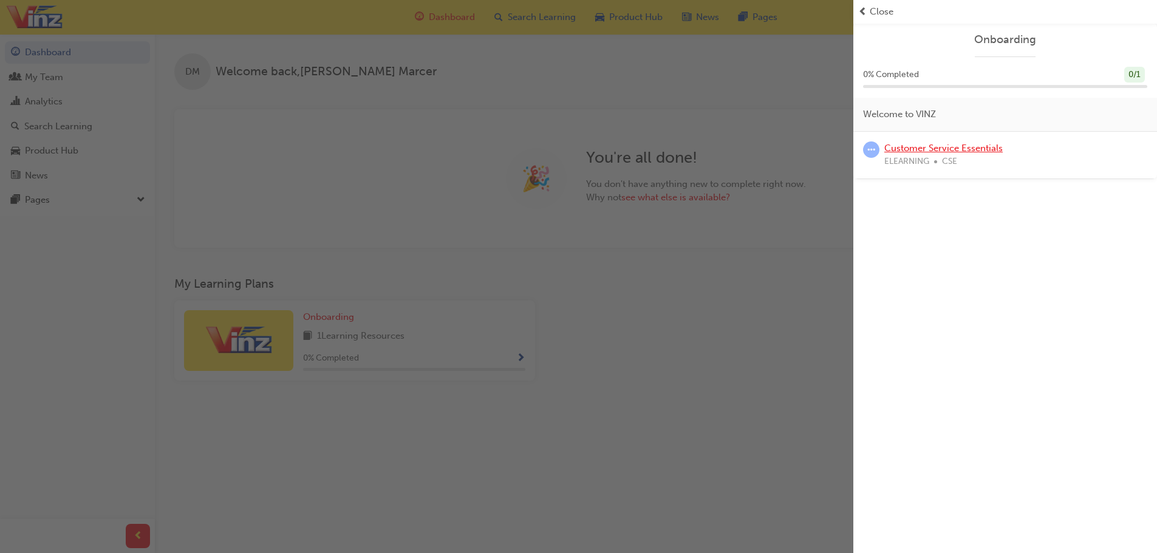
click at [977, 149] on link "Customer Service Essentials" at bounding box center [943, 148] width 118 height 11
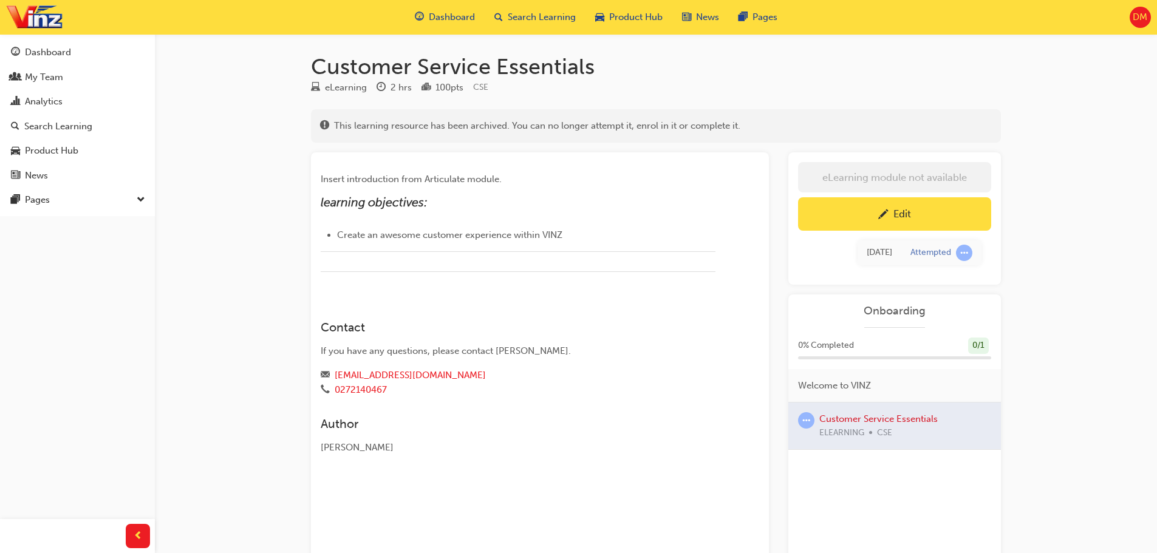
click at [907, 215] on div "Edit" at bounding box center [902, 214] width 18 height 12
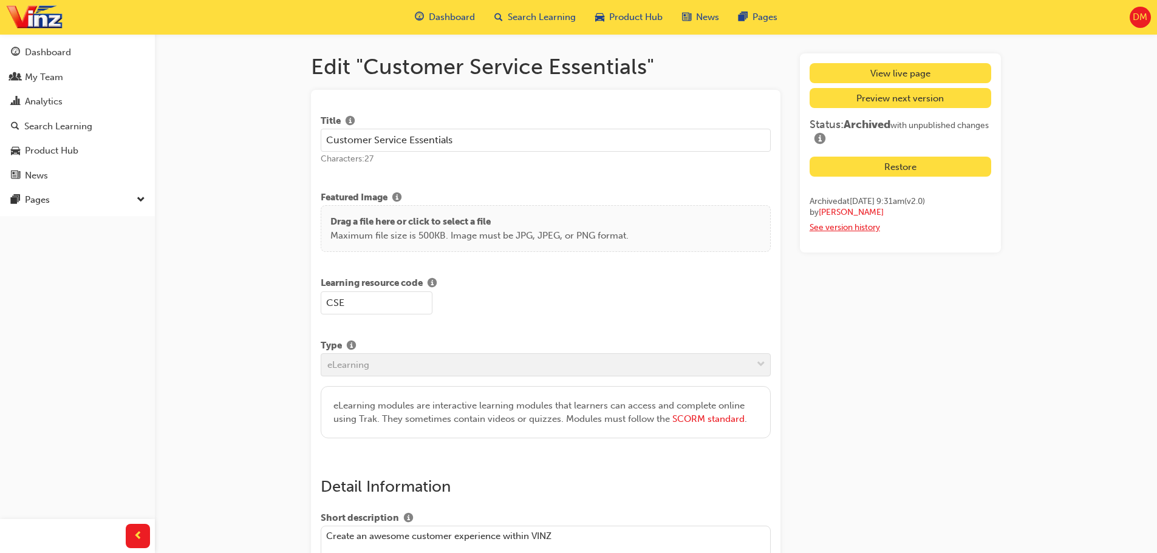
click at [835, 230] on link "See version history" at bounding box center [845, 227] width 70 height 10
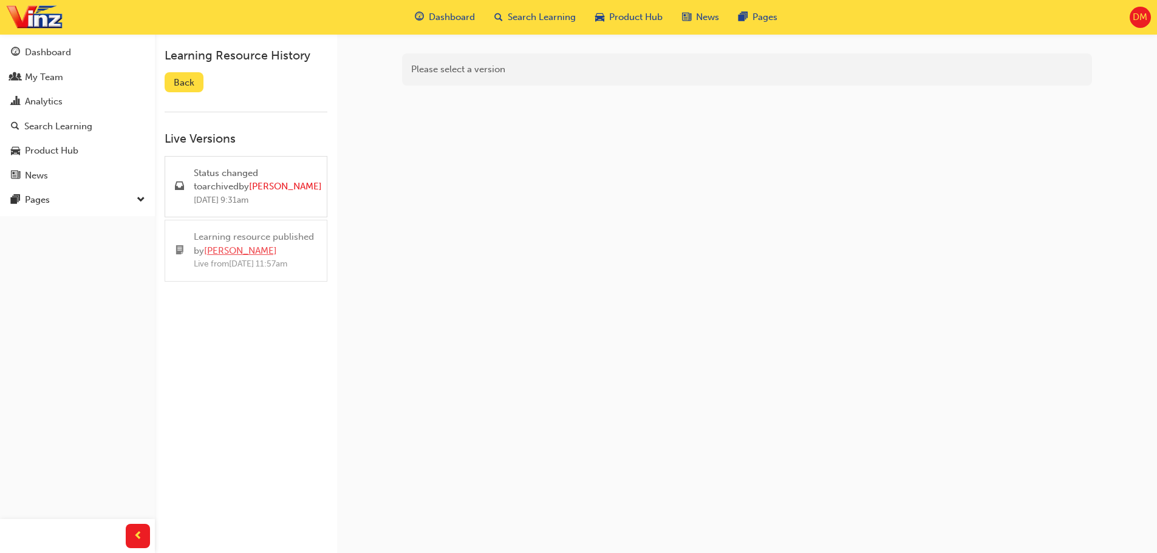
click at [256, 251] on link "[PERSON_NAME]" at bounding box center [240, 250] width 73 height 11
click at [265, 237] on div "Learning resource published by Debra Marcer" at bounding box center [255, 243] width 123 height 27
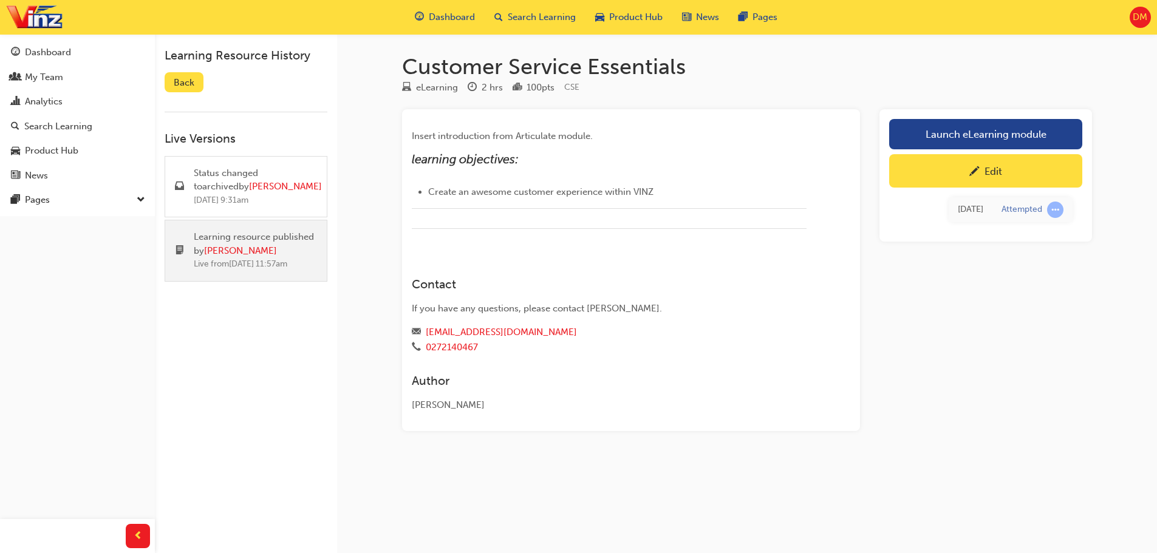
click at [985, 173] on div "Edit" at bounding box center [994, 171] width 18 height 12
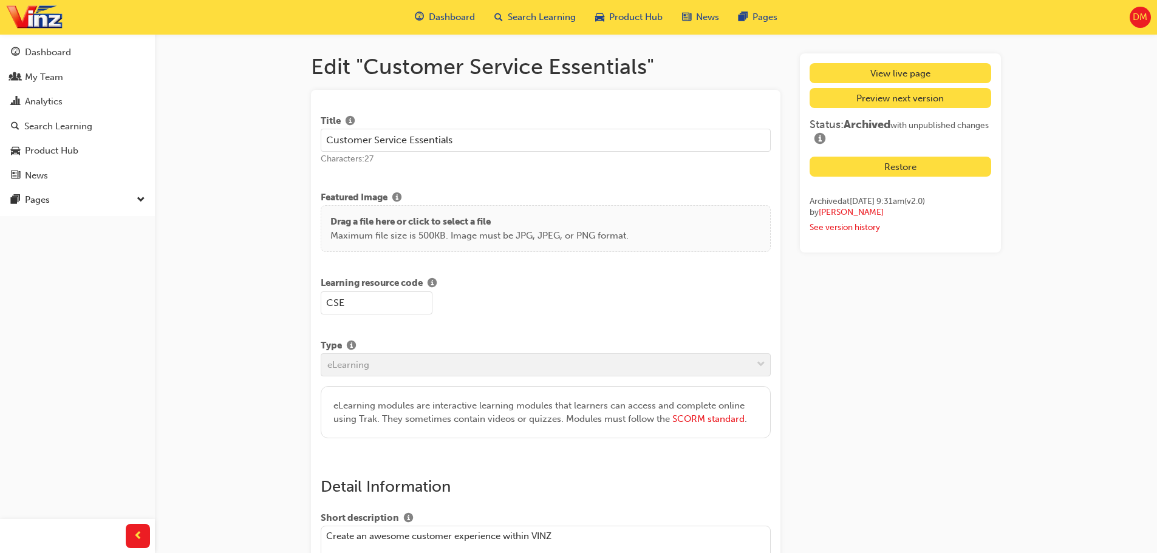
click at [1143, 20] on span "DM" at bounding box center [1140, 17] width 15 height 14
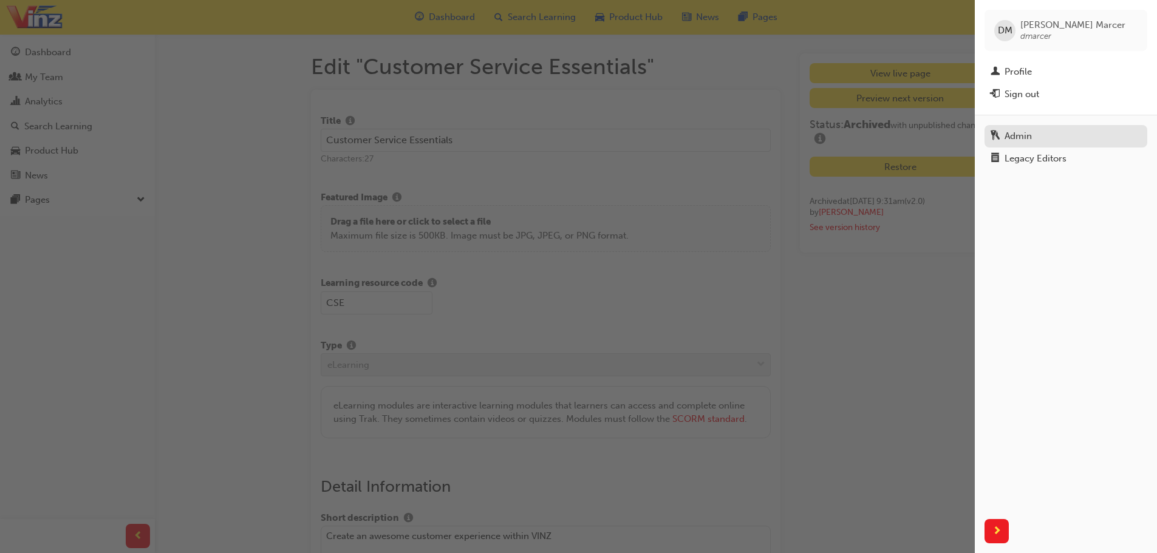
click at [1042, 134] on div "Admin" at bounding box center [1066, 136] width 151 height 15
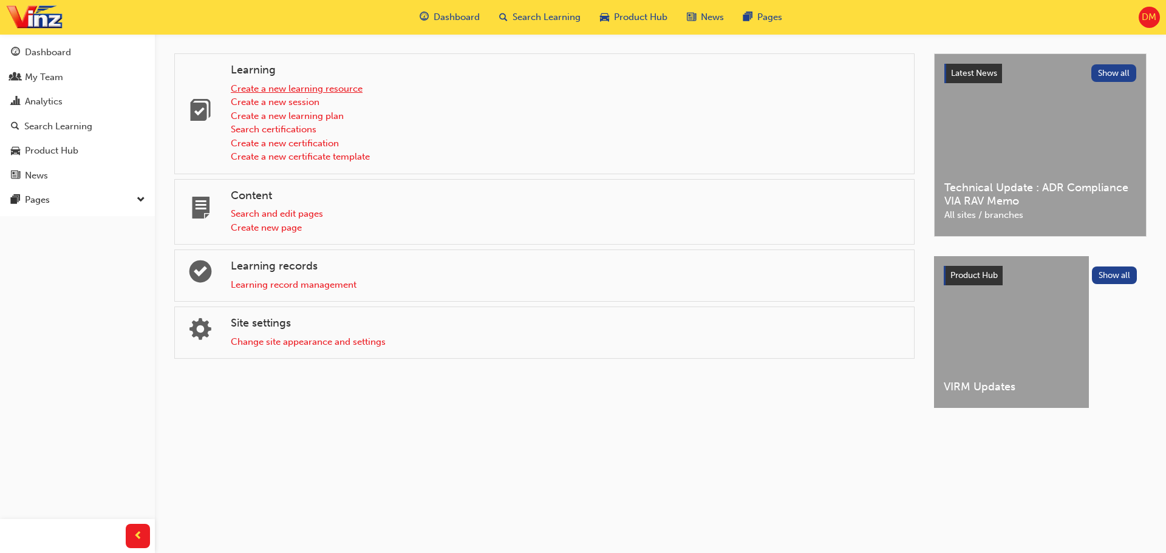
click at [319, 87] on link "Create a new learning resource" at bounding box center [297, 88] width 132 height 11
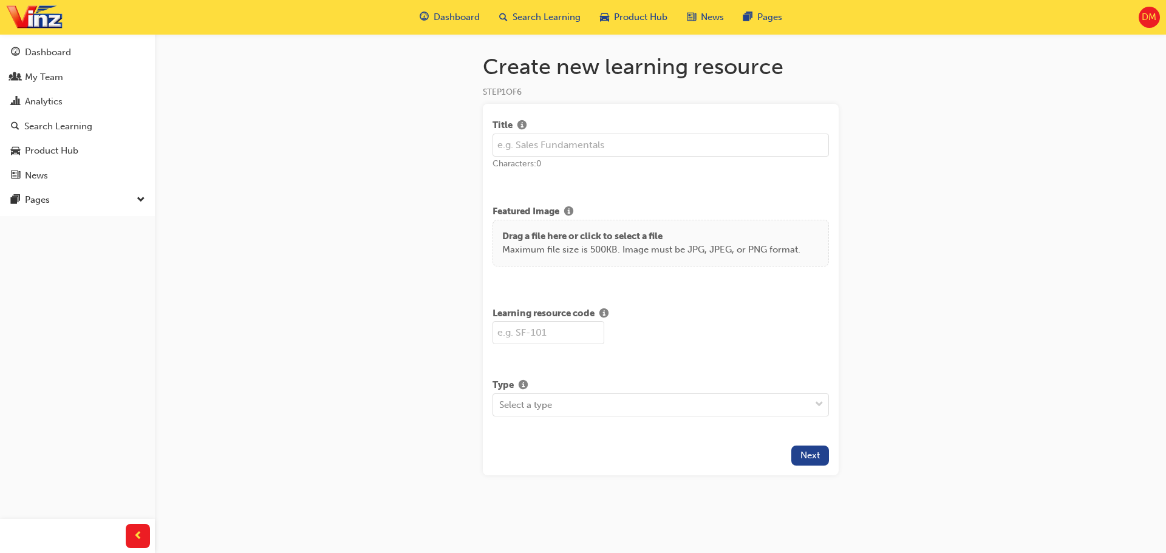
click at [541, 146] on input "text" at bounding box center [661, 145] width 337 height 23
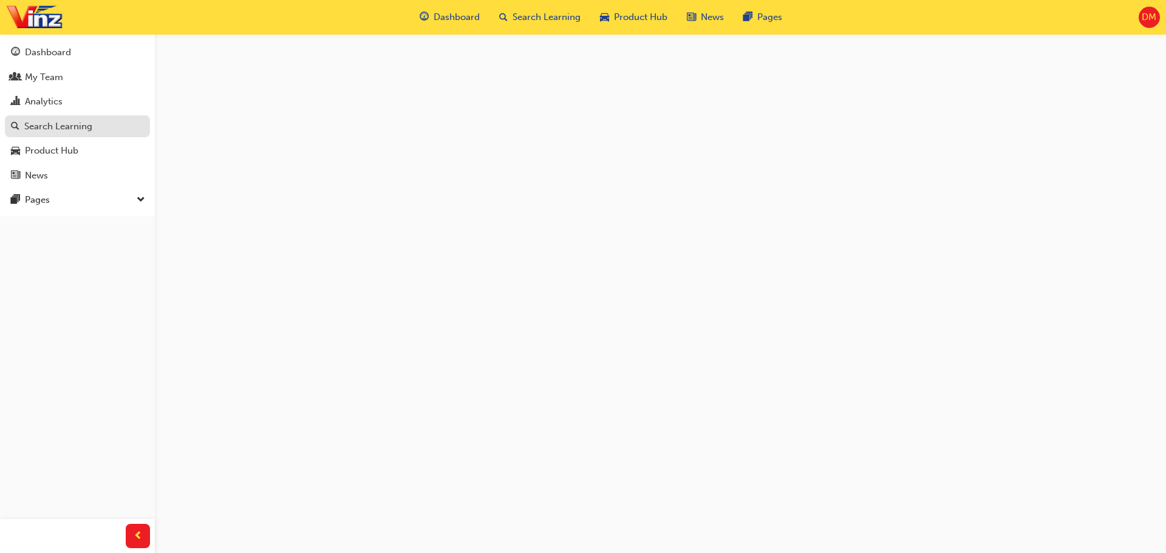
click at [80, 129] on div "Search Learning" at bounding box center [58, 127] width 68 height 14
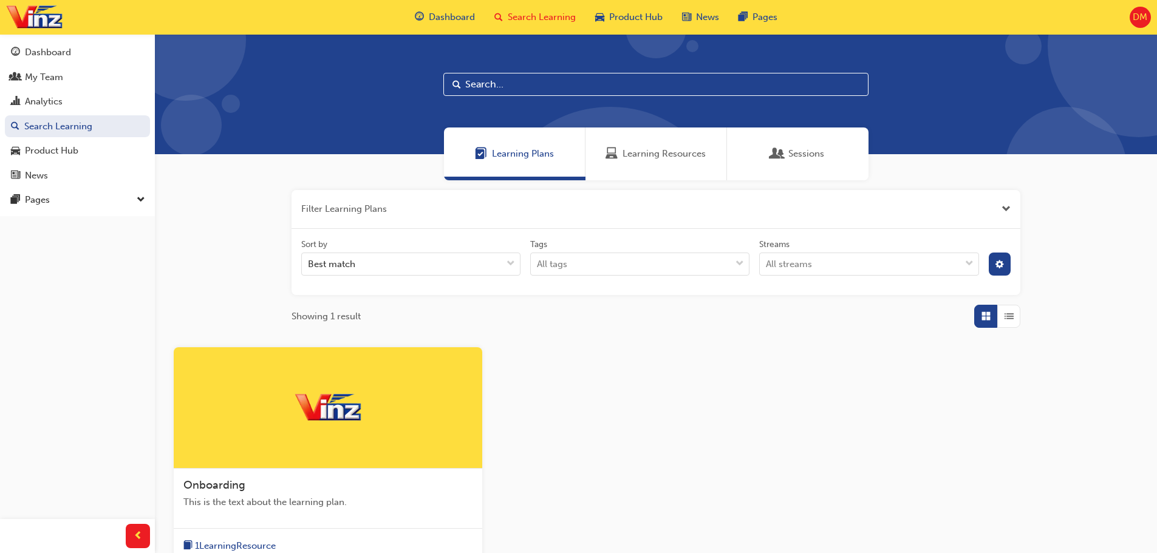
click at [647, 154] on span "Learning Resources" at bounding box center [664, 154] width 83 height 14
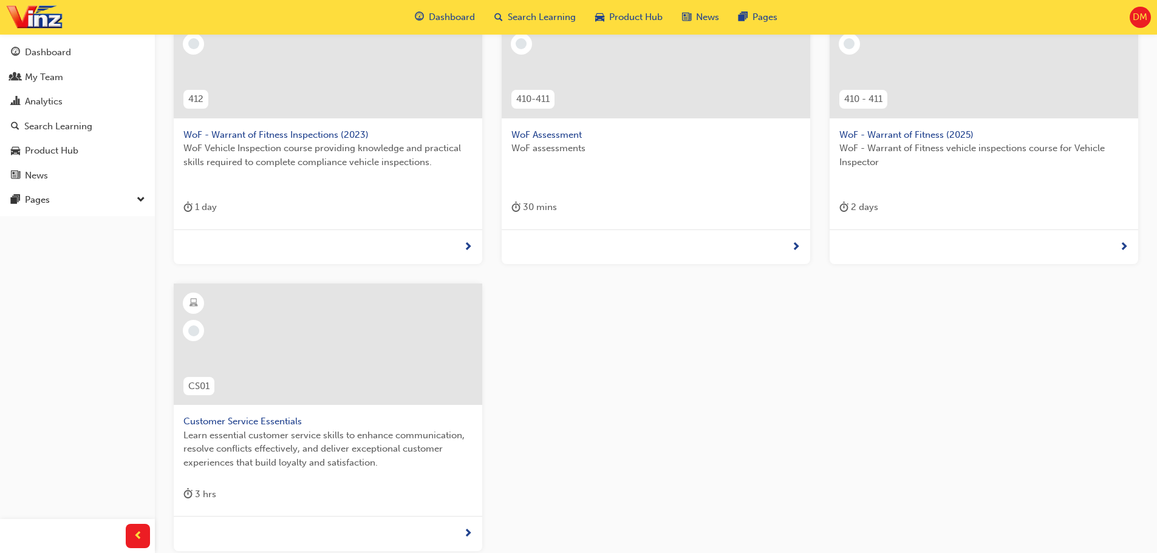
scroll to position [304, 0]
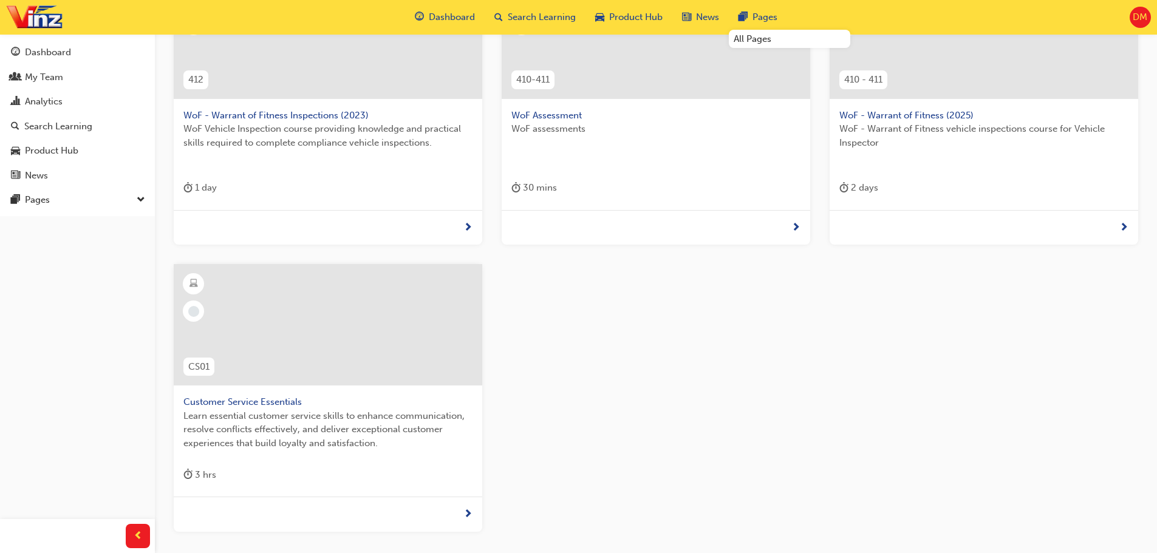
click at [1141, 20] on span "DM" at bounding box center [1140, 17] width 15 height 14
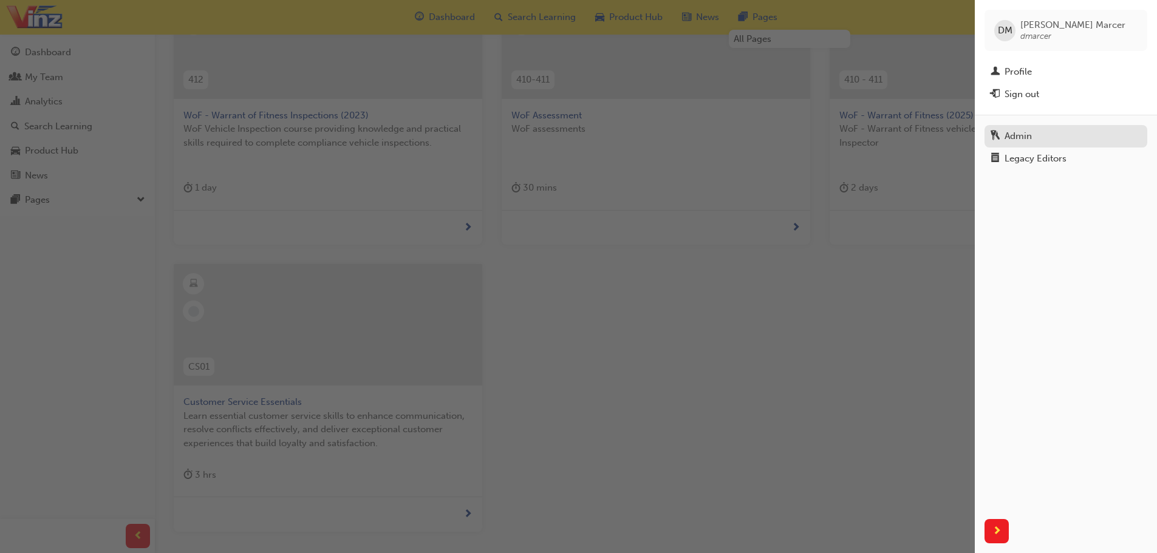
click at [1025, 143] on div "Admin" at bounding box center [1018, 136] width 27 height 14
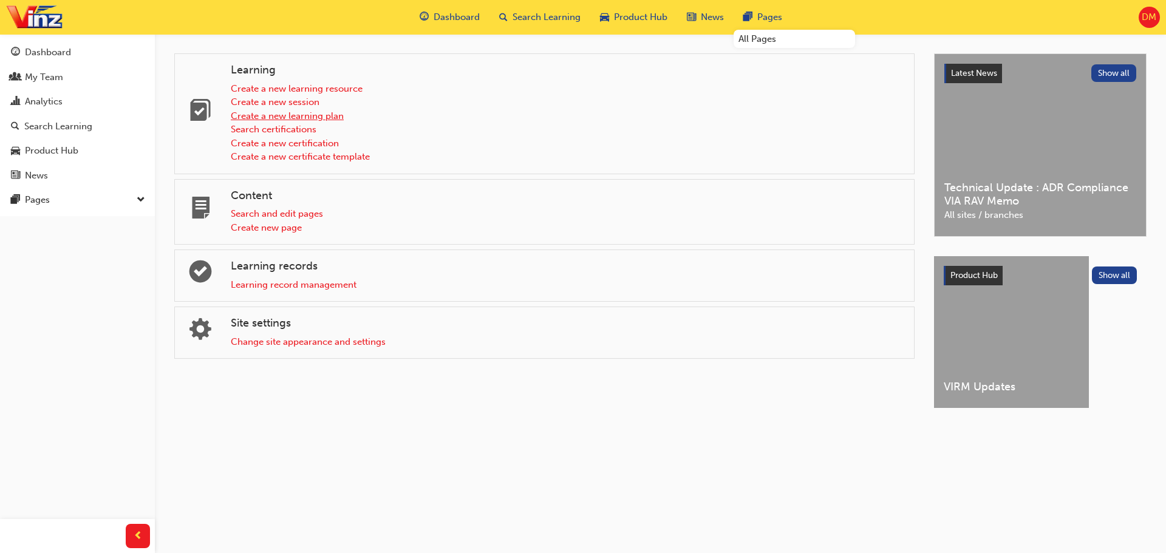
click at [332, 116] on link "Create a new learning plan" at bounding box center [287, 116] width 113 height 11
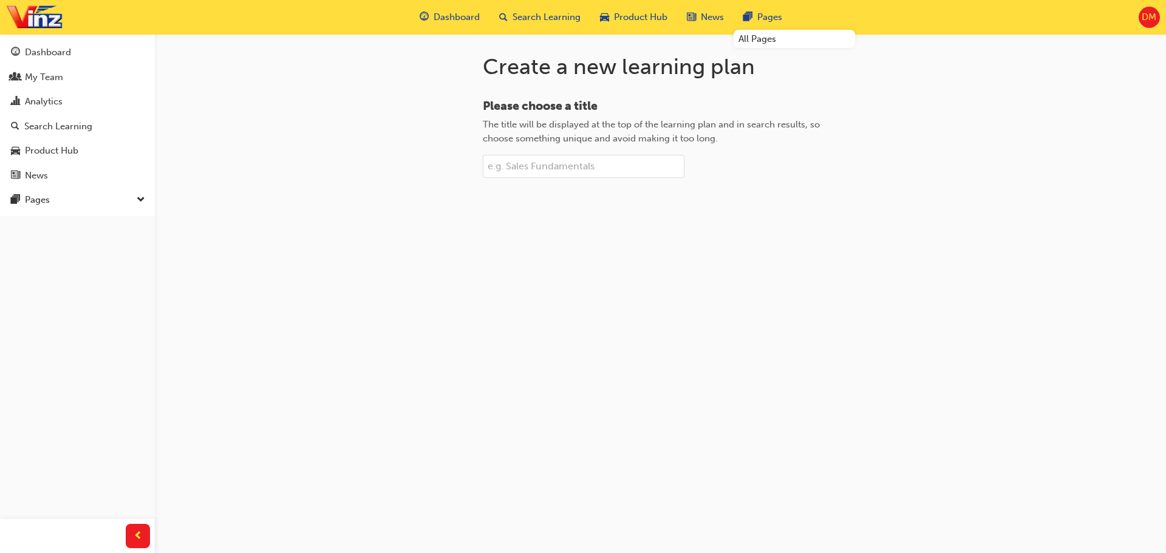
click at [530, 176] on input "Please choose a title The title will be displayed at the top of the learning pl…" at bounding box center [584, 166] width 202 height 23
type input "C"
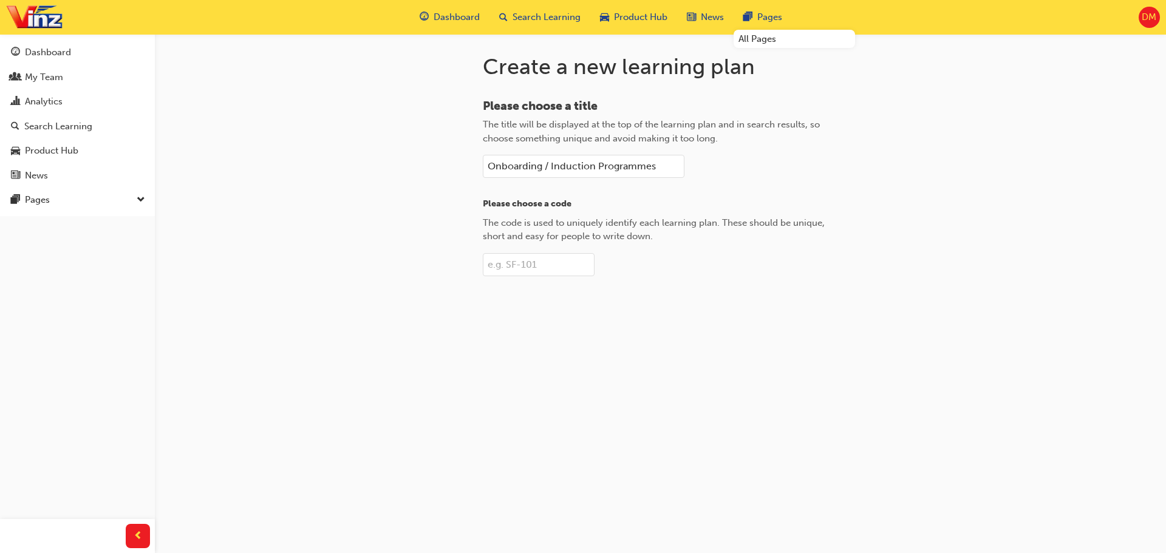
type input "Onboarding / Induction Programmes"
click at [552, 255] on input "Please choose a code The code is used to uniquely identify each learning plan. …" at bounding box center [539, 264] width 112 height 23
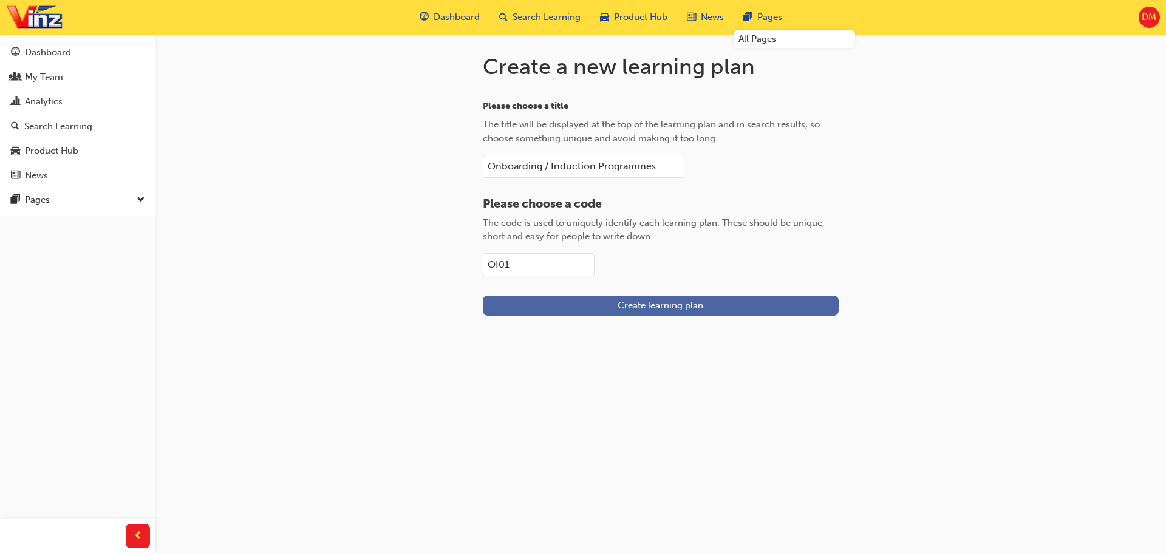
type input "OI01"
click at [682, 304] on span "Create learning plan" at bounding box center [661, 305] width 86 height 11
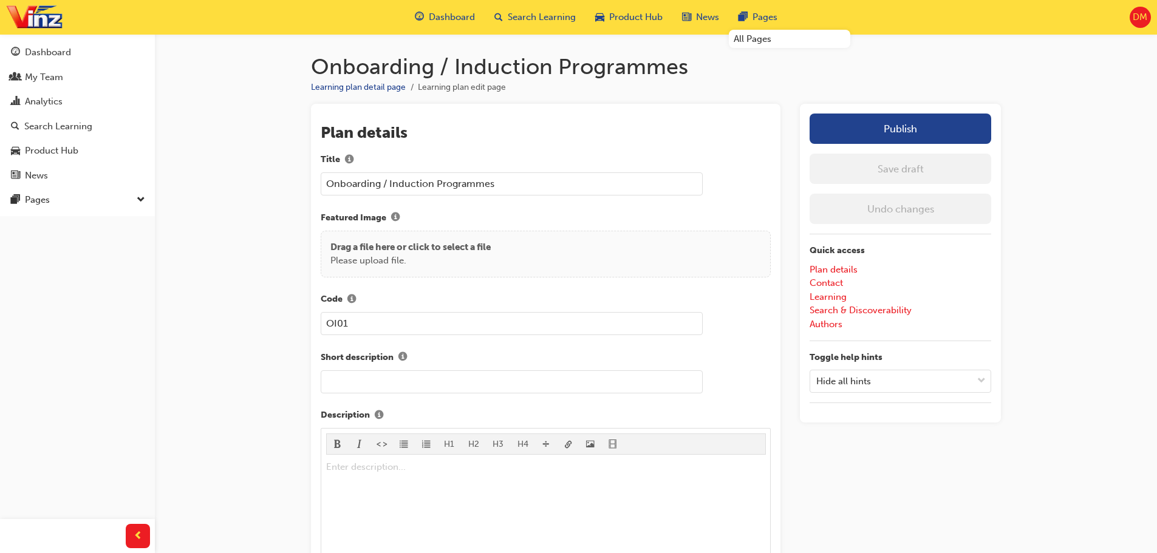
click at [437, 251] on p "Drag a file here or click to select a file" at bounding box center [410, 248] width 160 height 14
click at [397, 216] on span "info-icon" at bounding box center [395, 218] width 9 height 10
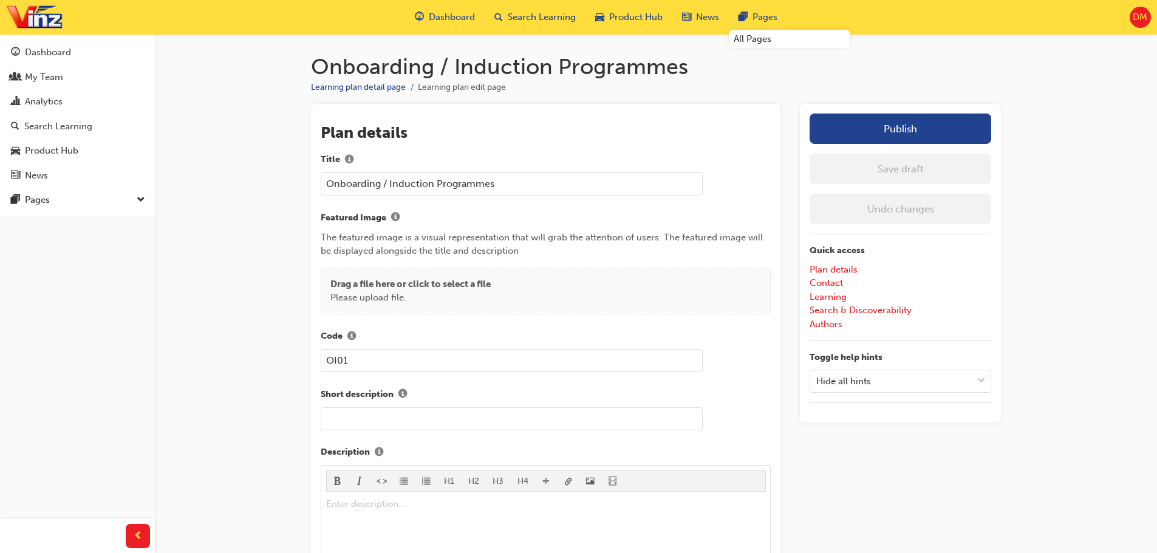
click at [439, 282] on p "Drag a file here or click to select a file" at bounding box center [410, 285] width 160 height 14
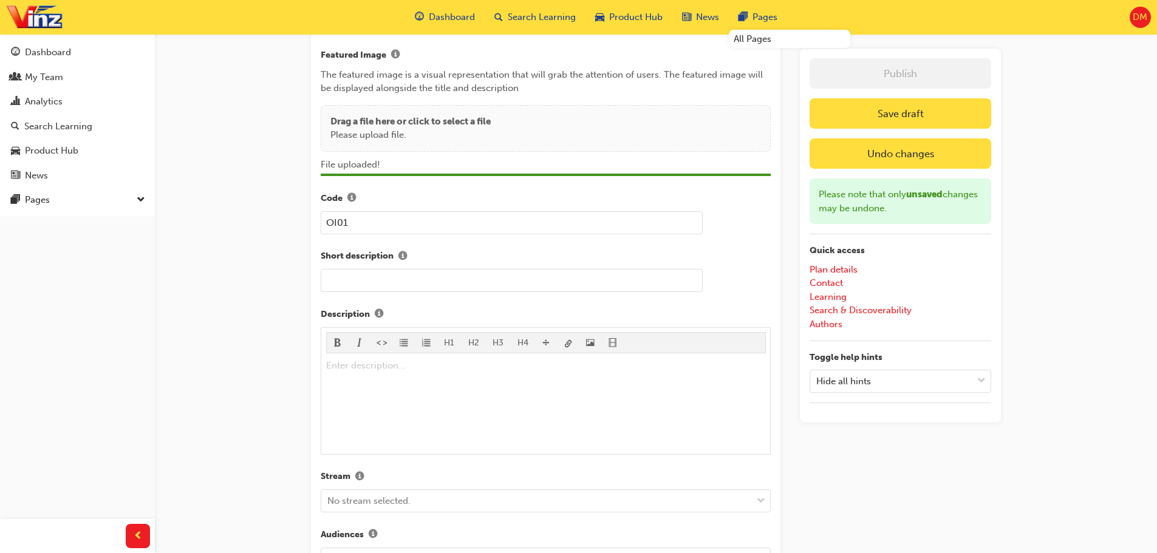
scroll to position [182, 0]
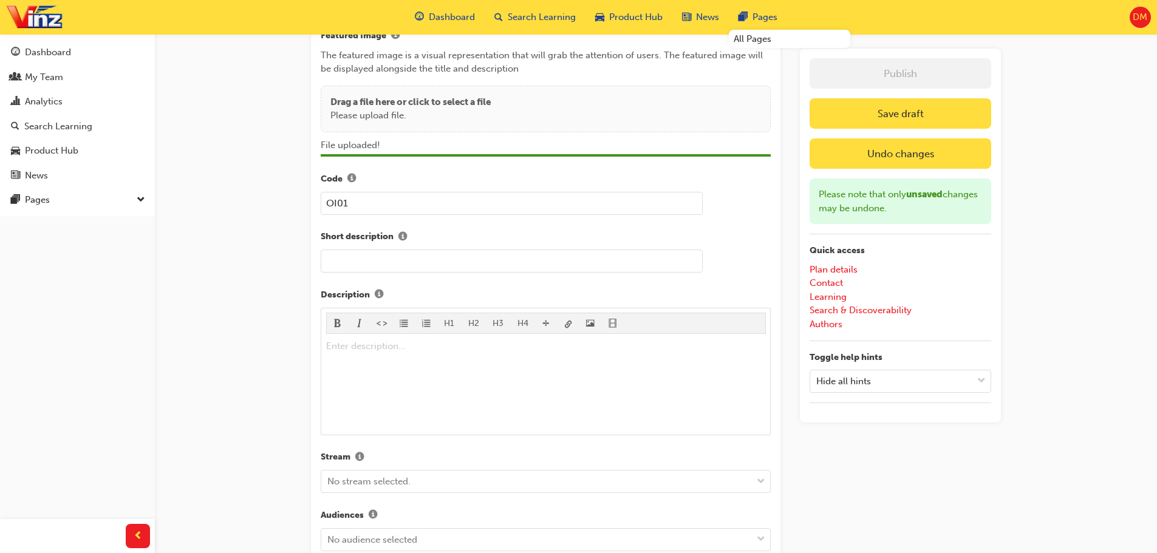
click at [432, 257] on input "text" at bounding box center [512, 261] width 382 height 23
type input "Induction course programmes"
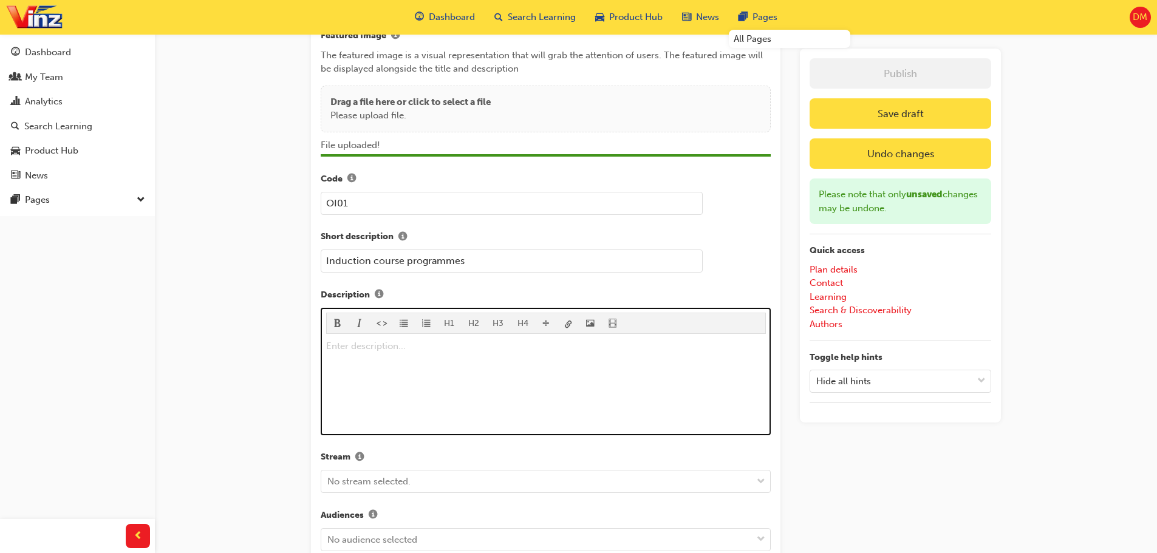
click at [403, 358] on div "Enter description... ﻿" at bounding box center [546, 384] width 440 height 91
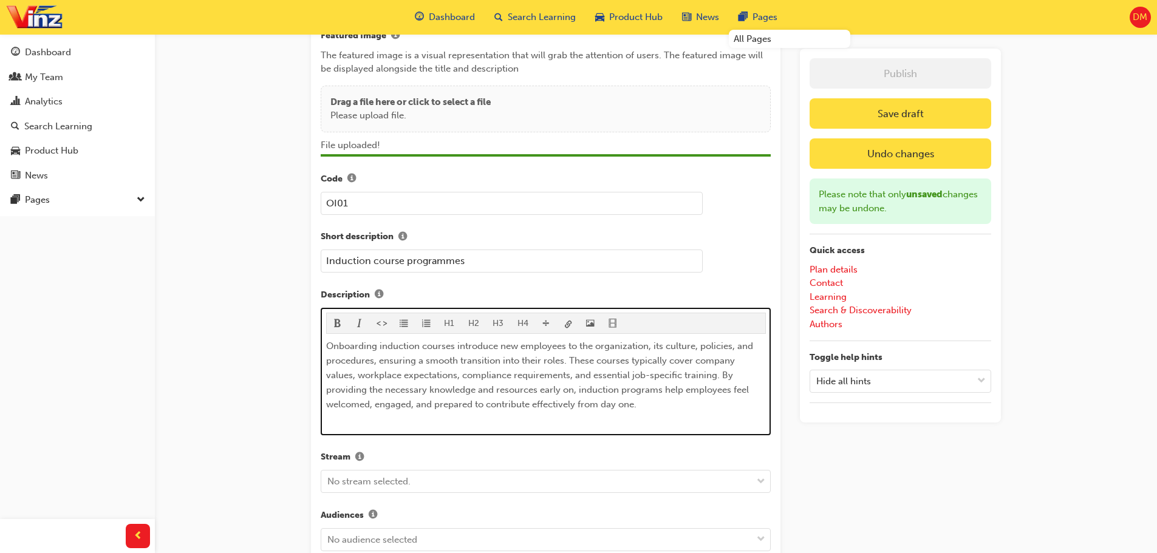
scroll to position [310, 0]
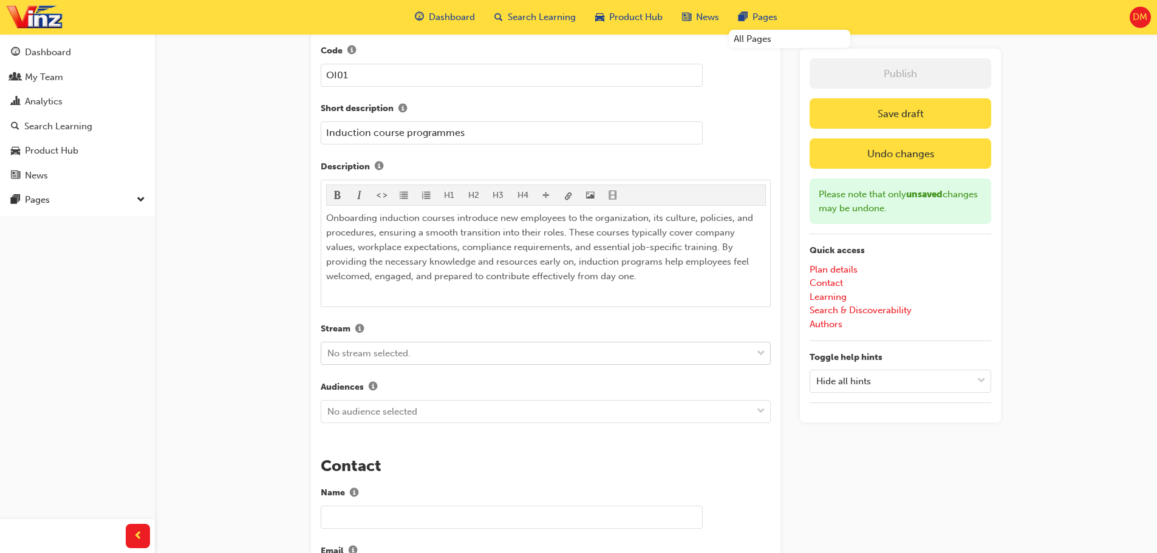
click at [758, 353] on span "down-icon" at bounding box center [761, 354] width 9 height 16
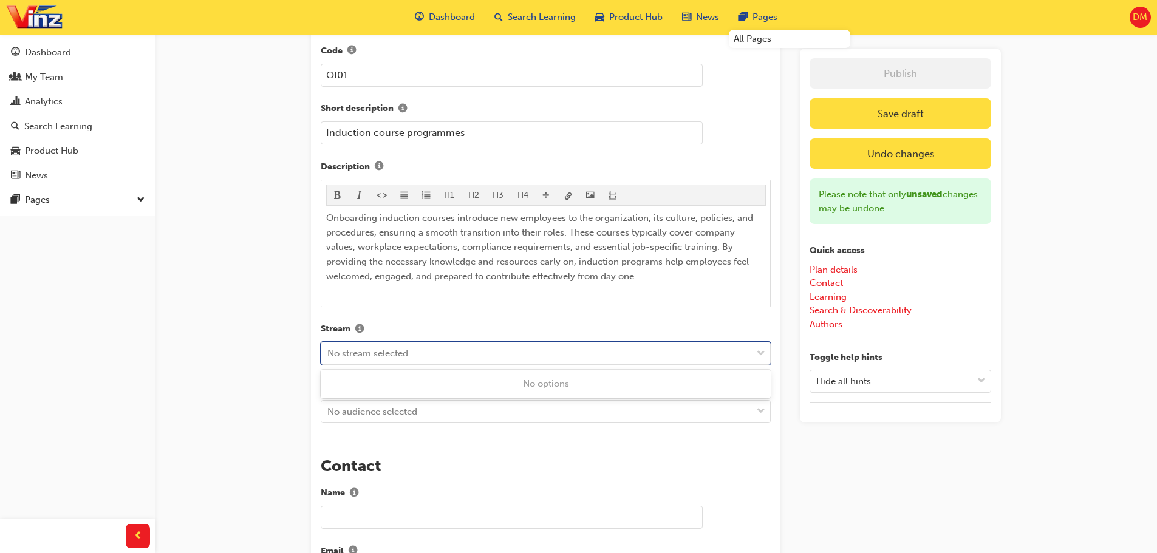
click at [841, 438] on div "The recent updates to learning plan sections may require manual migration steps…" at bounding box center [656, 545] width 690 height 1504
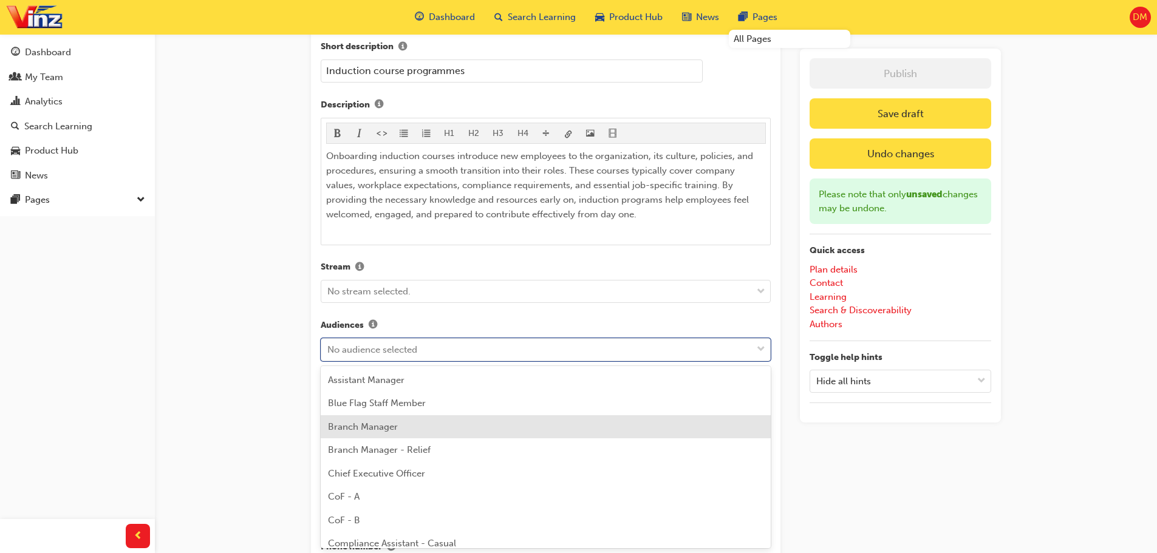
click at [408, 426] on div "Branch Manager" at bounding box center [546, 427] width 450 height 24
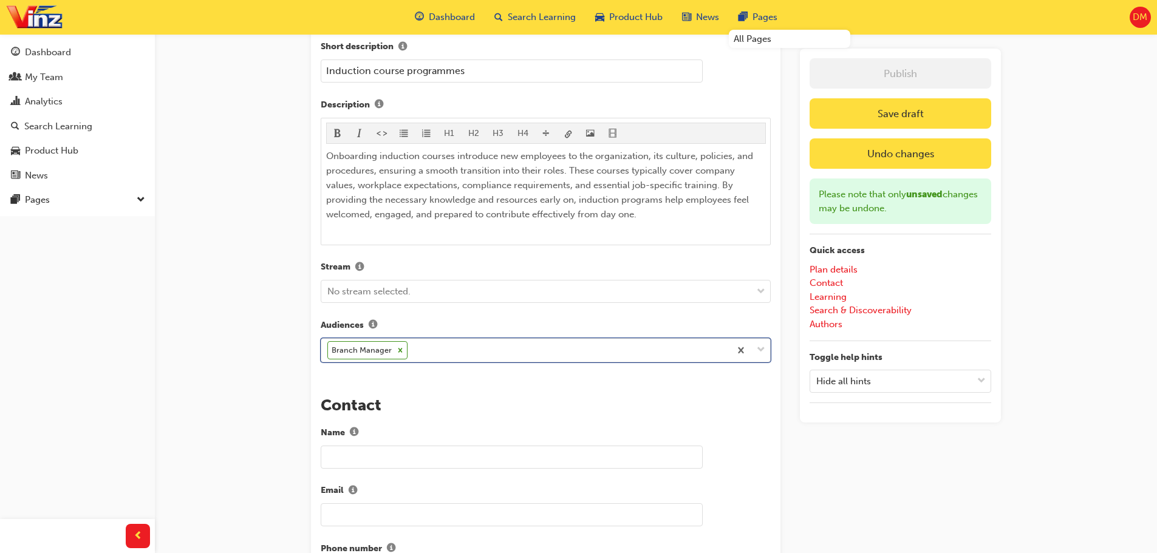
click at [763, 349] on span "down-icon" at bounding box center [761, 351] width 9 height 16
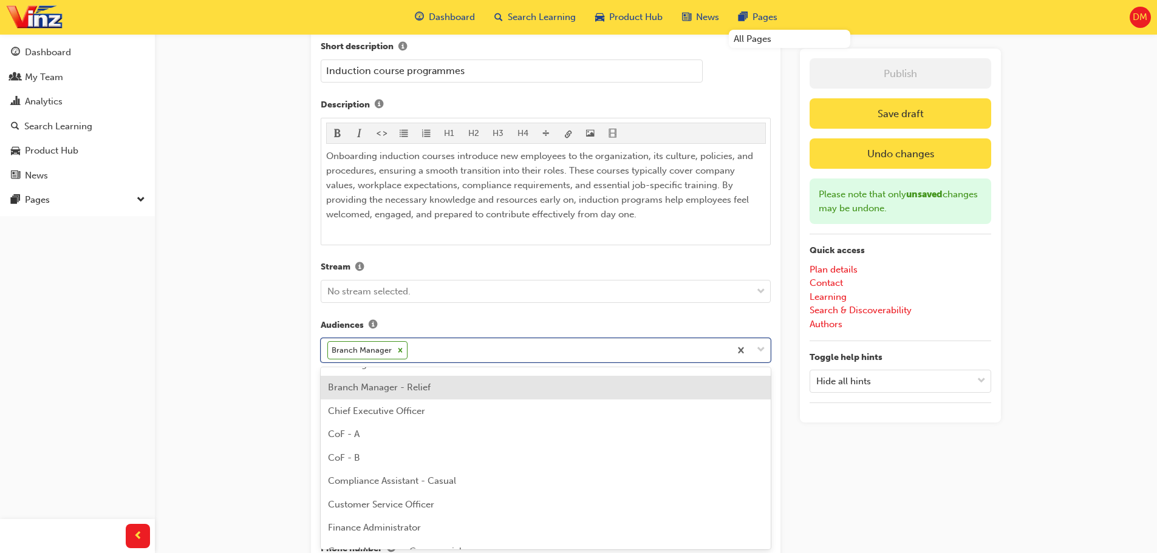
scroll to position [61, 0]
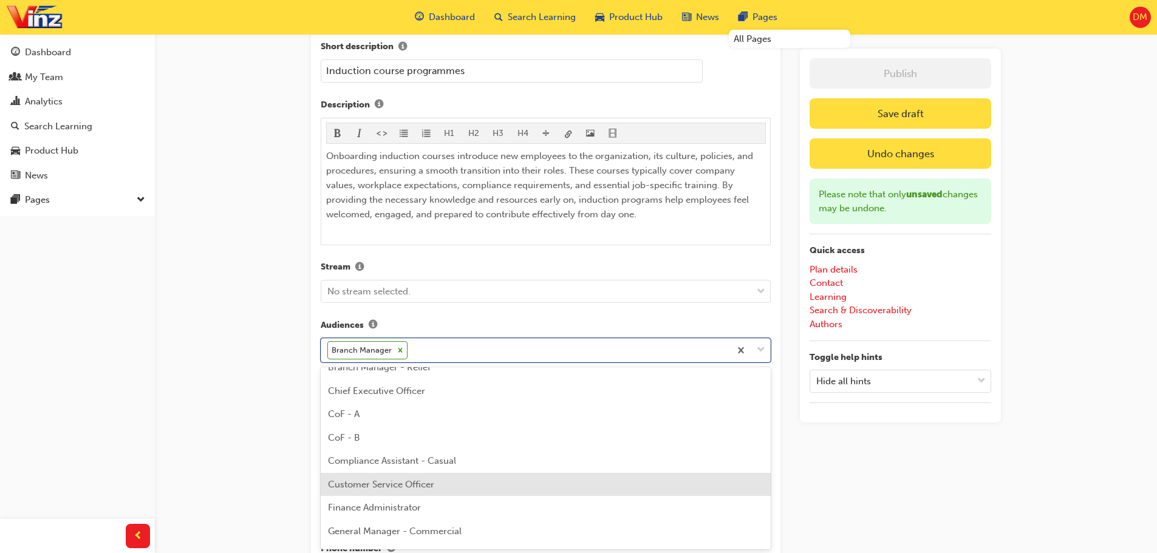
click at [491, 486] on div "Customer Service Officer" at bounding box center [546, 485] width 450 height 24
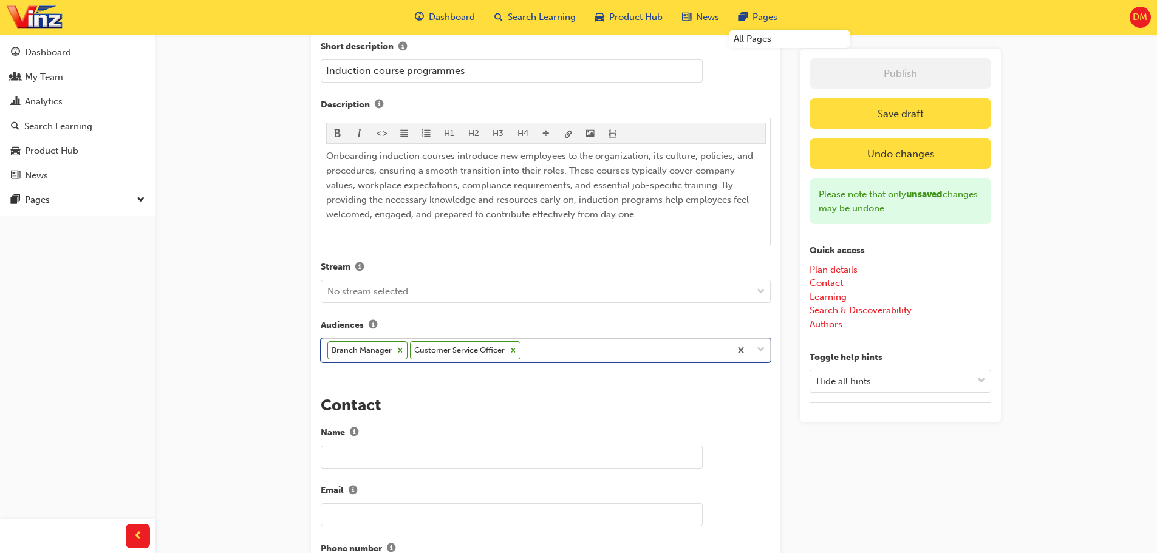
click at [759, 347] on span "down-icon" at bounding box center [761, 351] width 9 height 16
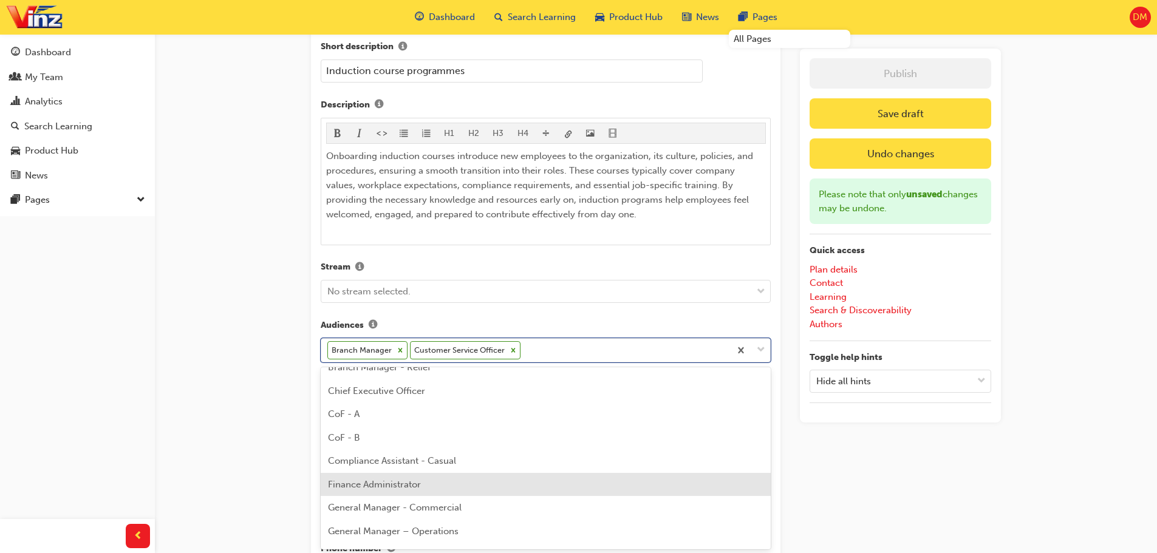
scroll to position [121, 0]
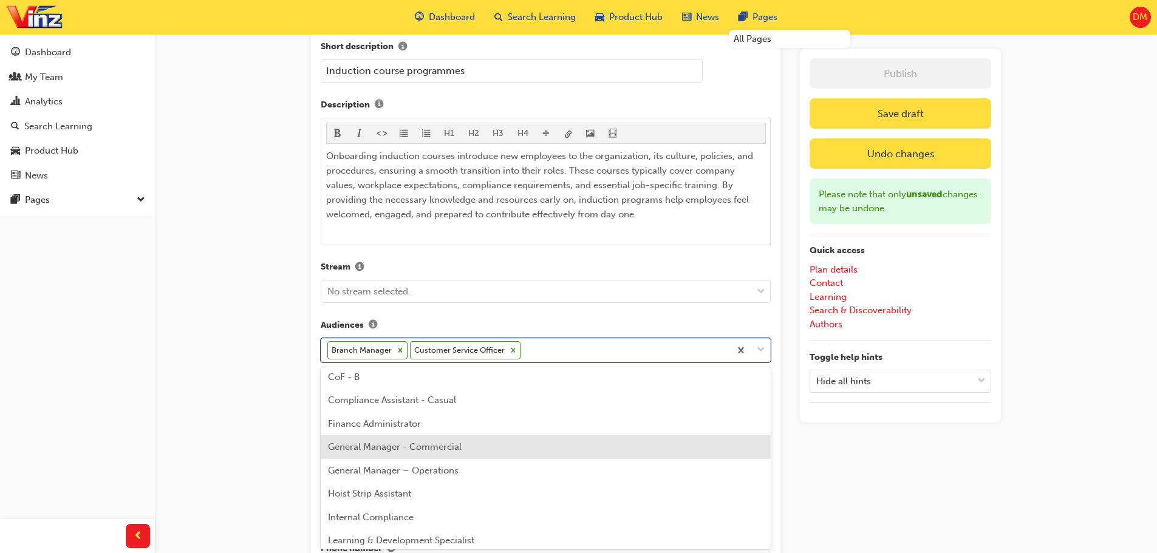
click at [502, 444] on div "General Manager - Commercial" at bounding box center [546, 448] width 450 height 24
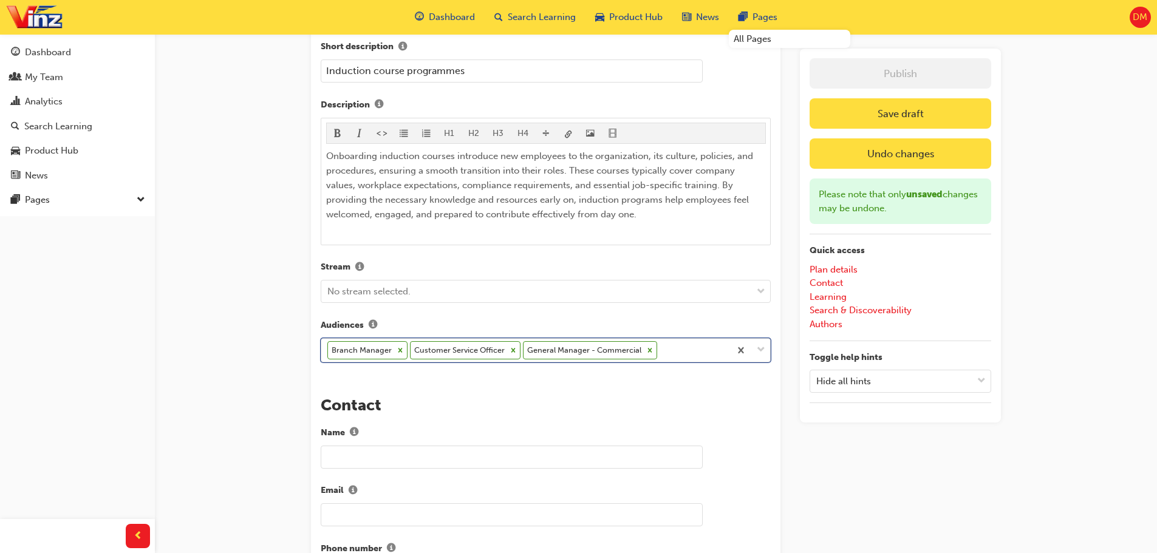
click at [767, 347] on div at bounding box center [750, 351] width 40 height 24
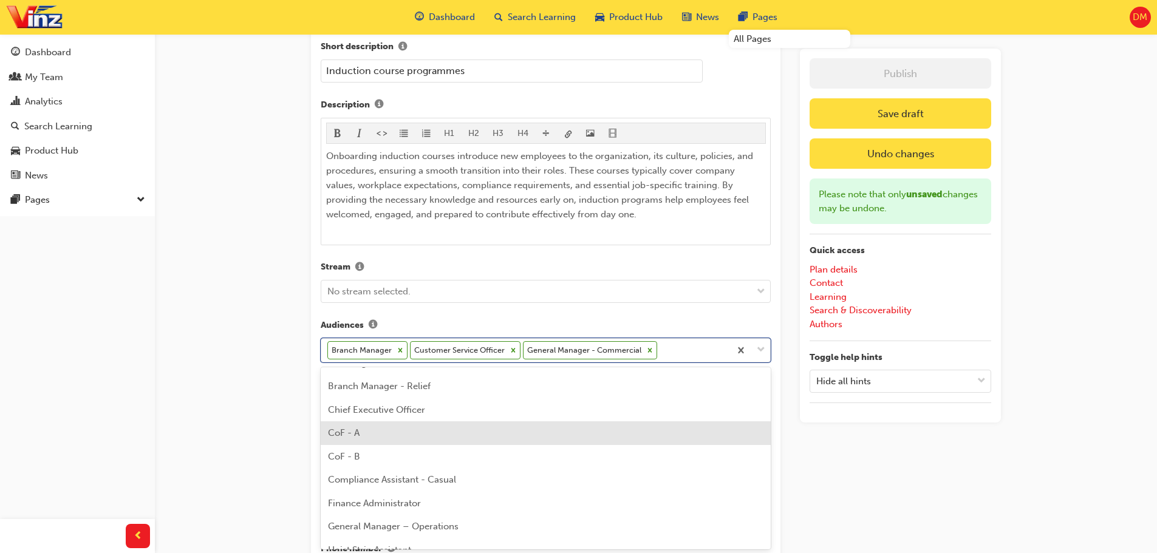
scroll to position [61, 0]
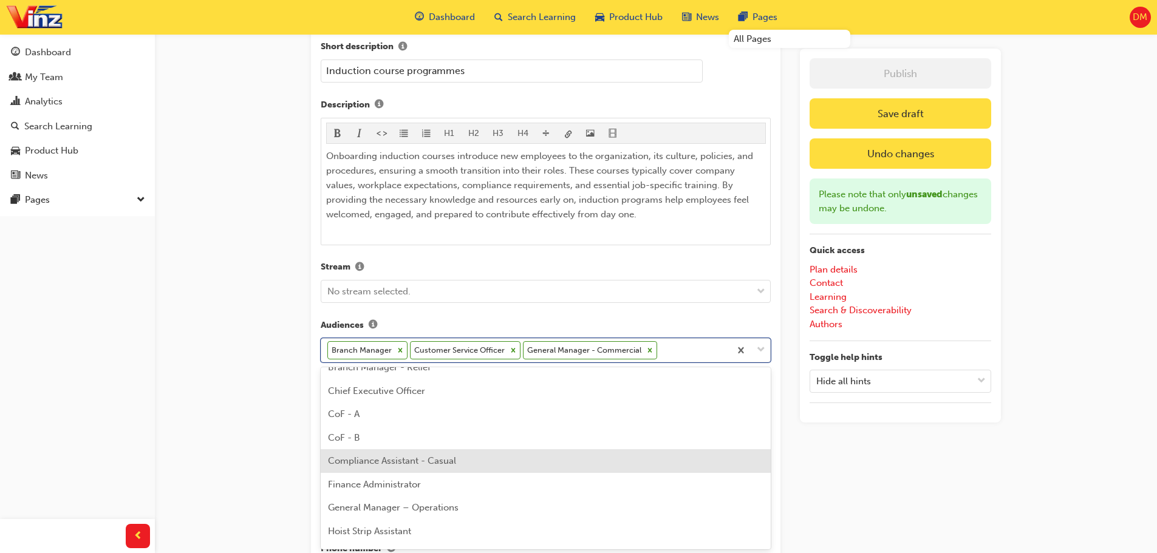
click at [508, 457] on div "Compliance Assistant - Casual" at bounding box center [546, 461] width 450 height 24
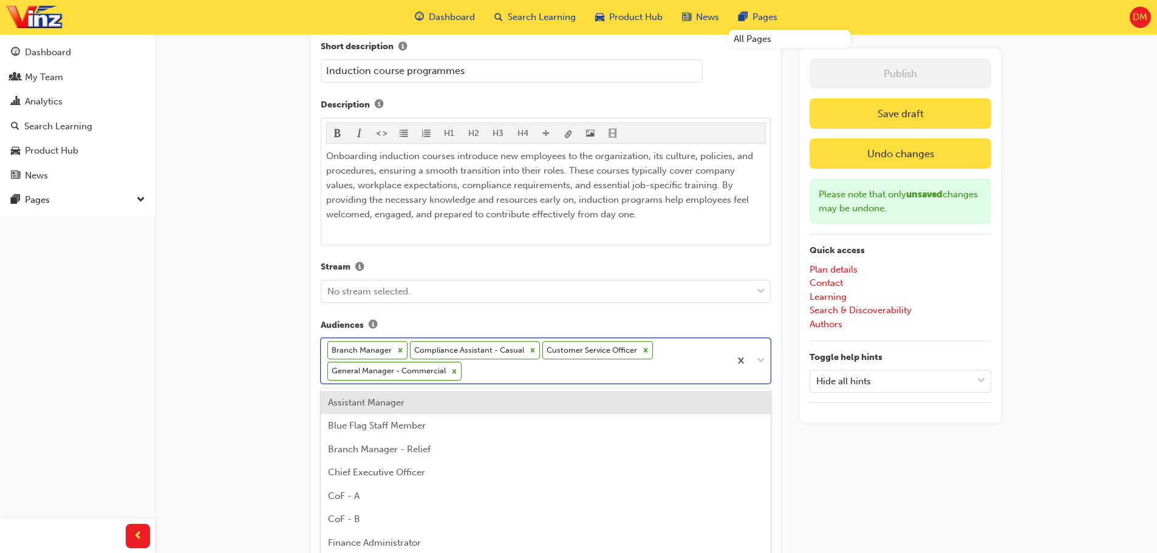
click at [762, 359] on div at bounding box center [750, 361] width 40 height 44
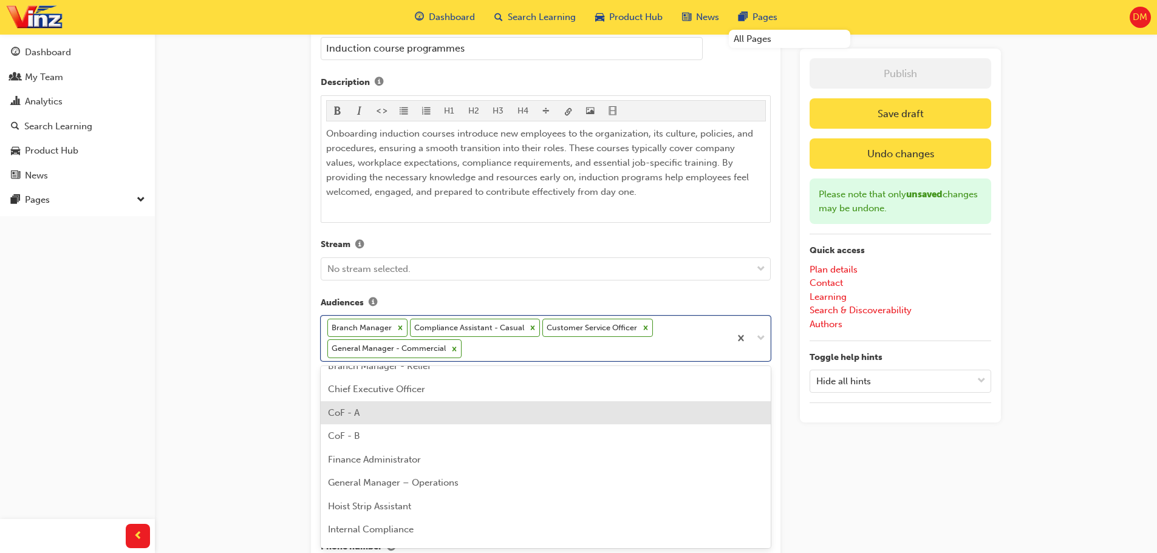
click at [420, 417] on div "CoF - A" at bounding box center [546, 413] width 450 height 24
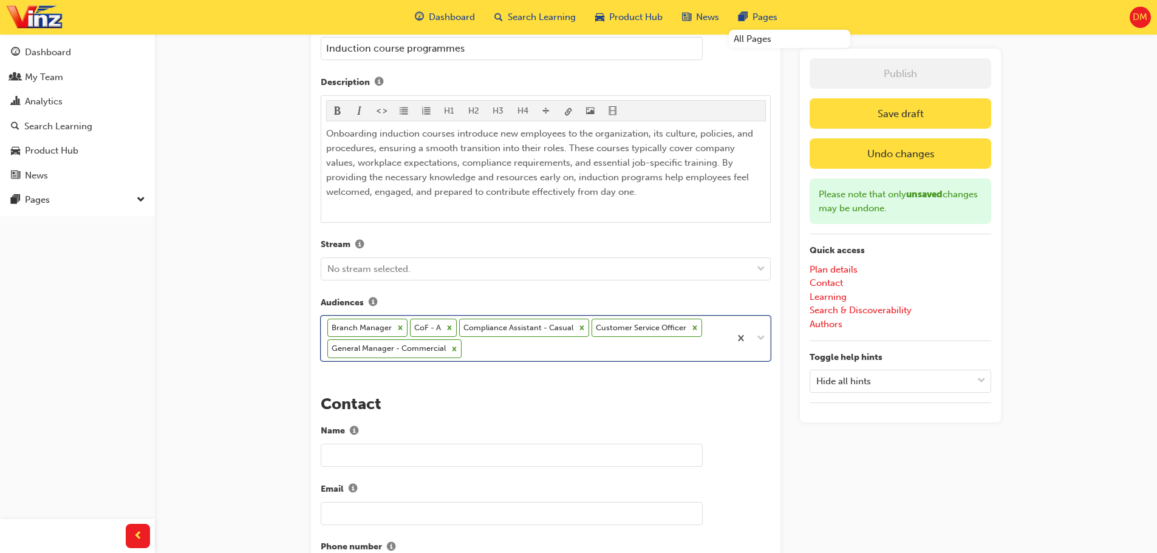
click at [763, 337] on span "down-icon" at bounding box center [761, 339] width 9 height 16
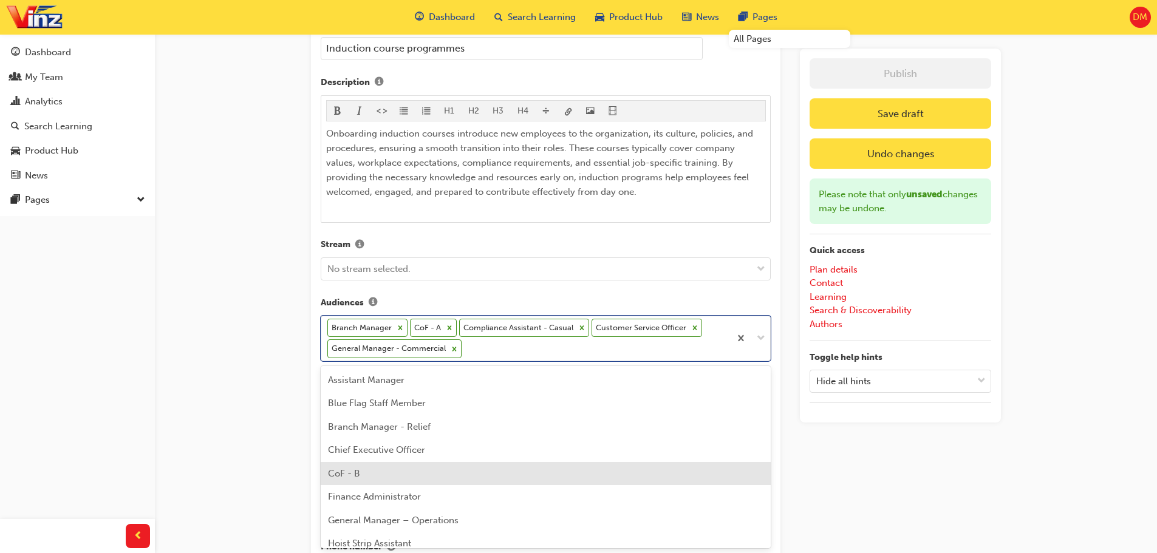
click at [380, 473] on div "CoF - B" at bounding box center [546, 474] width 450 height 24
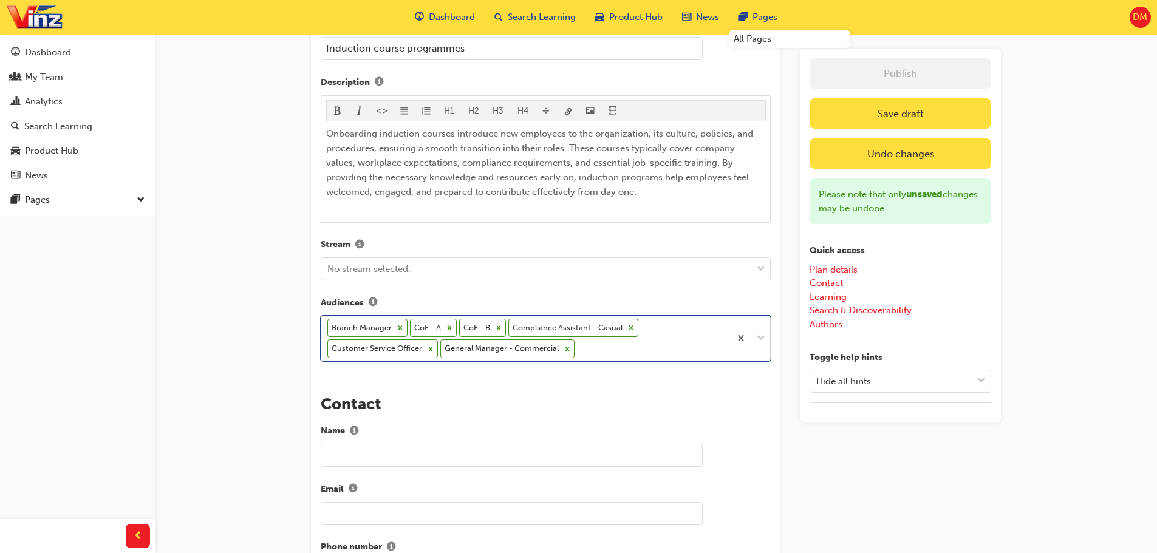
click at [564, 346] on icon at bounding box center [567, 349] width 9 height 9
click at [432, 347] on icon at bounding box center [431, 349] width 4 height 4
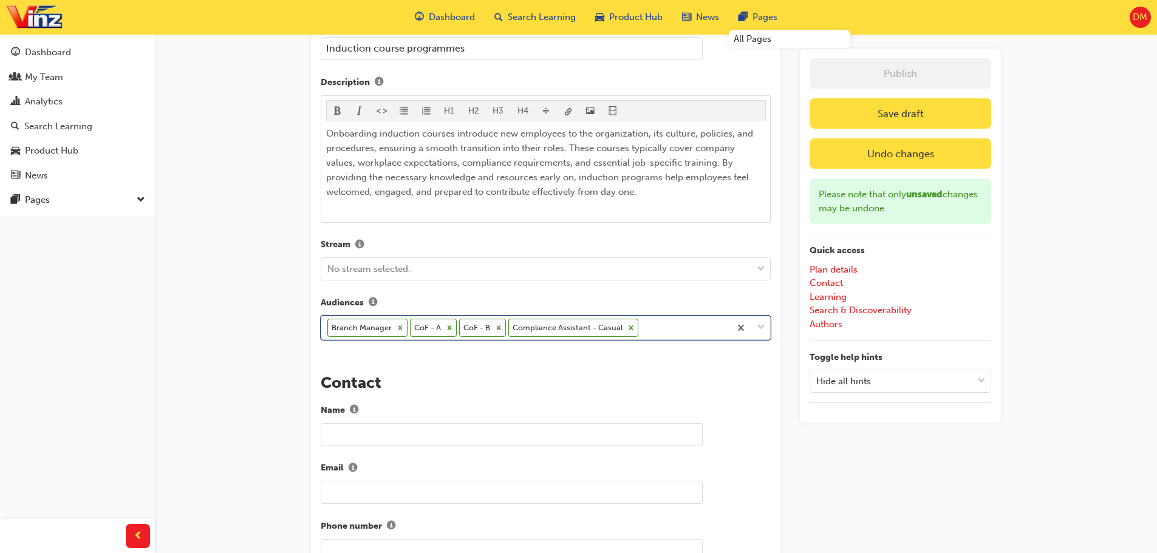
click at [759, 329] on span "down-icon" at bounding box center [761, 328] width 9 height 16
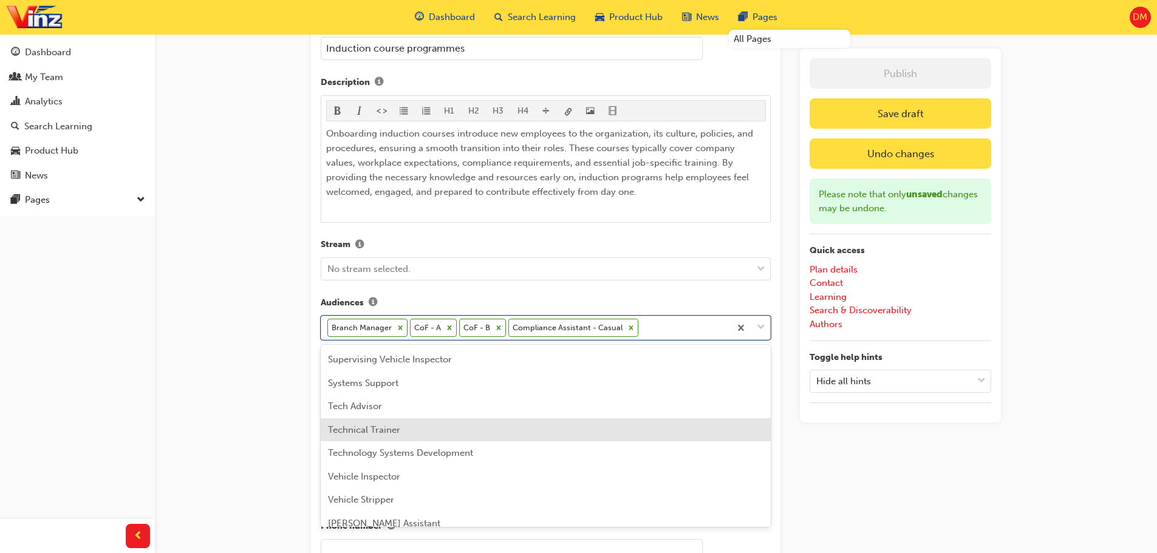
scroll to position [641, 0]
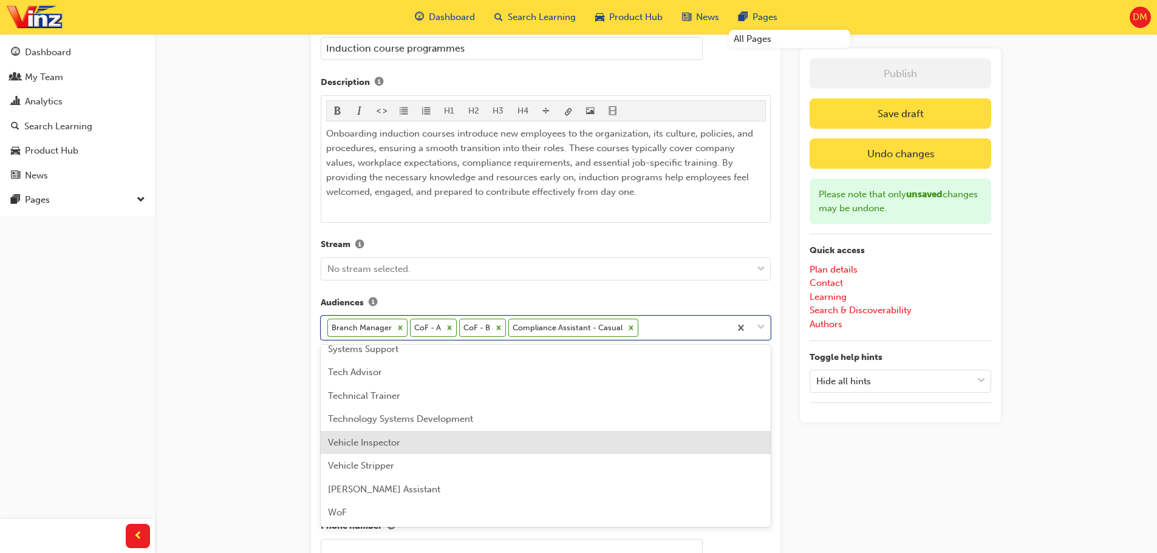
click at [391, 440] on span "Vehicle Inspector" at bounding box center [364, 442] width 72 height 11
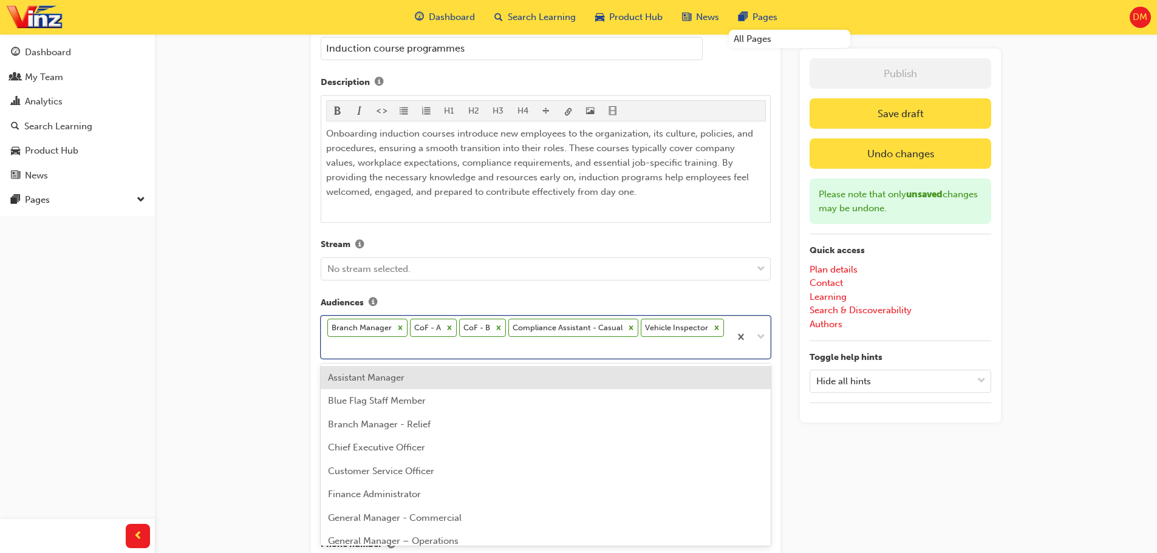
click at [761, 337] on span "down-icon" at bounding box center [761, 338] width 9 height 16
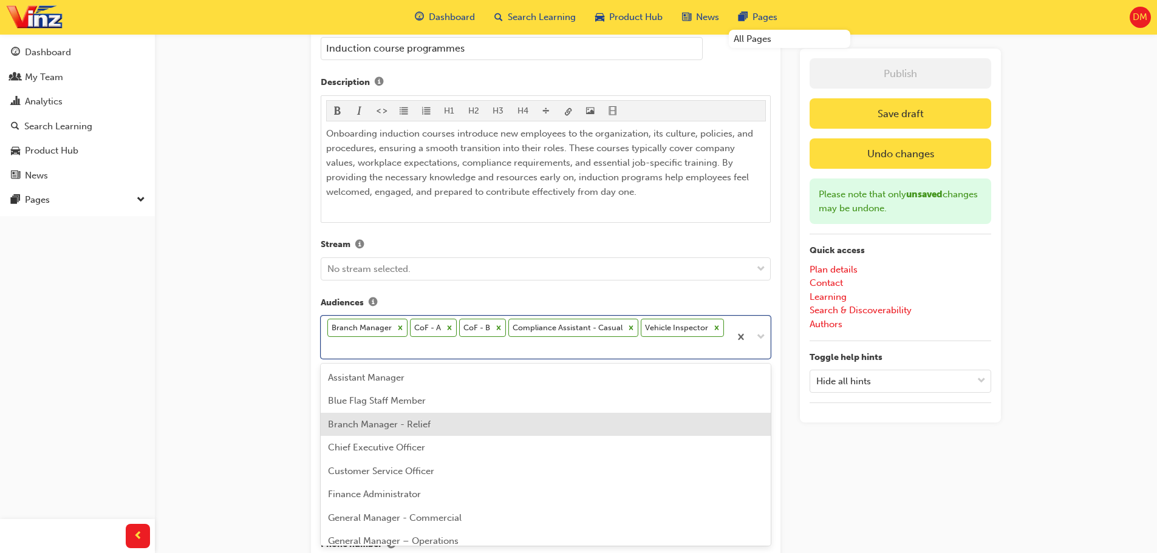
click at [553, 424] on div "Branch Manager - Relief" at bounding box center [546, 425] width 450 height 24
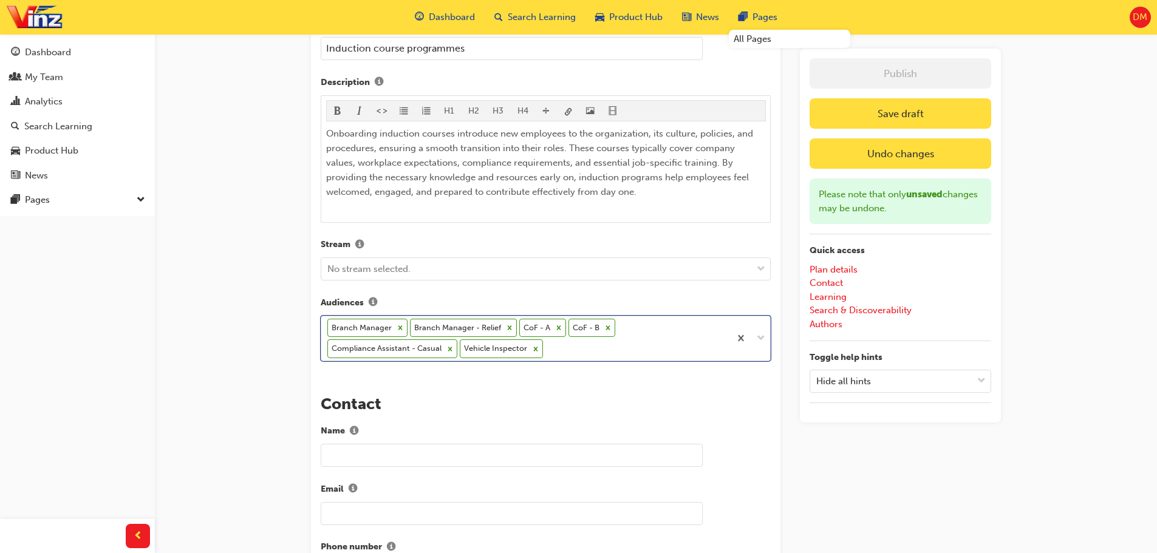
click at [764, 338] on span "down-icon" at bounding box center [761, 339] width 9 height 16
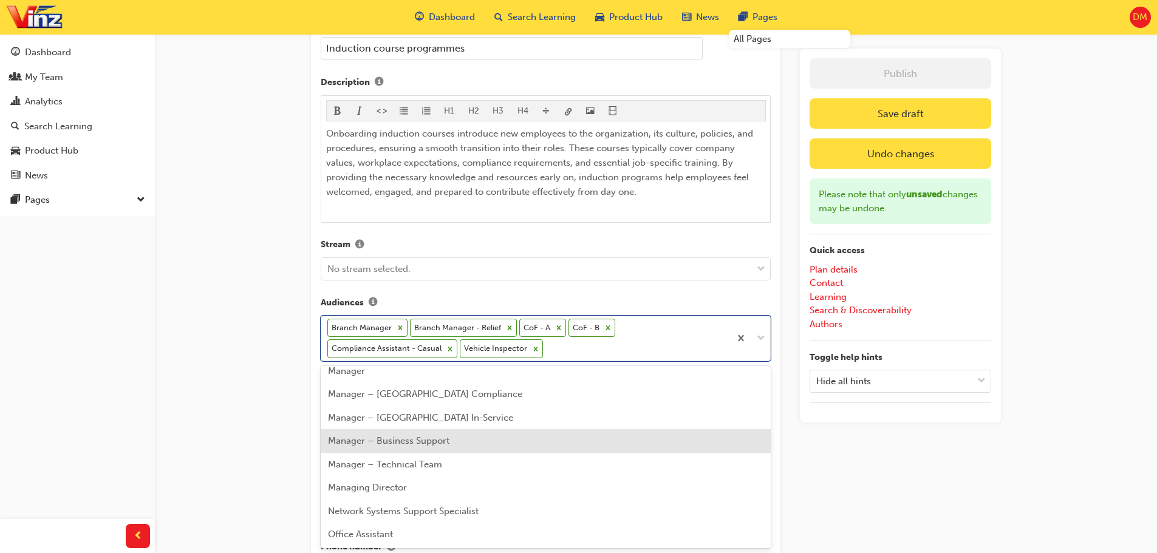
scroll to position [304, 0]
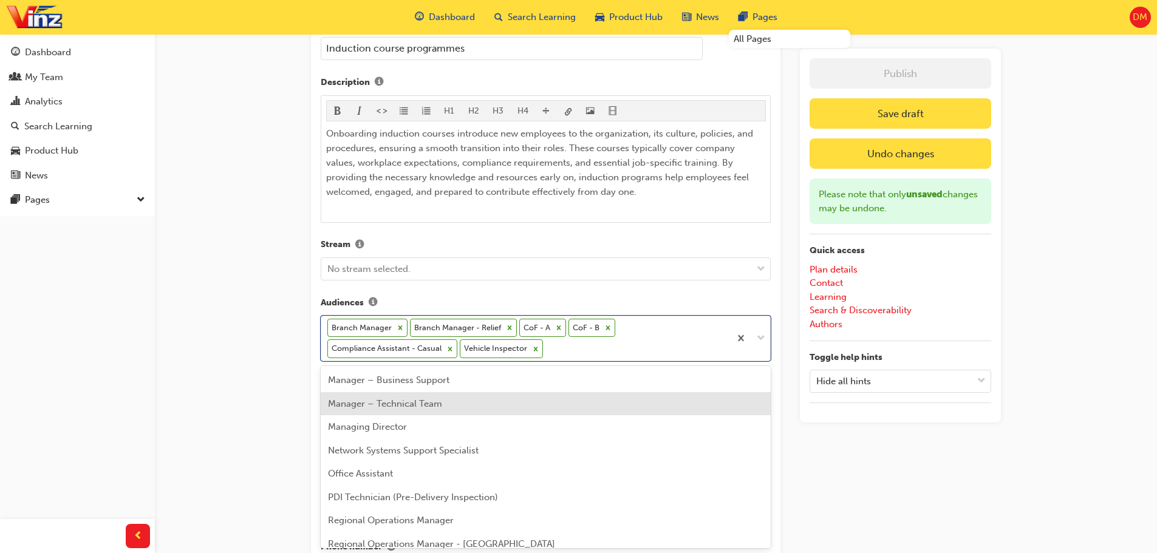
click at [496, 405] on div "Manager – Technical Team" at bounding box center [546, 404] width 450 height 24
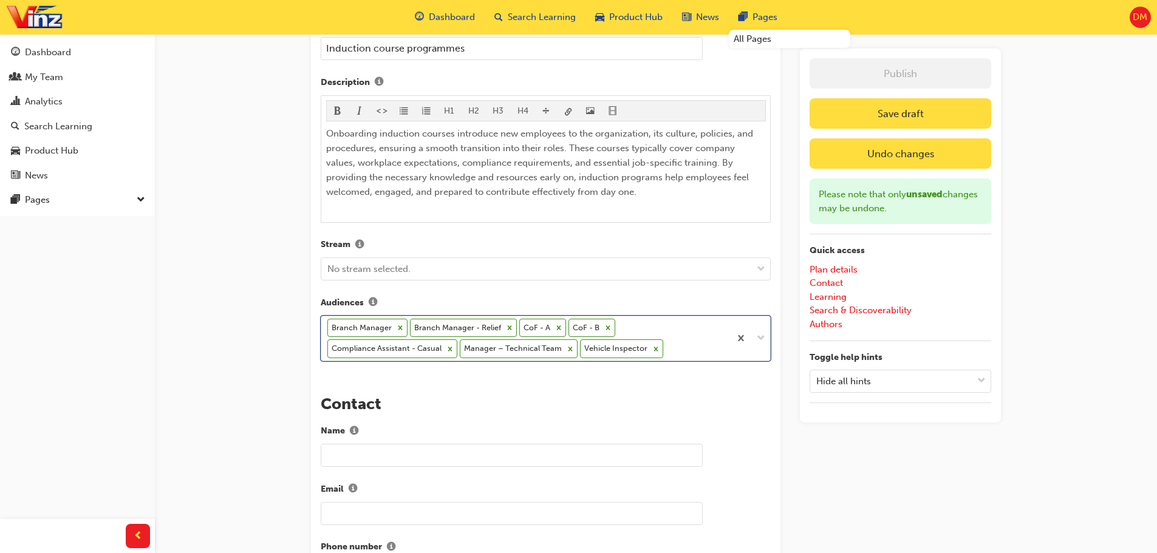
click at [757, 338] on span "down-icon" at bounding box center [761, 339] width 9 height 16
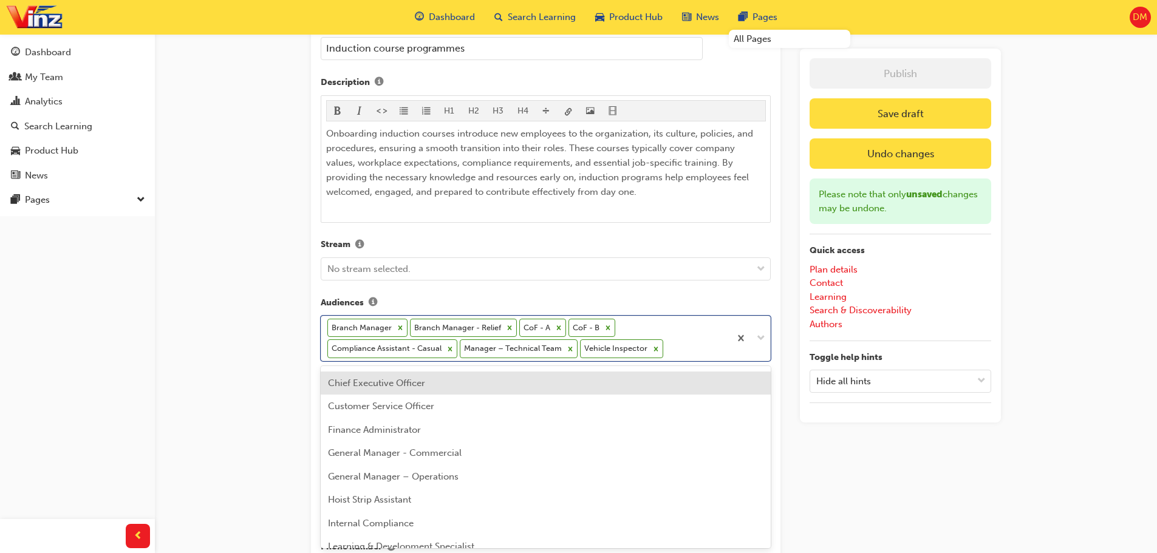
scroll to position [61, 0]
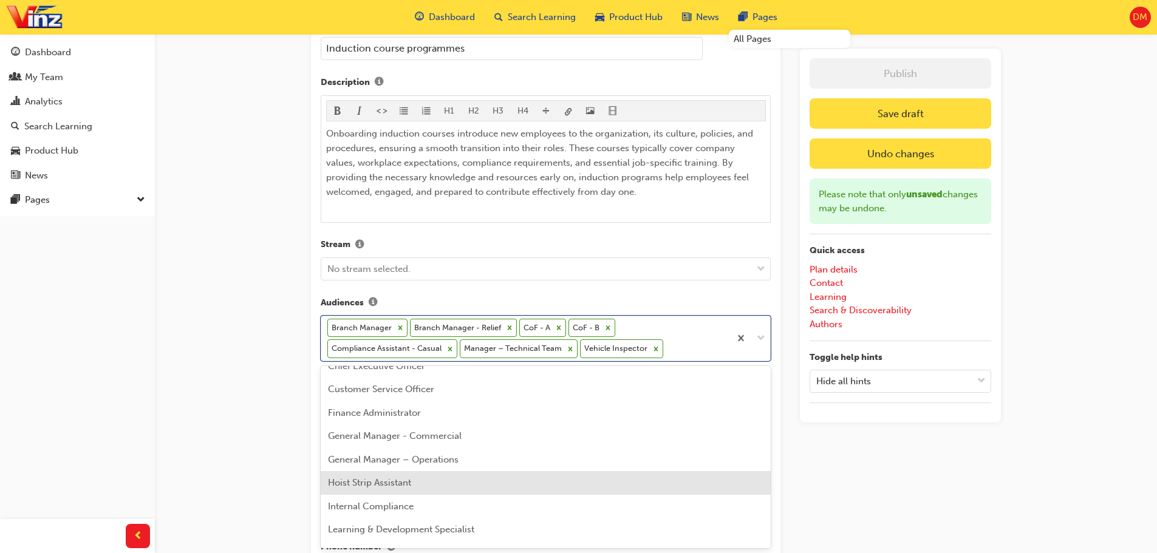
click at [482, 480] on div "Hoist Strip Assistant" at bounding box center [546, 483] width 450 height 24
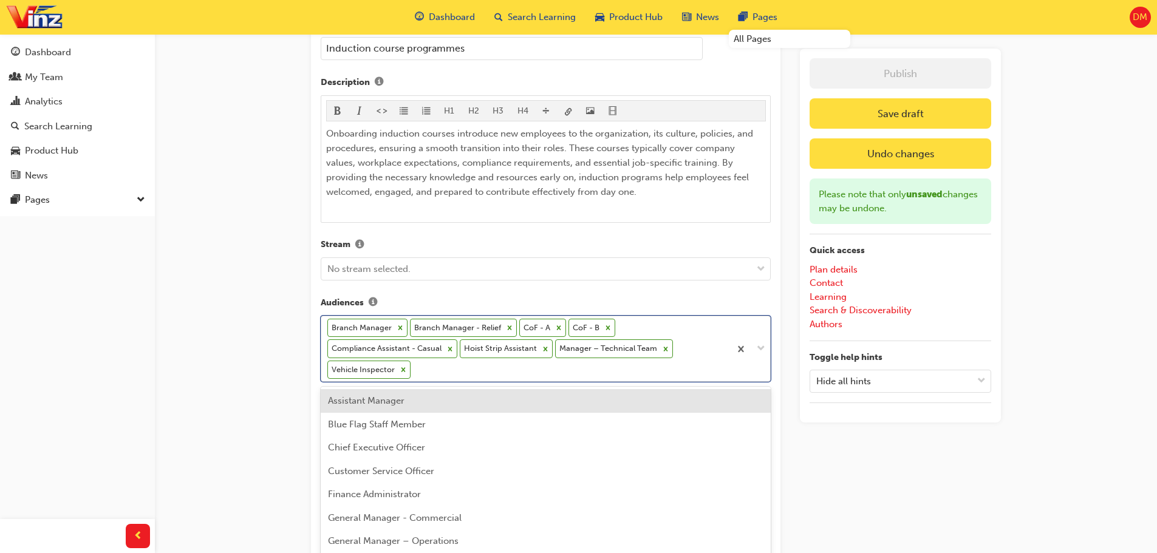
click at [762, 347] on div at bounding box center [750, 349] width 40 height 66
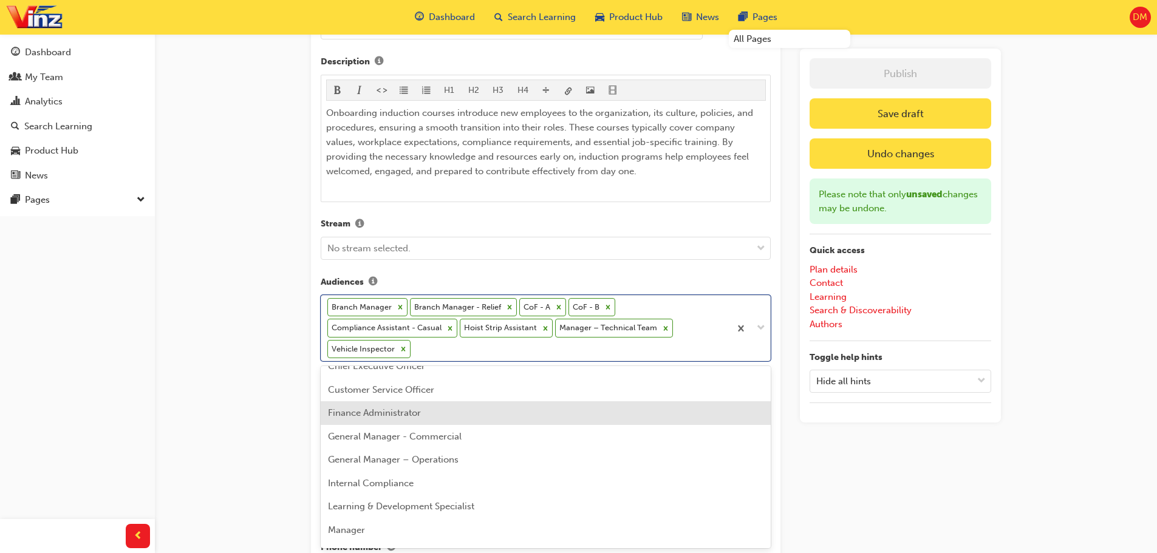
click at [460, 419] on div "Finance Administrator" at bounding box center [546, 413] width 450 height 24
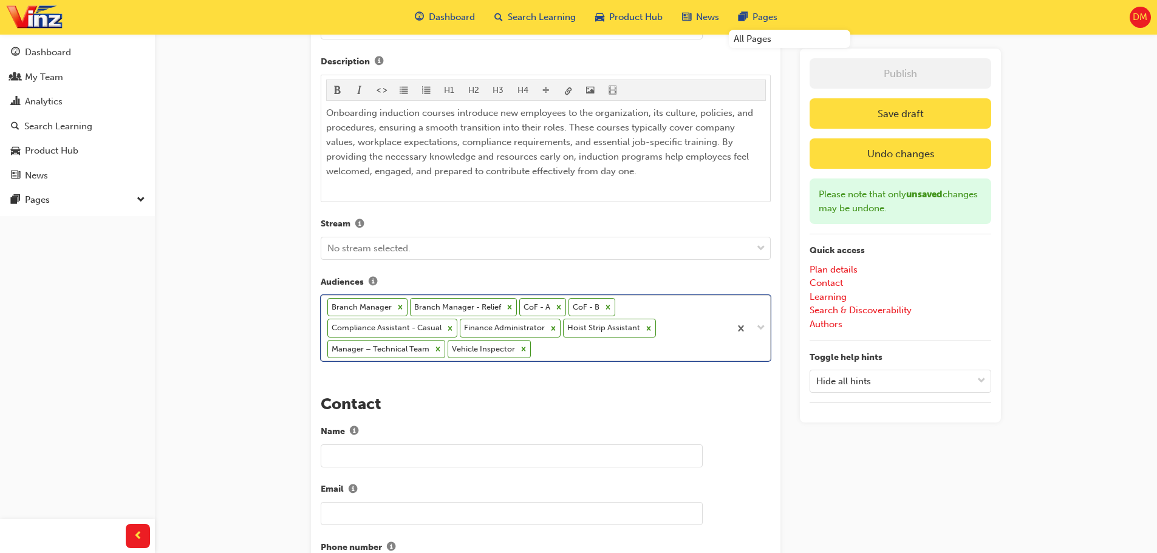
click at [760, 328] on span "down-icon" at bounding box center [761, 329] width 9 height 16
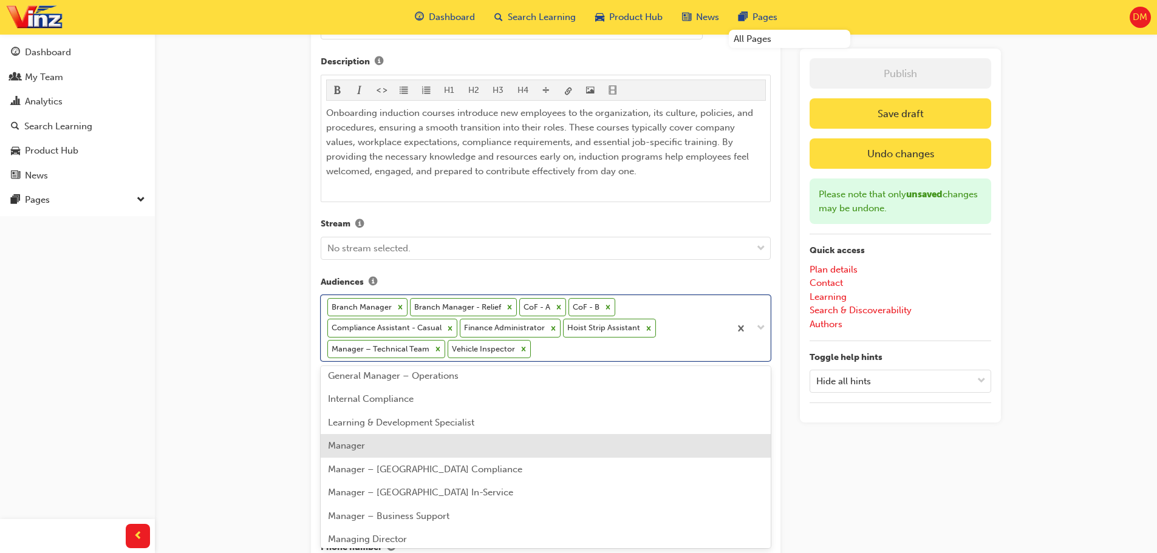
scroll to position [182, 0]
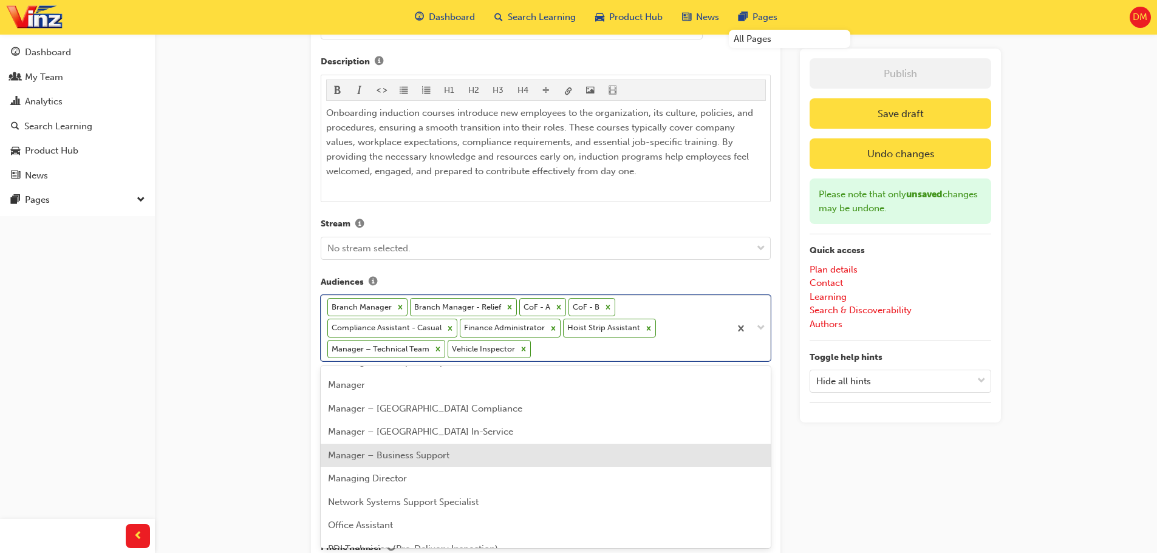
click at [545, 445] on div "Manager – Business Support" at bounding box center [546, 456] width 450 height 24
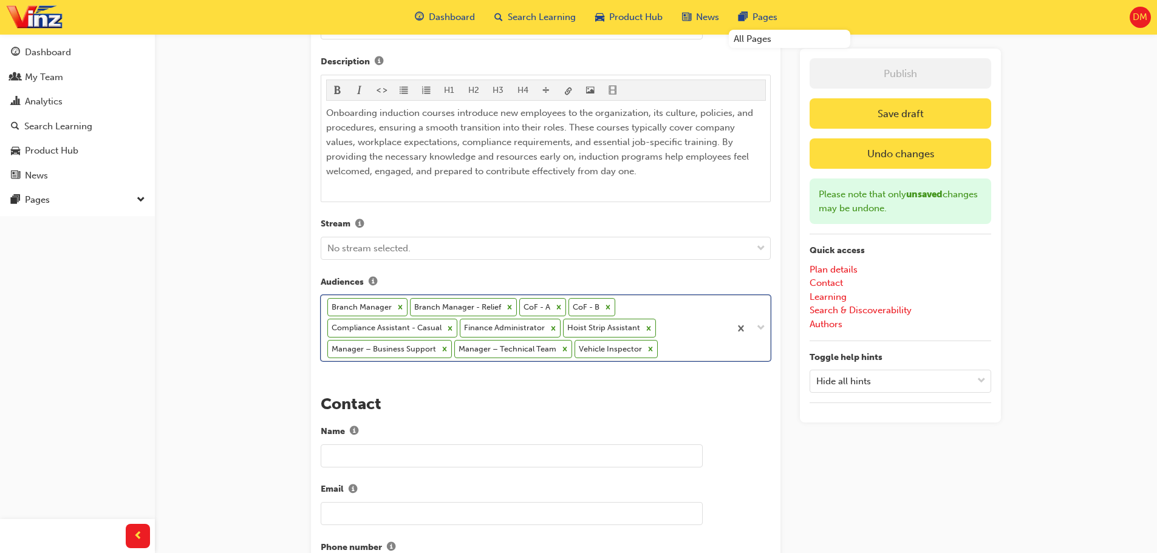
click at [762, 324] on span "down-icon" at bounding box center [761, 329] width 9 height 16
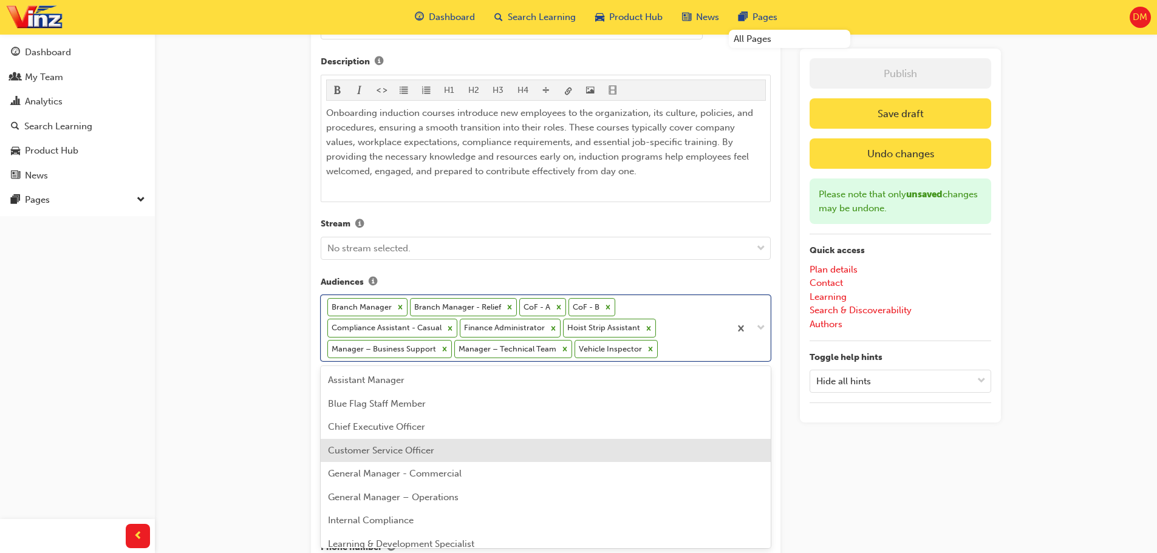
click at [421, 456] on span "Customer Service Officer" at bounding box center [381, 450] width 106 height 11
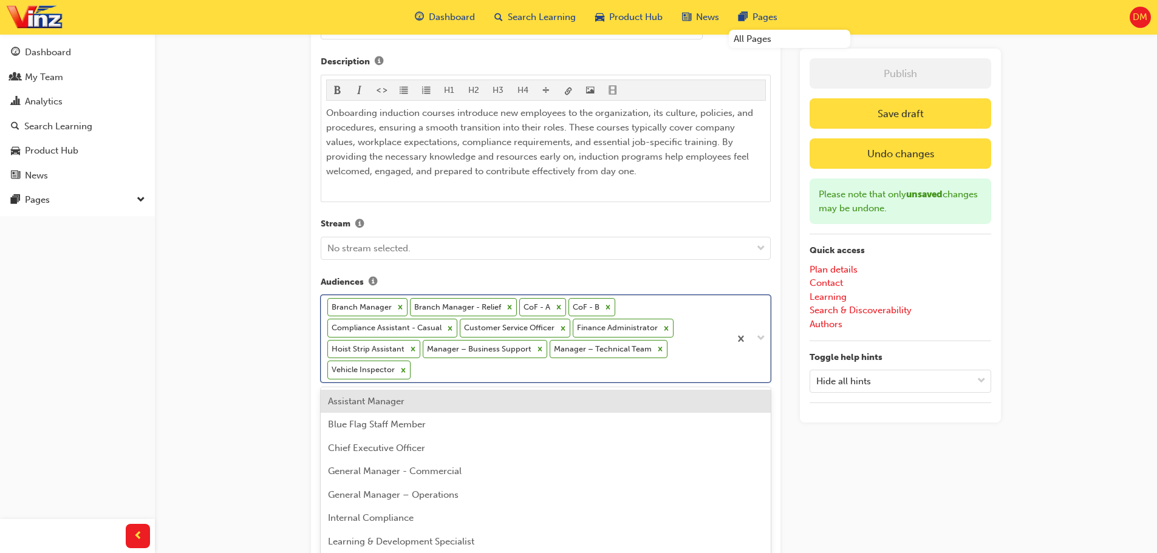
click at [760, 338] on div at bounding box center [750, 339] width 40 height 86
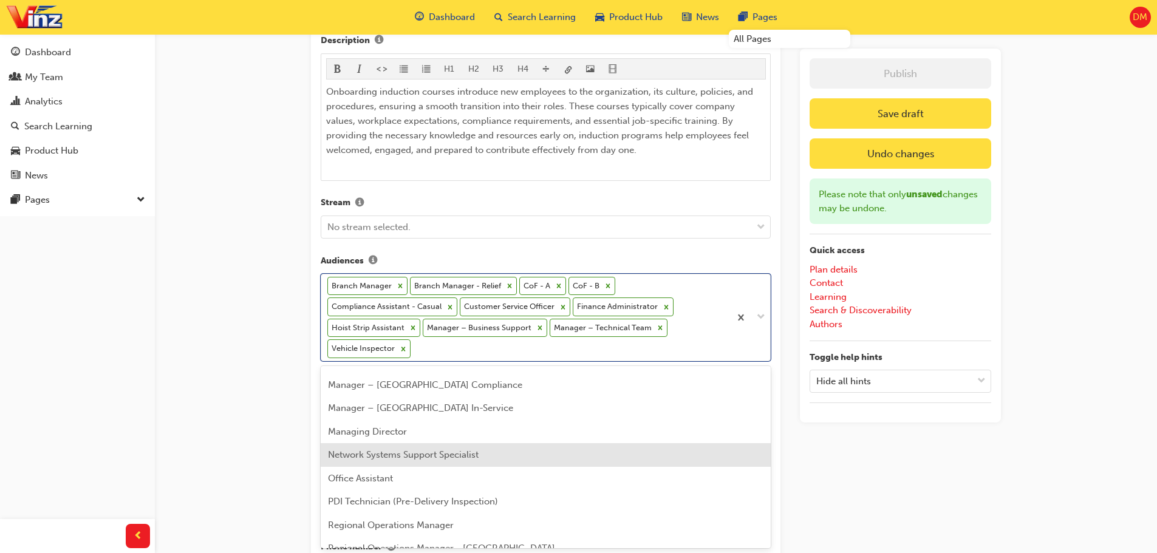
click at [466, 460] on span "Network Systems Support Specialist" at bounding box center [403, 454] width 151 height 11
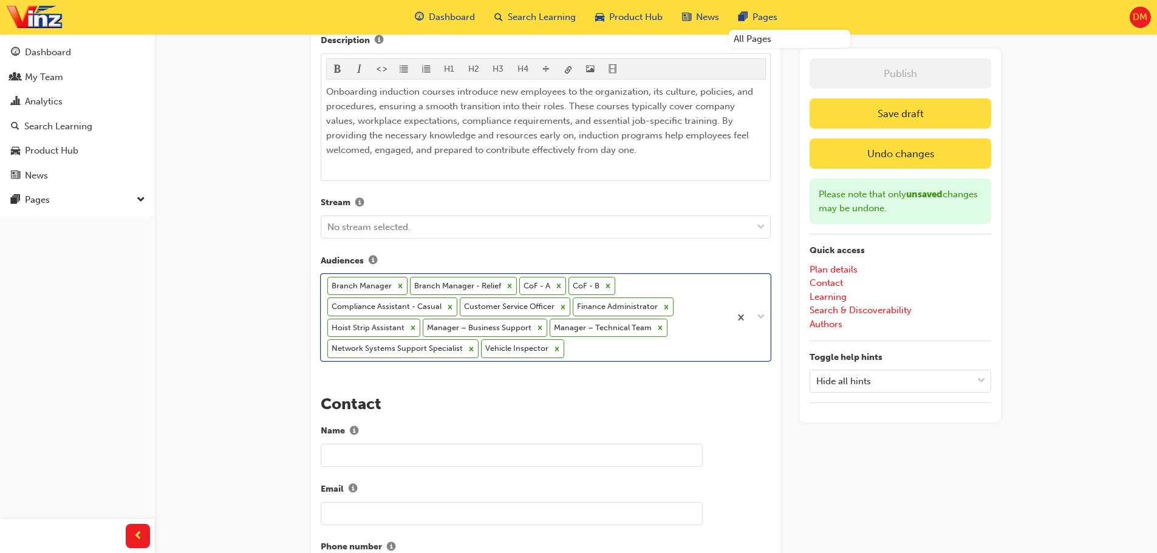
click at [758, 316] on span "down-icon" at bounding box center [761, 318] width 9 height 16
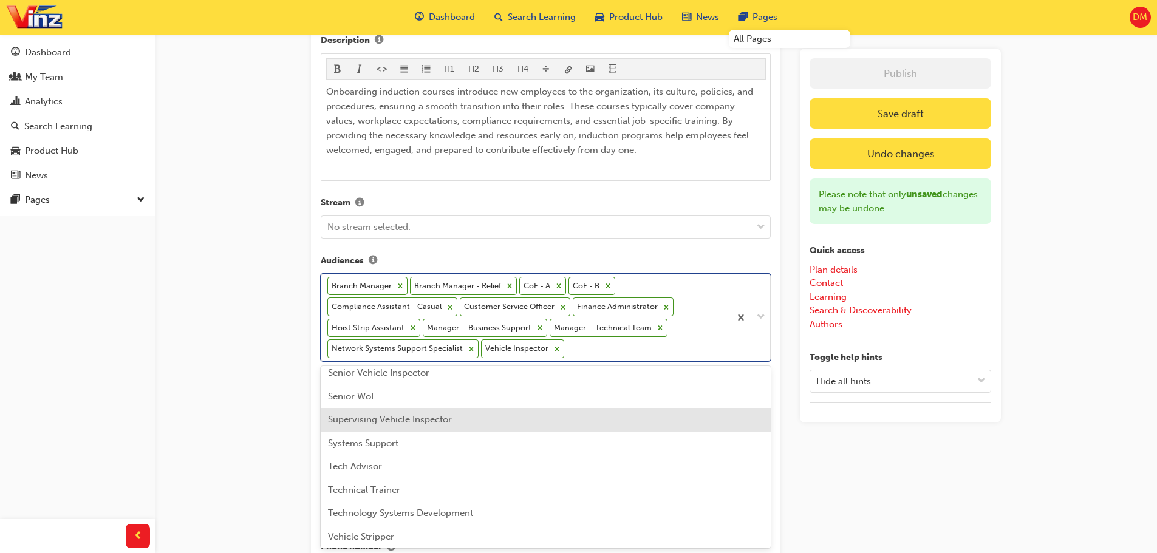
scroll to position [425, 0]
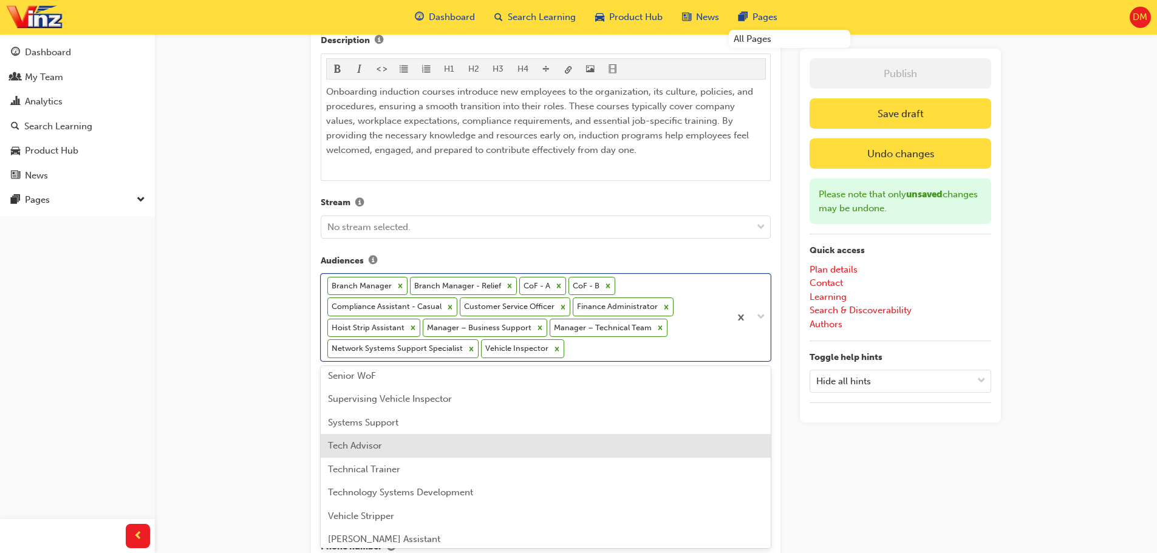
click at [531, 443] on div "Tech Advisor" at bounding box center [546, 446] width 450 height 24
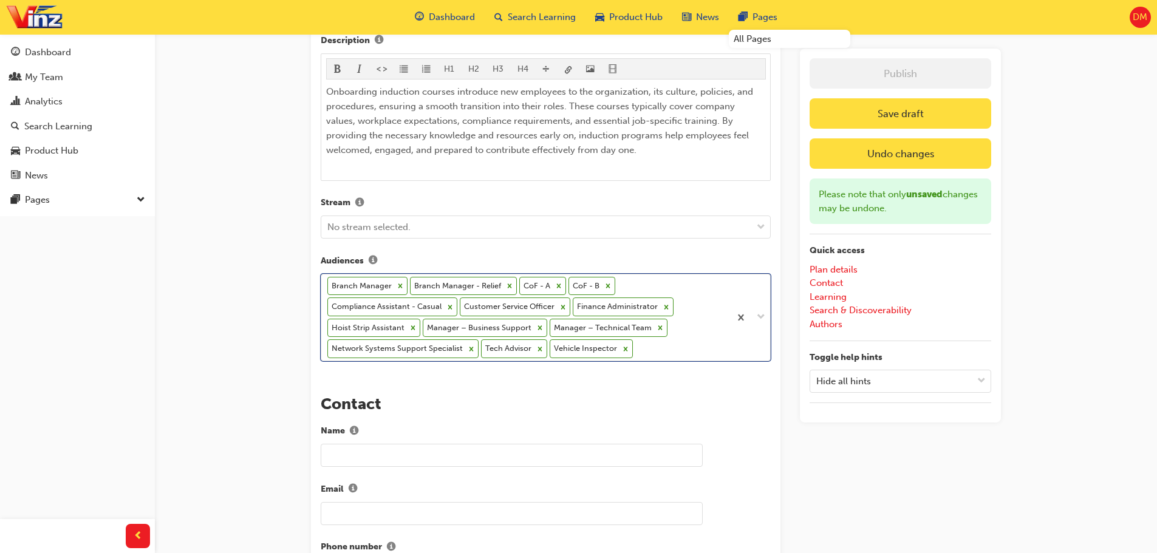
click at [760, 317] on span "down-icon" at bounding box center [761, 318] width 9 height 16
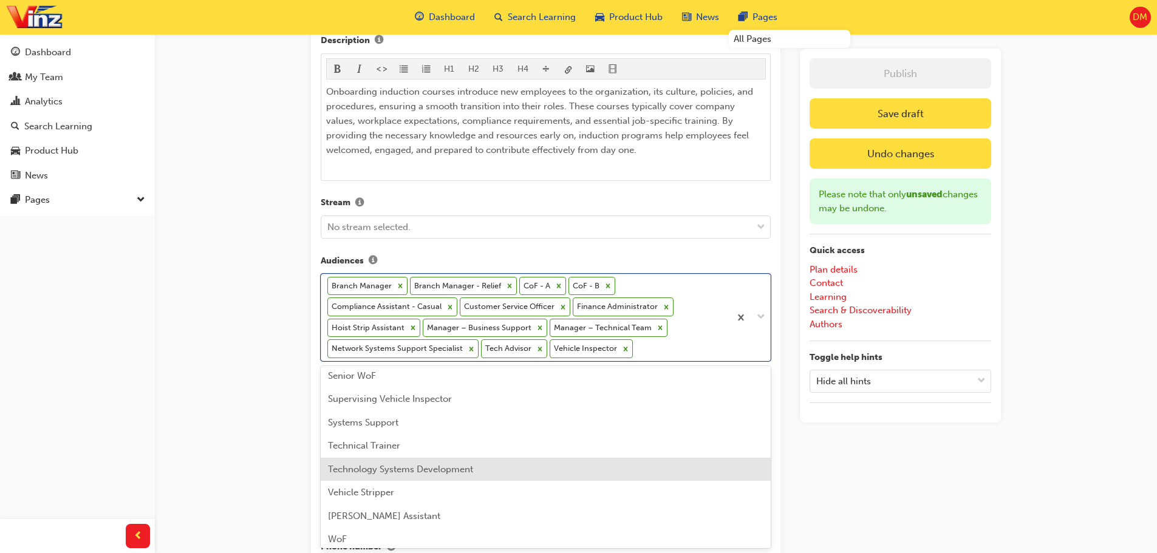
scroll to position [431, 0]
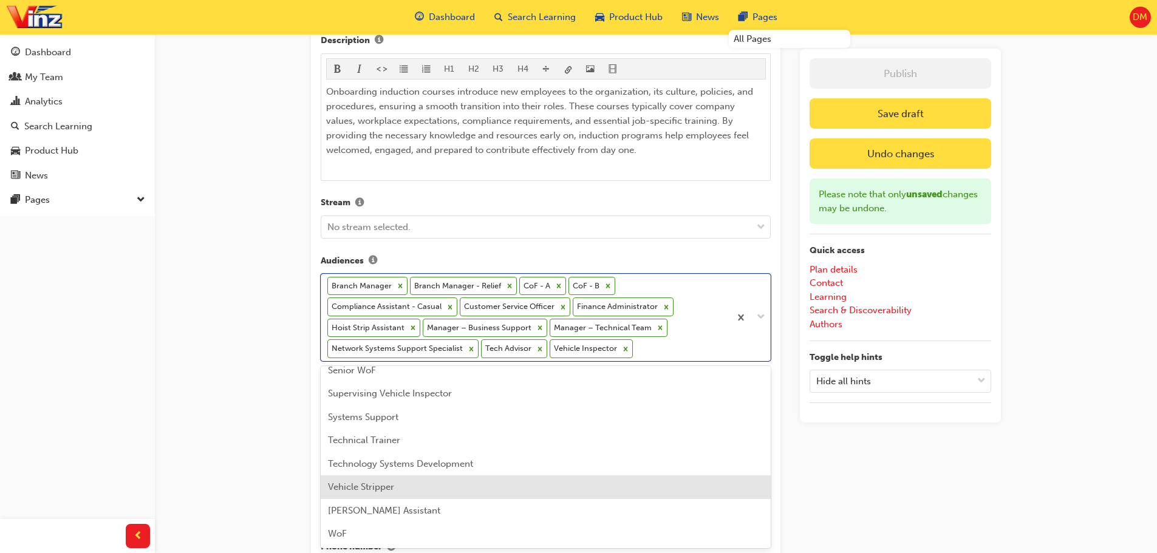
click at [408, 490] on div "Vehicle Stripper" at bounding box center [546, 488] width 450 height 24
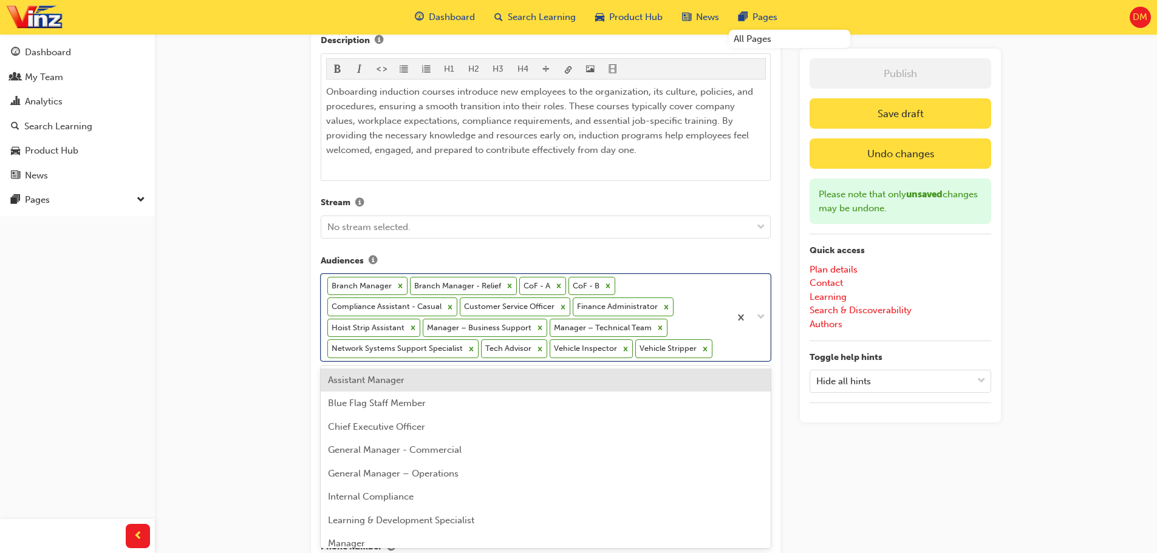
click at [760, 318] on span "down-icon" at bounding box center [761, 318] width 9 height 16
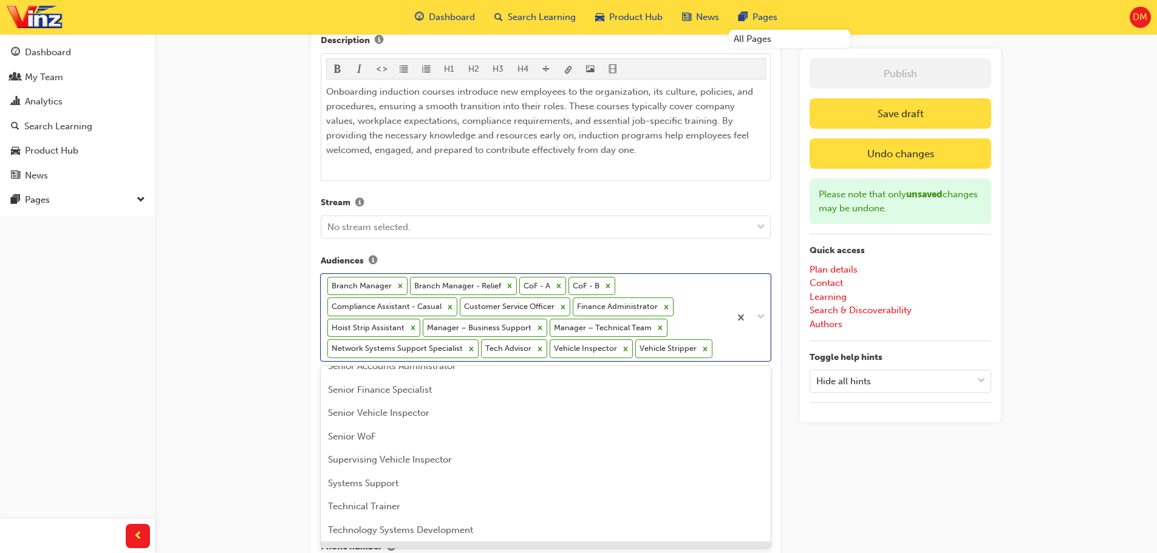
scroll to position [408, 0]
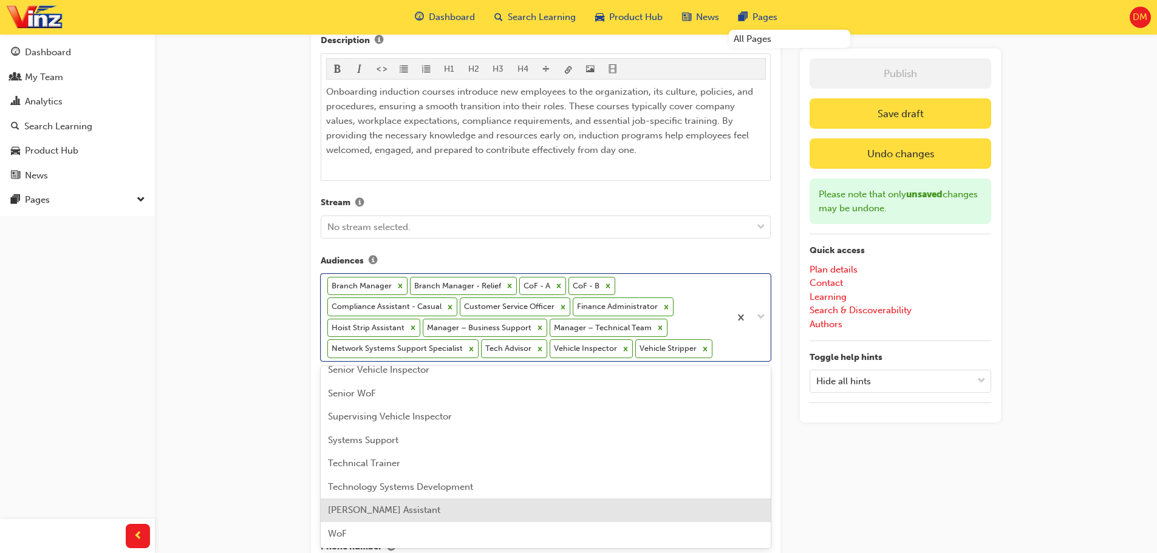
click at [462, 505] on div "[PERSON_NAME] Assistant" at bounding box center [546, 511] width 450 height 24
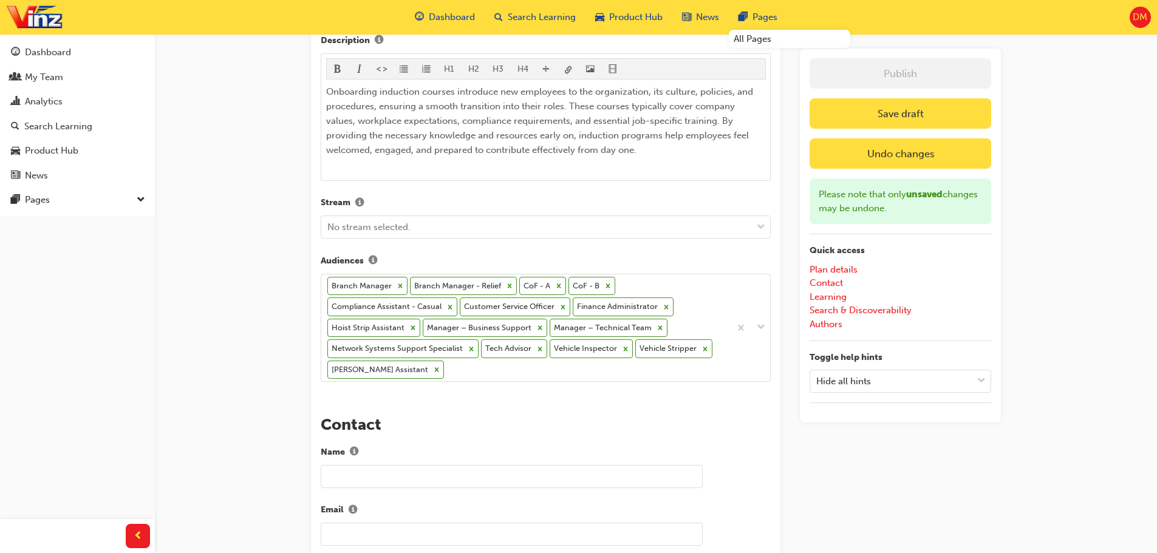
click at [479, 477] on input "text" at bounding box center [512, 476] width 382 height 23
type input "[PERSON_NAME]"
click at [411, 536] on input "text" at bounding box center [512, 534] width 382 height 23
type input "D"
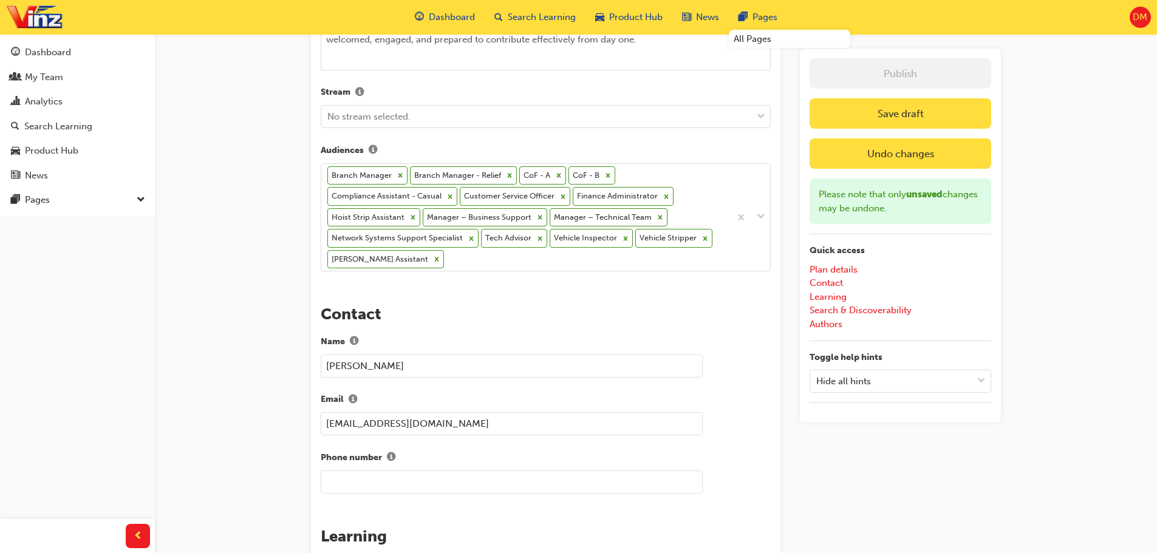
scroll to position [619, 0]
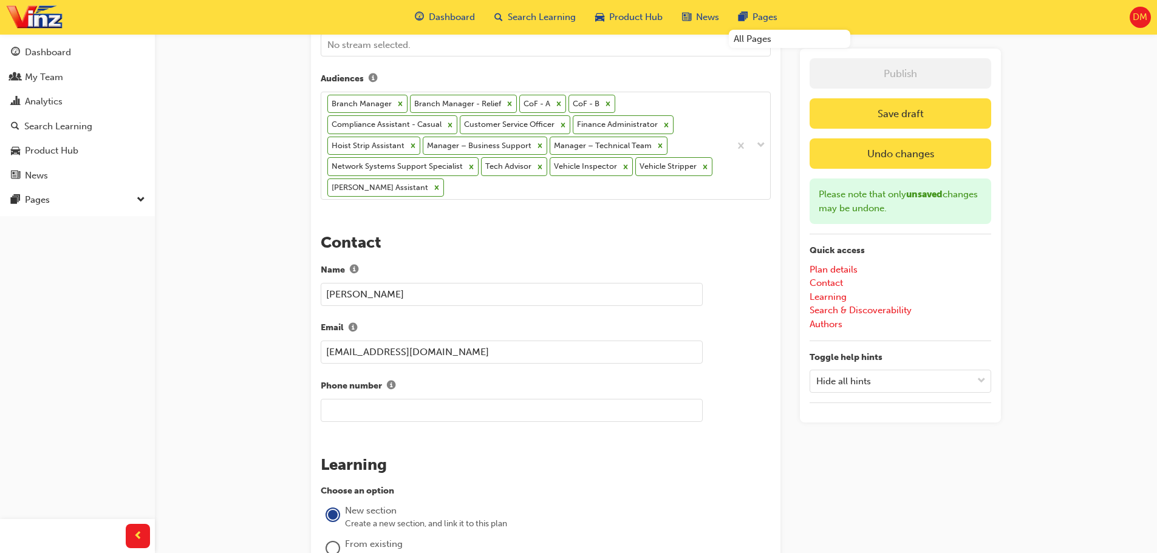
type input "[EMAIL_ADDRESS][DOMAIN_NAME]"
click at [391, 408] on input "text" at bounding box center [512, 410] width 382 height 23
type input "0297770914"
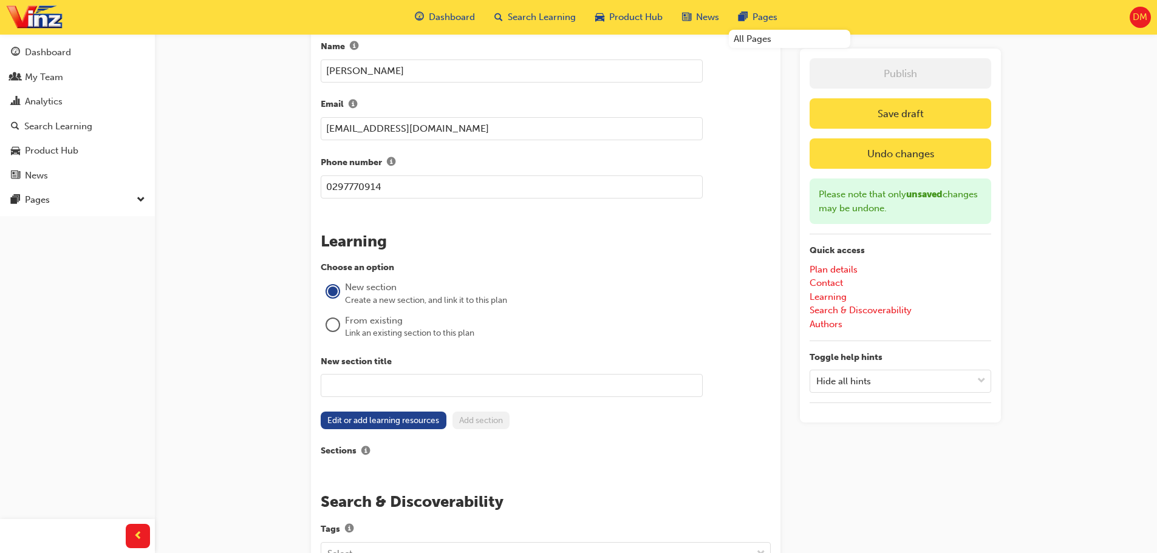
scroll to position [862, 0]
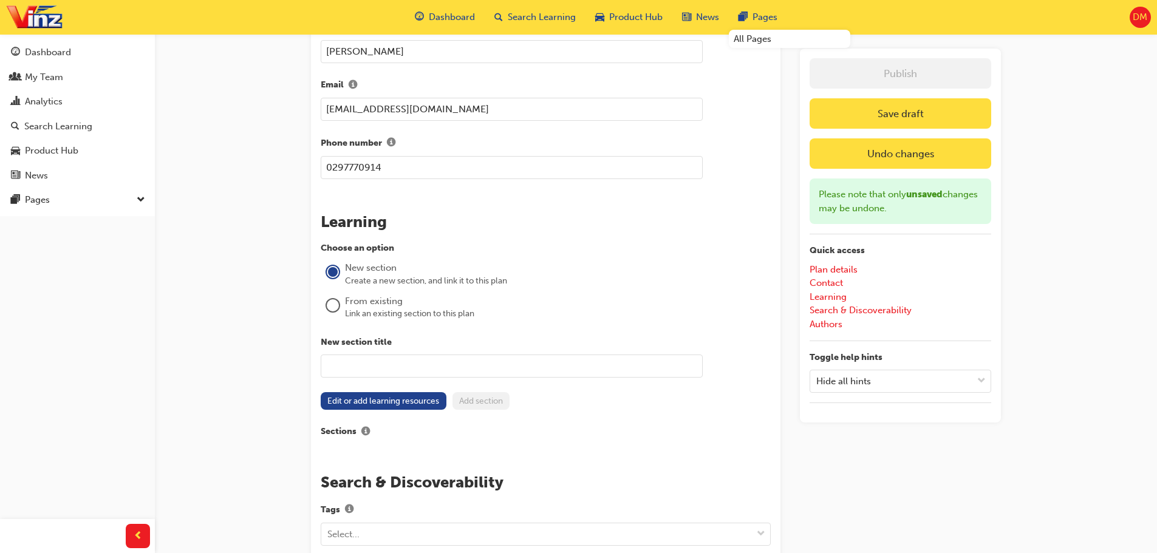
click at [473, 367] on input "text" at bounding box center [512, 366] width 382 height 23
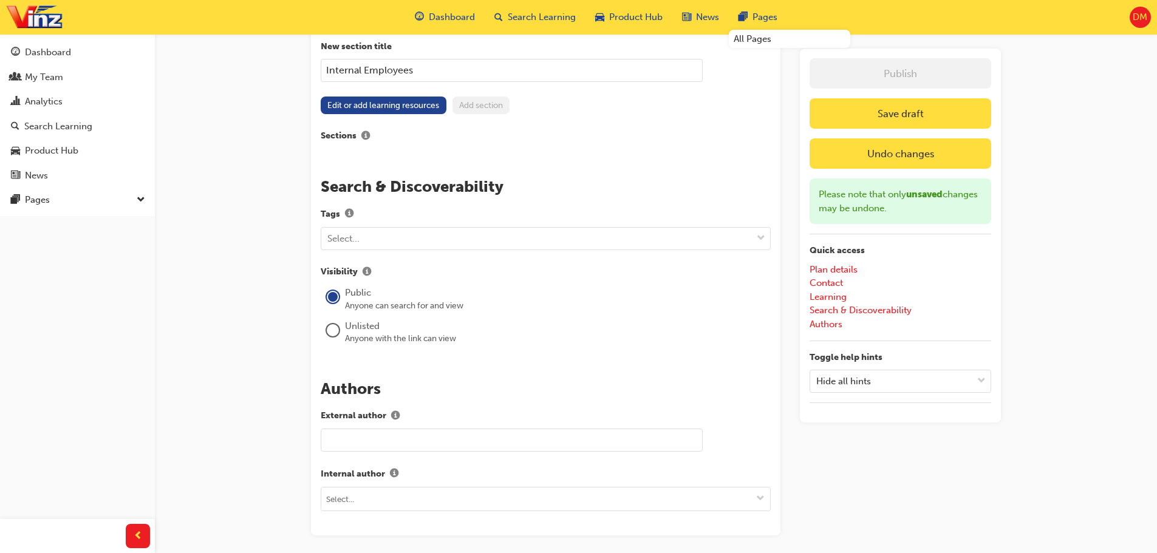
scroll to position [1166, 0]
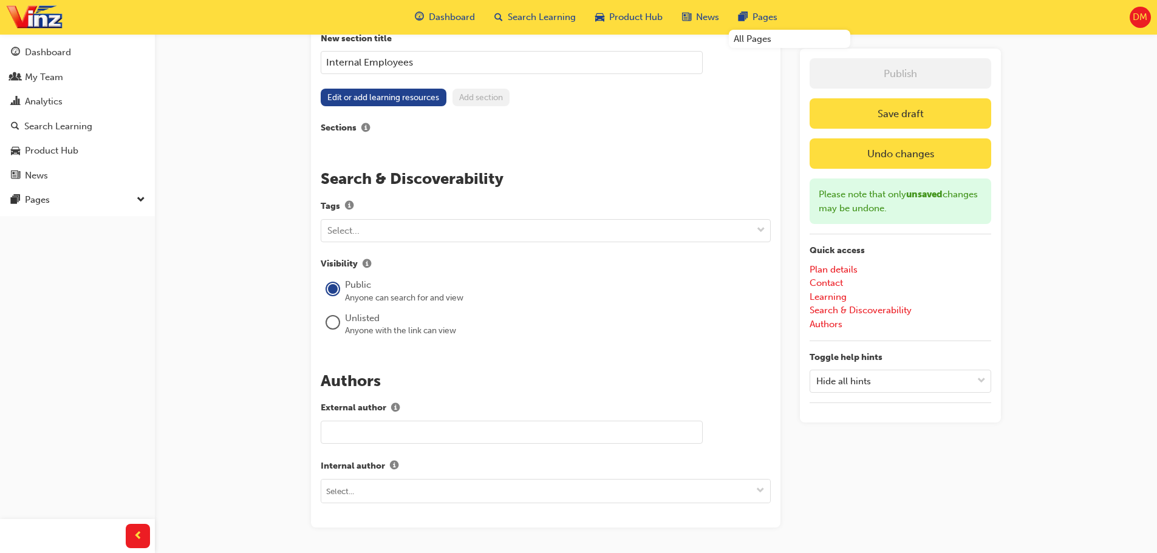
type input "Internal Employees"
click at [499, 430] on input "text" at bounding box center [512, 432] width 382 height 23
type input "Debbie"
click at [411, 490] on input at bounding box center [545, 491] width 449 height 23
click at [431, 485] on input at bounding box center [545, 491] width 449 height 23
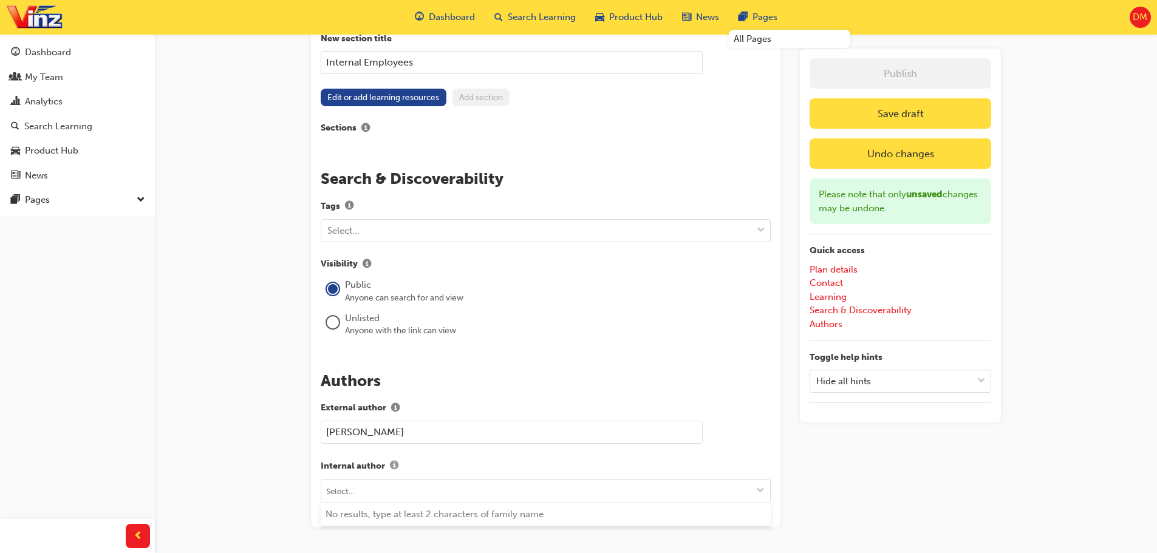
click at [393, 468] on span "info-icon" at bounding box center [394, 467] width 9 height 10
click at [366, 507] on input at bounding box center [545, 514] width 449 height 23
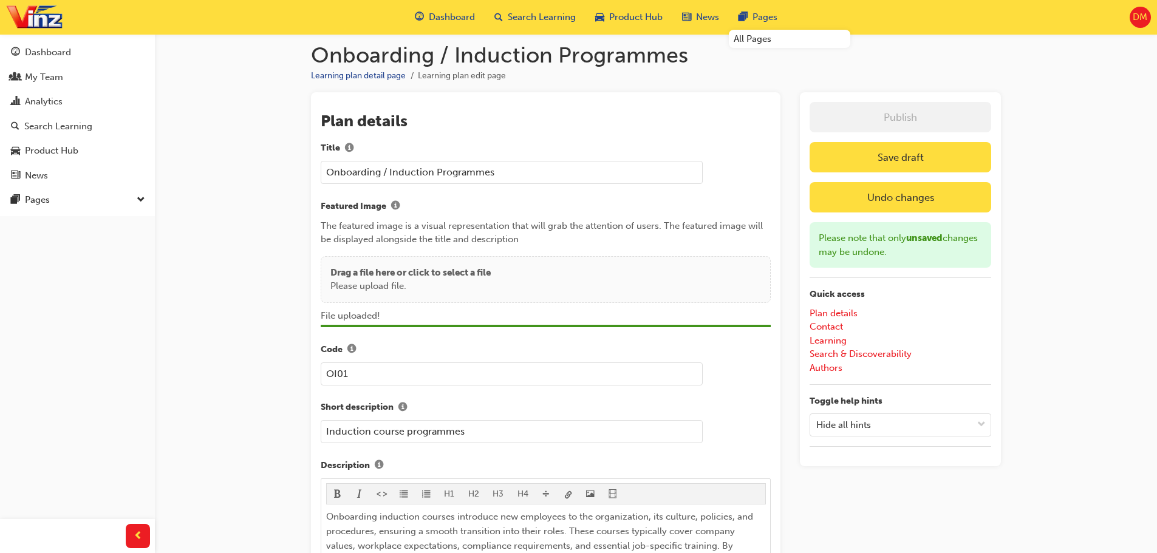
scroll to position [0, 0]
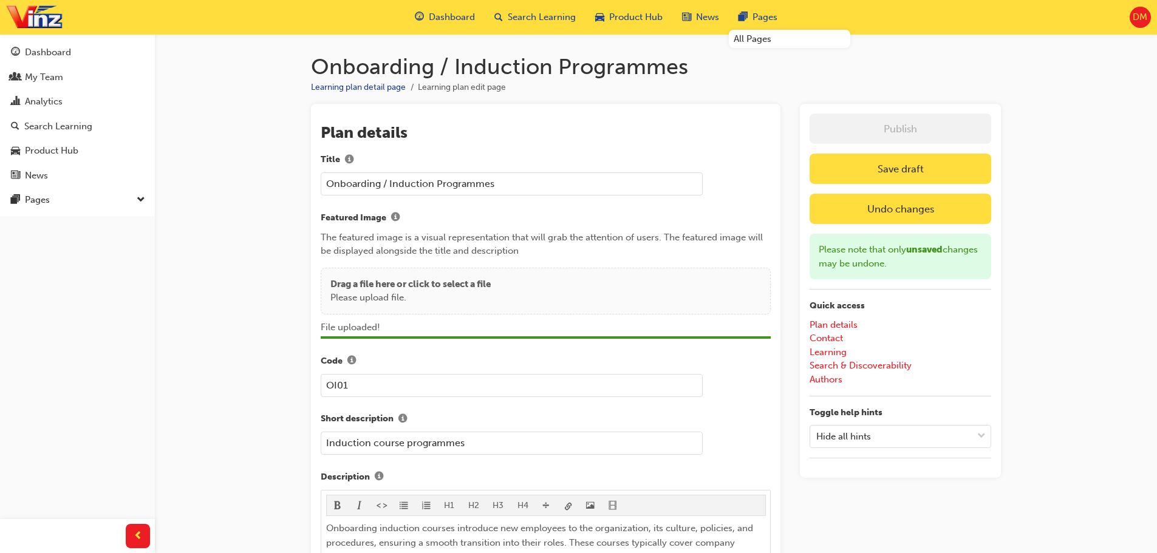
type input "[PERSON_NAME]"
click at [932, 169] on button "Save draft" at bounding box center [901, 169] width 182 height 30
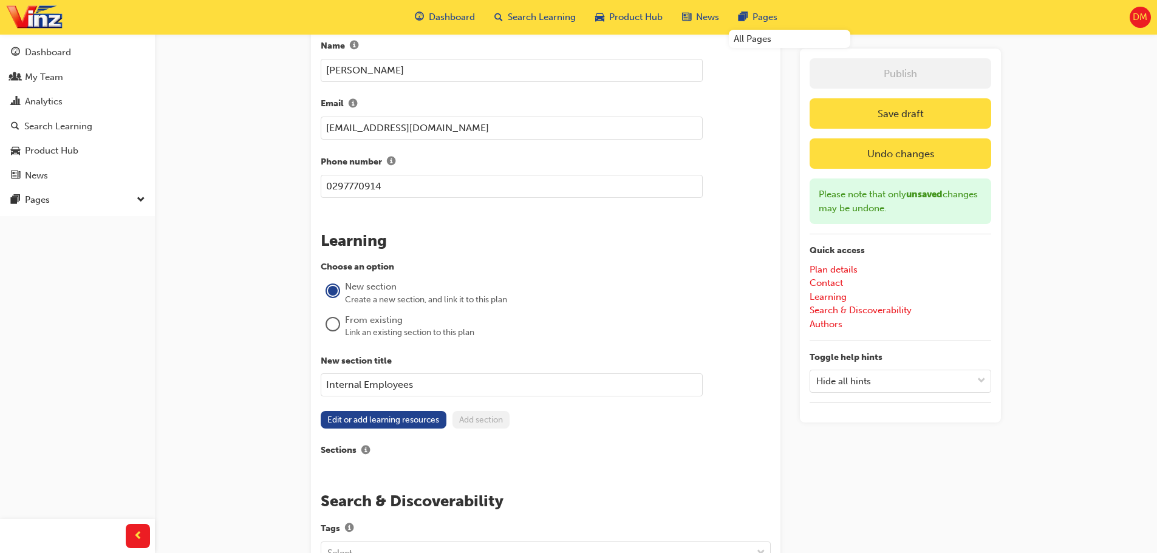
scroll to position [850, 0]
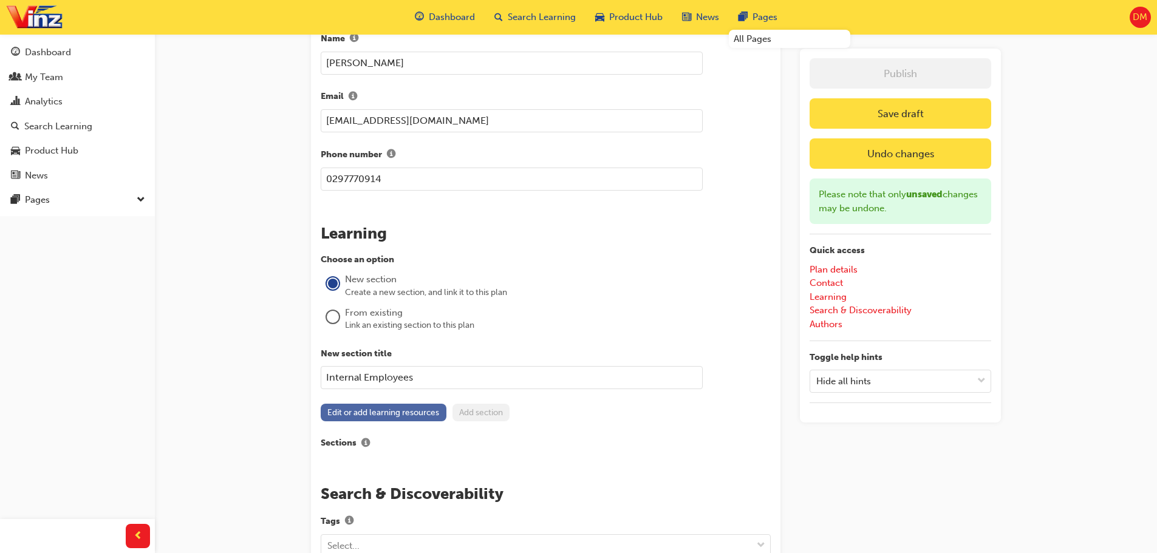
click at [425, 415] on button "Edit or add learning resources" at bounding box center [384, 413] width 126 height 18
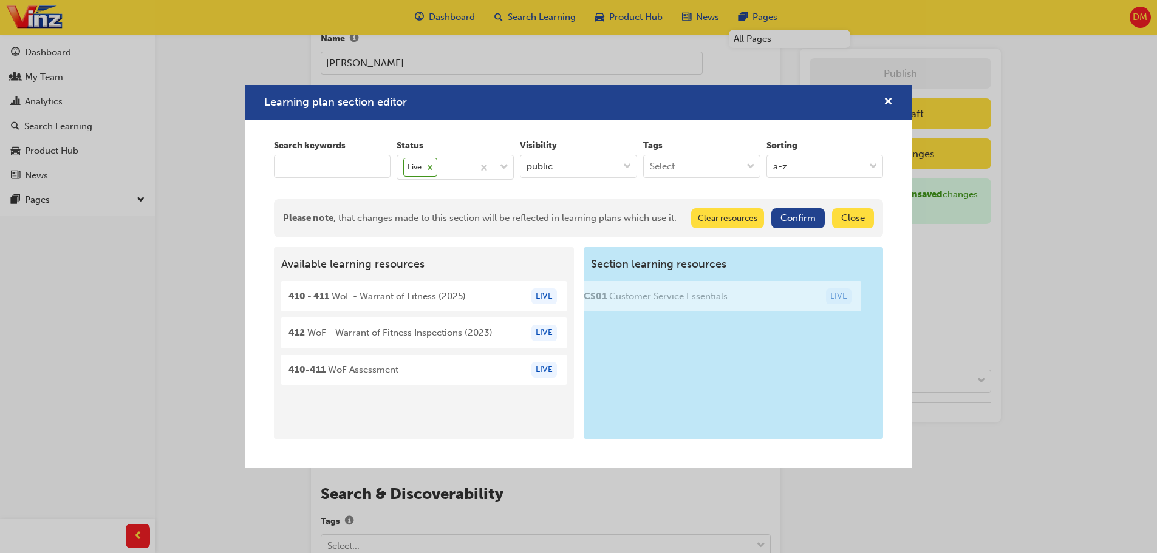
drag, startPoint x: 425, startPoint y: 306, endPoint x: 725, endPoint y: 306, distance: 300.7
click at [725, 306] on div "Available learning resources CS01 Customer Service Essentials LIVE 410 - 411 Wo…" at bounding box center [579, 343] width 610 height 192
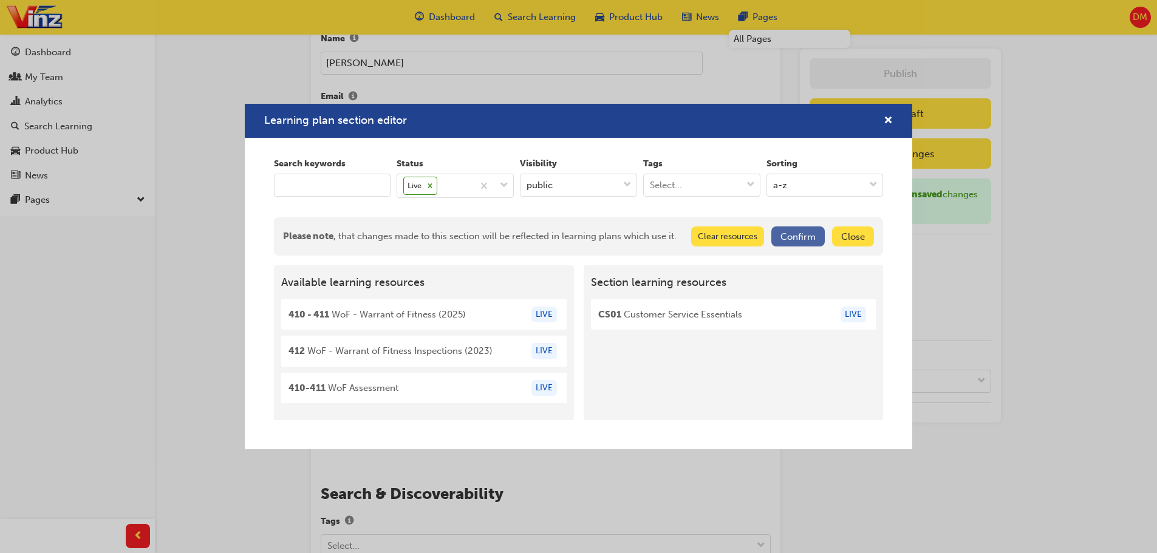
click at [799, 236] on button "Confirm" at bounding box center [797, 237] width 53 height 20
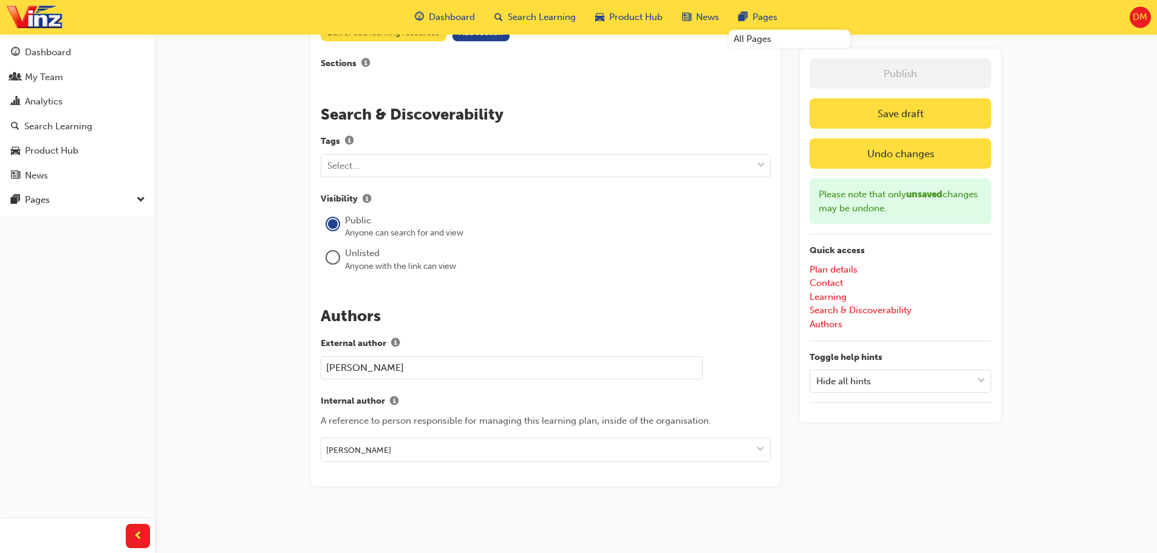
scroll to position [1330, 0]
click at [895, 119] on button "Save draft" at bounding box center [901, 113] width 182 height 30
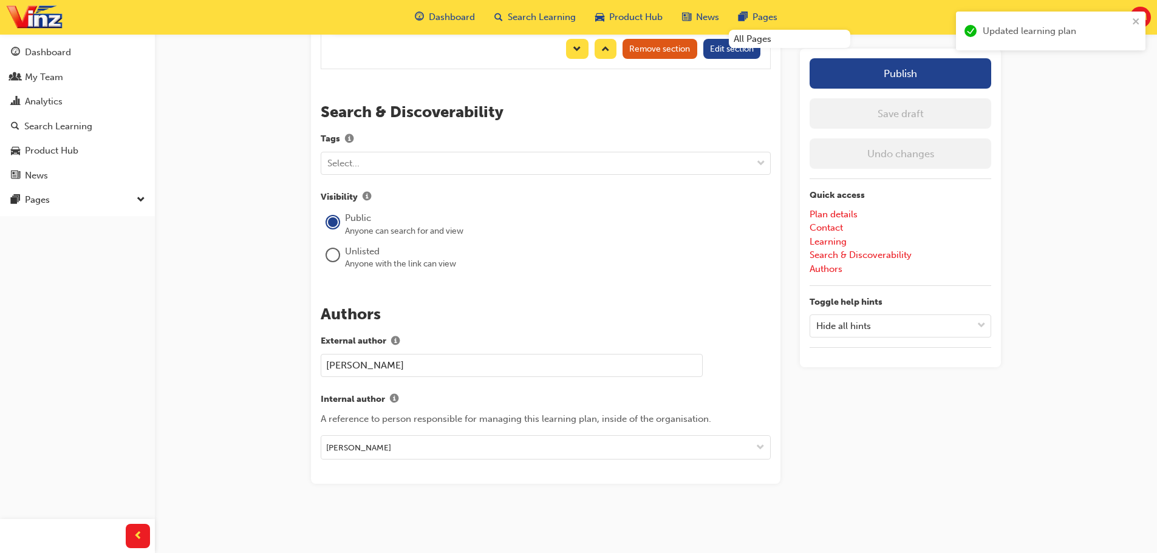
scroll to position [1233, 0]
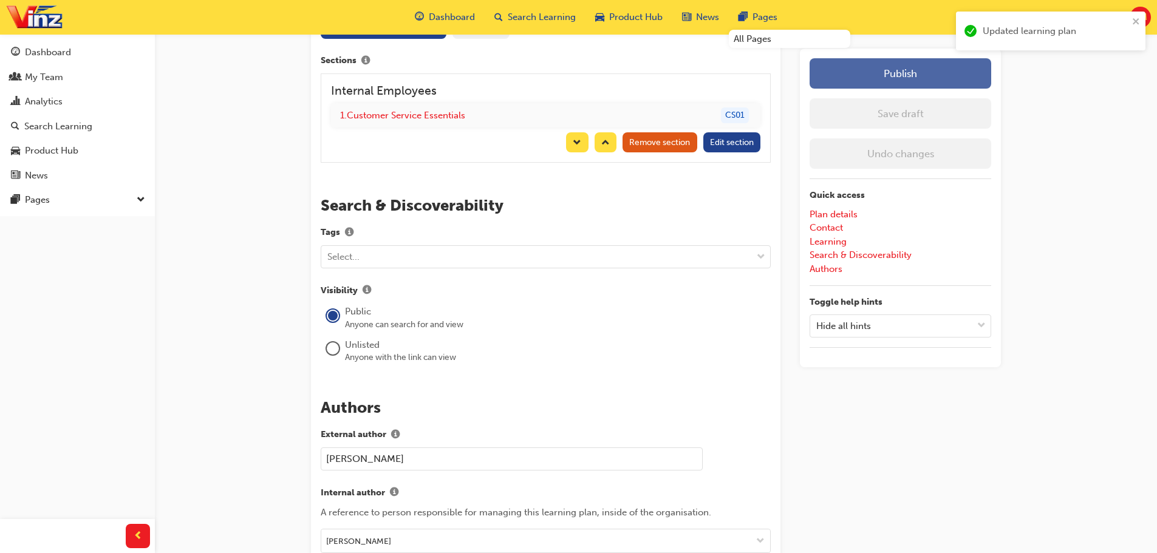
click at [904, 68] on button "Publish" at bounding box center [901, 73] width 182 height 30
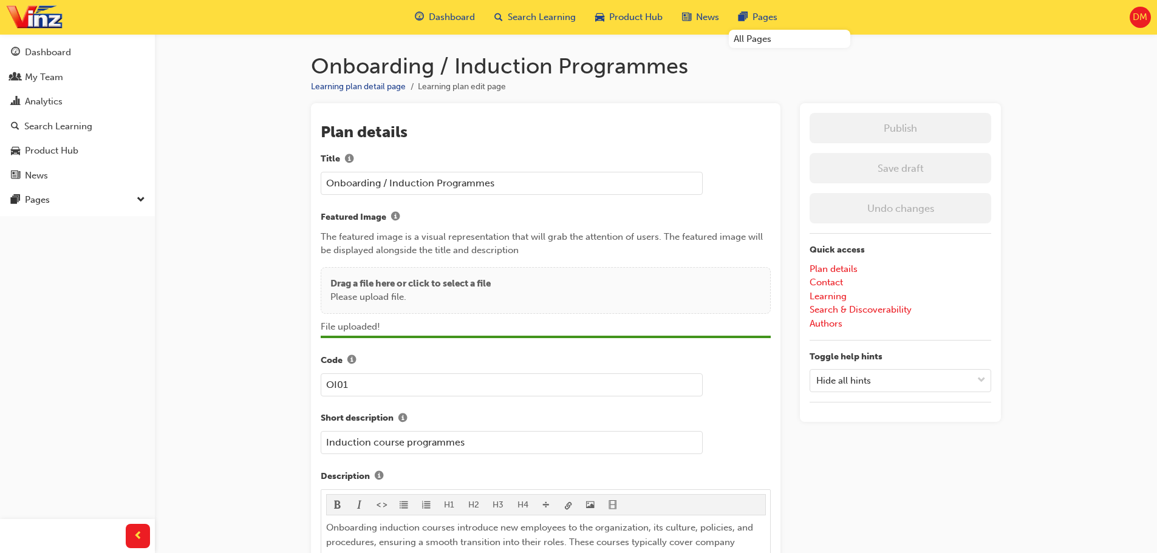
scroll to position [0, 0]
click at [555, 15] on span "Search Learning" at bounding box center [542, 17] width 68 height 14
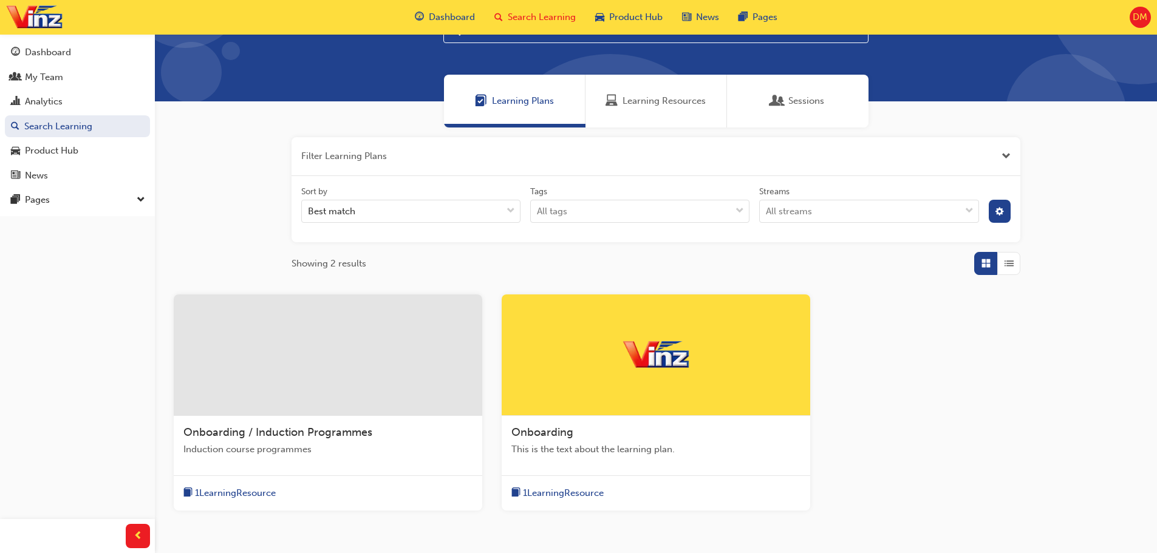
scroll to position [128, 0]
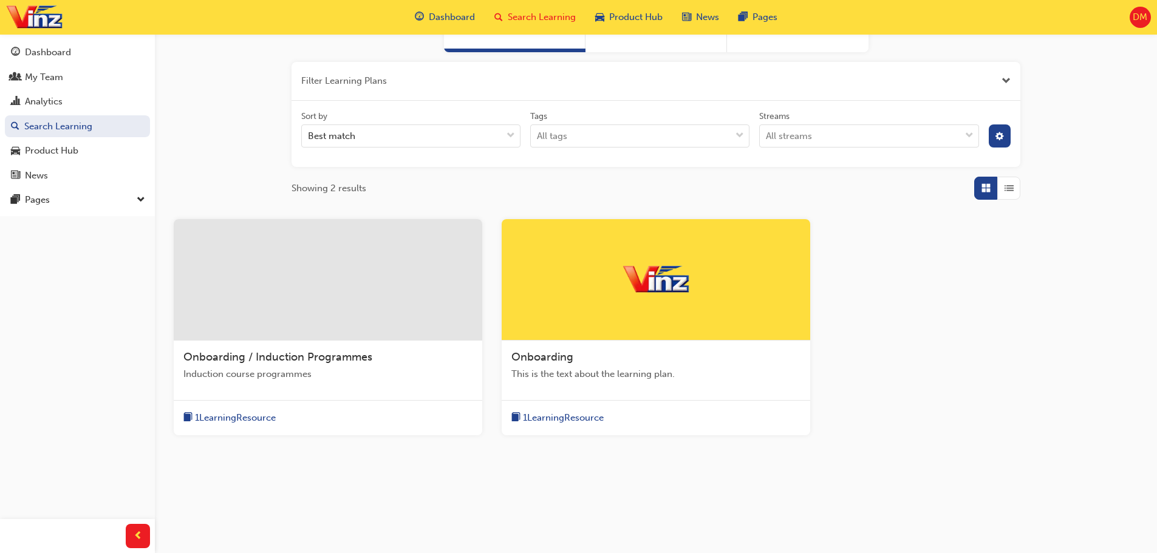
click at [322, 354] on span "Onboarding / Induction Programmes" at bounding box center [277, 356] width 189 height 13
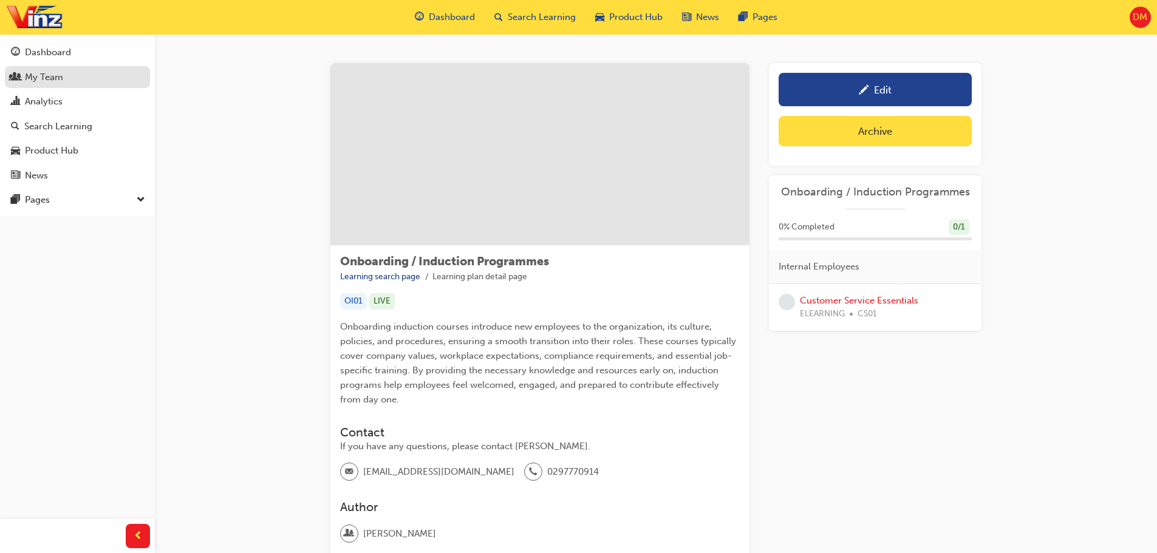
click at [63, 76] on div "My Team" at bounding box center [77, 77] width 133 height 15
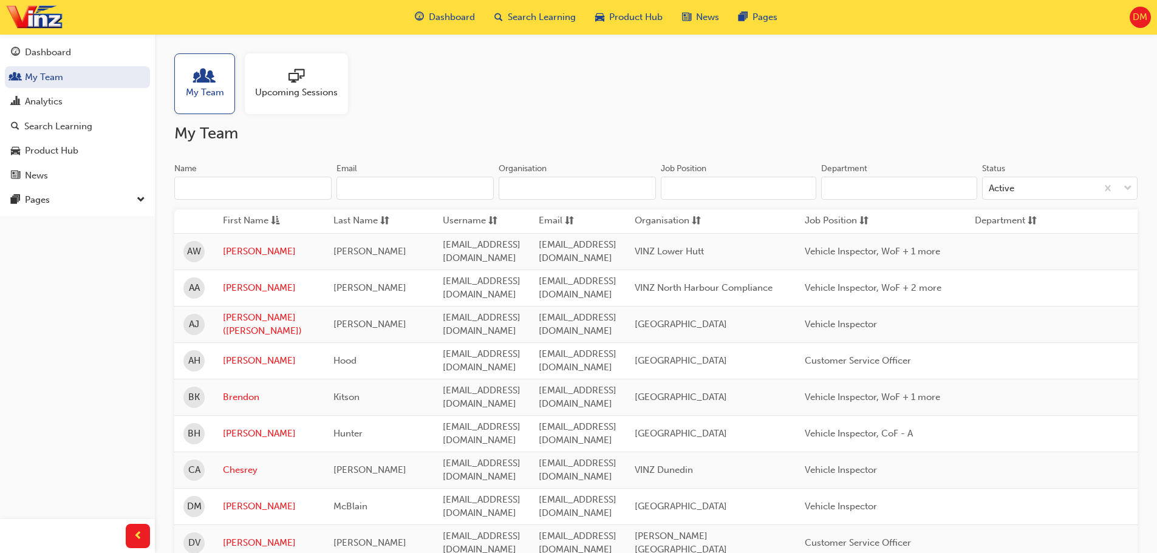
scroll to position [1225, 0]
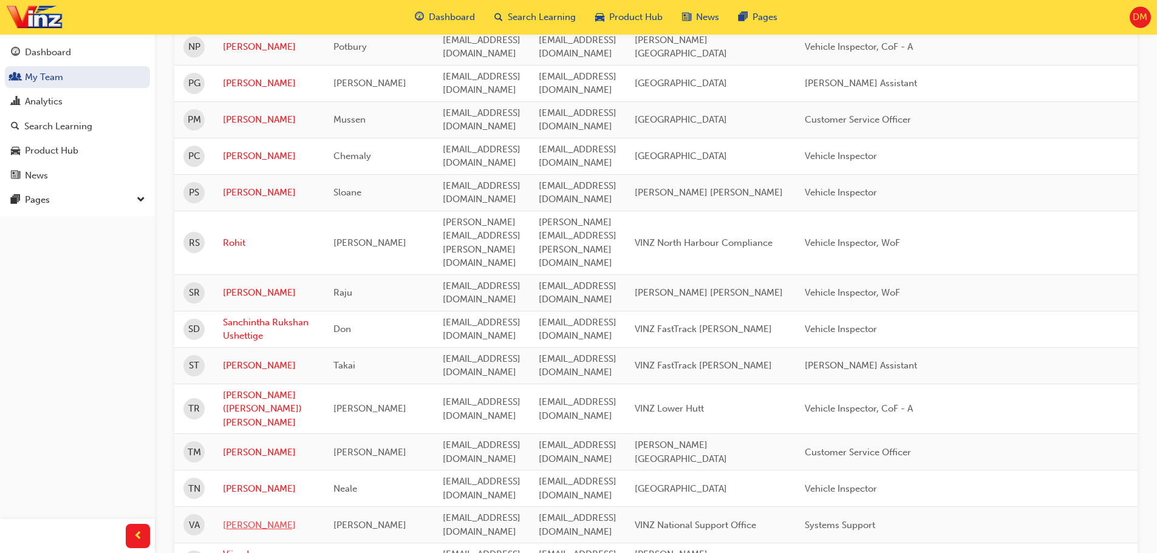
click at [242, 519] on link "[PERSON_NAME]" at bounding box center [269, 526] width 92 height 14
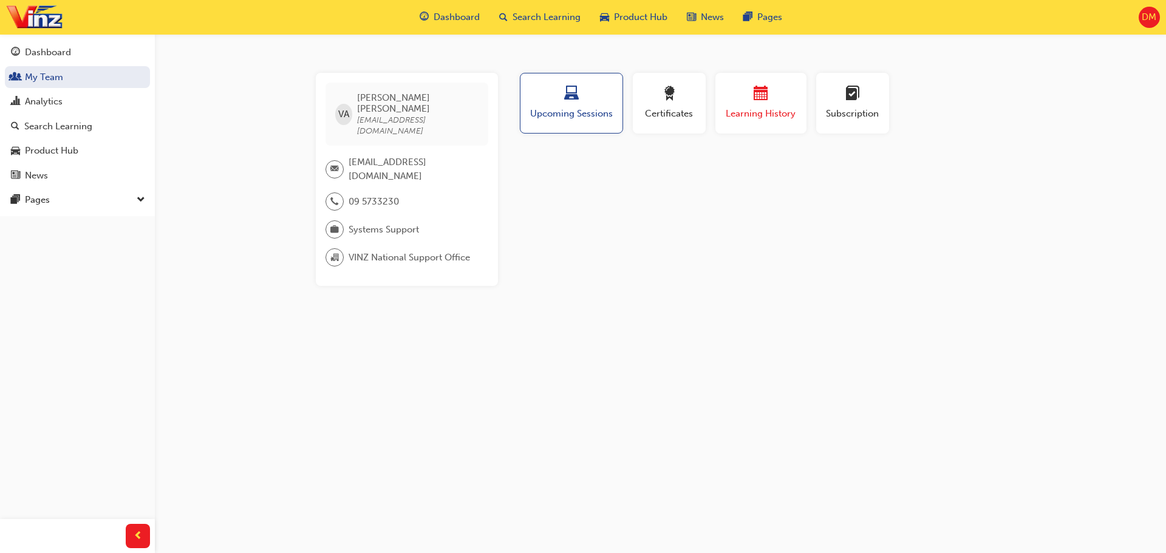
click at [779, 117] on span "Learning History" at bounding box center [761, 114] width 73 height 14
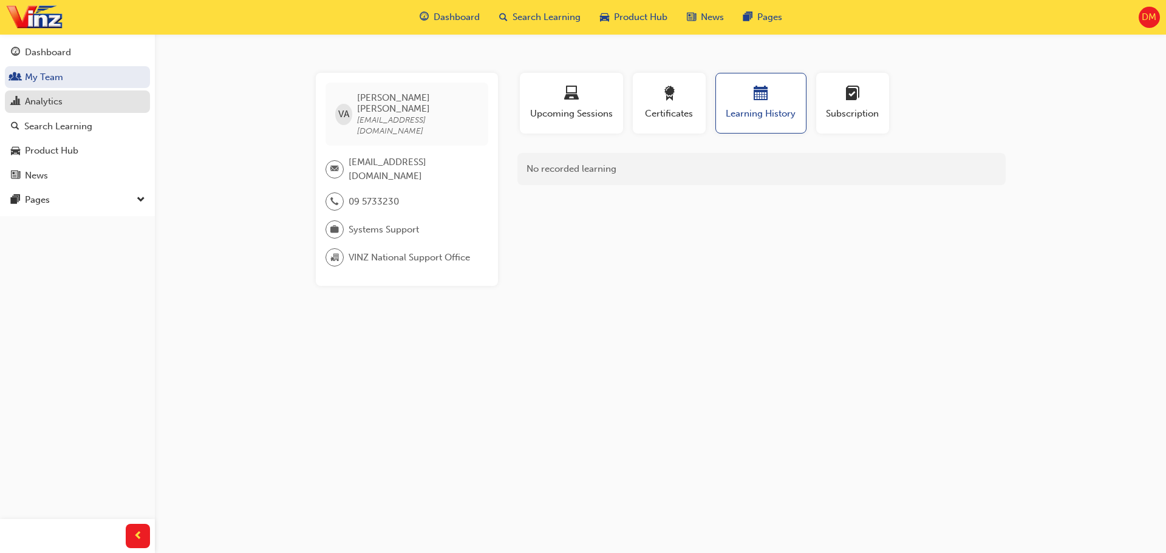
click at [55, 101] on div "Analytics" at bounding box center [44, 102] width 38 height 14
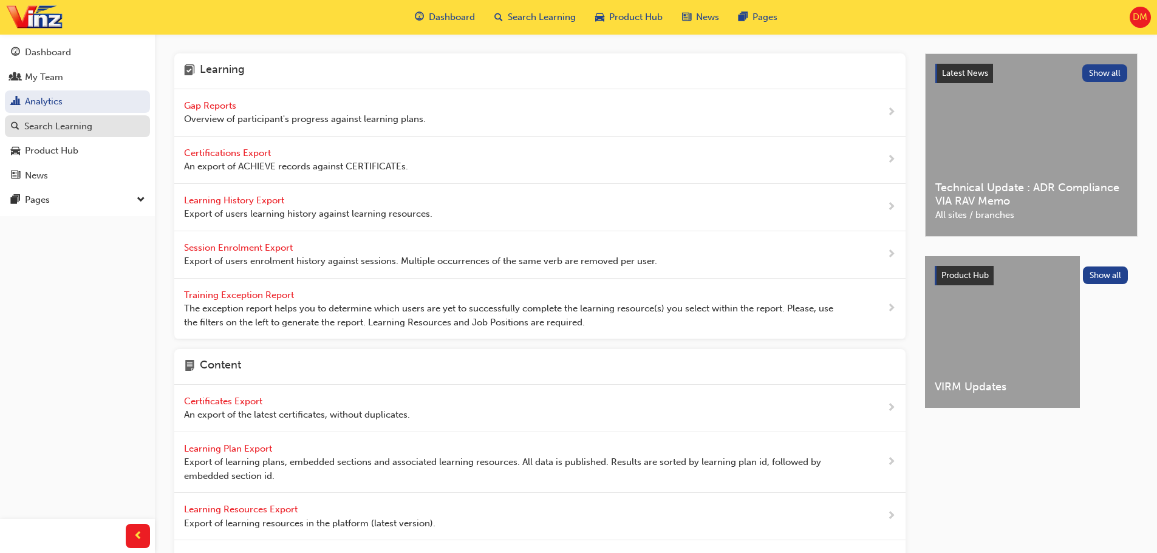
click at [62, 127] on div "Search Learning" at bounding box center [58, 127] width 68 height 14
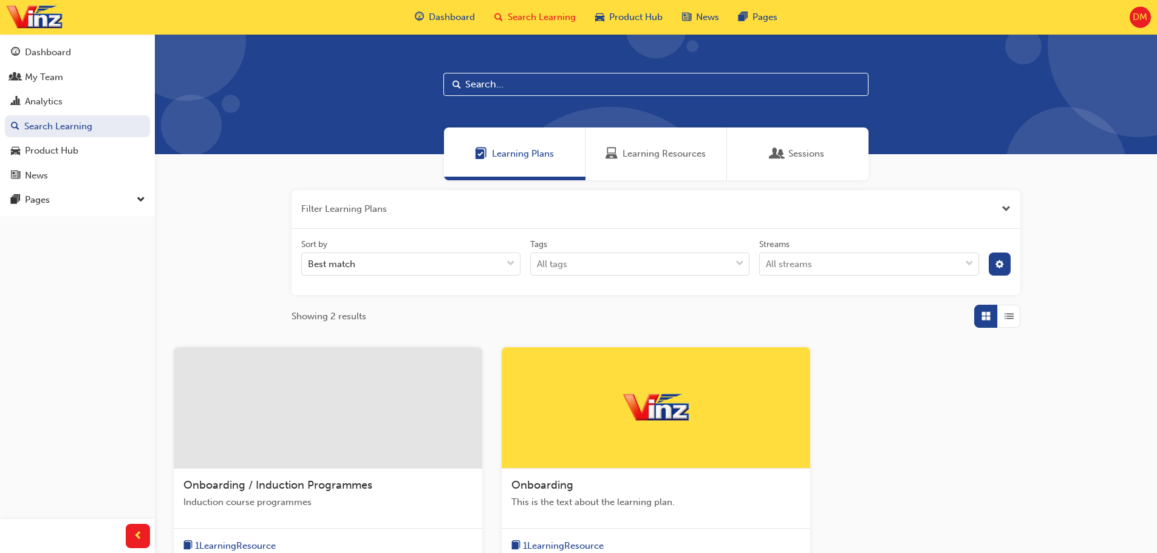
click at [412, 364] on div at bounding box center [328, 407] width 309 height 121
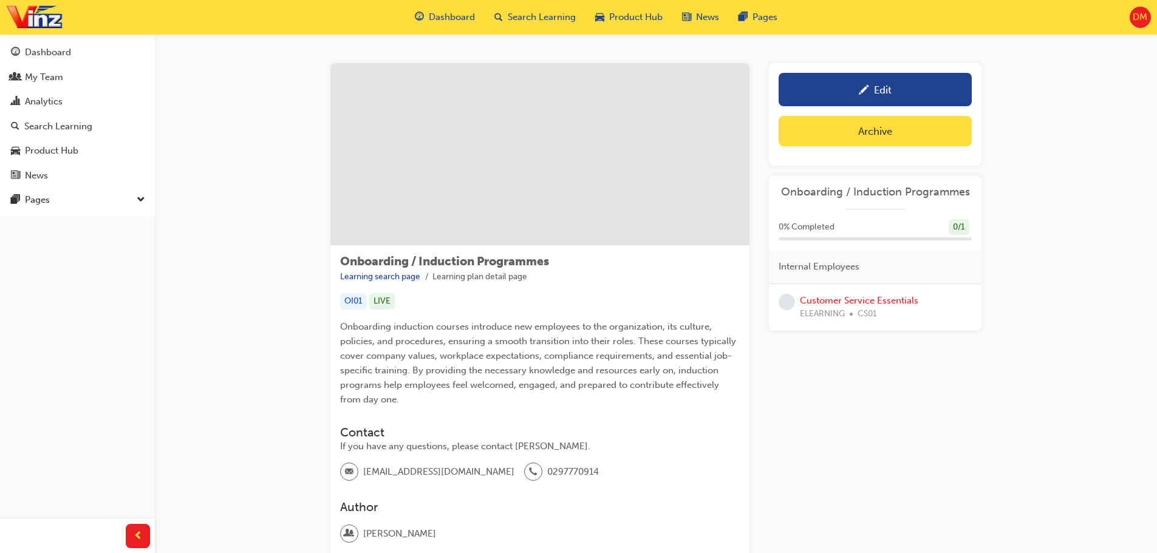
click at [1139, 18] on span "DM" at bounding box center [1140, 17] width 15 height 14
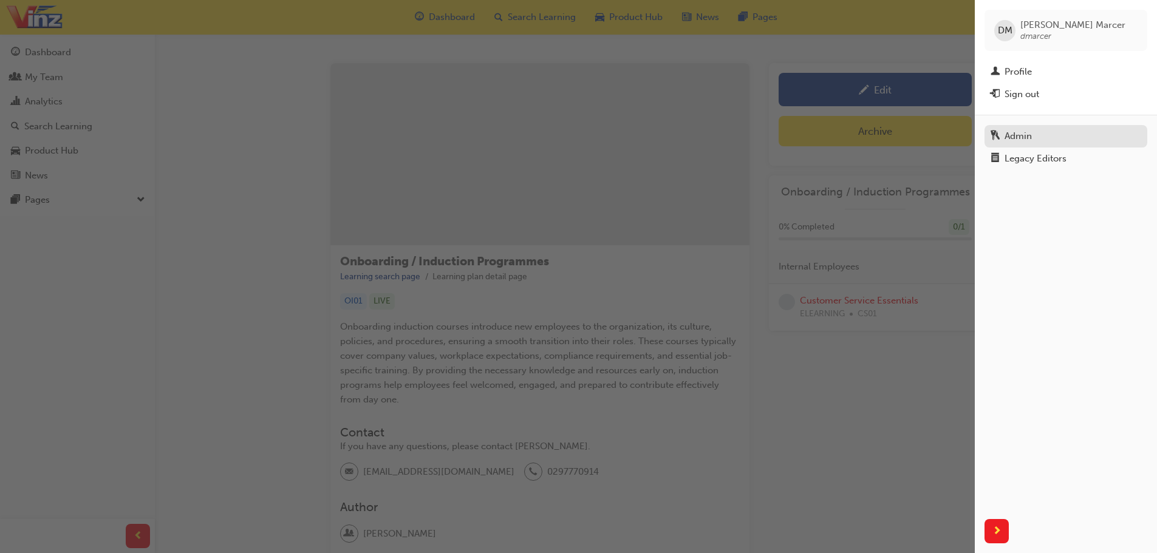
click at [1056, 140] on div "Admin" at bounding box center [1066, 136] width 151 height 15
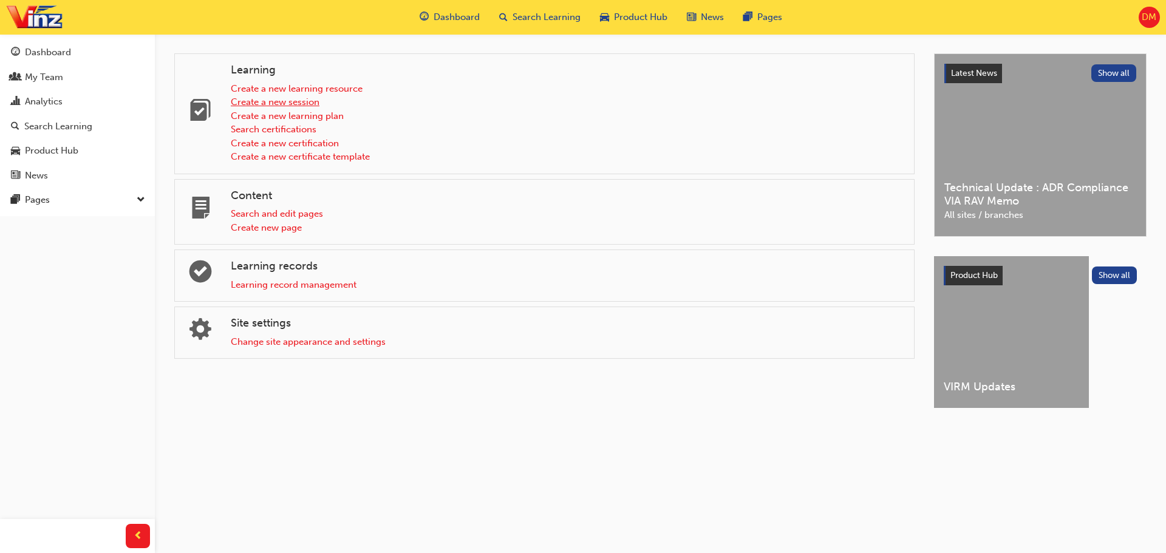
click at [305, 100] on link "Create a new session" at bounding box center [275, 102] width 89 height 11
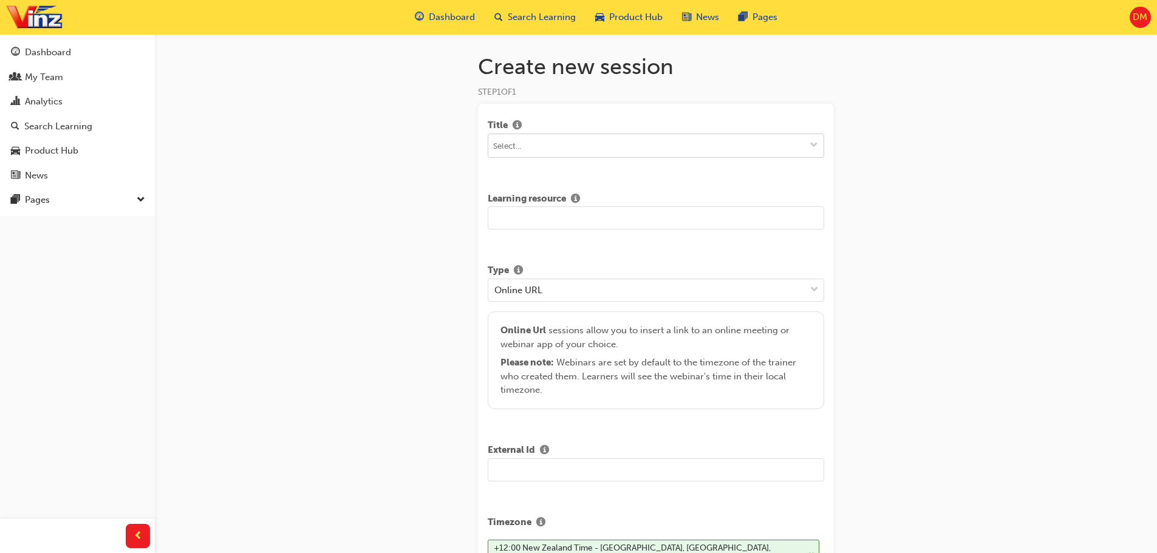
click at [815, 145] on span "down-icon" at bounding box center [814, 146] width 9 height 10
click at [46, 72] on div "My Team" at bounding box center [44, 77] width 38 height 14
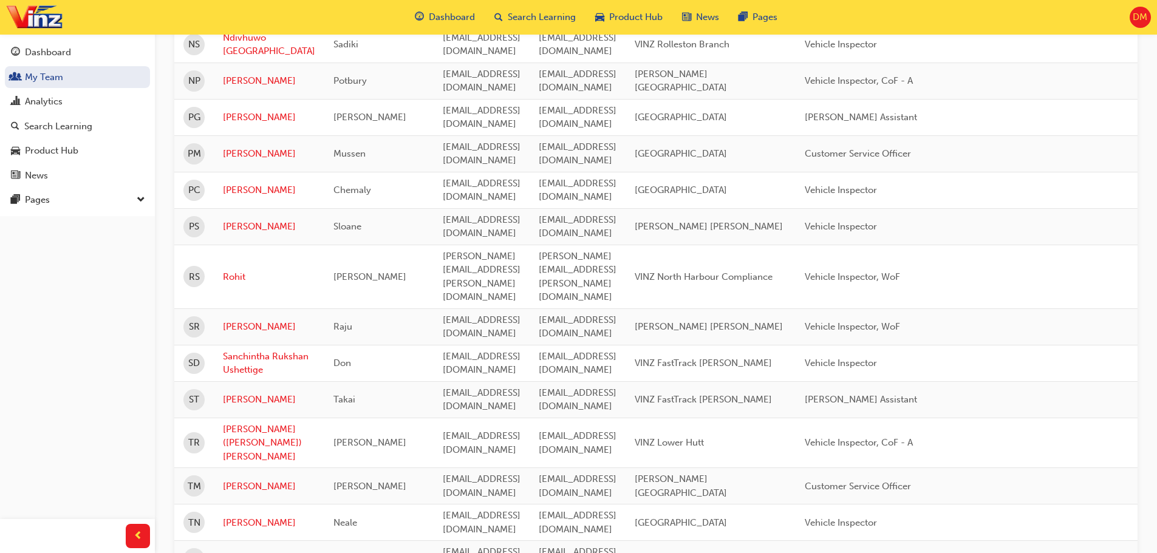
scroll to position [1164, 0]
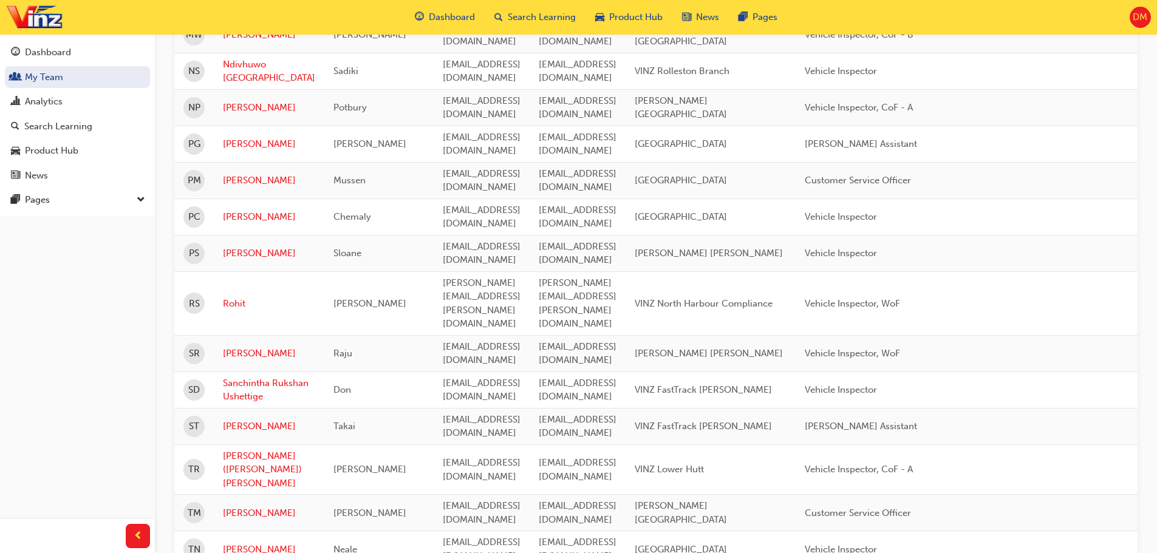
click at [1141, 21] on span "DM" at bounding box center [1140, 17] width 15 height 14
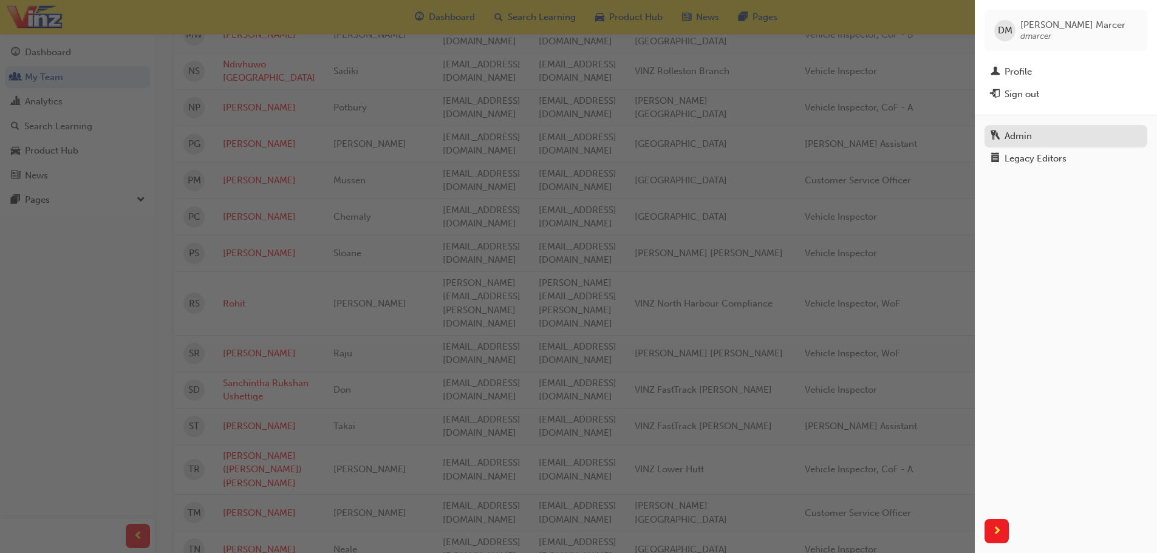
click at [1040, 143] on div "Admin" at bounding box center [1066, 136] width 151 height 15
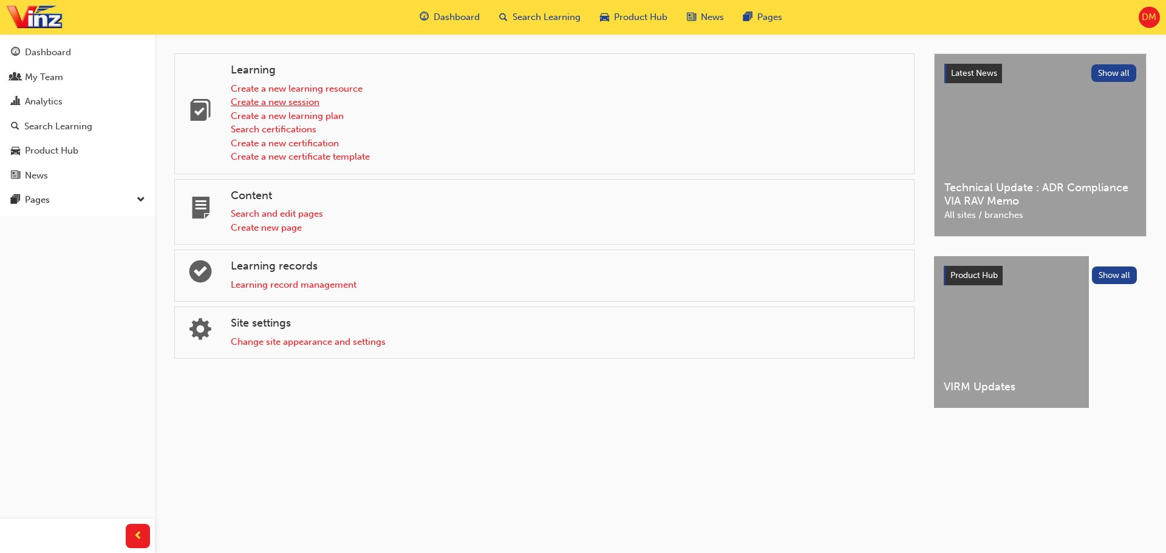
click at [309, 101] on link "Create a new session" at bounding box center [275, 102] width 89 height 11
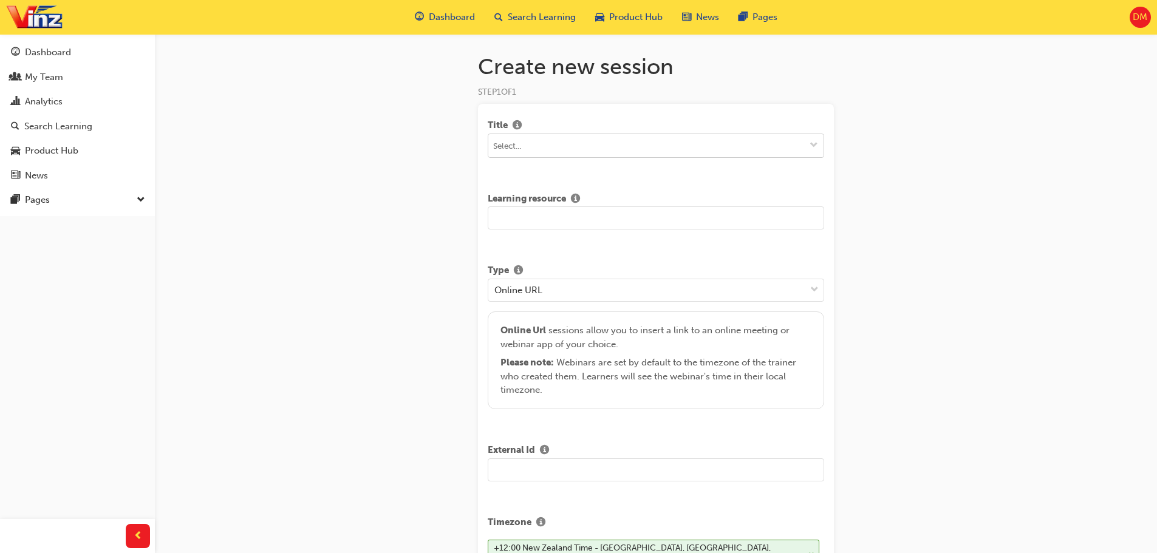
click at [564, 145] on input at bounding box center [655, 145] width 335 height 23
click at [818, 289] on span "down-icon" at bounding box center [814, 290] width 9 height 16
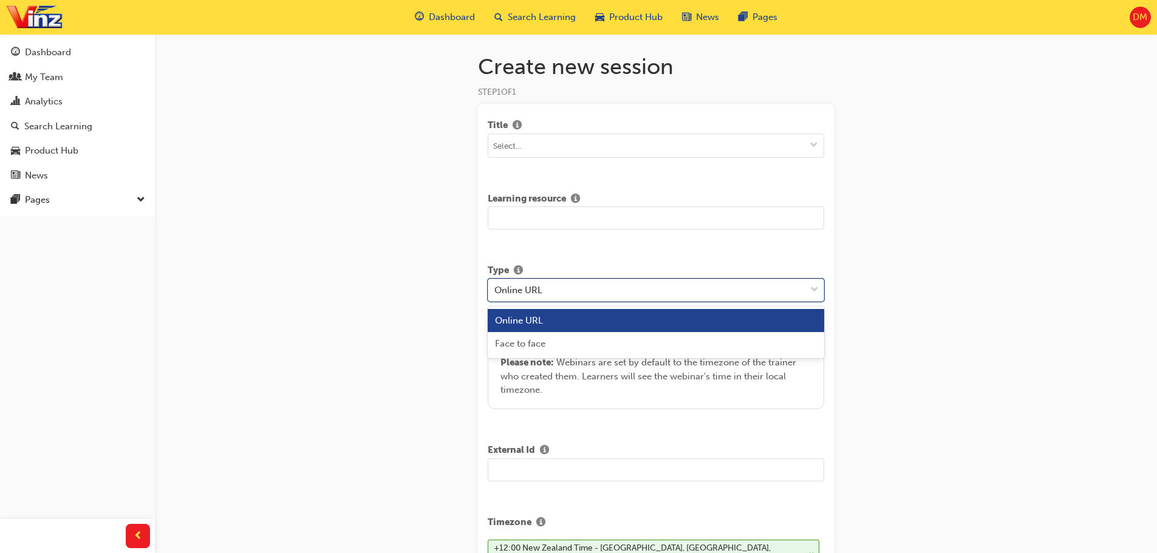
click at [818, 289] on span "down-icon" at bounding box center [814, 290] width 9 height 16
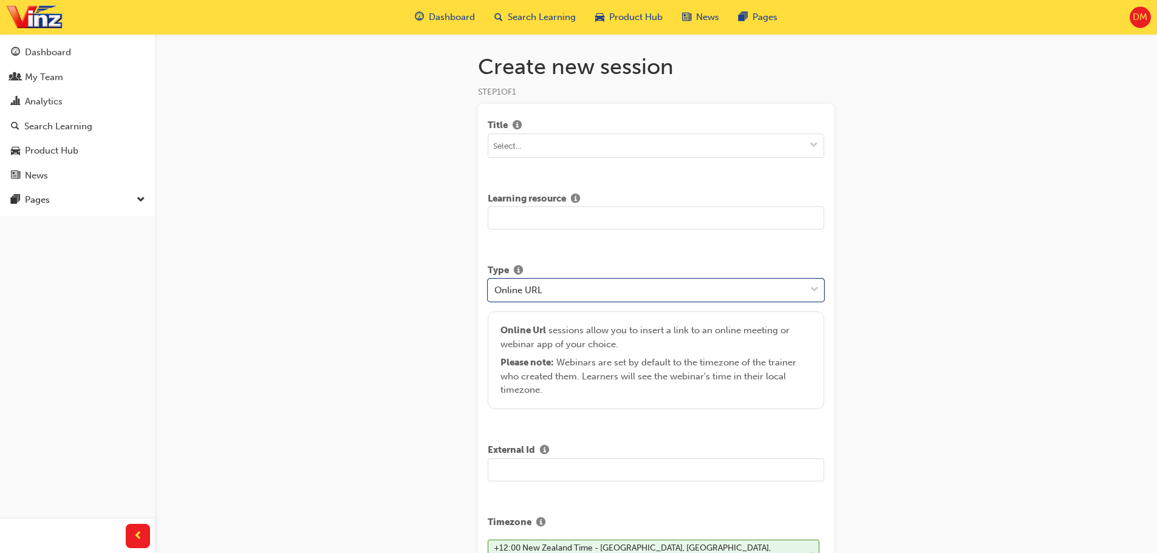
click at [740, 207] on input "text" at bounding box center [656, 218] width 337 height 23
click at [583, 142] on input at bounding box center [655, 145] width 335 height 23
click at [1149, 17] on div "DM" at bounding box center [1140, 17] width 21 height 21
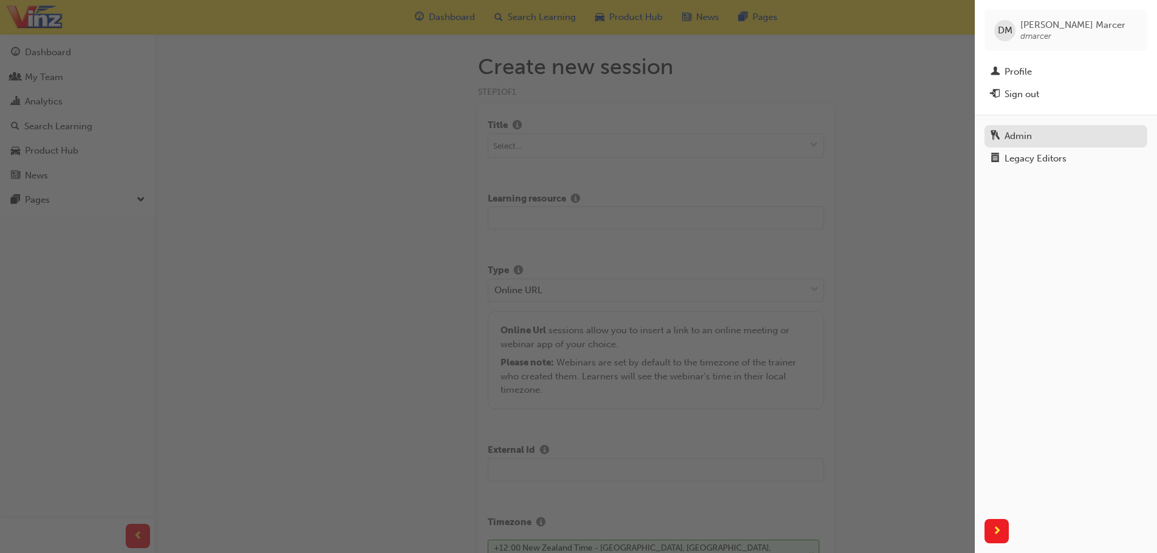
click at [1041, 134] on div "Admin" at bounding box center [1066, 136] width 151 height 15
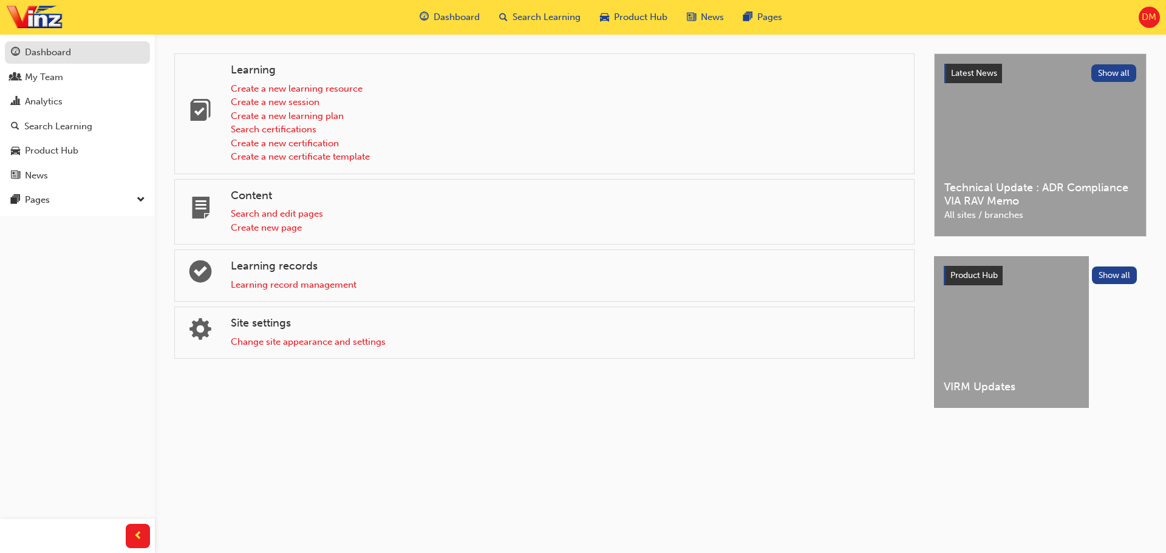
click at [81, 52] on div "Dashboard" at bounding box center [77, 52] width 133 height 15
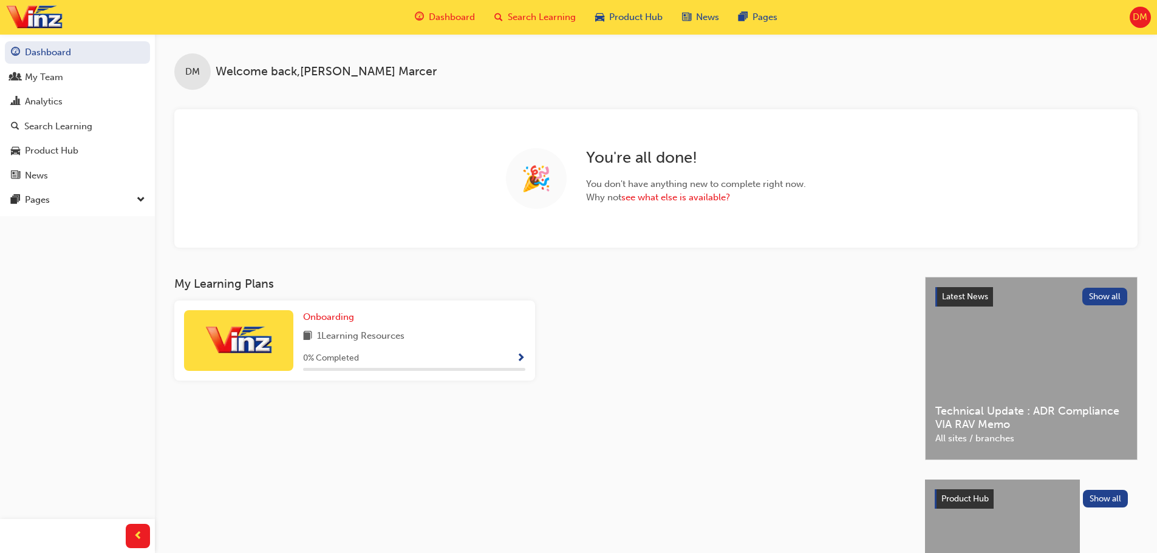
click at [542, 19] on span "Search Learning" at bounding box center [542, 17] width 68 height 14
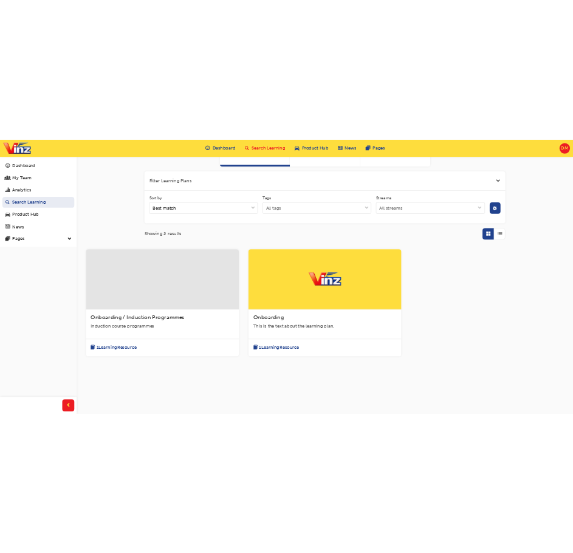
scroll to position [128, 0]
